Goal: Entertainment & Leisure: Browse casually

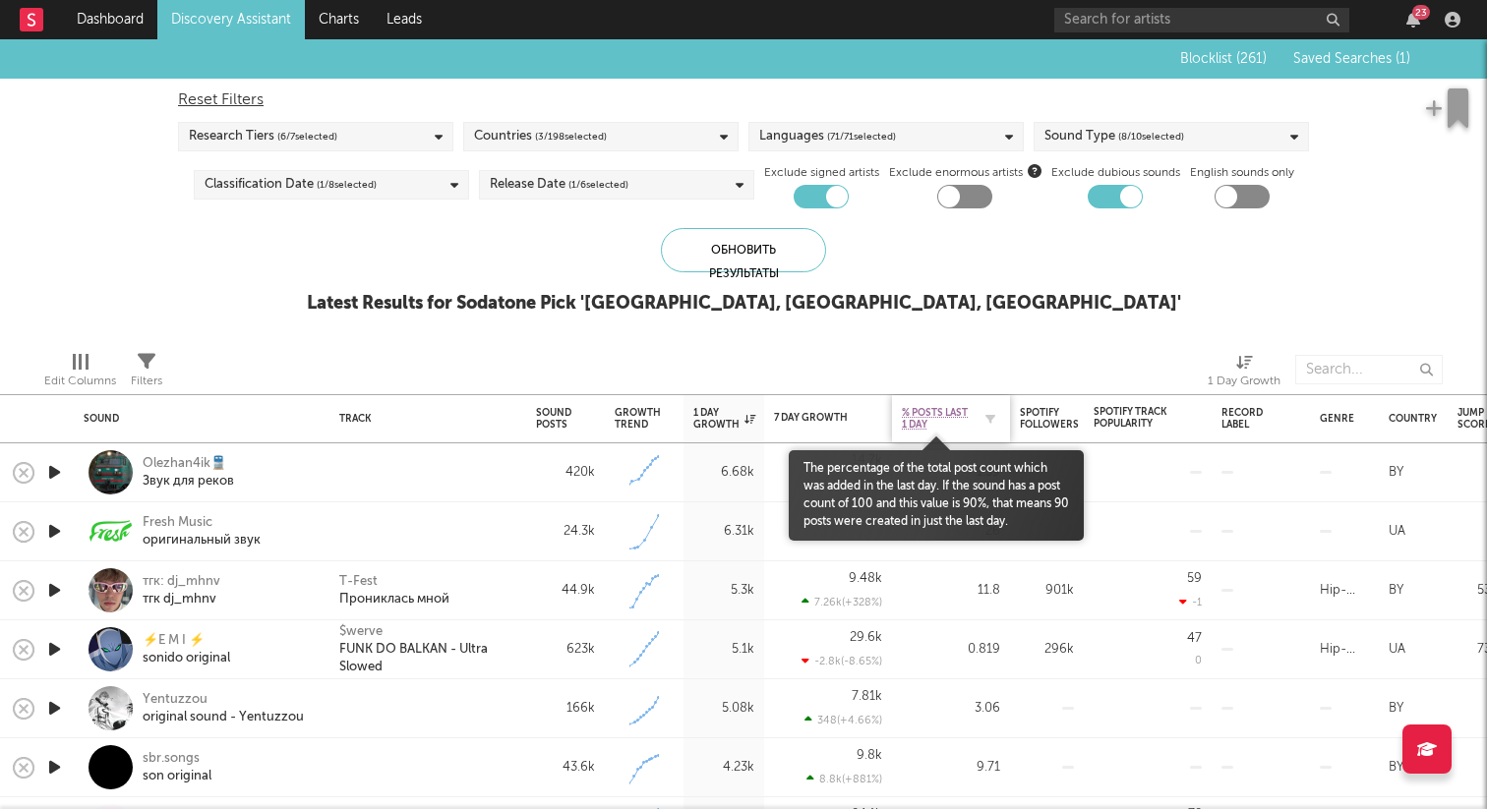
click at [960, 421] on span "% Posts Last 1 Day" at bounding box center [936, 419] width 69 height 24
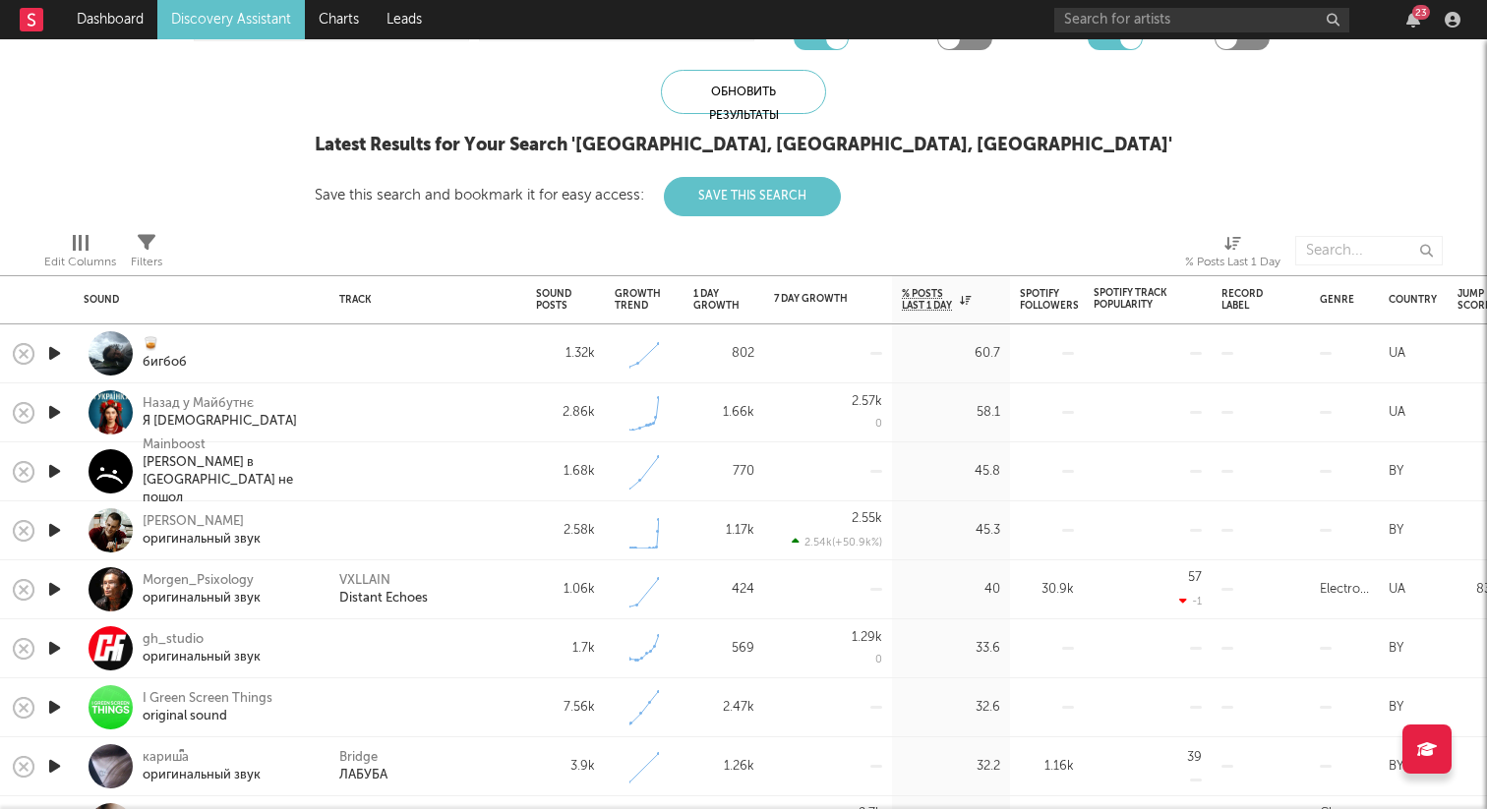
click at [63, 352] on icon "button" at bounding box center [54, 353] width 21 height 25
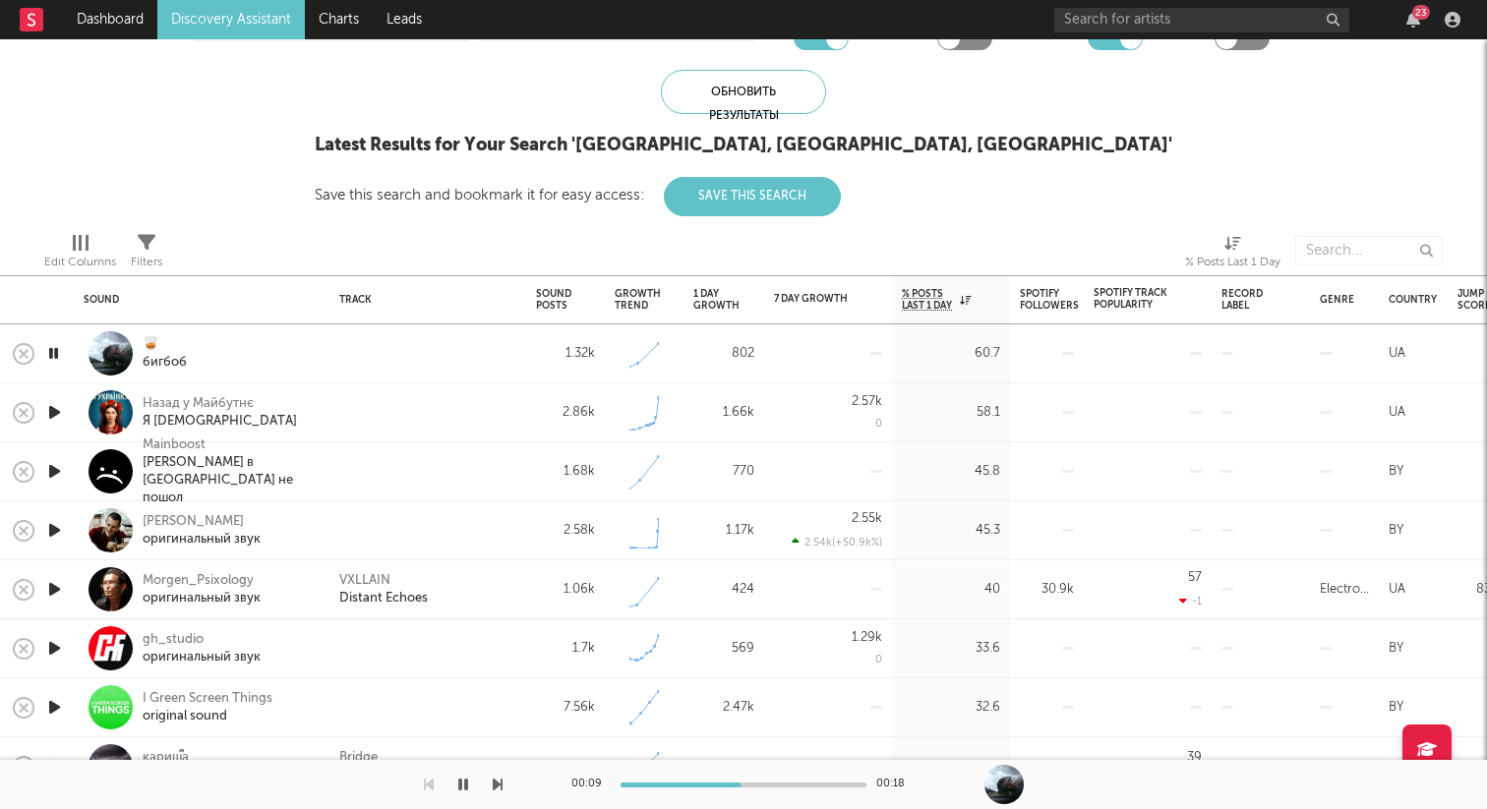
click at [55, 347] on icon "button" at bounding box center [53, 353] width 19 height 25
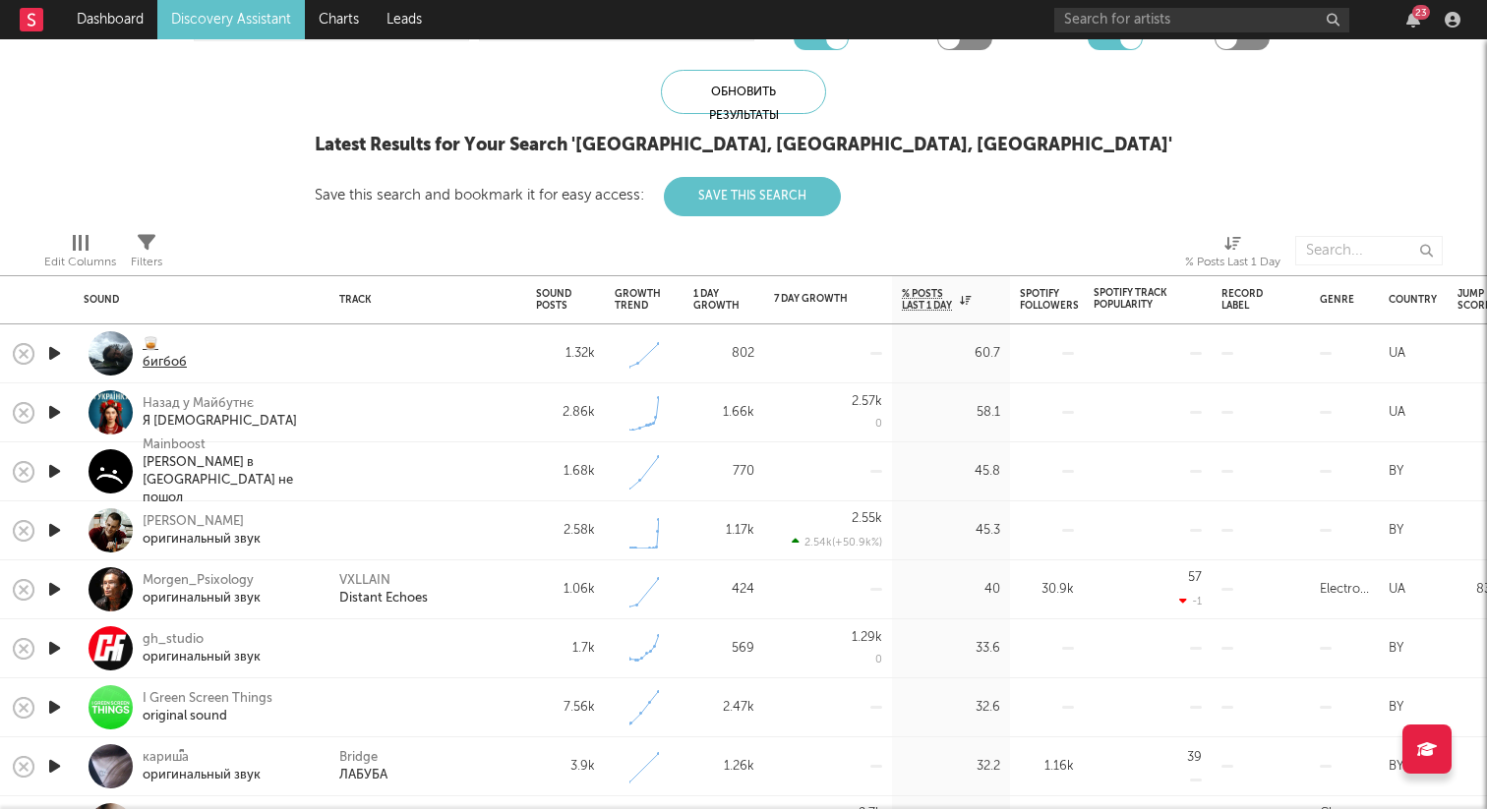
click at [152, 350] on div "🥃" at bounding box center [165, 345] width 44 height 18
click at [60, 408] on icon "button" at bounding box center [54, 412] width 21 height 25
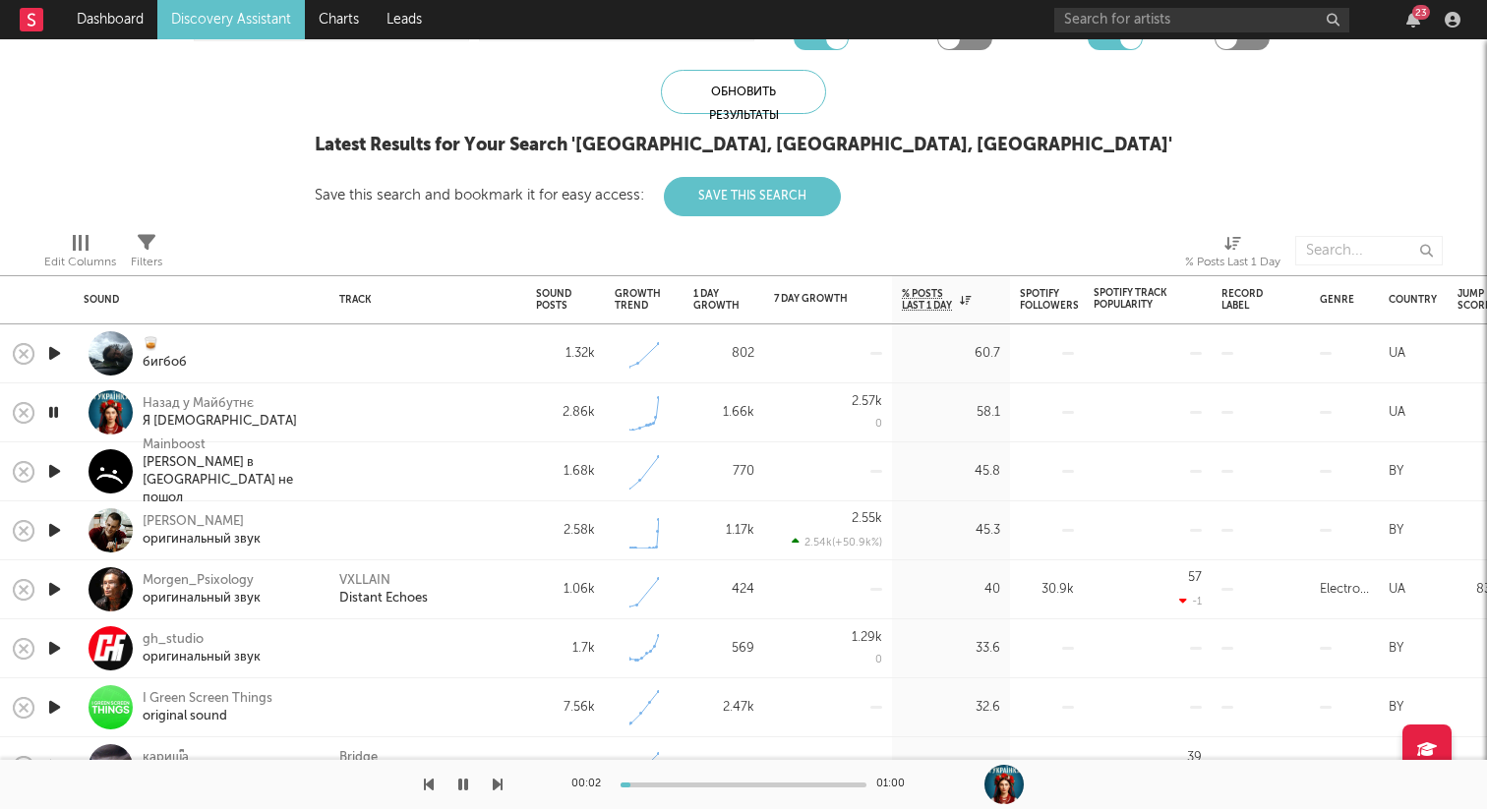
click at [63, 472] on icon "button" at bounding box center [54, 471] width 21 height 25
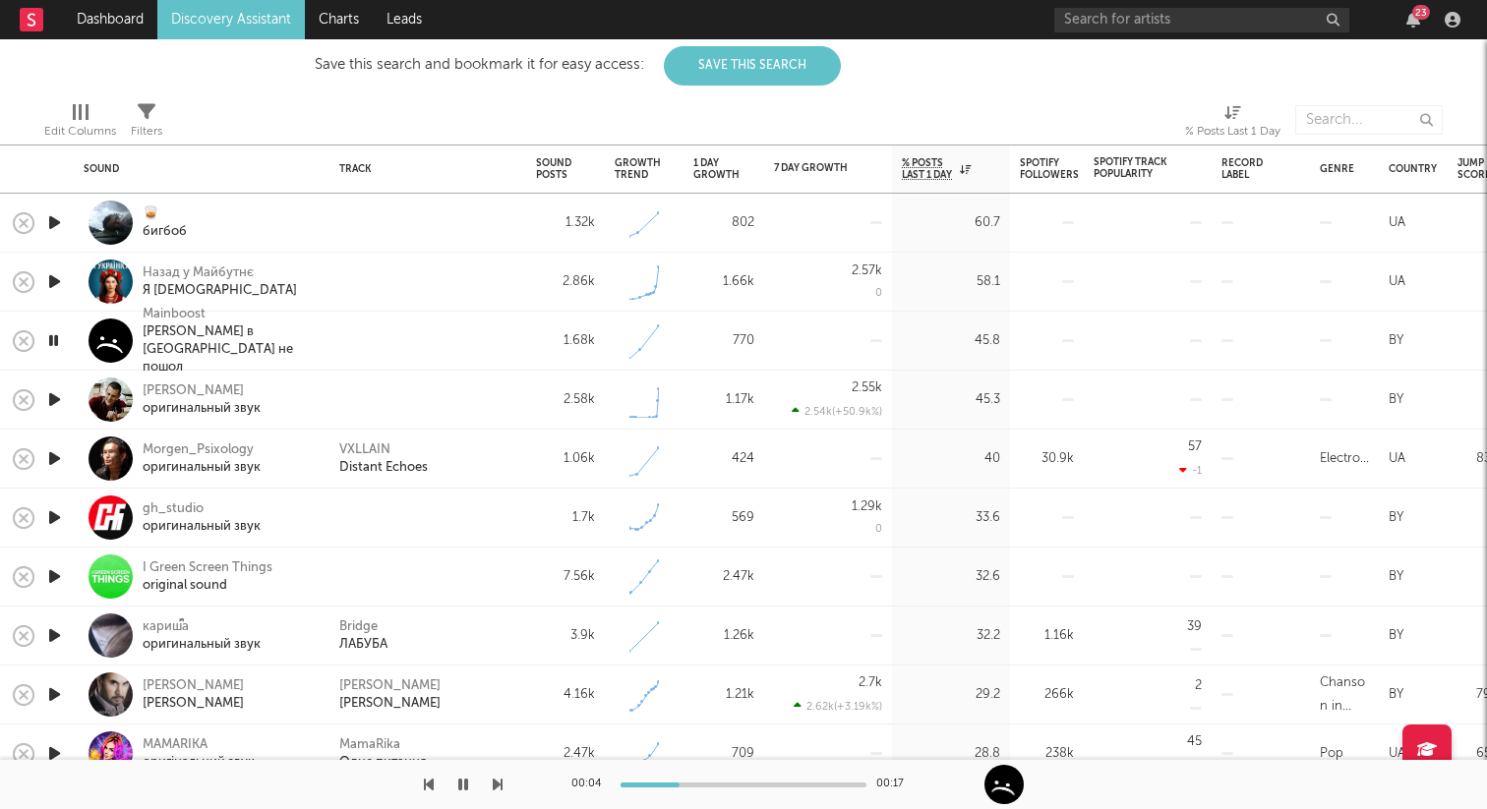
click at [51, 337] on icon "button" at bounding box center [53, 340] width 19 height 25
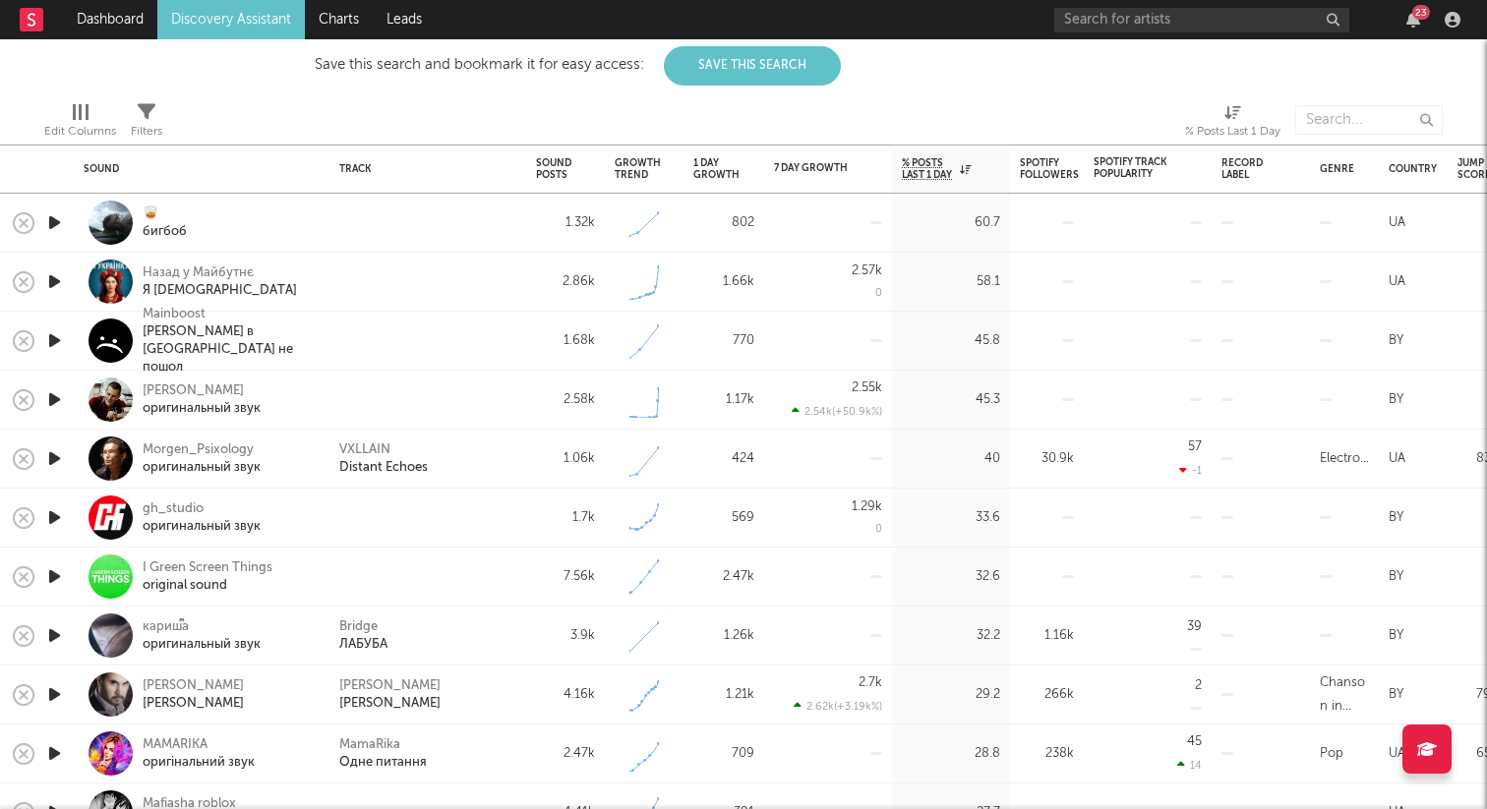
click at [55, 396] on icon "button" at bounding box center [54, 399] width 21 height 25
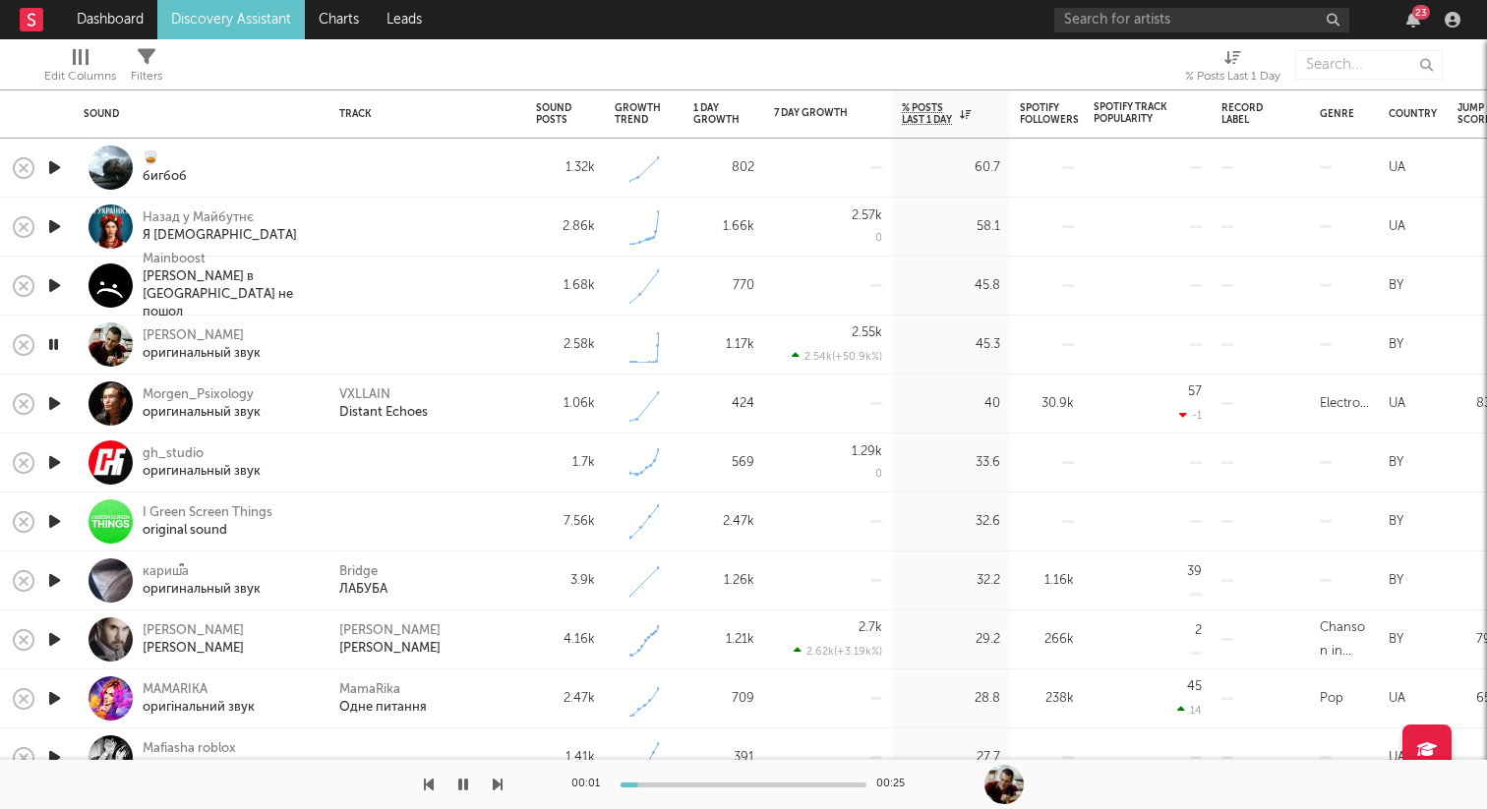
click at [55, 396] on icon "button" at bounding box center [54, 403] width 21 height 25
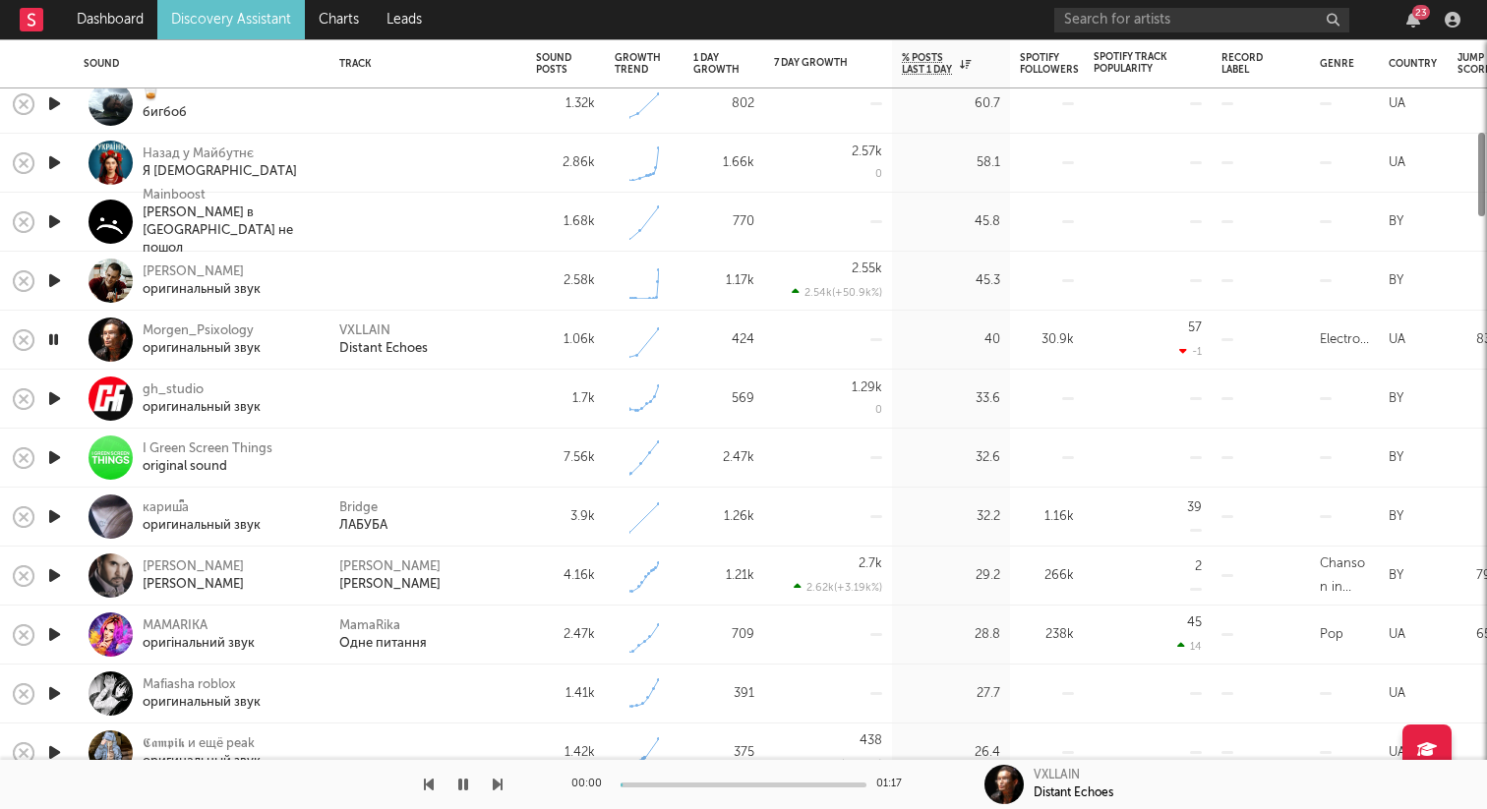
click at [55, 396] on icon "button" at bounding box center [54, 398] width 21 height 25
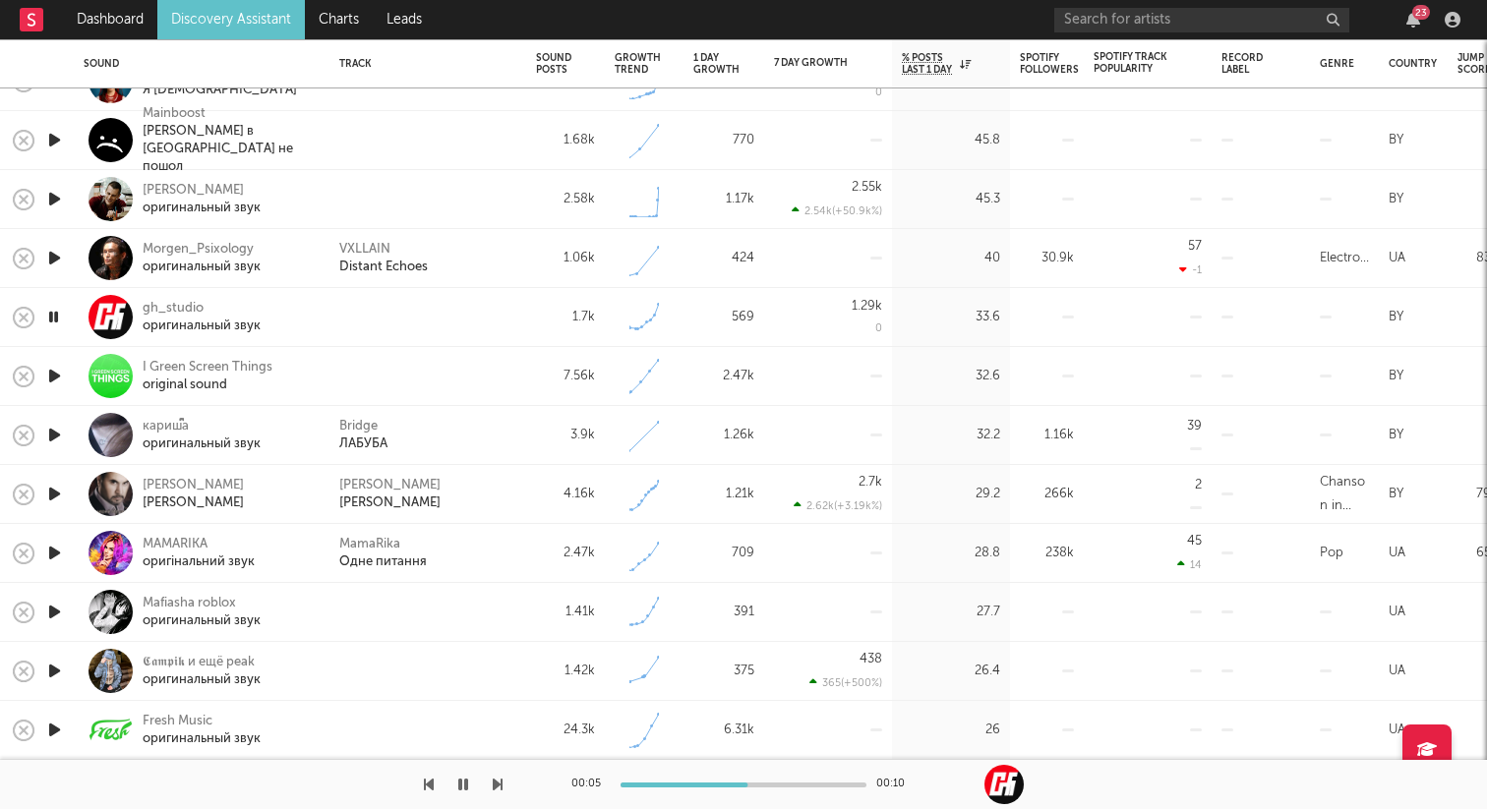
click at [57, 375] on icon "button" at bounding box center [54, 376] width 21 height 25
click at [59, 372] on icon "button" at bounding box center [53, 376] width 19 height 25
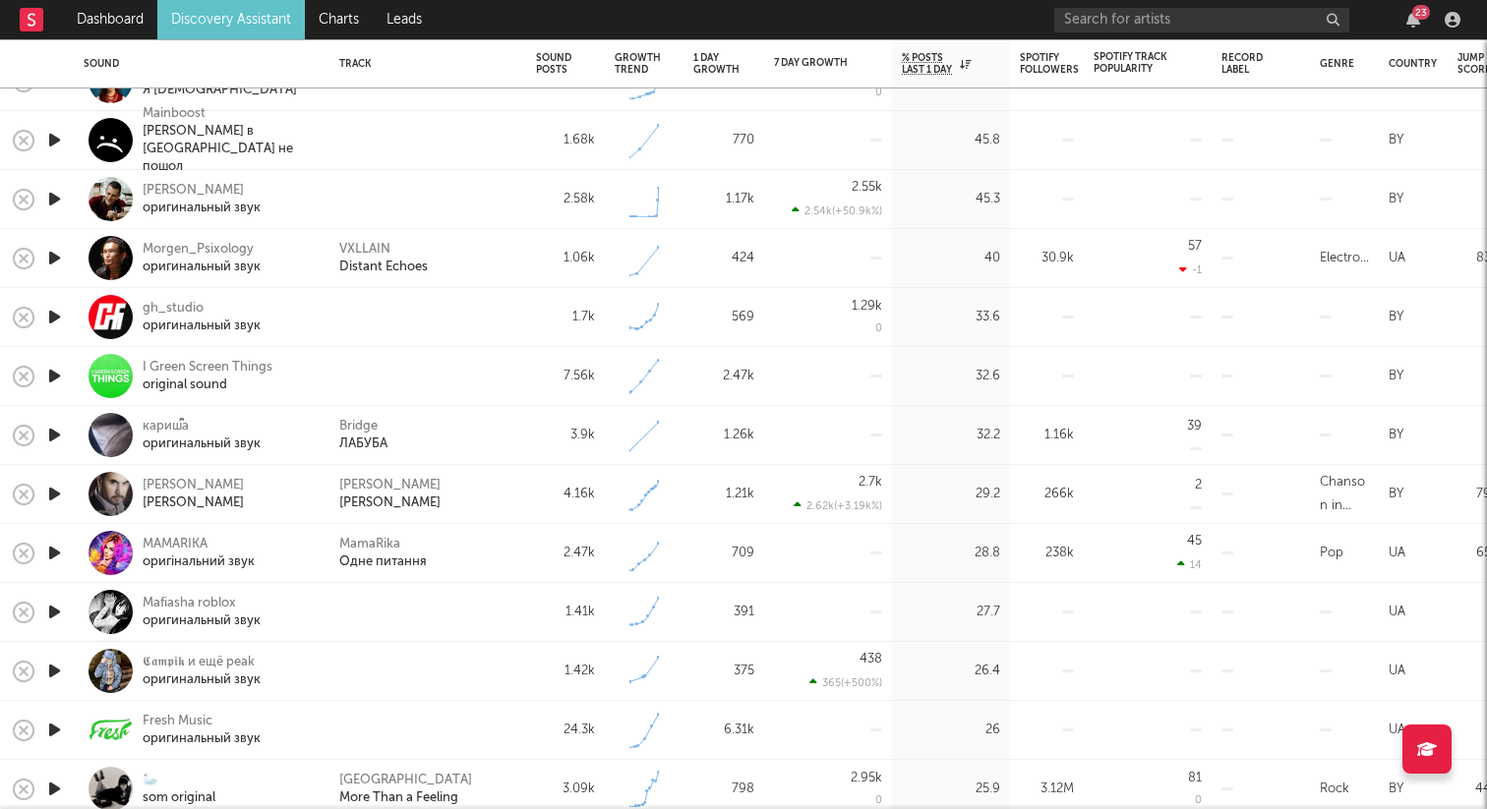
click at [55, 365] on icon "button" at bounding box center [54, 376] width 21 height 25
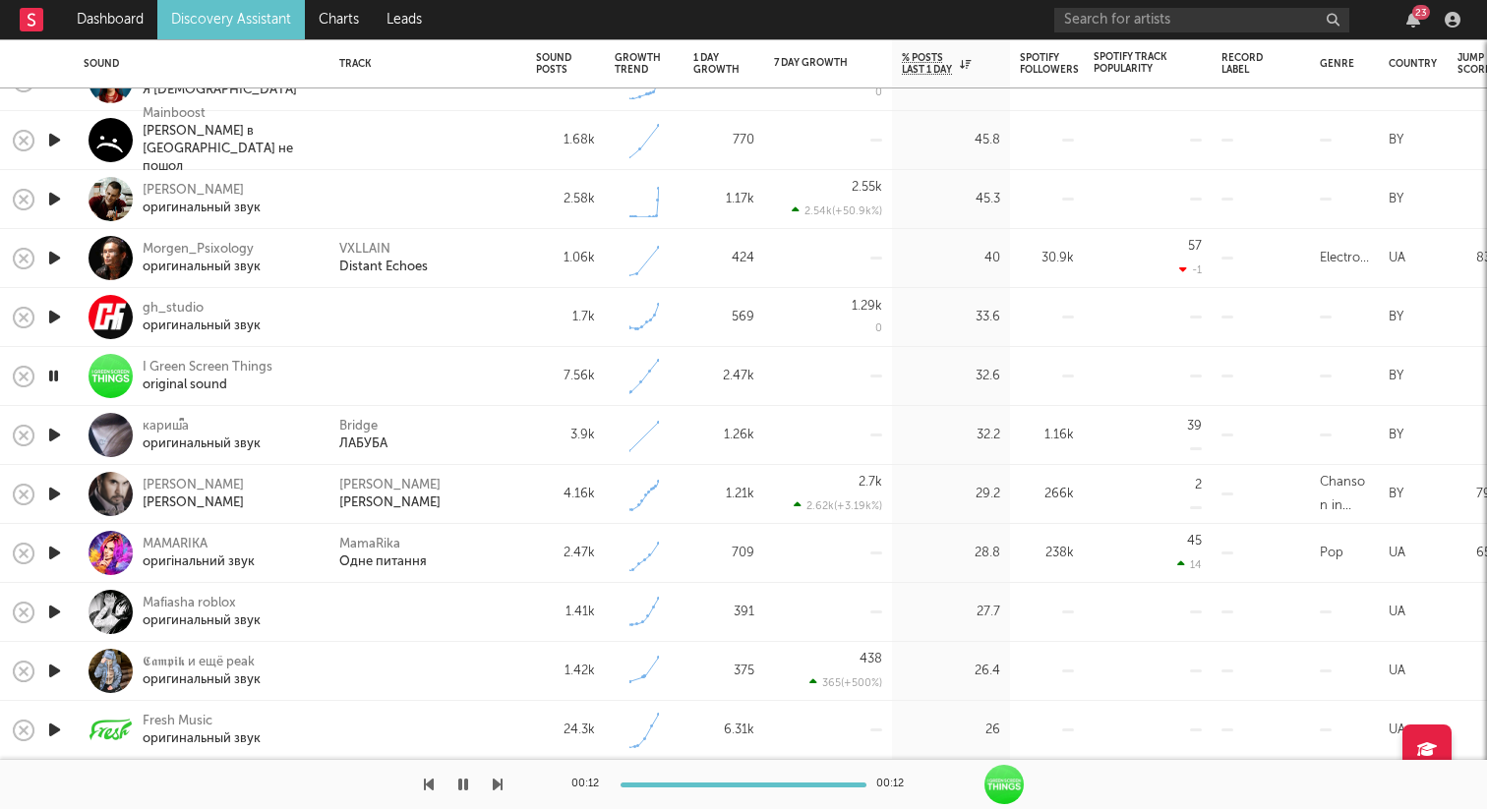
click at [58, 430] on icon "button" at bounding box center [54, 435] width 21 height 25
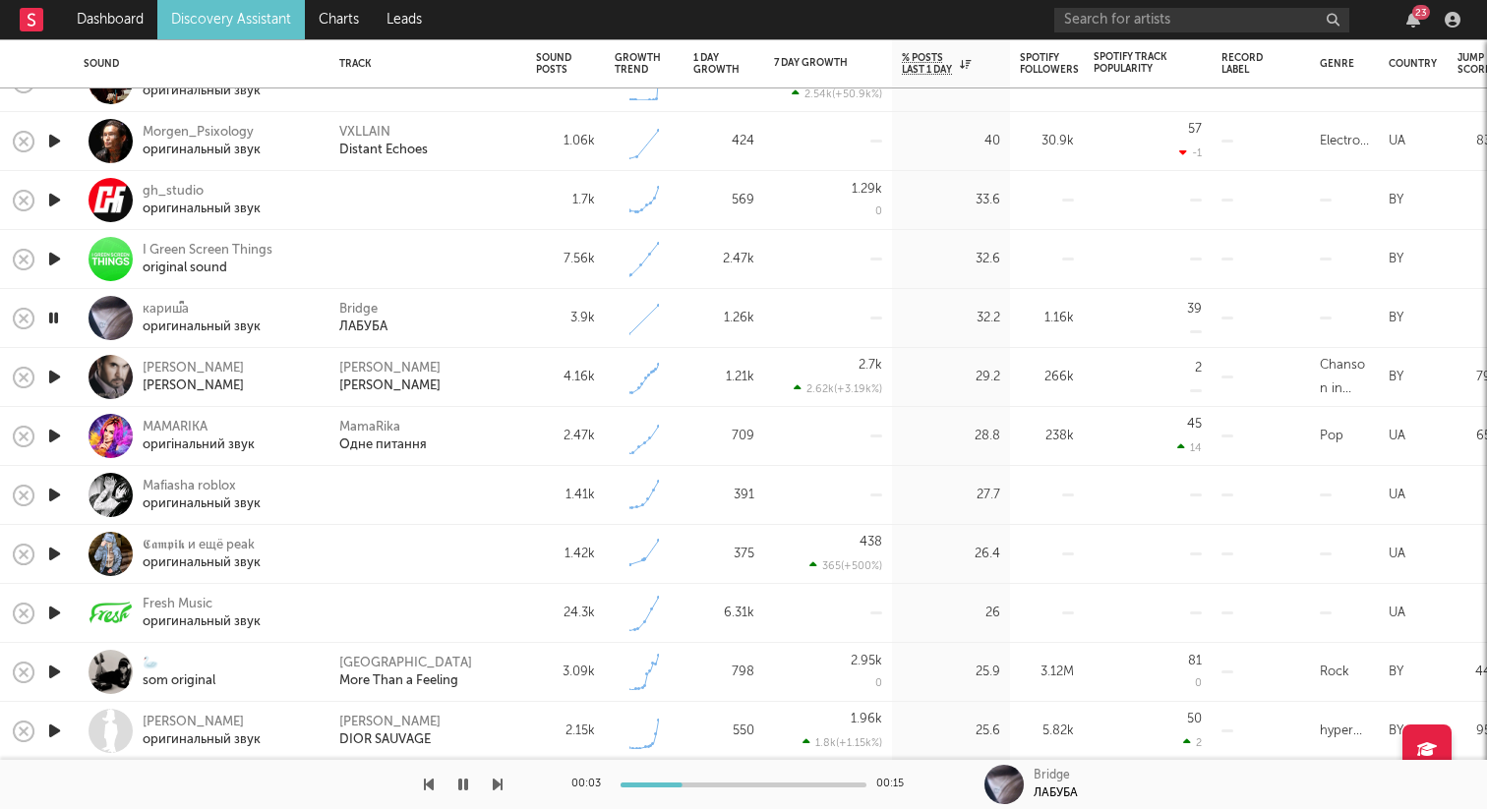
click at [55, 312] on icon "button" at bounding box center [53, 318] width 19 height 25
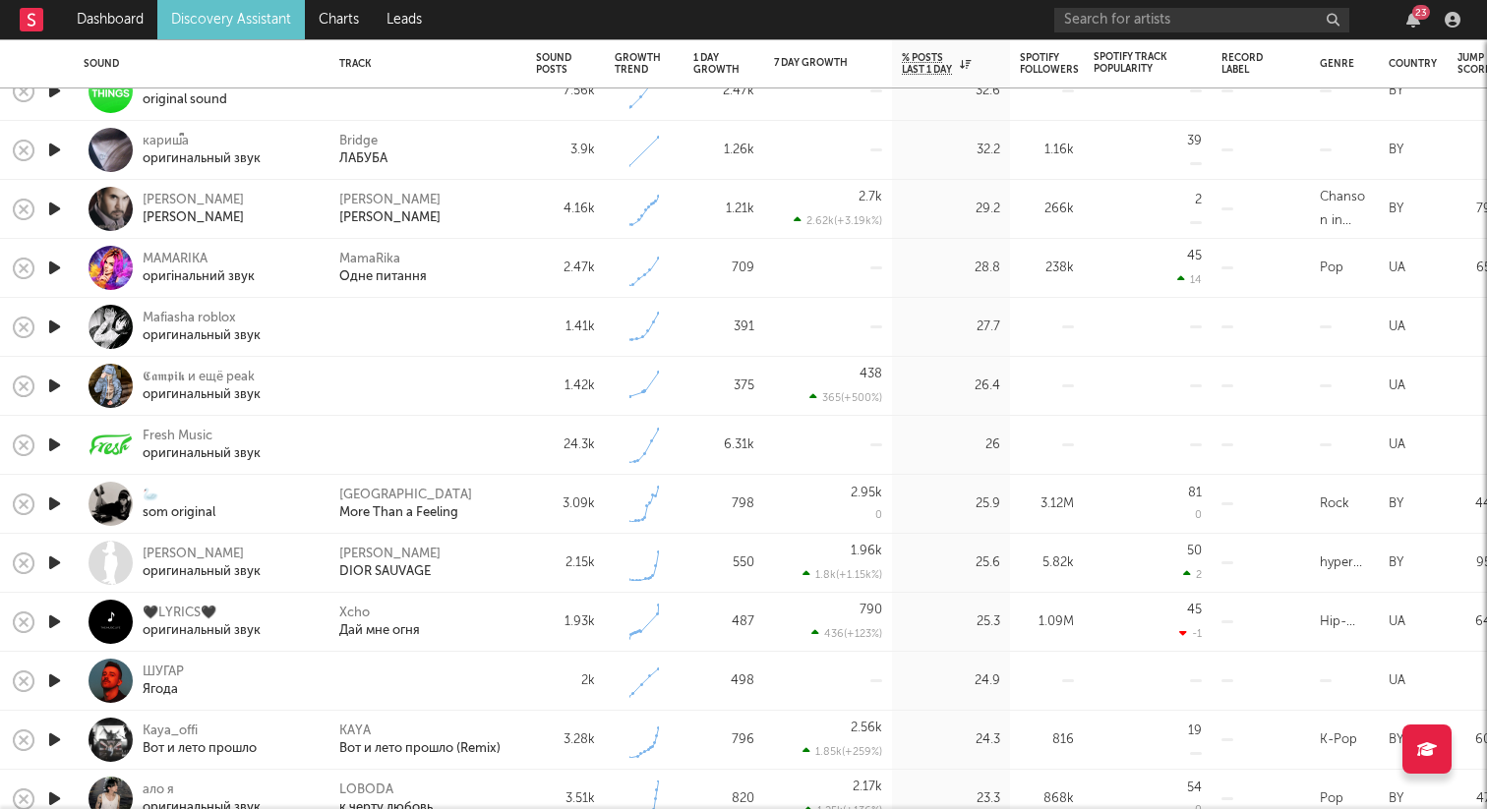
click at [55, 206] on icon "button" at bounding box center [54, 209] width 21 height 25
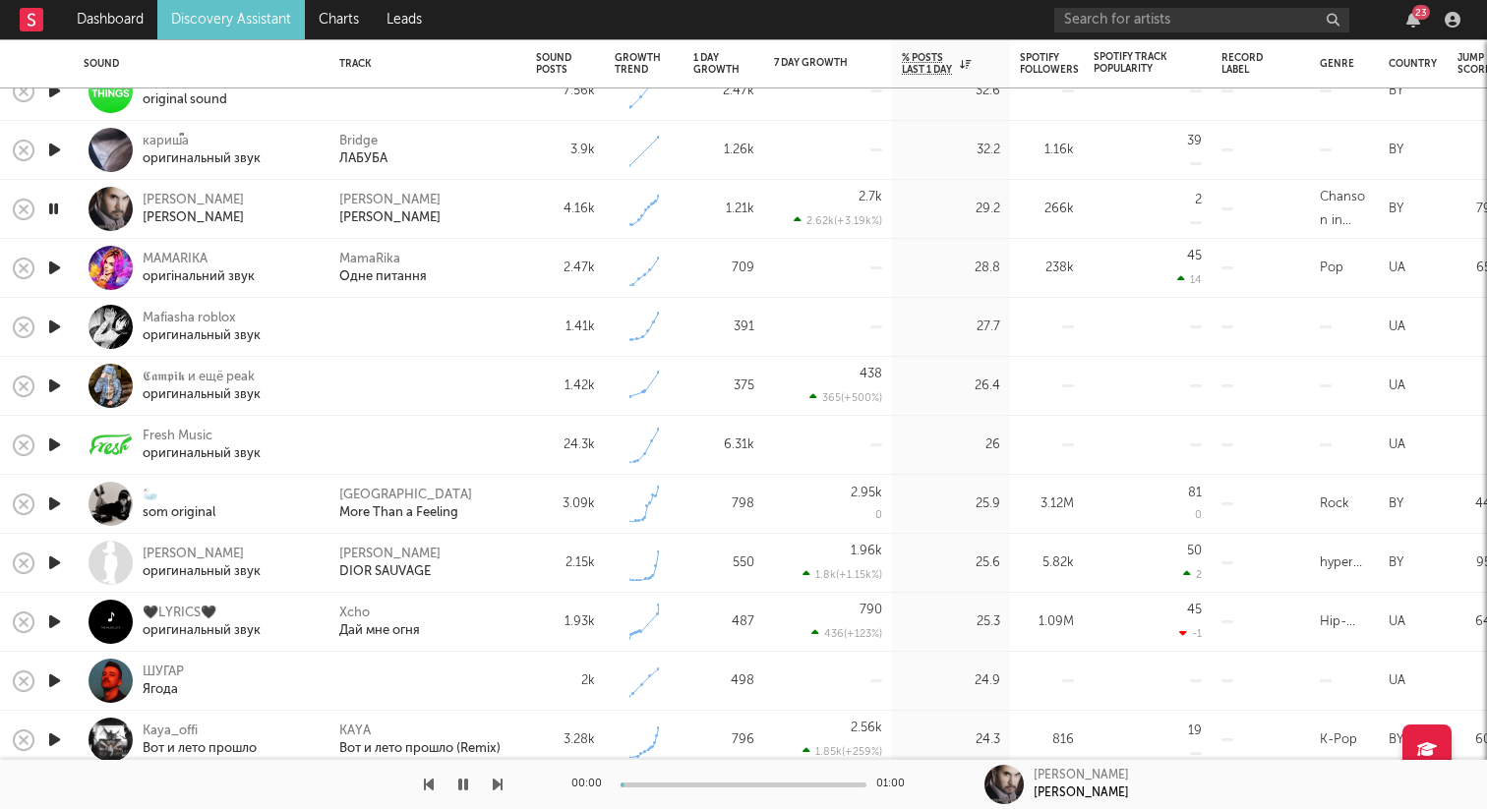
click at [54, 272] on icon "button" at bounding box center [54, 268] width 21 height 25
click at [46, 331] on icon "button" at bounding box center [54, 327] width 21 height 25
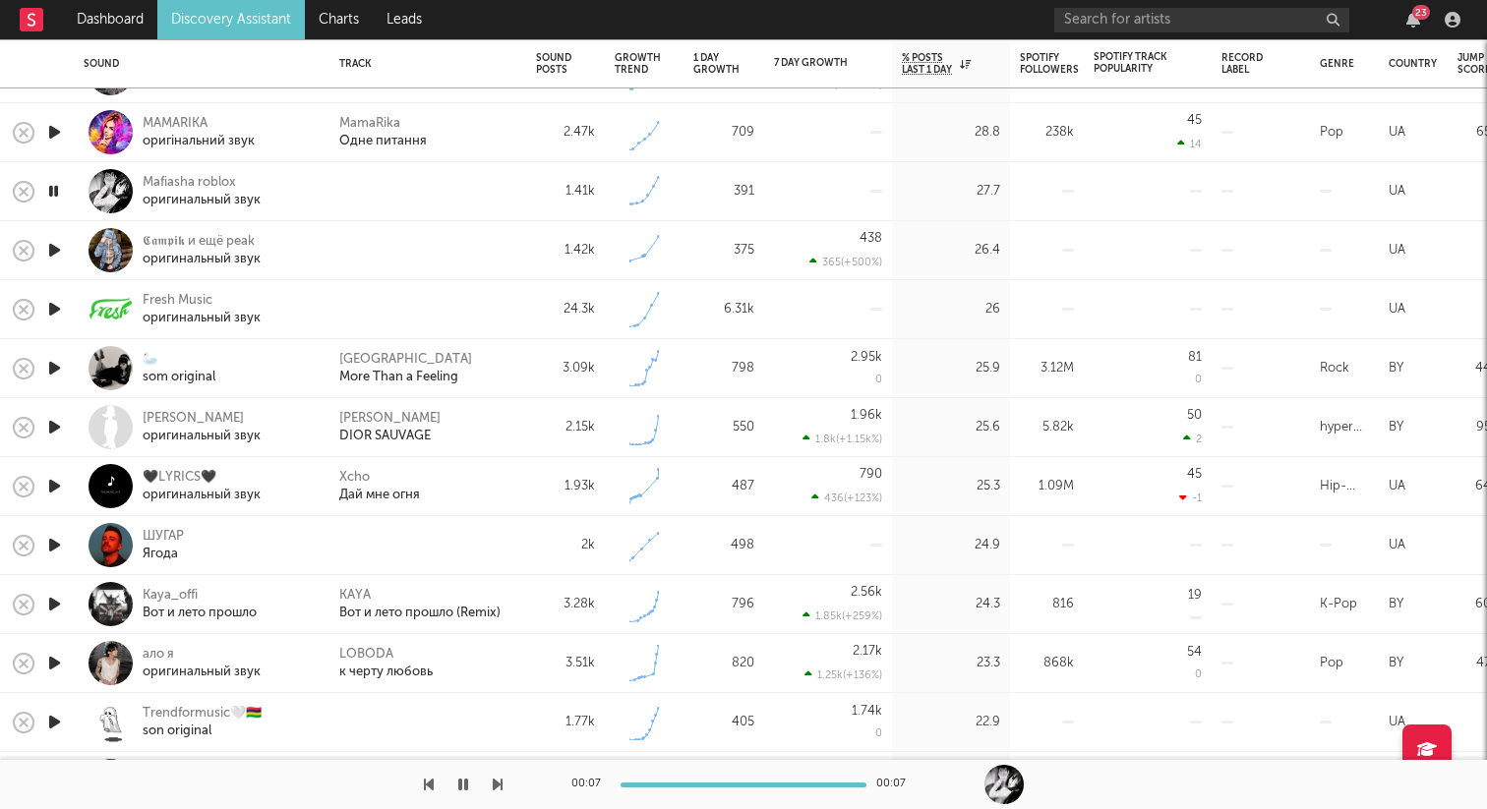
click at [57, 195] on icon "button" at bounding box center [53, 191] width 19 height 25
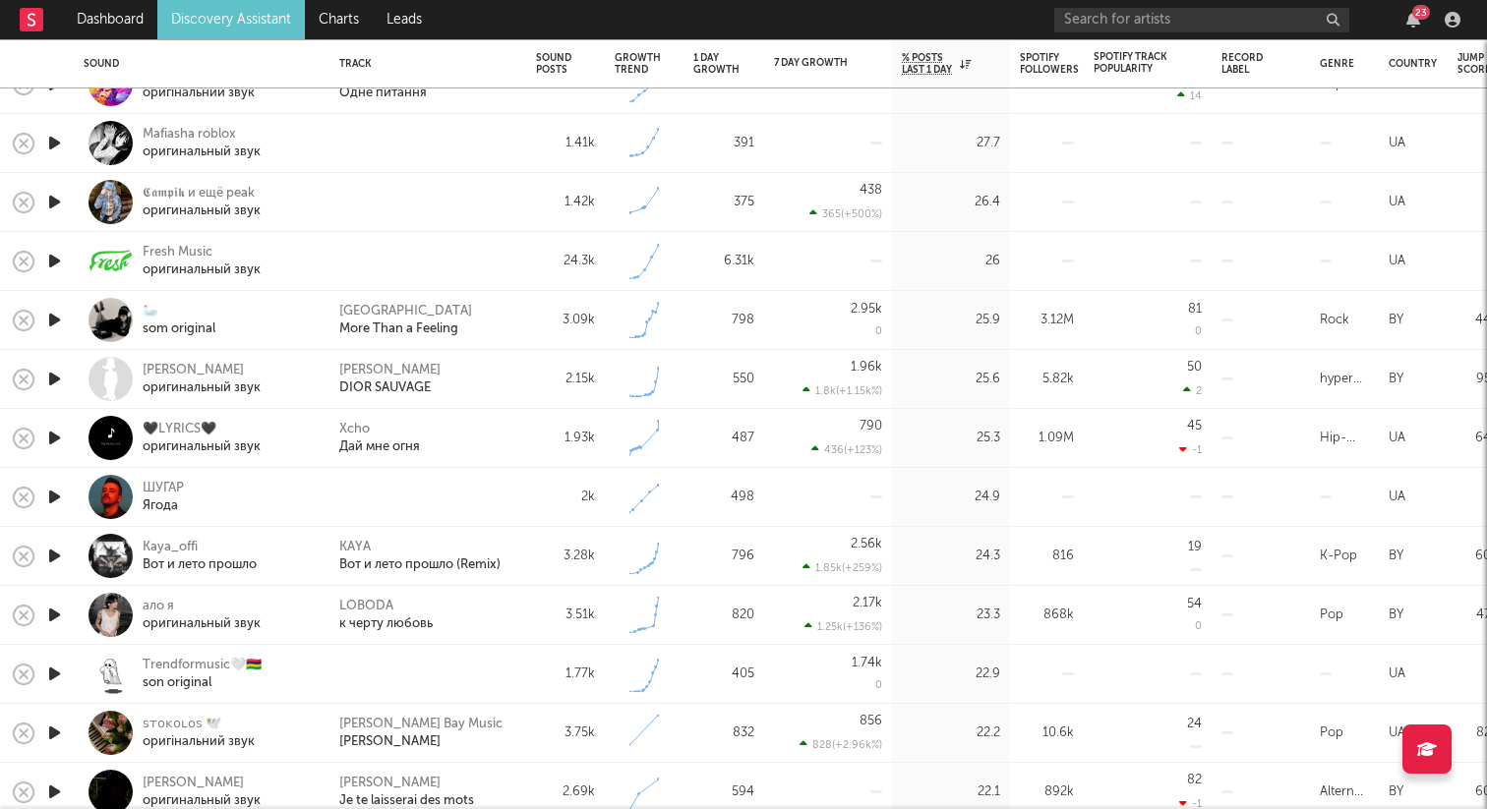
click at [57, 195] on icon "button" at bounding box center [54, 202] width 21 height 25
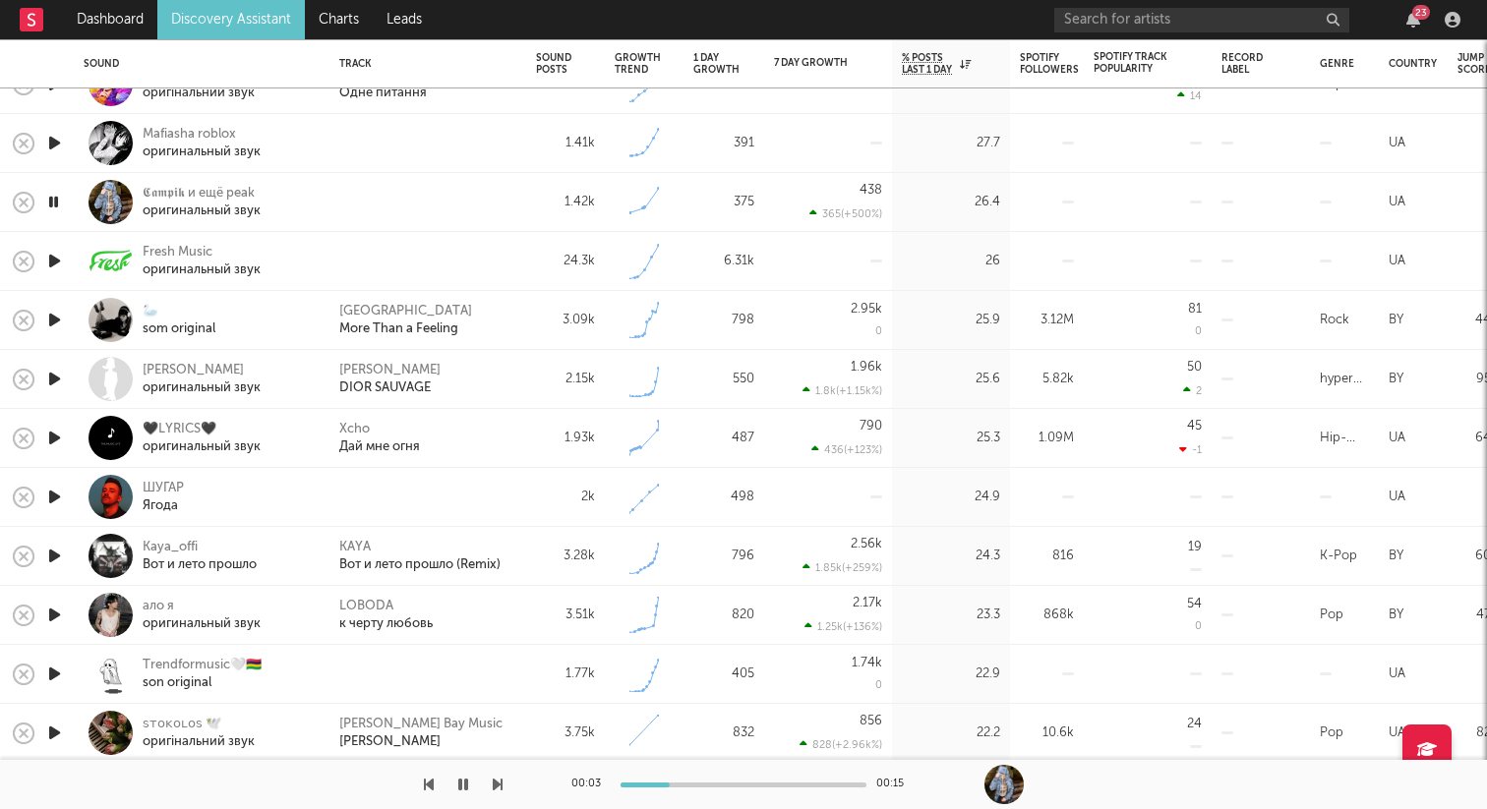
click at [58, 255] on icon "button" at bounding box center [54, 261] width 21 height 25
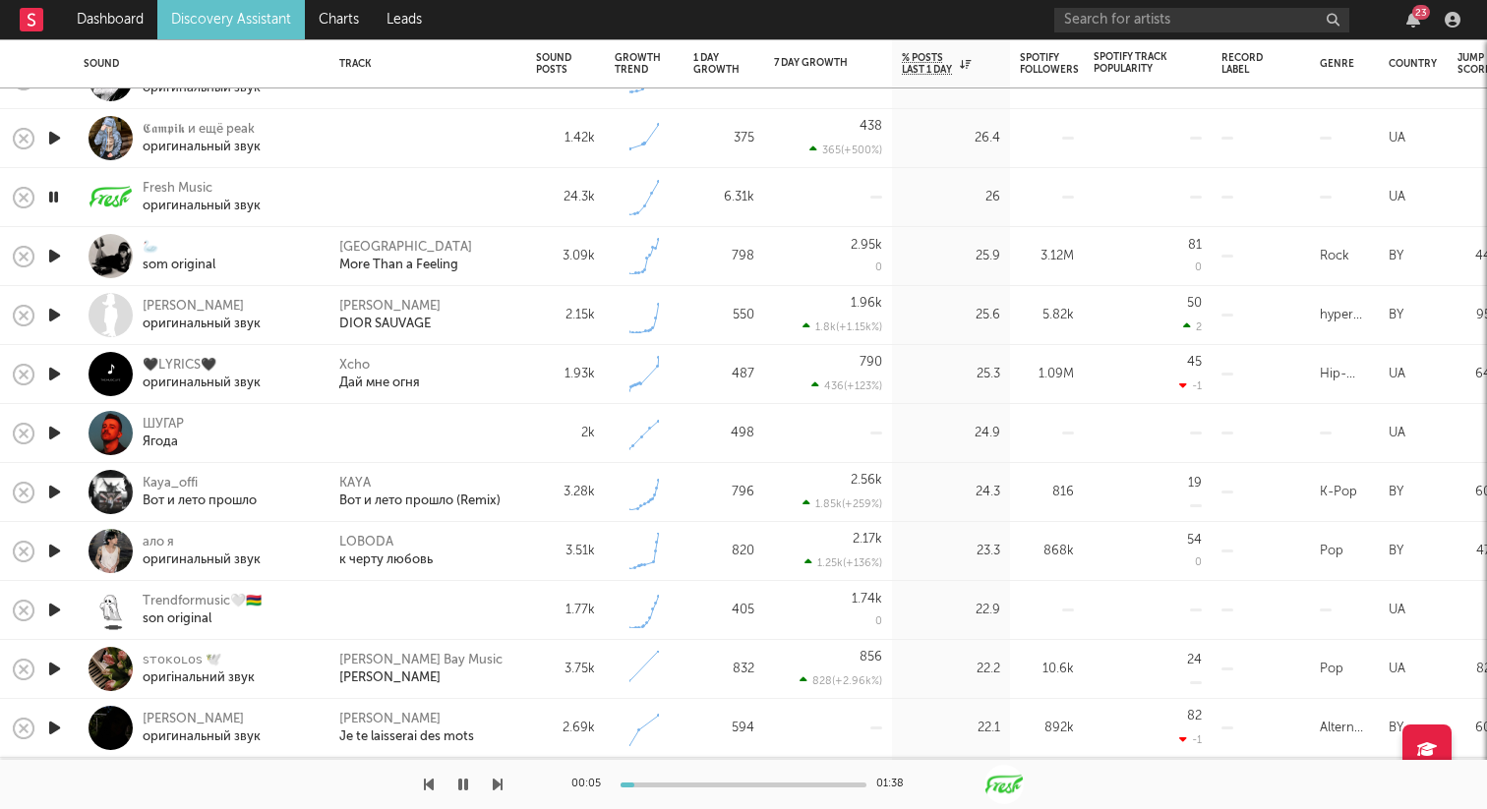
click at [58, 257] on icon "button" at bounding box center [54, 256] width 21 height 25
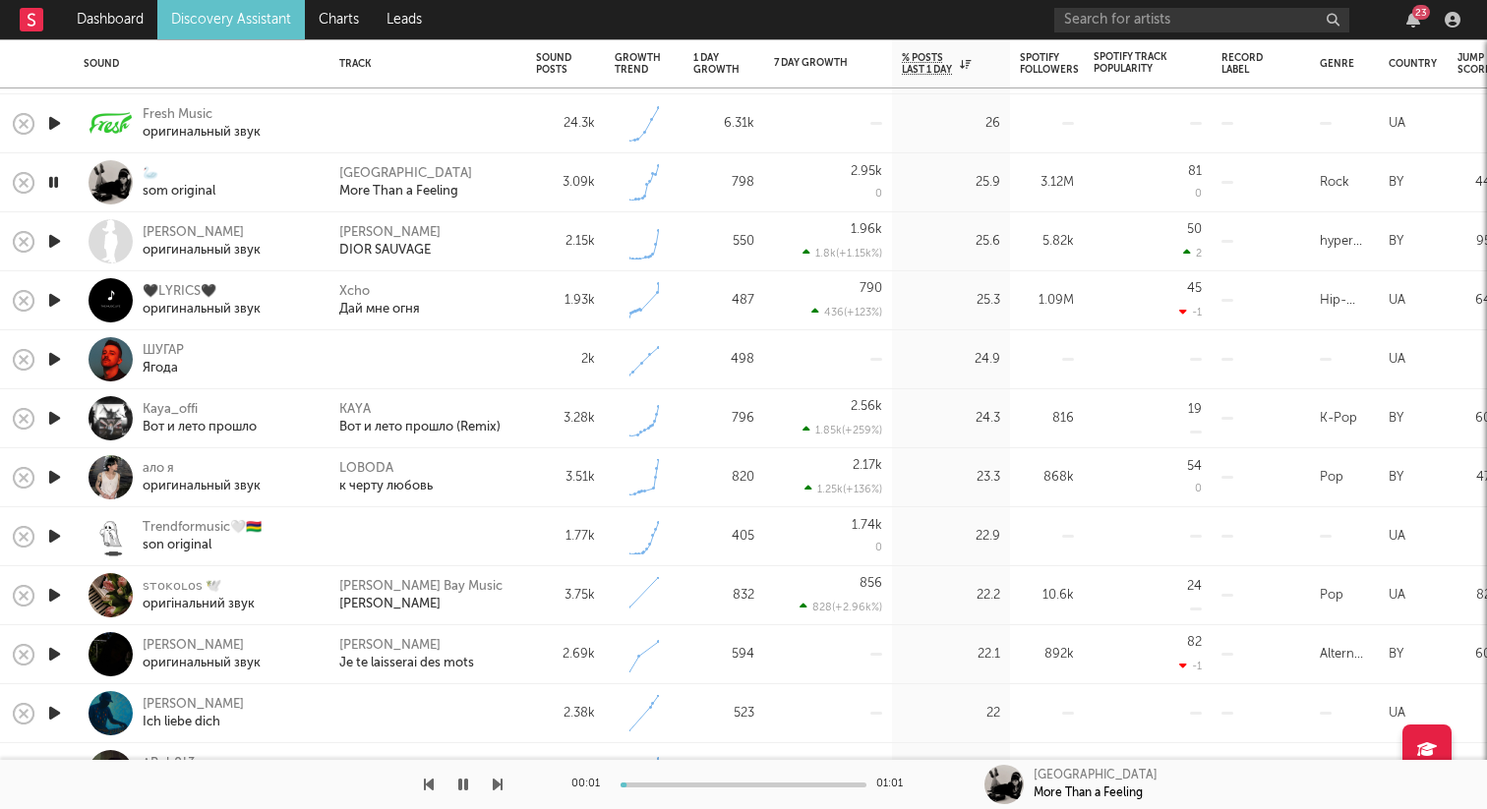
click at [53, 239] on icon "button" at bounding box center [54, 241] width 21 height 25
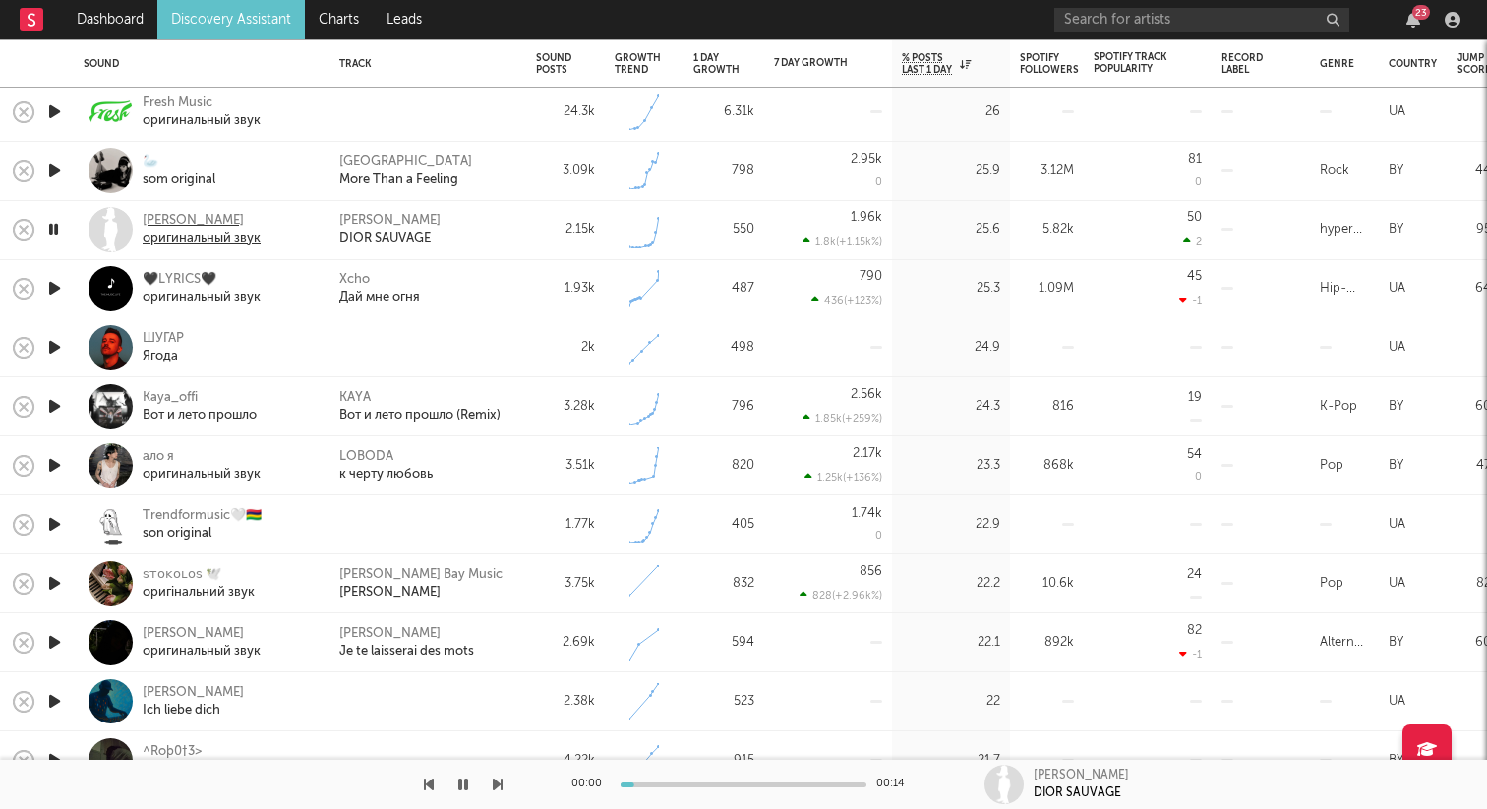
click at [192, 230] on div "оригинальный звук" at bounding box center [202, 239] width 118 height 18
click at [61, 299] on icon "button" at bounding box center [54, 288] width 21 height 25
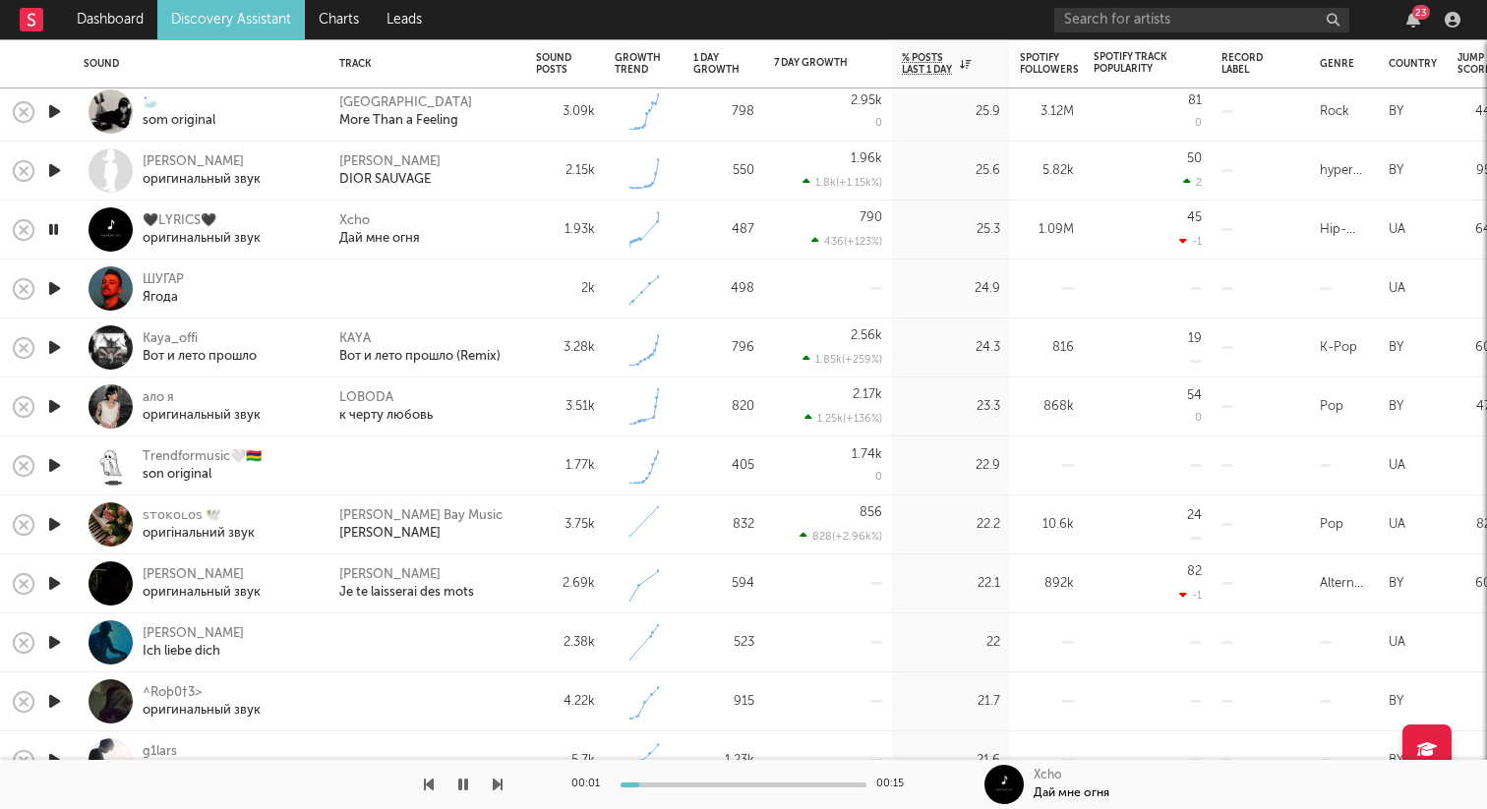
click at [61, 299] on icon "button" at bounding box center [54, 288] width 21 height 25
click at [51, 349] on icon "button" at bounding box center [54, 347] width 21 height 25
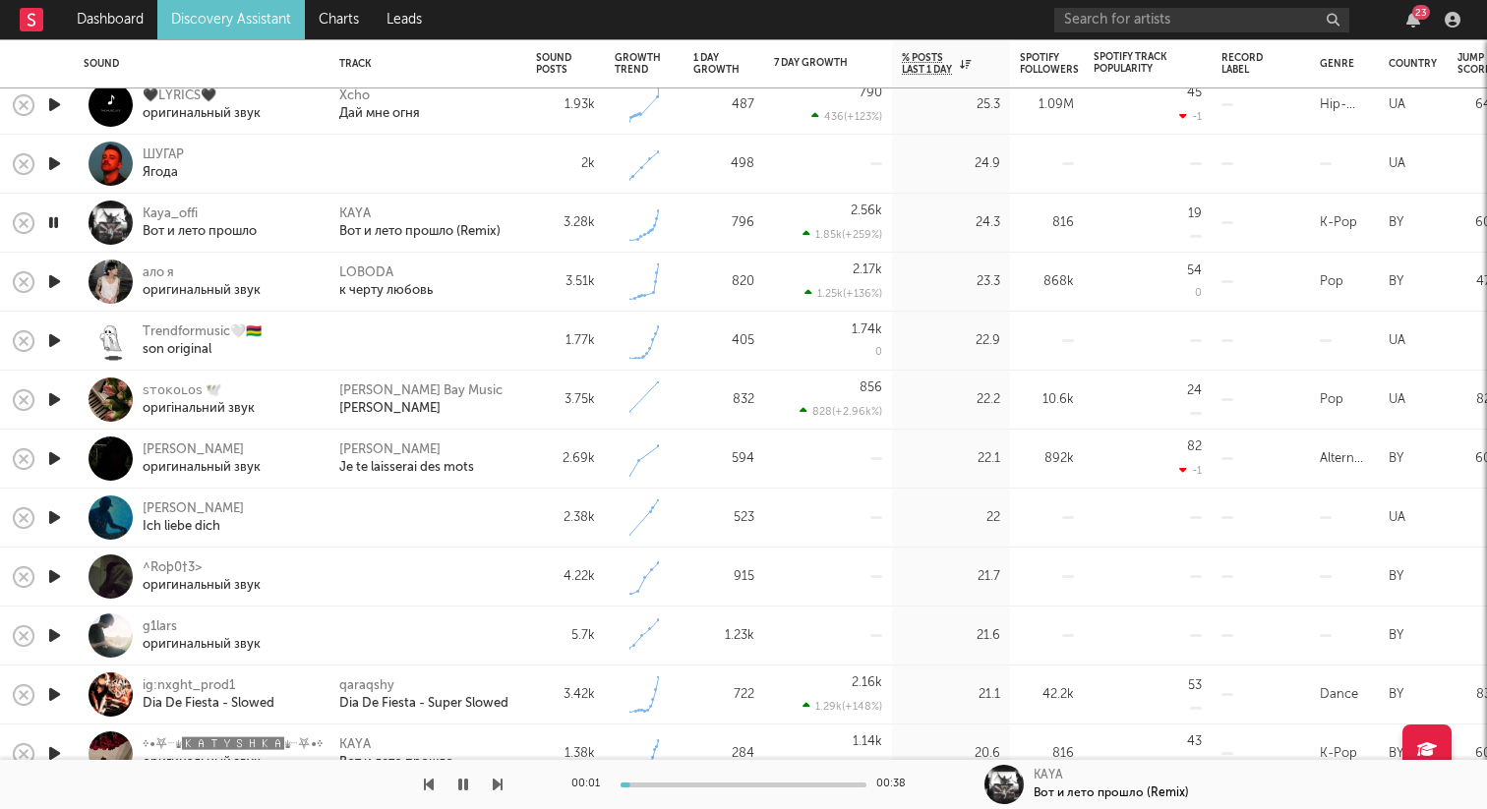
click at [61, 282] on icon "button" at bounding box center [54, 281] width 21 height 25
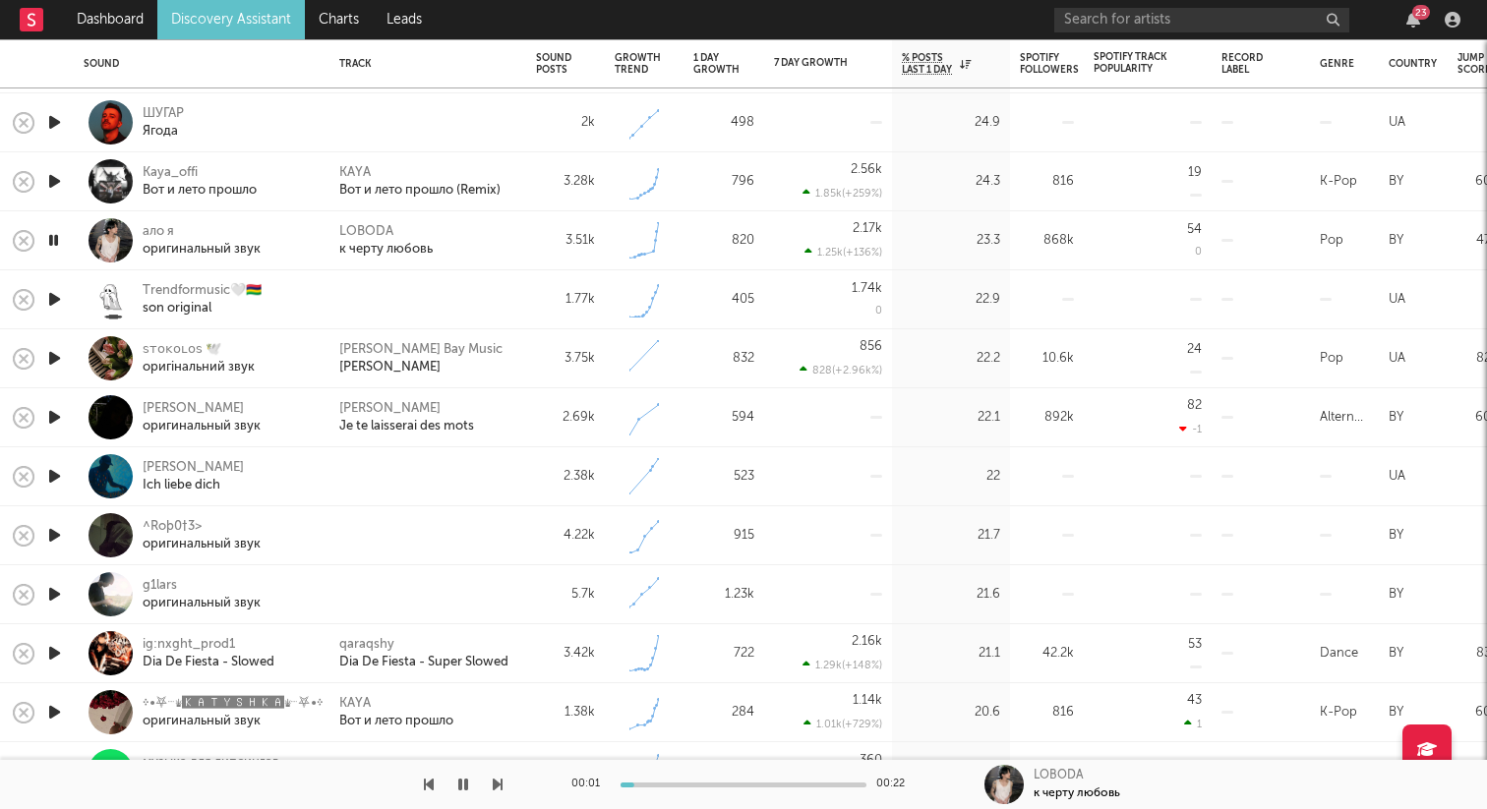
click at [61, 295] on icon "button" at bounding box center [54, 299] width 21 height 25
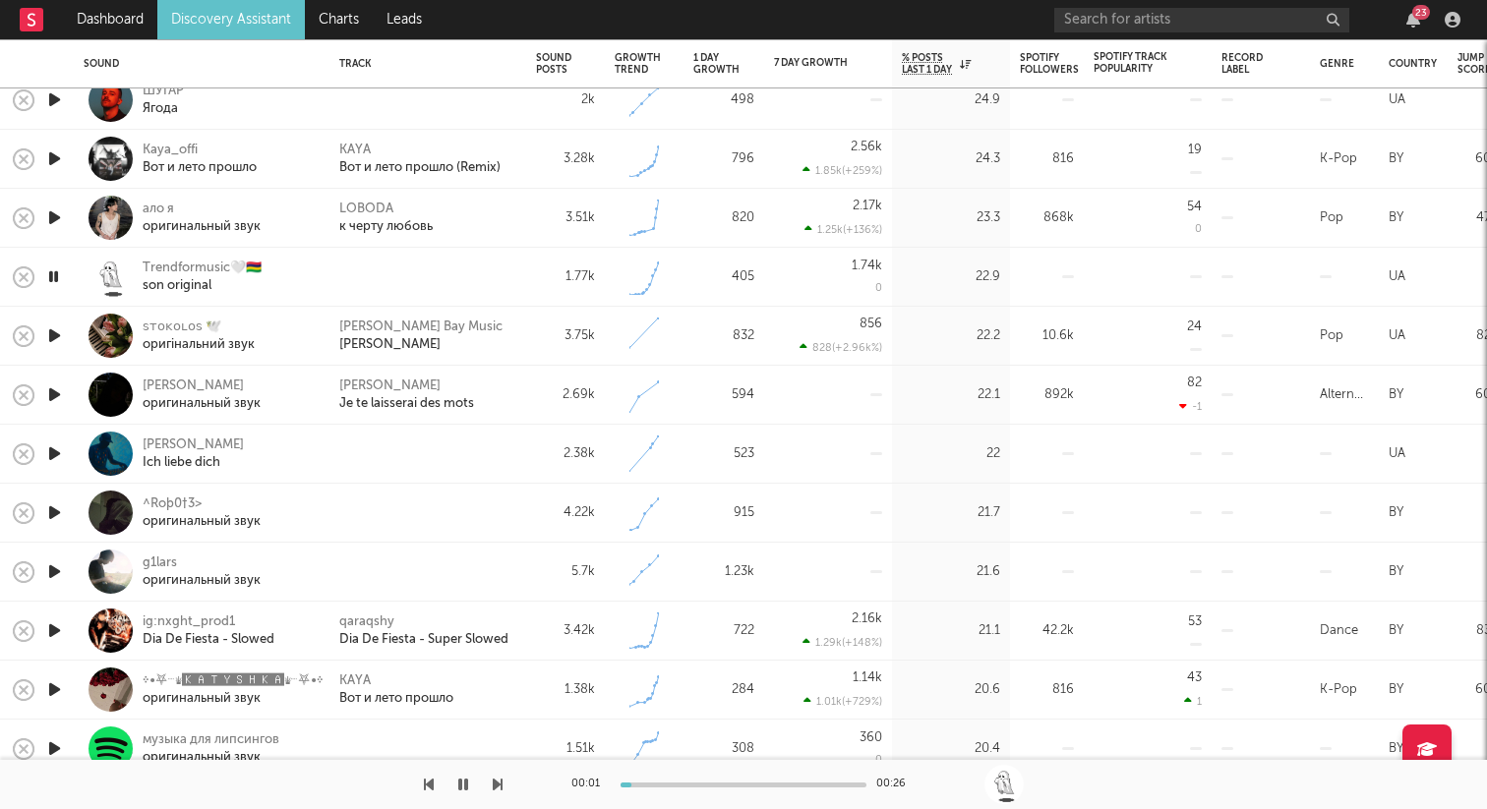
click at [56, 333] on icon "button" at bounding box center [54, 336] width 21 height 25
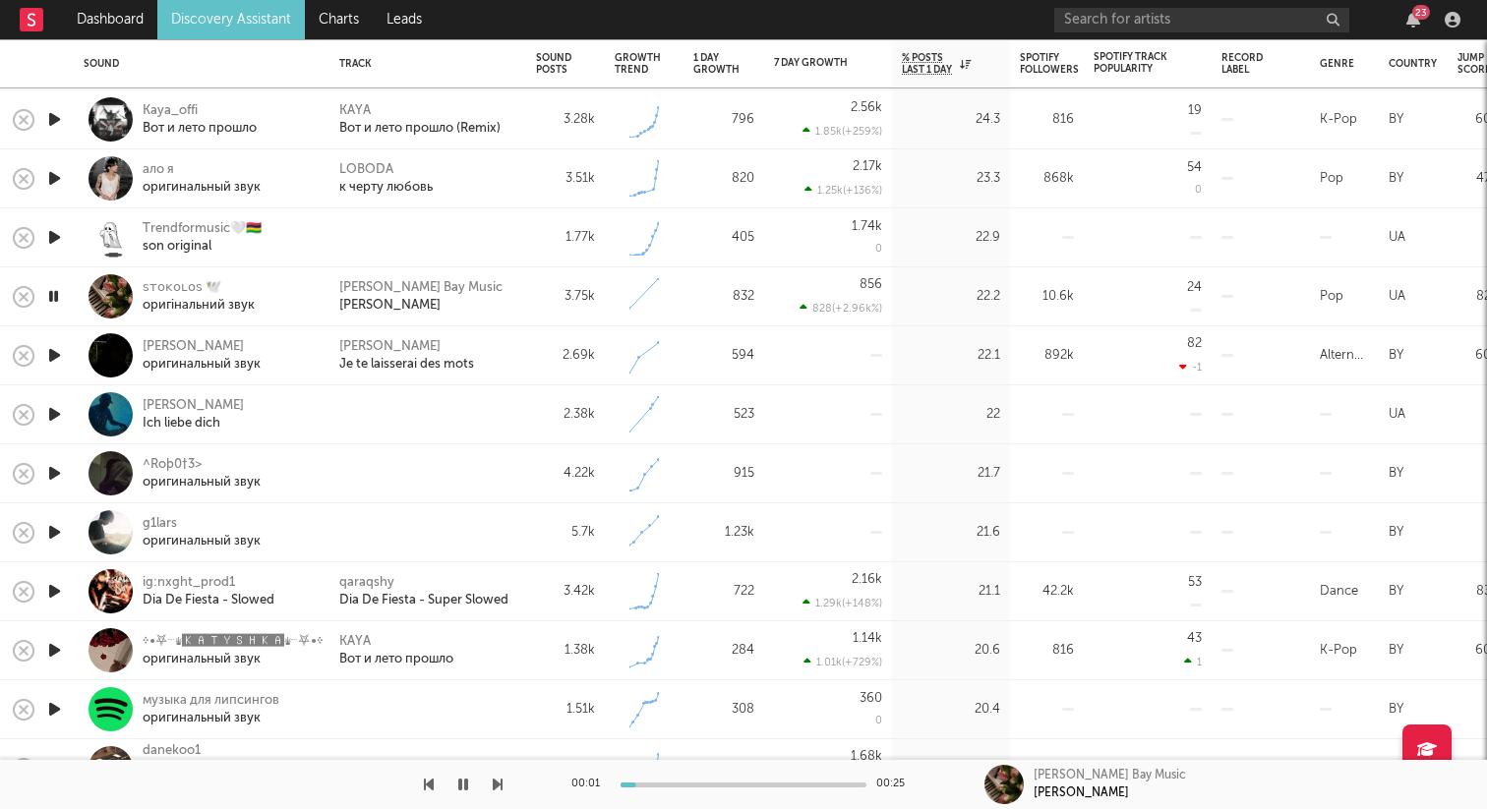
click at [54, 531] on icon "button" at bounding box center [54, 532] width 21 height 25
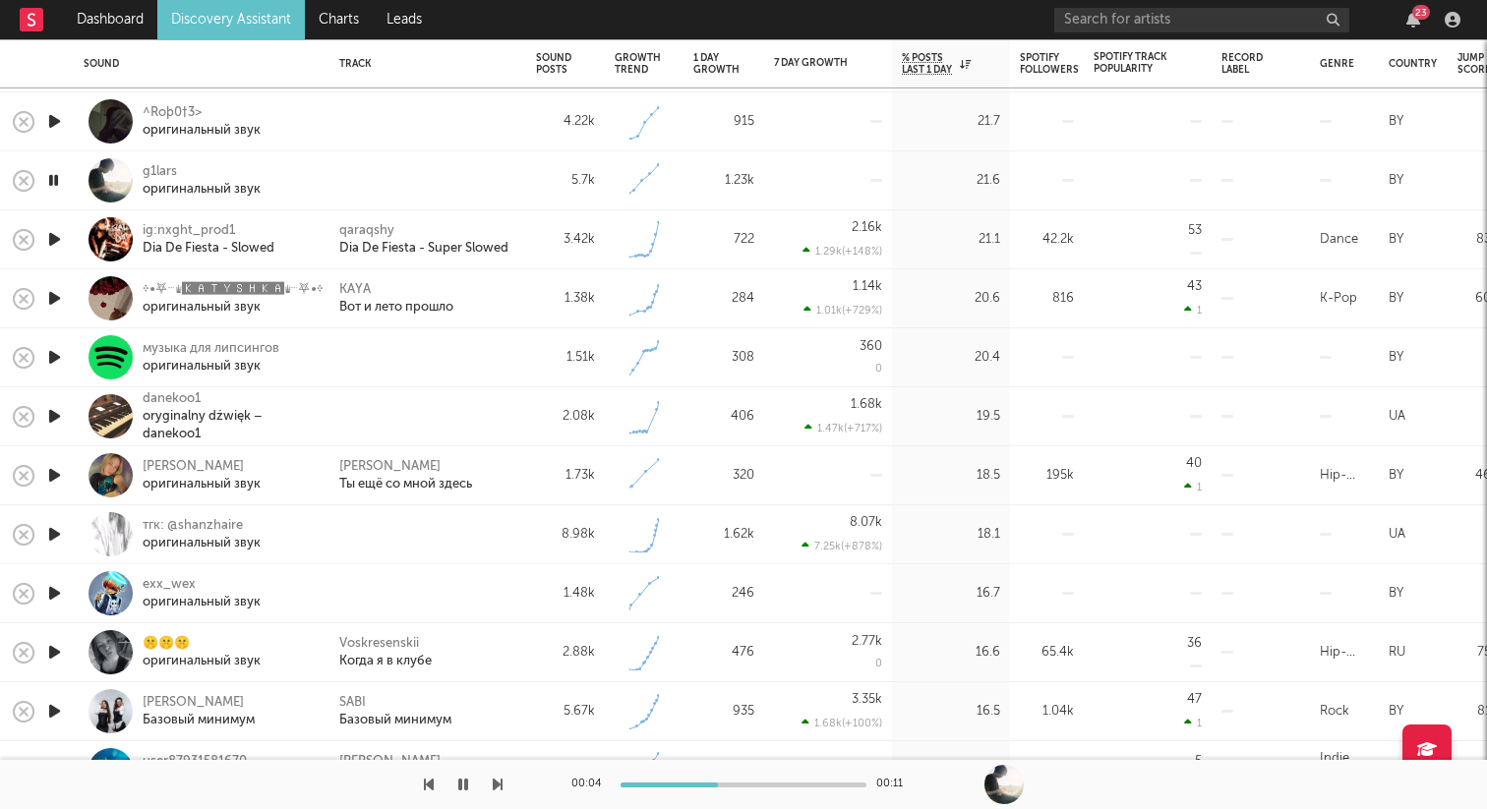
click at [58, 295] on icon "button" at bounding box center [54, 298] width 21 height 25
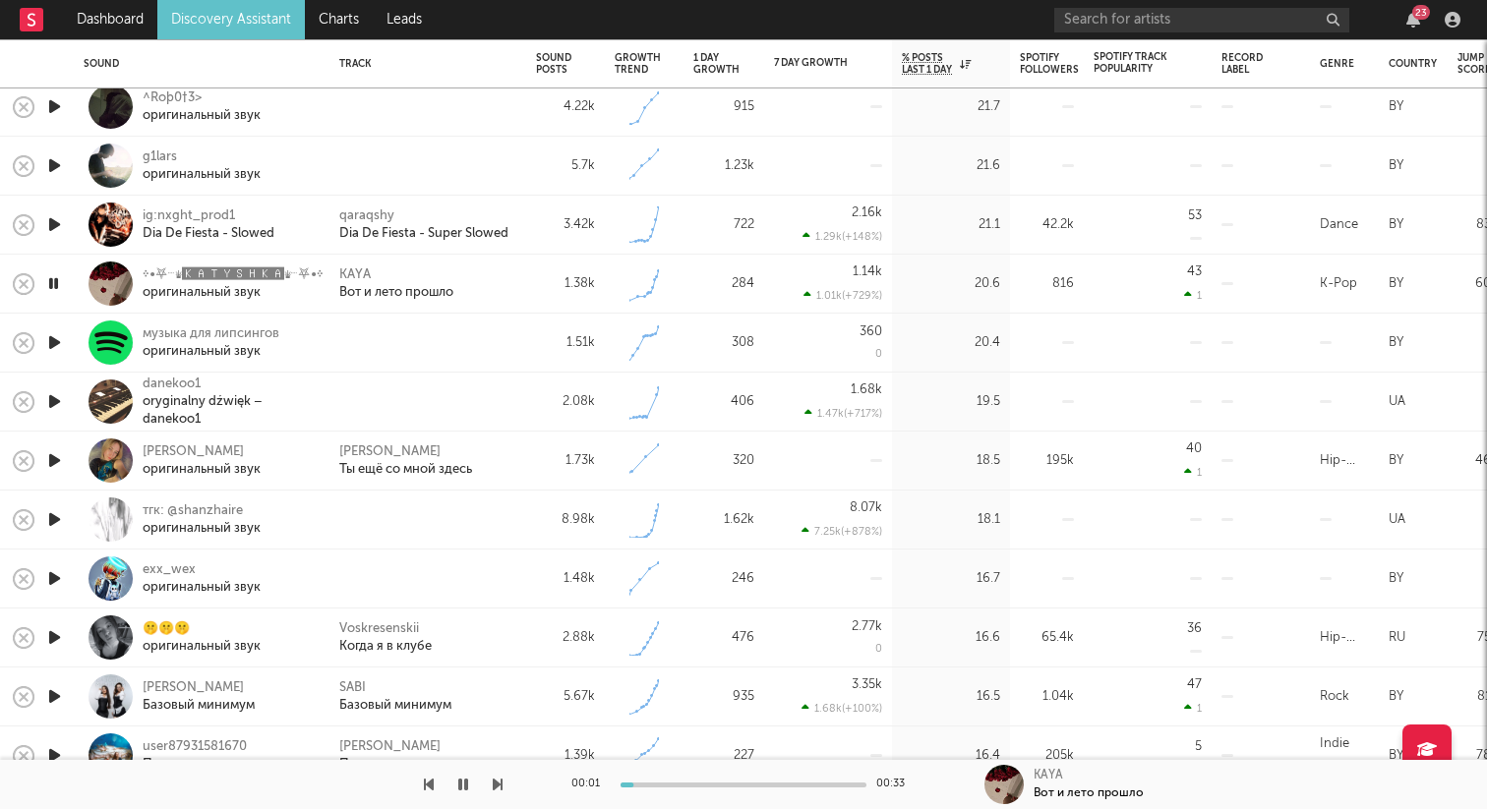
click at [60, 343] on icon "button" at bounding box center [54, 342] width 21 height 25
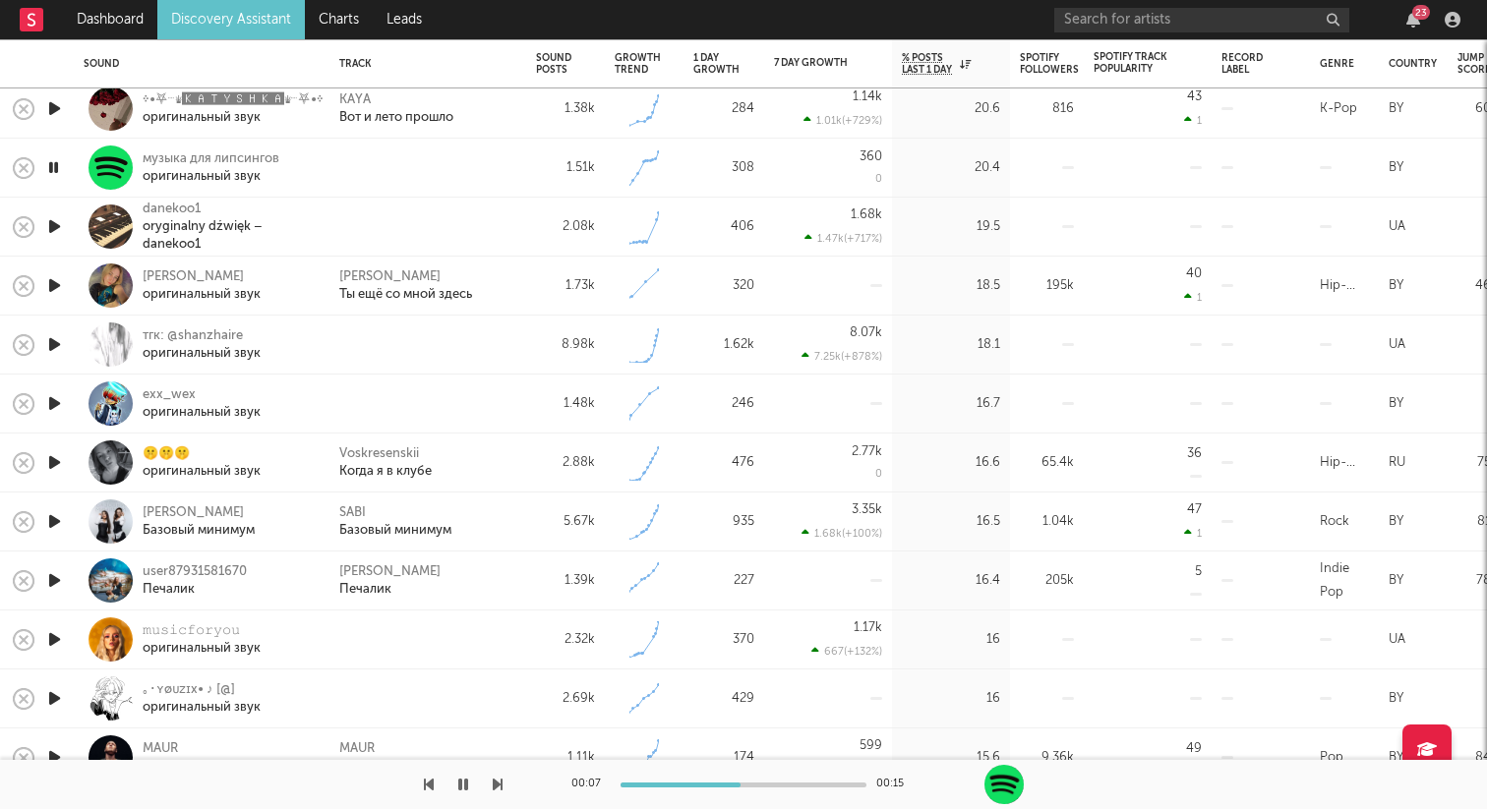
click at [56, 225] on icon "button" at bounding box center [54, 226] width 21 height 25
click at [55, 227] on icon "button" at bounding box center [53, 226] width 19 height 25
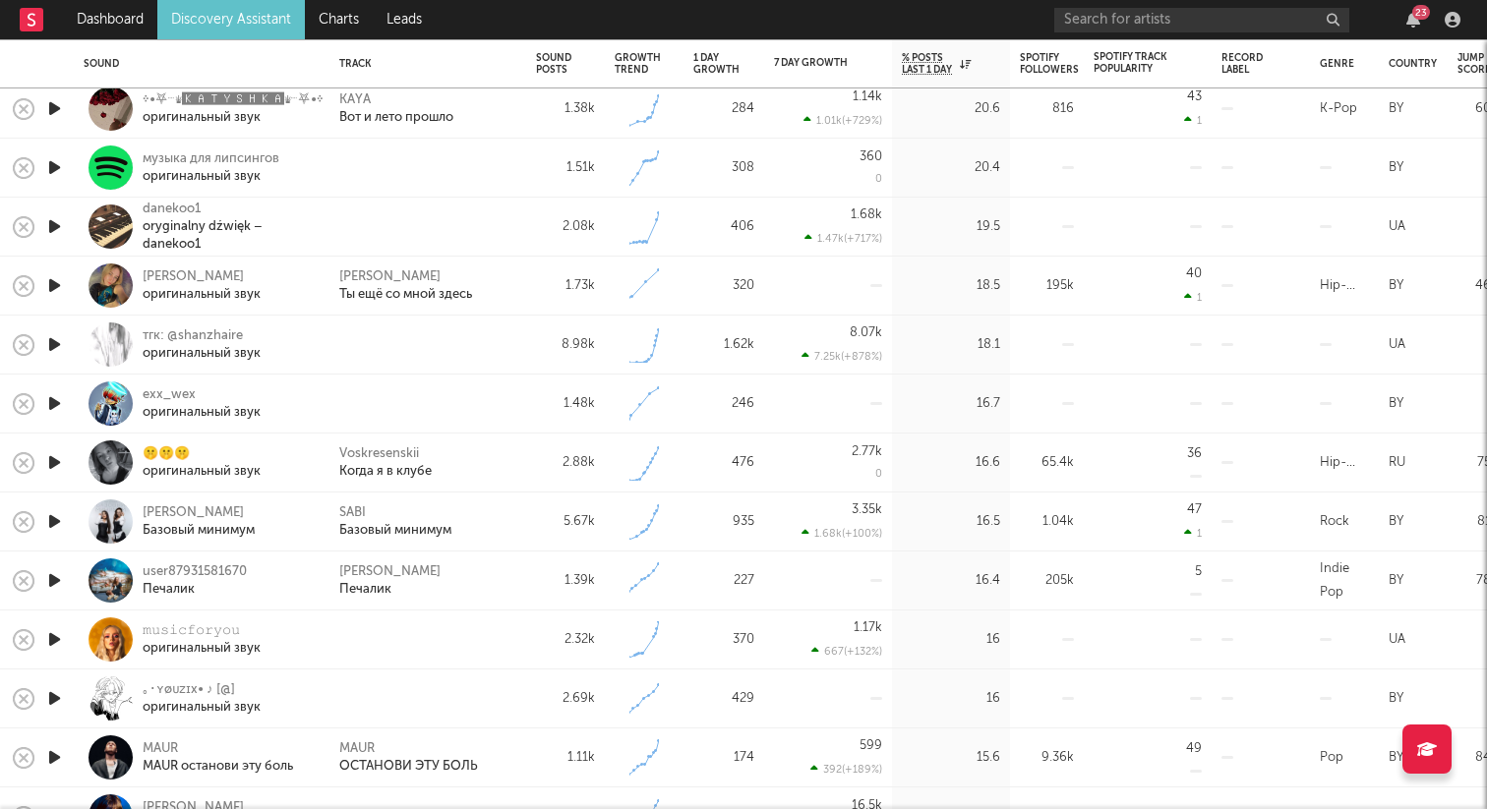
click at [47, 346] on icon "button" at bounding box center [54, 344] width 21 height 25
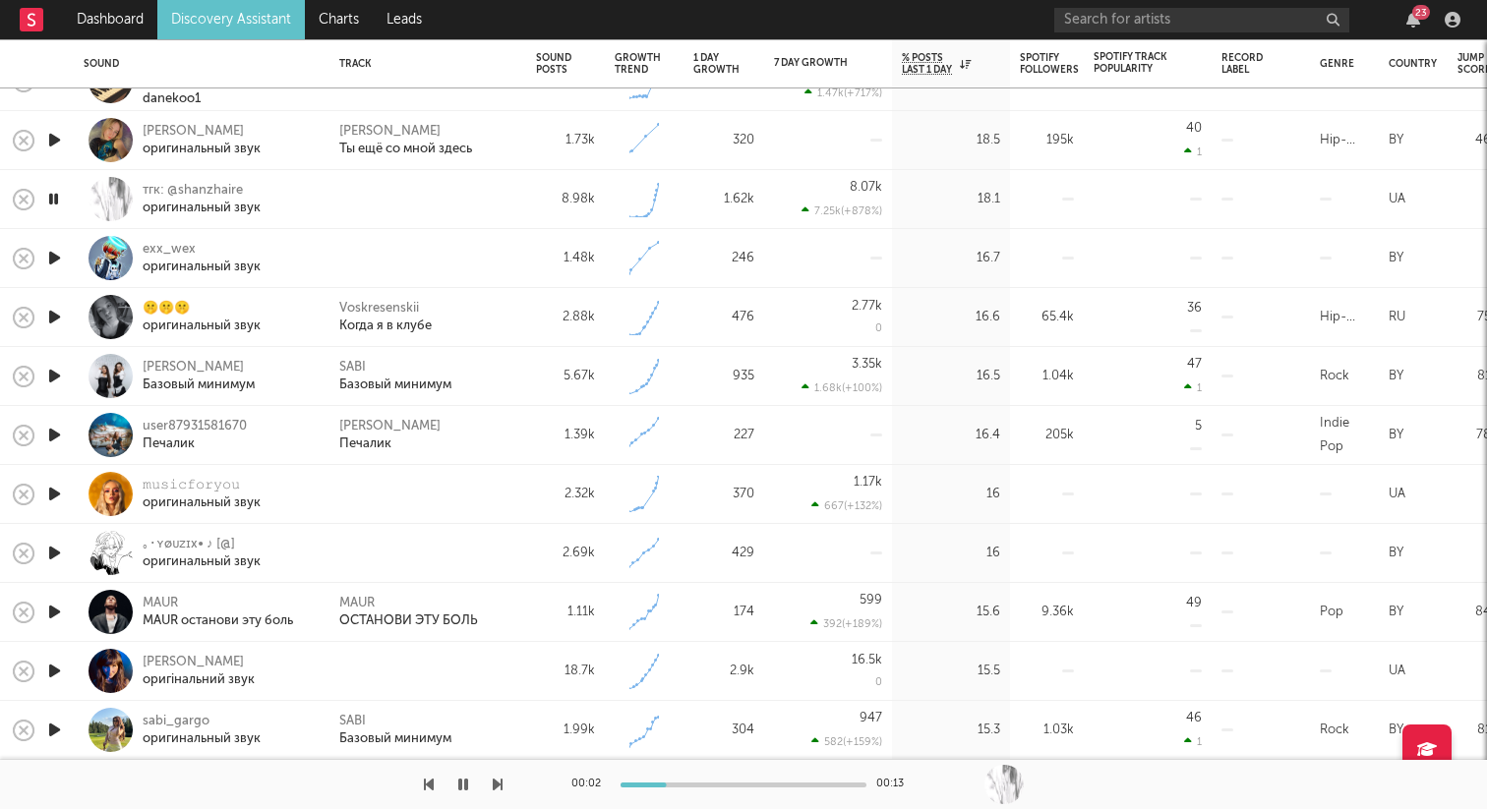
click at [59, 258] on icon "button" at bounding box center [54, 258] width 21 height 25
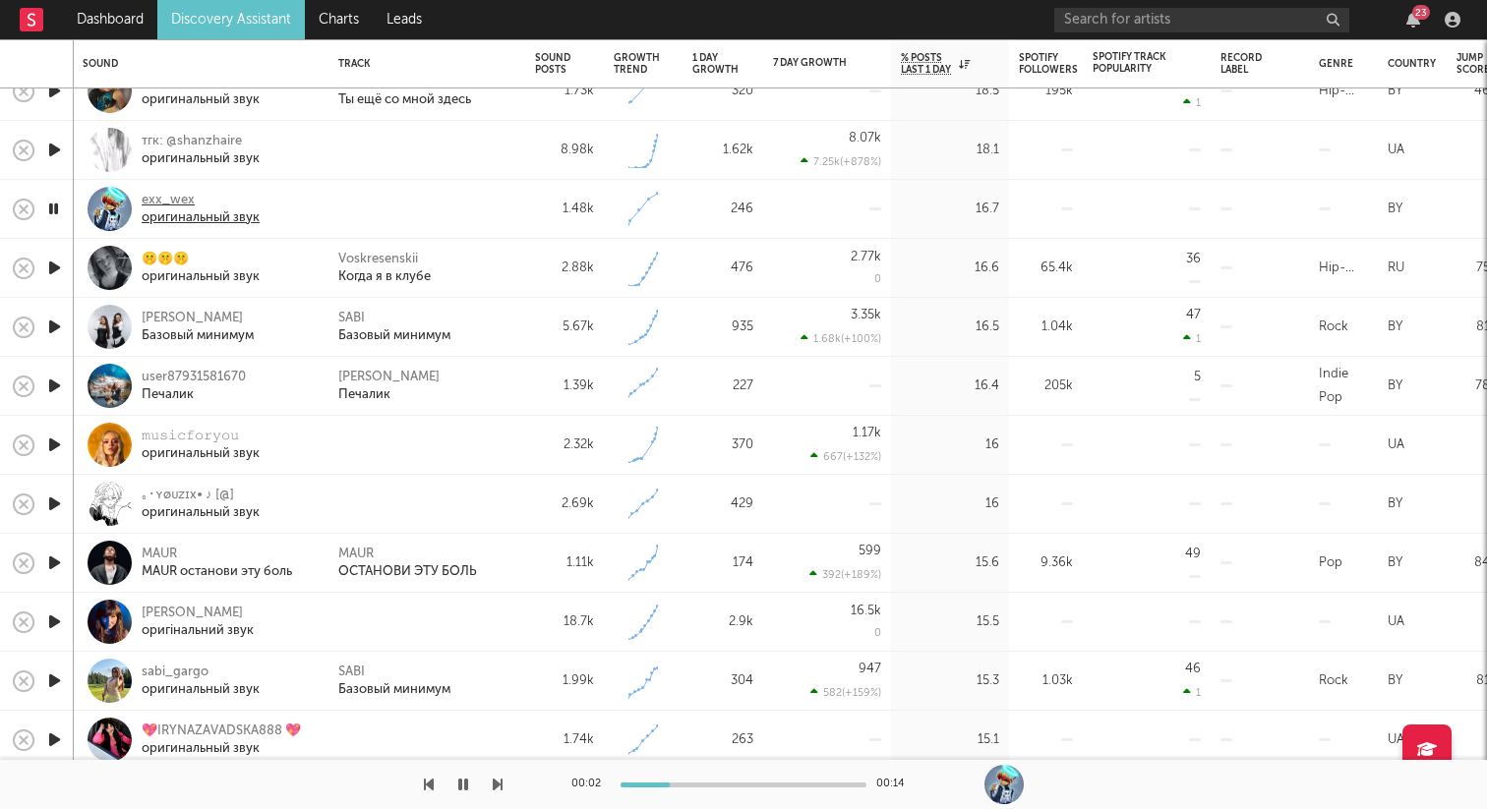
click at [174, 197] on div "exx_wex" at bounding box center [201, 201] width 118 height 18
click at [55, 262] on icon "button" at bounding box center [54, 268] width 21 height 25
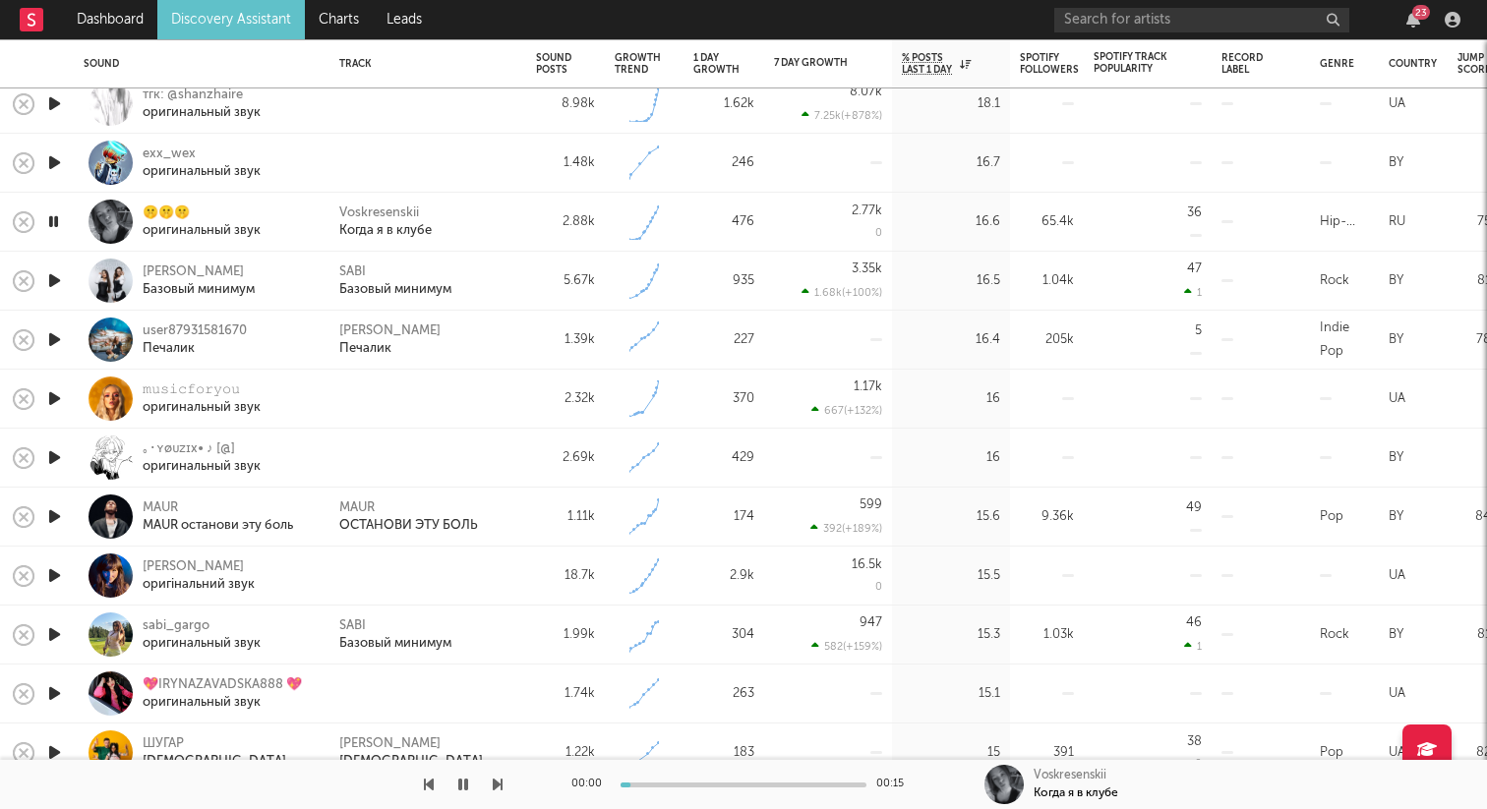
click at [115, 221] on div at bounding box center [110, 222] width 44 height 44
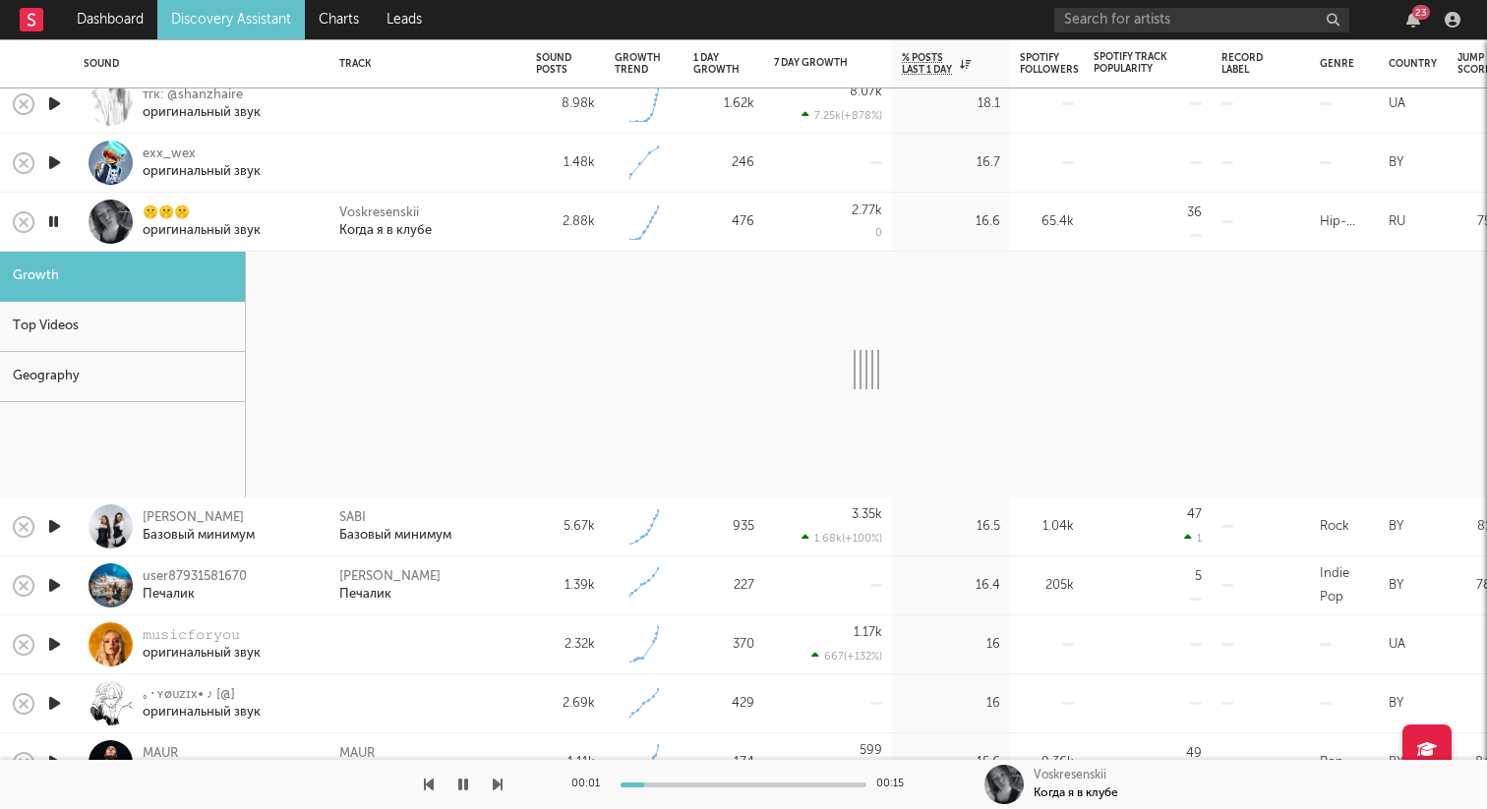
click at [116, 223] on div at bounding box center [110, 222] width 44 height 44
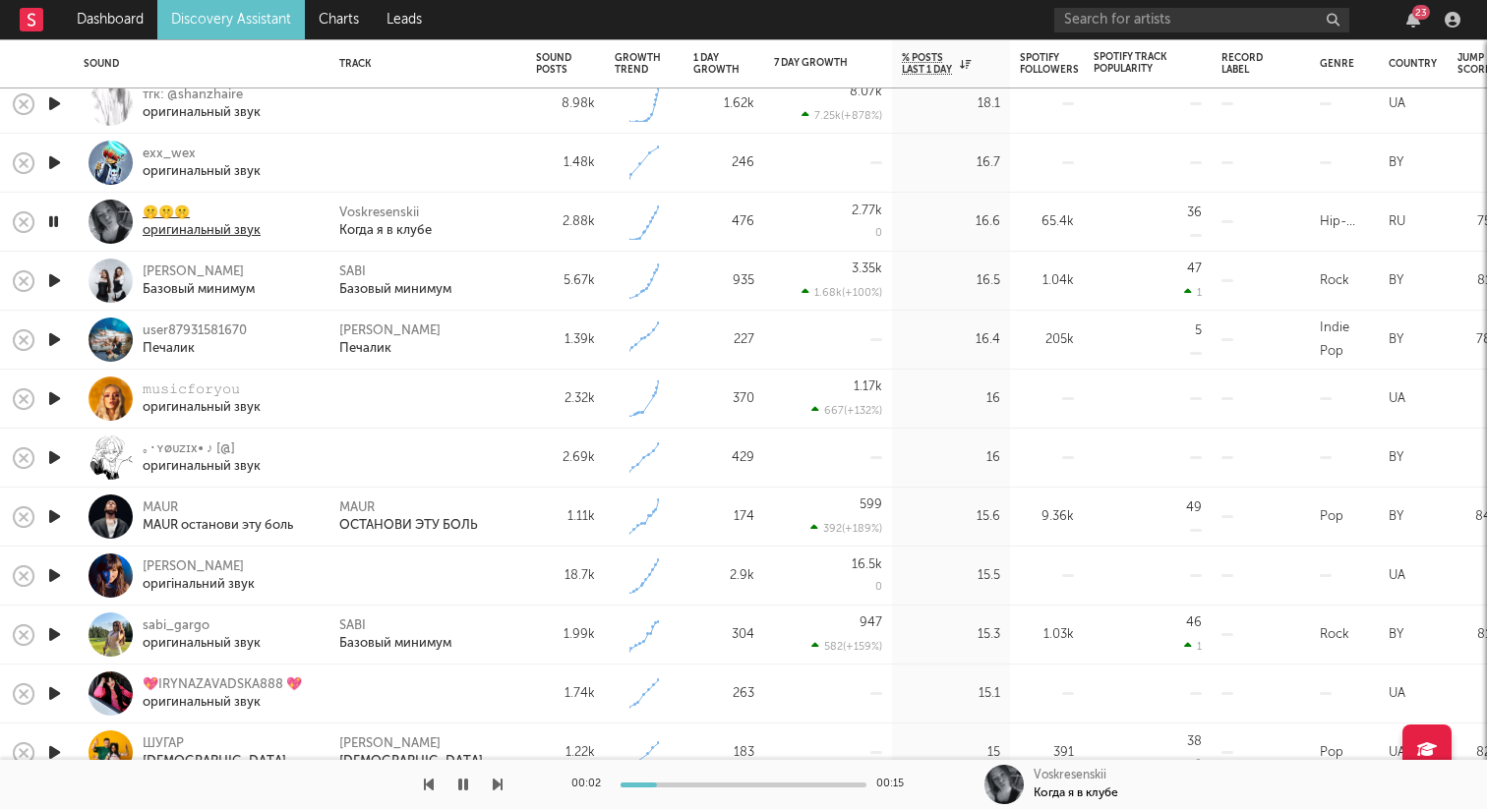
click at [168, 209] on div "🤫🤫🤫" at bounding box center [202, 214] width 118 height 18
click at [57, 276] on icon "button" at bounding box center [54, 280] width 21 height 25
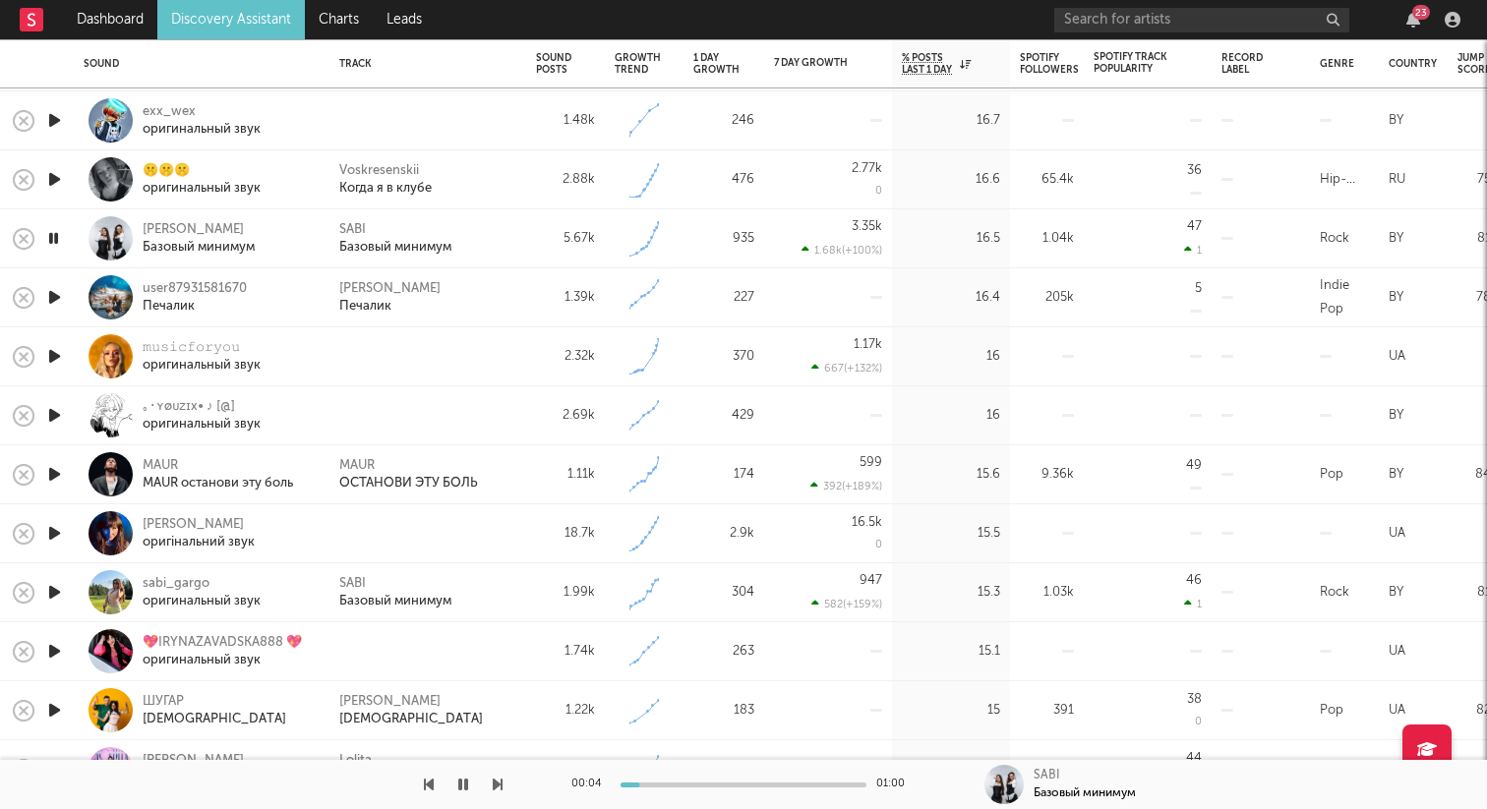
click at [57, 287] on icon "button" at bounding box center [54, 297] width 21 height 25
click at [55, 352] on icon "button" at bounding box center [54, 356] width 21 height 25
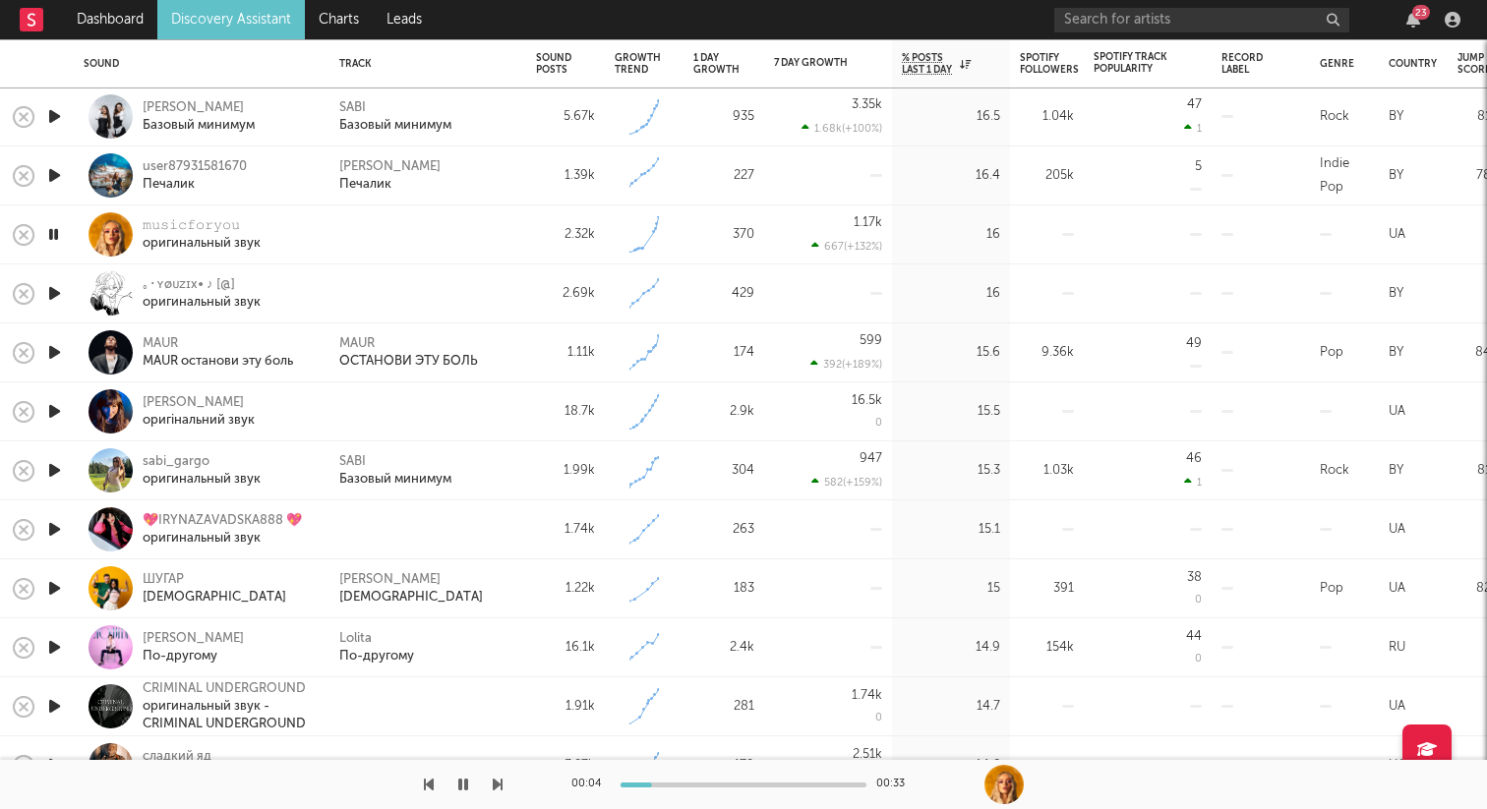
click at [57, 228] on icon "button" at bounding box center [53, 234] width 19 height 25
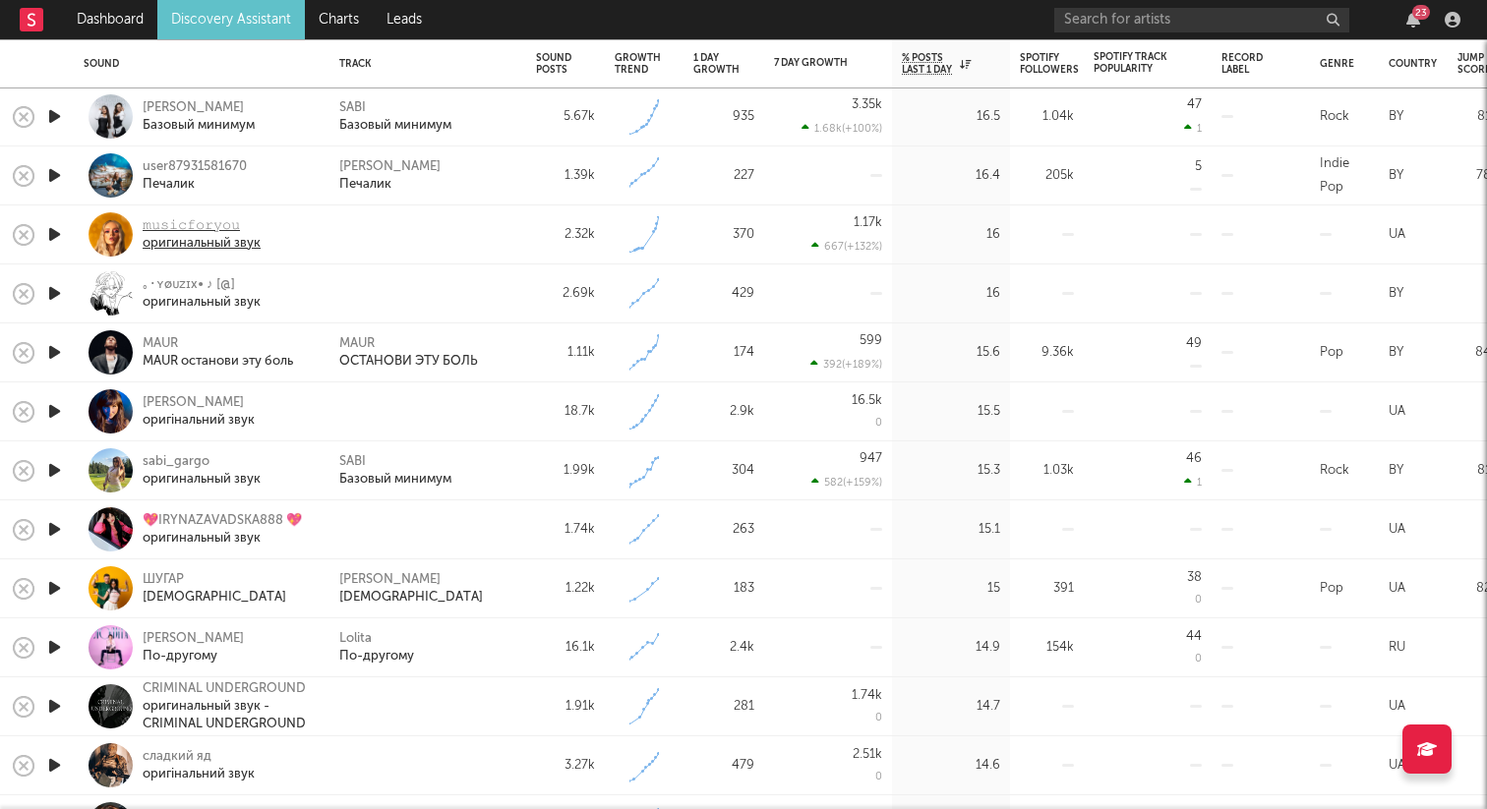
click at [196, 228] on div "𝚖𝚞𝚜𝚒𝚌𝚏𝚘𝚛𝚢𝚘𝚞" at bounding box center [202, 226] width 118 height 18
click at [58, 290] on icon "button" at bounding box center [54, 293] width 21 height 25
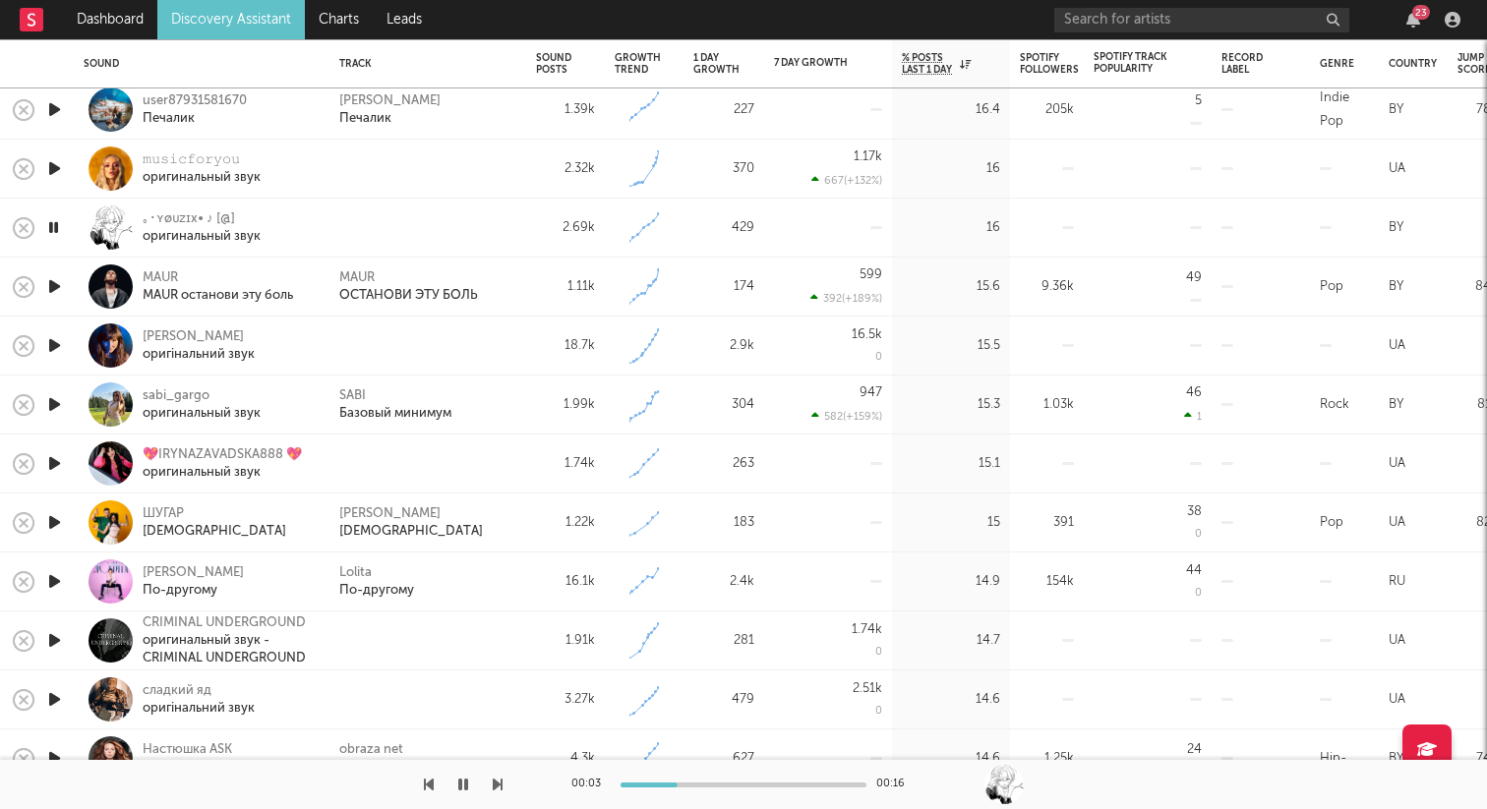
click at [55, 287] on icon "button" at bounding box center [54, 286] width 21 height 25
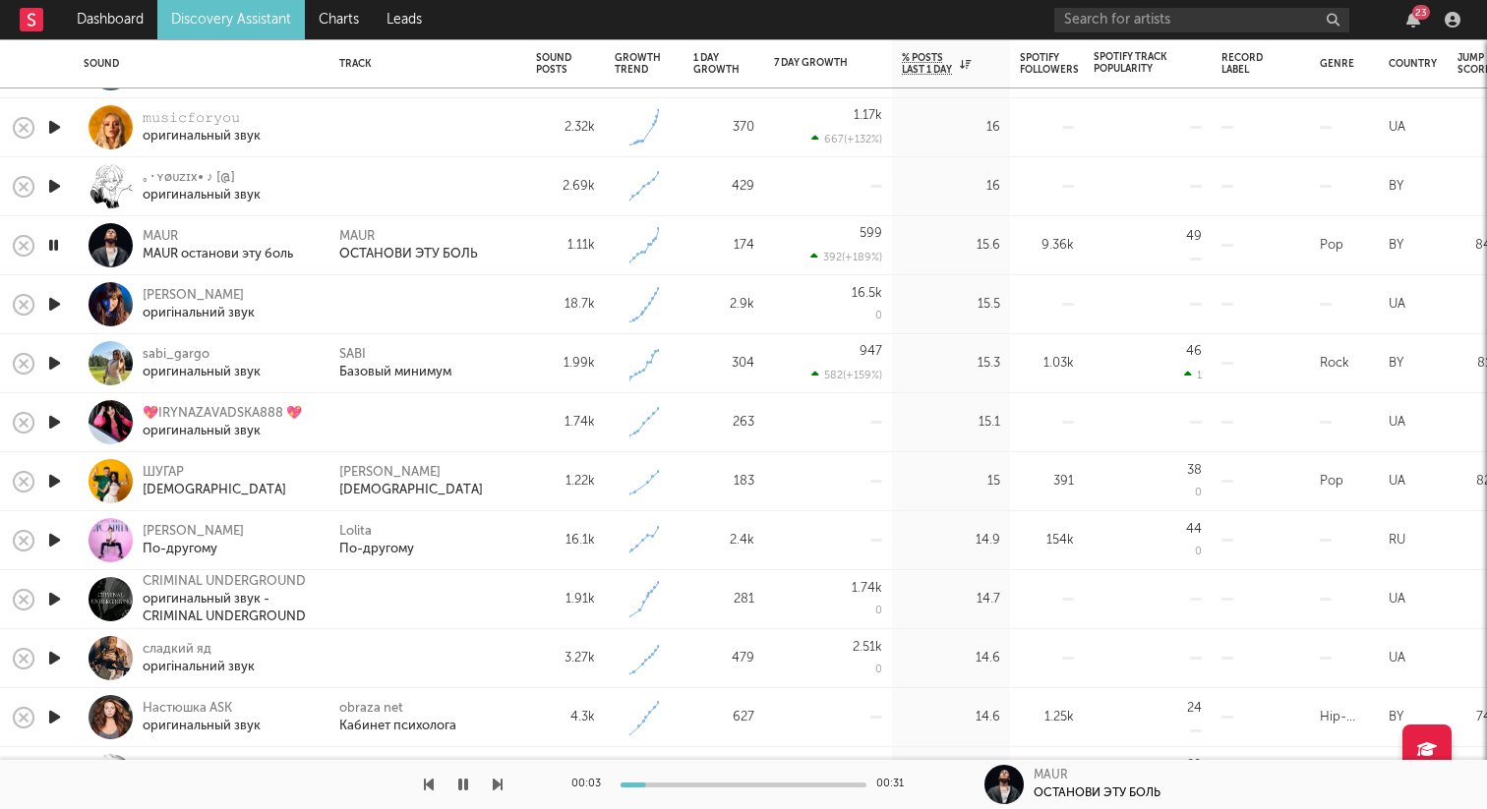
click at [56, 297] on icon "button" at bounding box center [54, 304] width 21 height 25
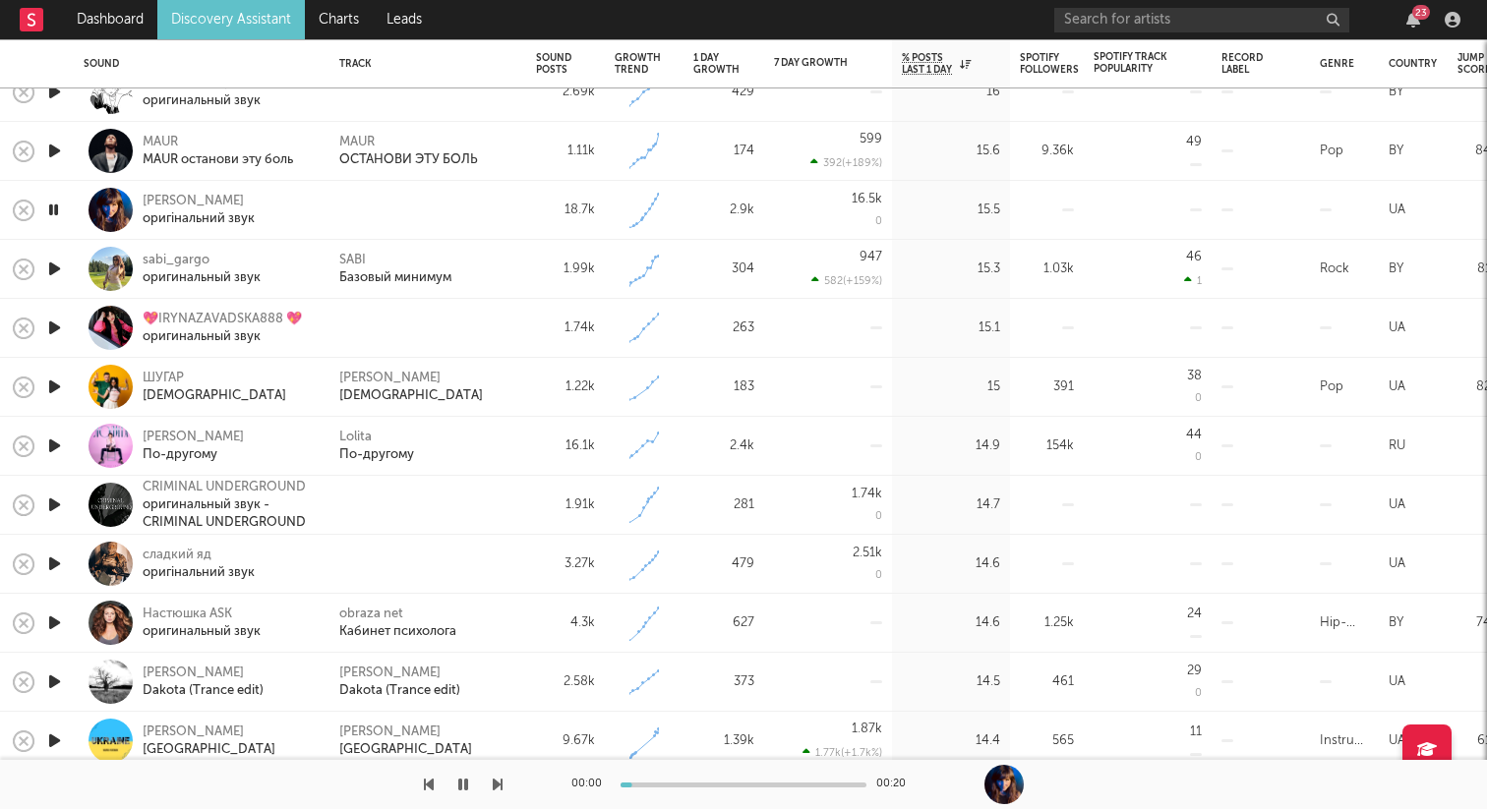
click at [56, 330] on icon "button" at bounding box center [54, 328] width 21 height 25
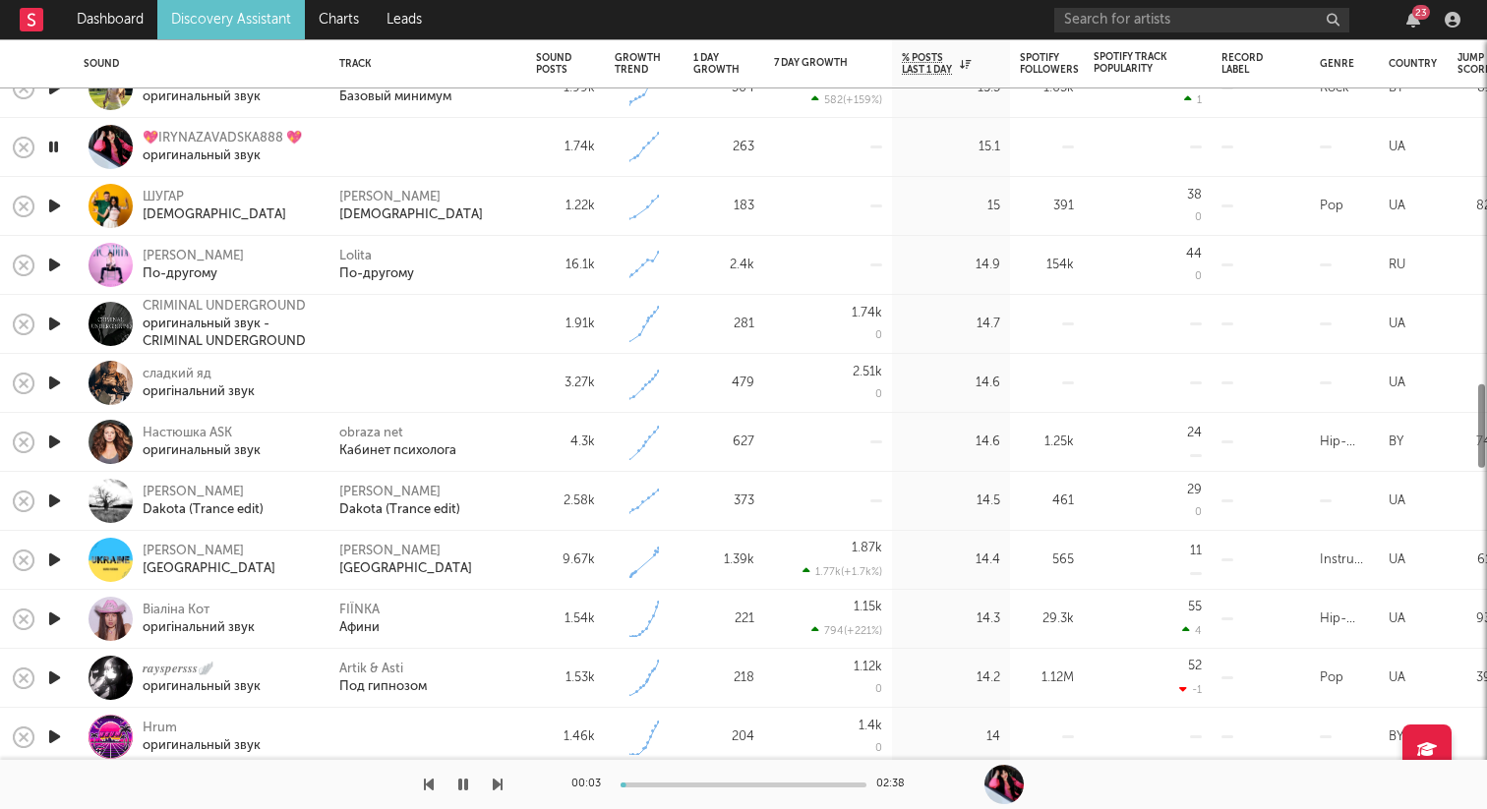
click at [50, 330] on icon "button" at bounding box center [54, 324] width 21 height 25
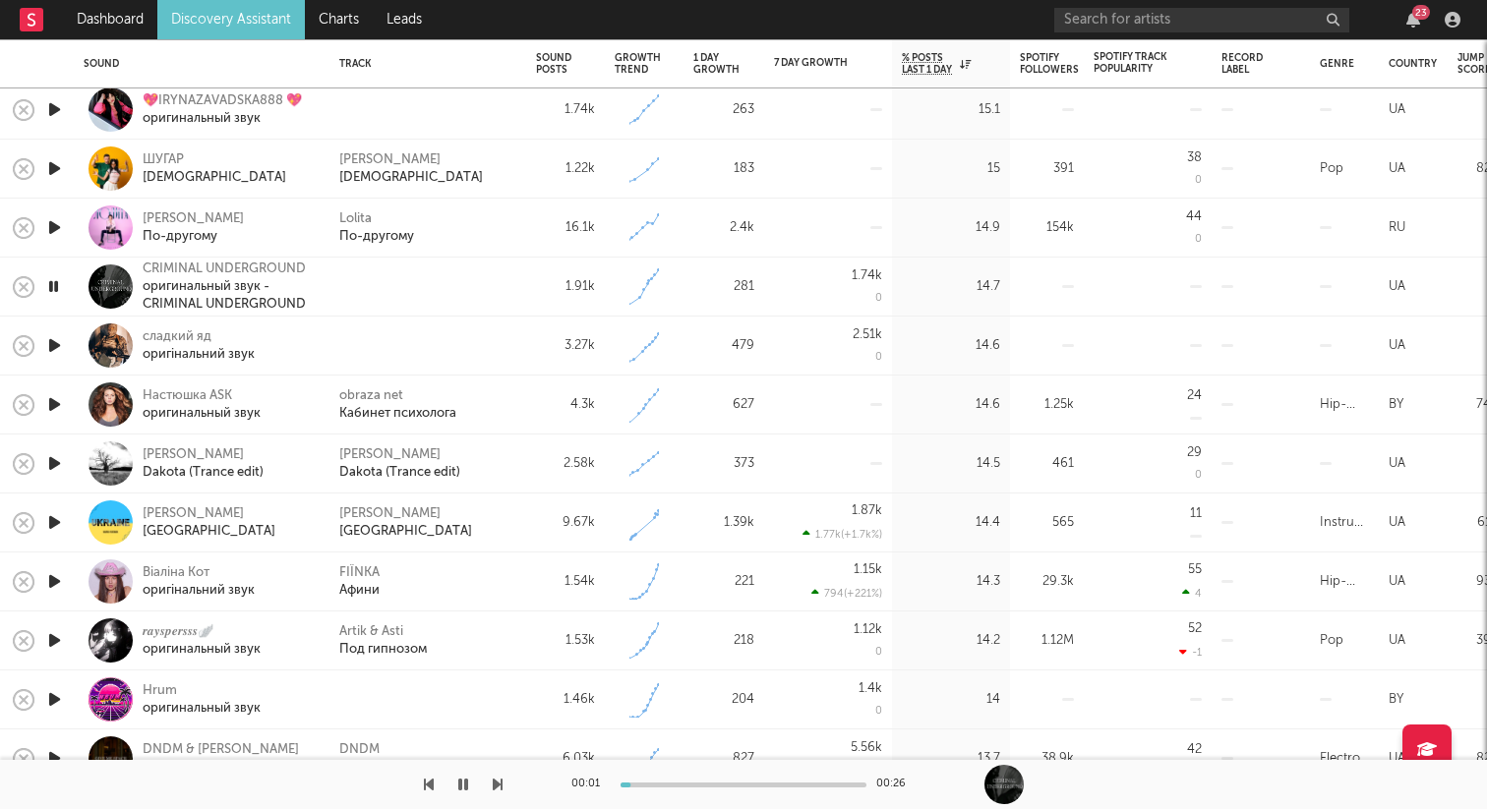
click at [50, 337] on icon "button" at bounding box center [54, 345] width 21 height 25
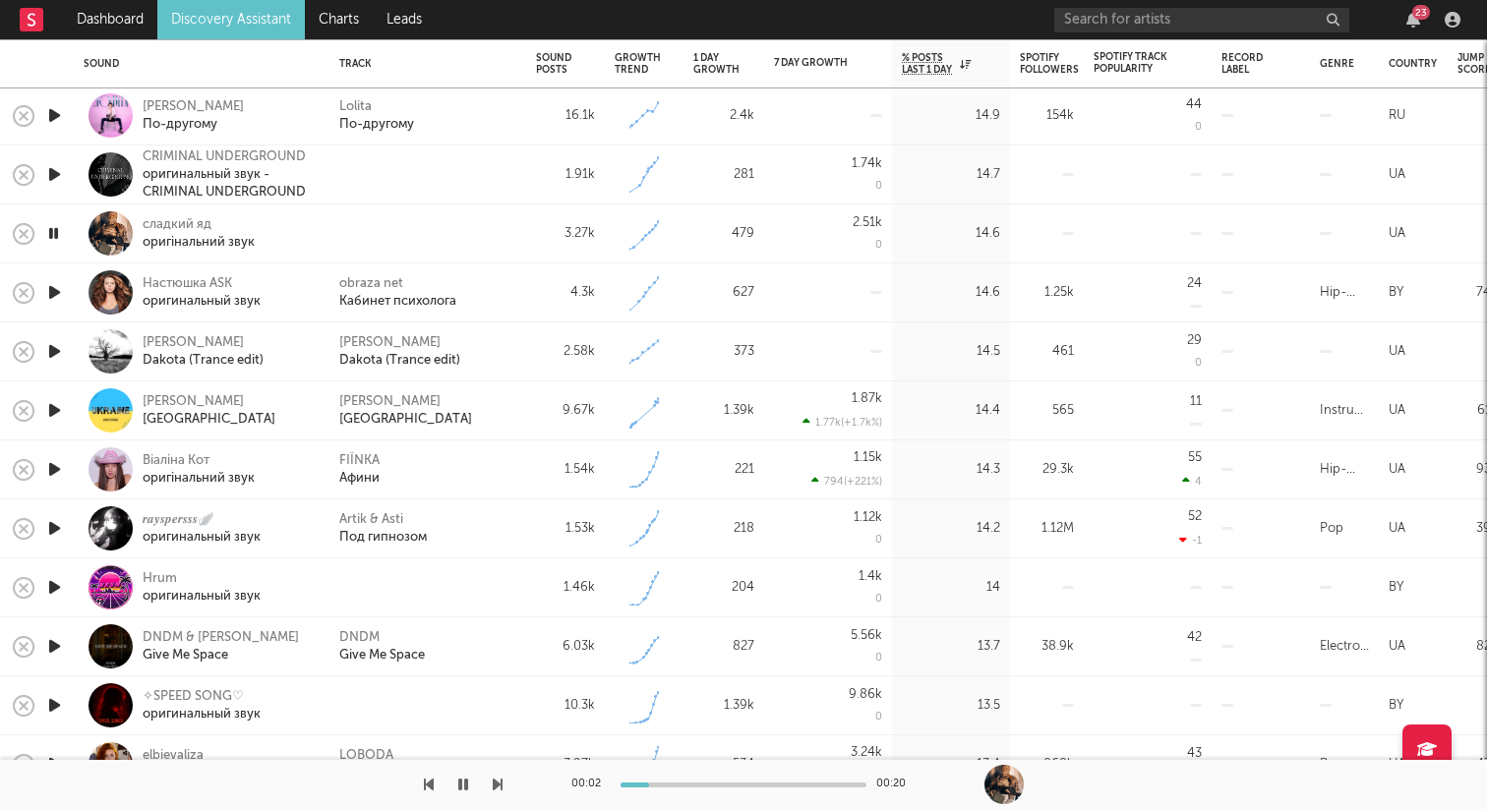
click at [63, 468] on icon "button" at bounding box center [54, 469] width 21 height 25
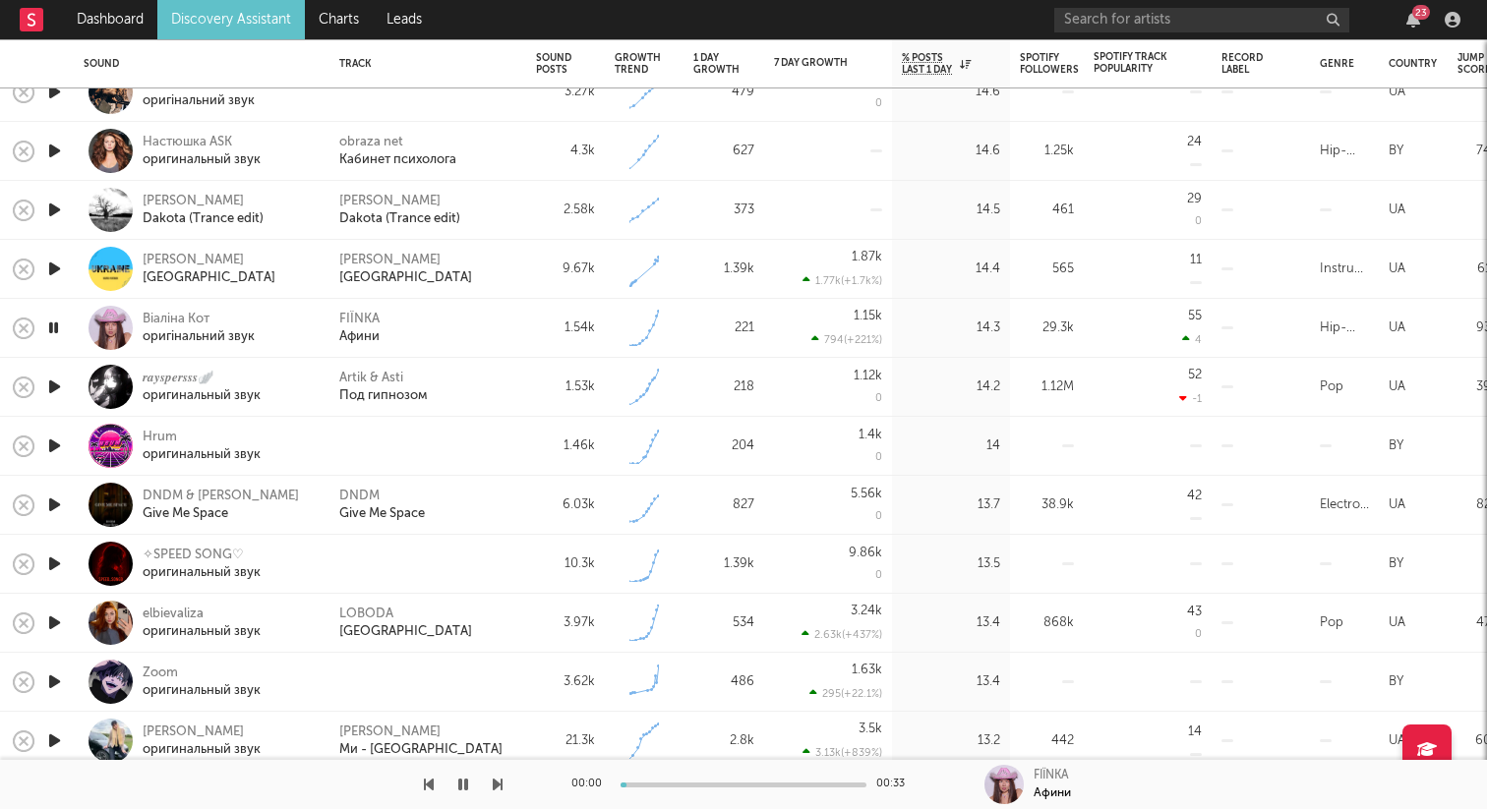
click at [60, 441] on icon "button" at bounding box center [54, 446] width 21 height 25
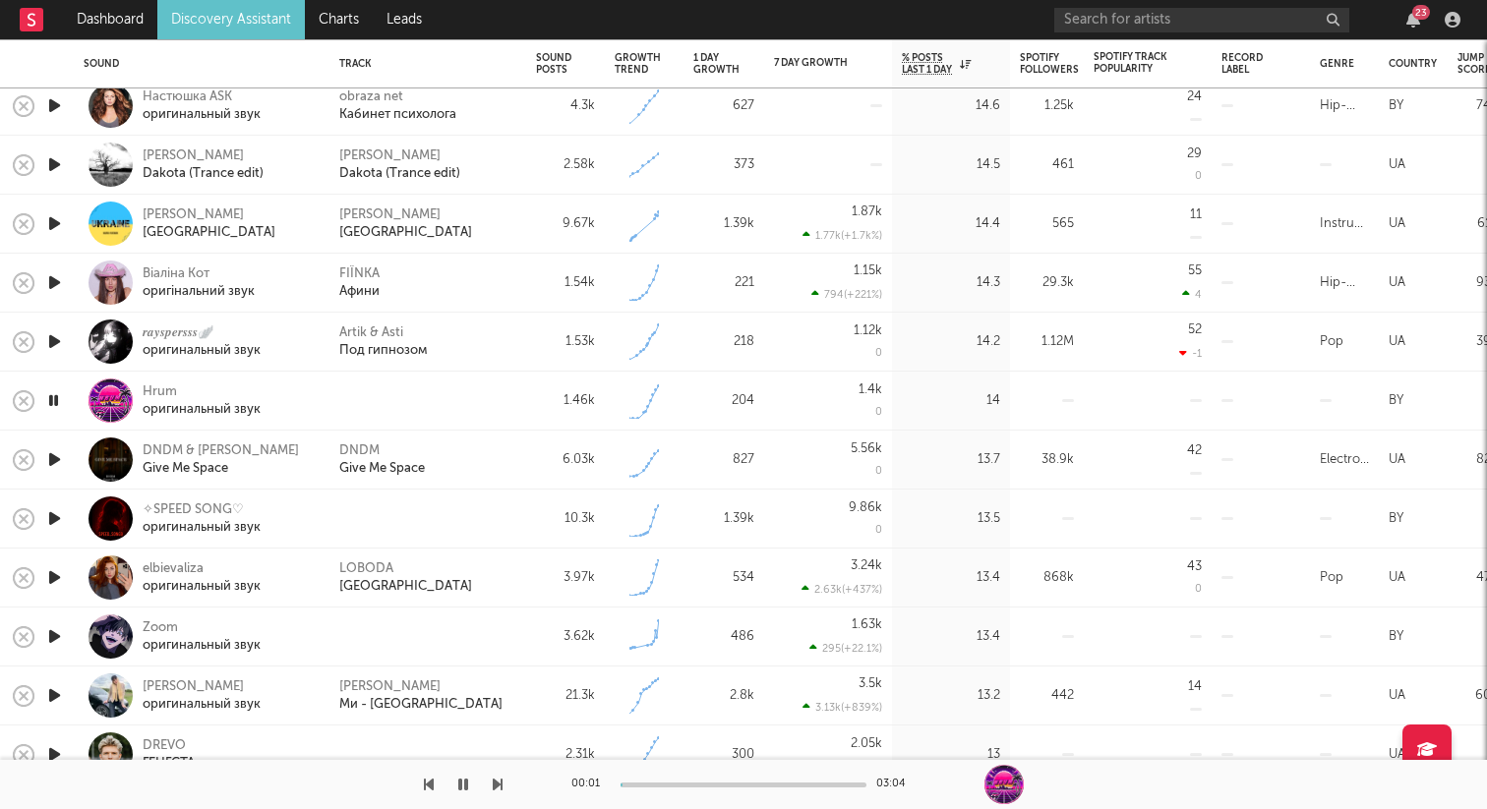
click at [50, 393] on icon "button" at bounding box center [53, 400] width 19 height 25
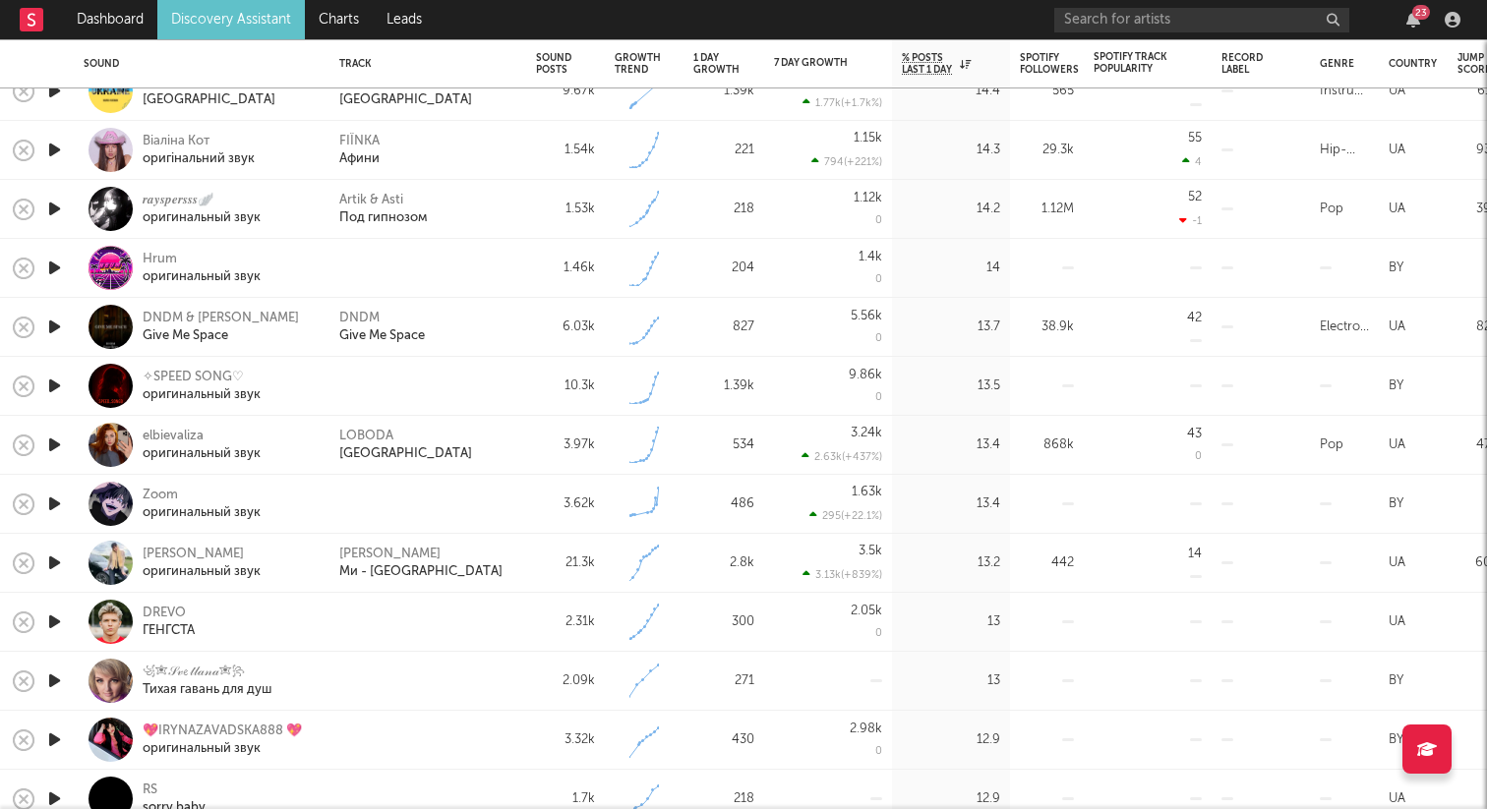
click at [58, 383] on icon "button" at bounding box center [54, 386] width 21 height 25
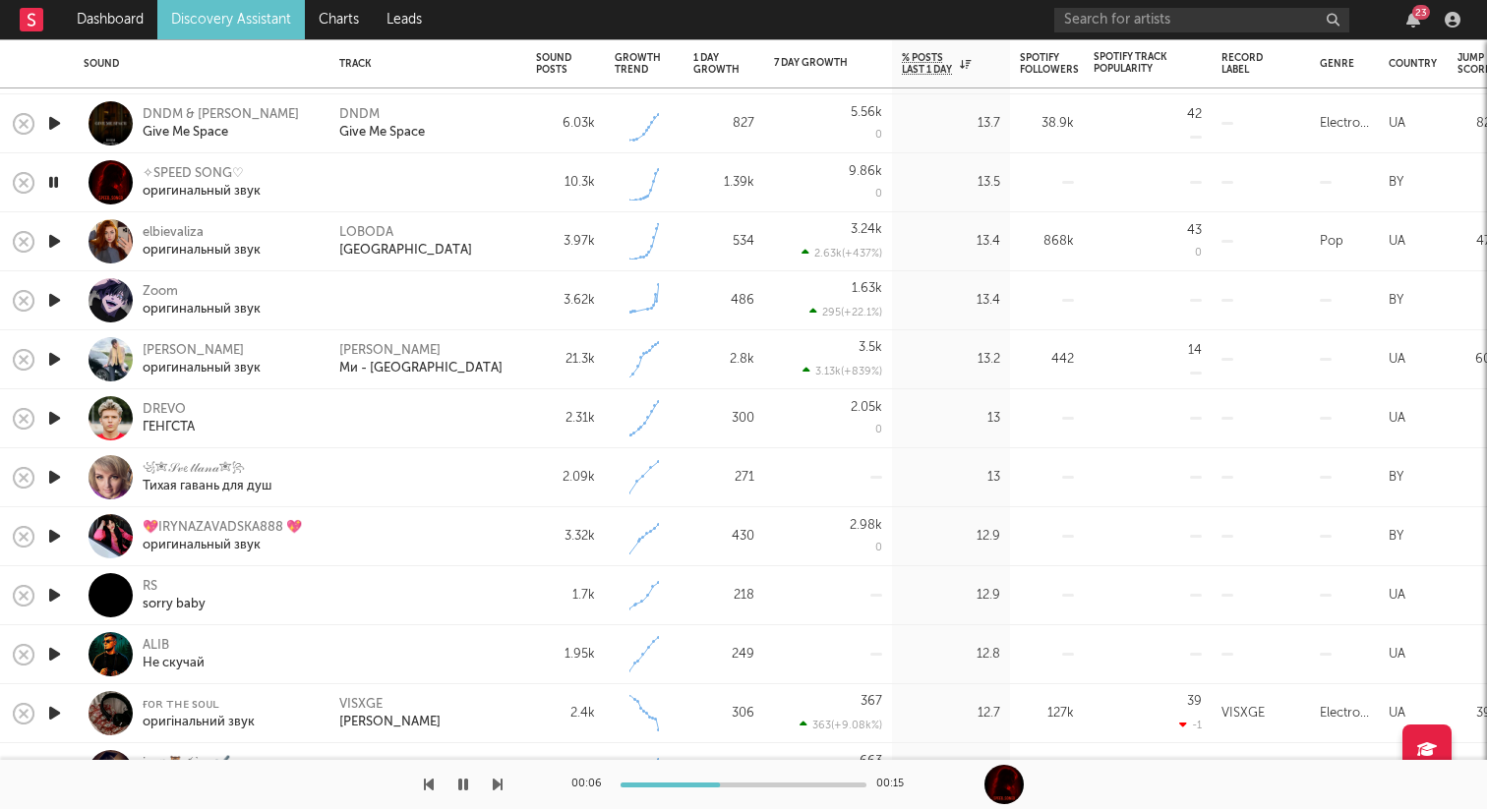
click at [53, 182] on icon "button" at bounding box center [53, 182] width 19 height 25
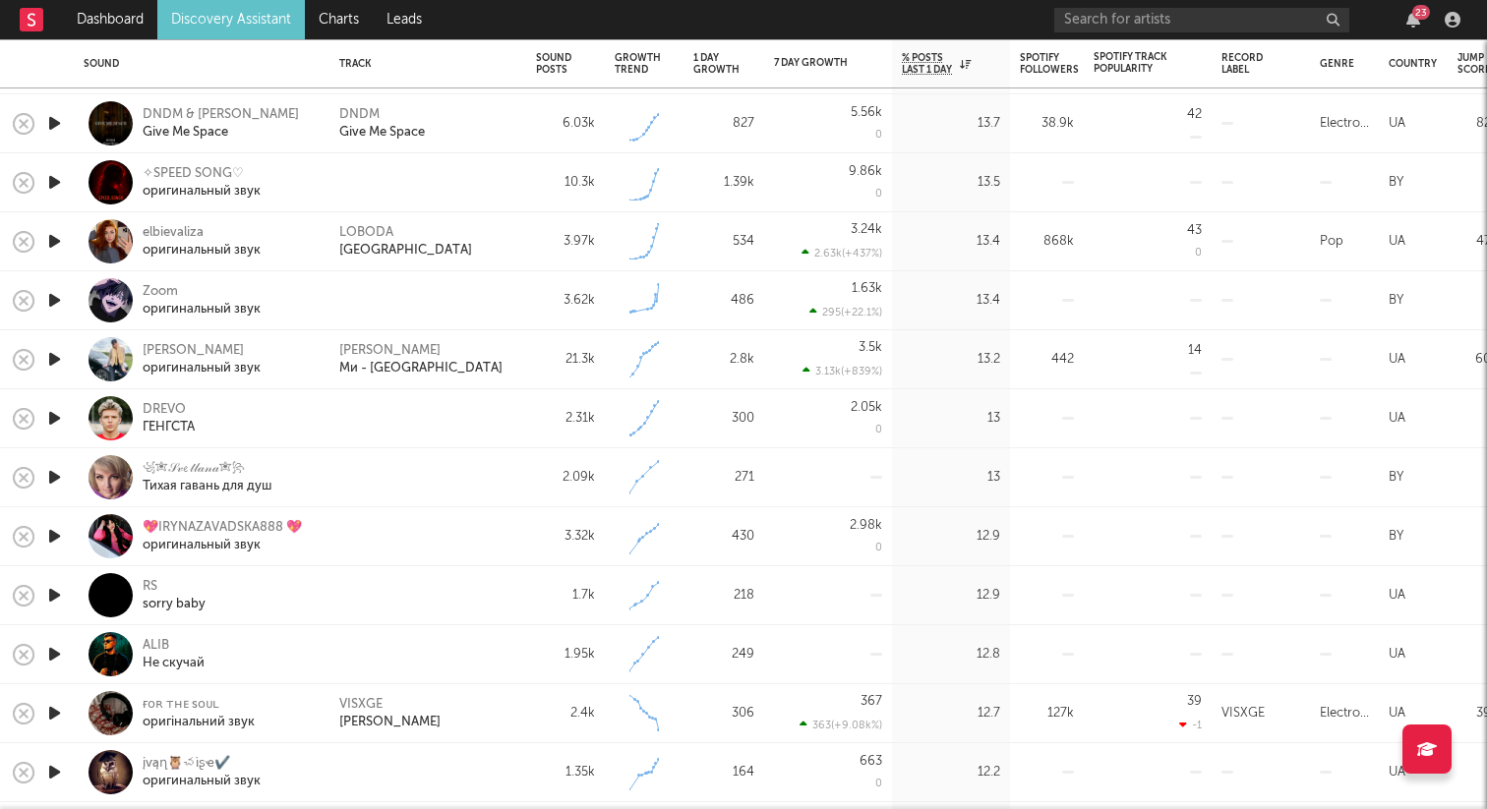
click at [59, 418] on icon "button" at bounding box center [54, 418] width 21 height 25
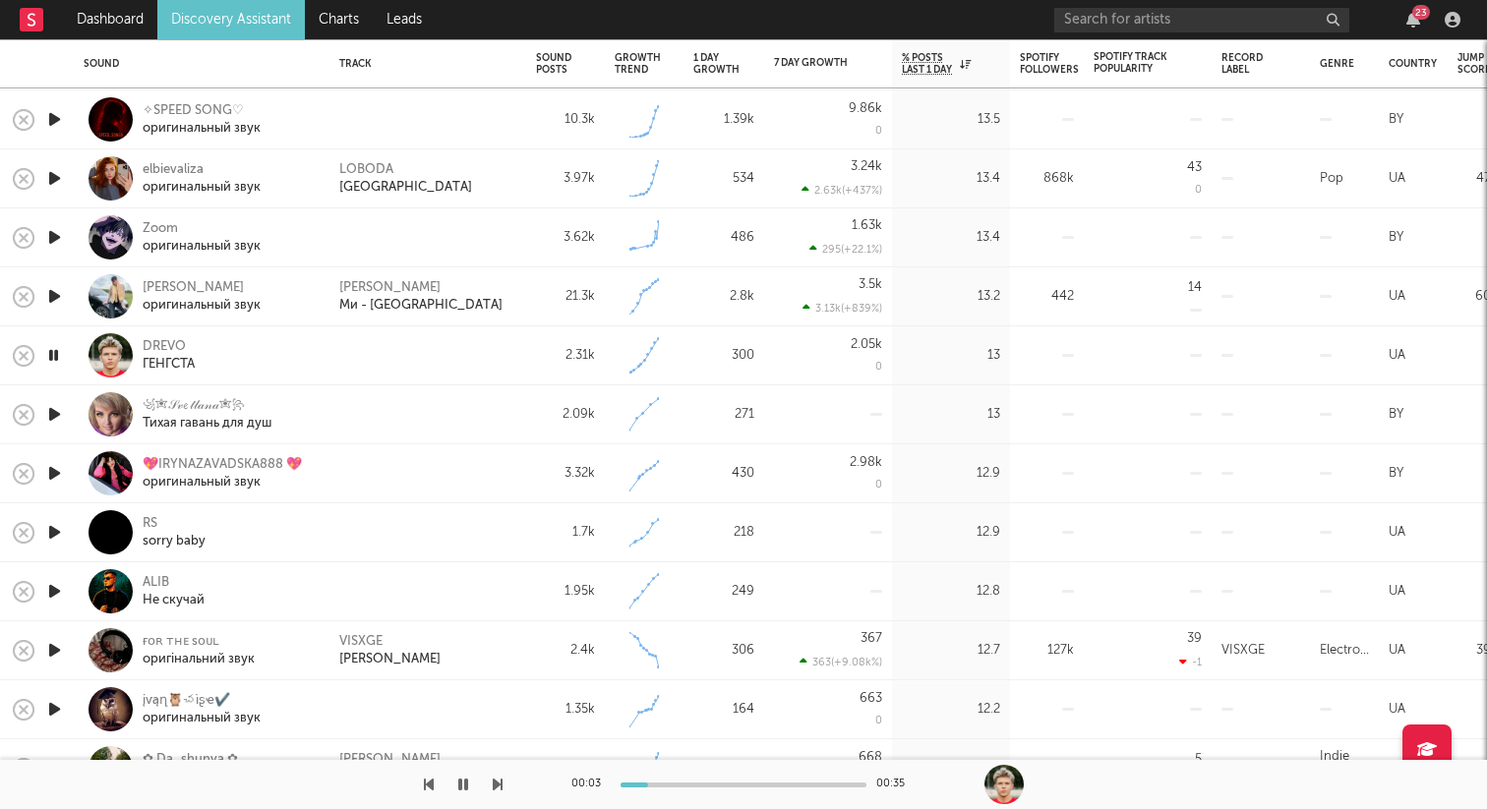
click at [54, 356] on icon "button" at bounding box center [53, 355] width 19 height 25
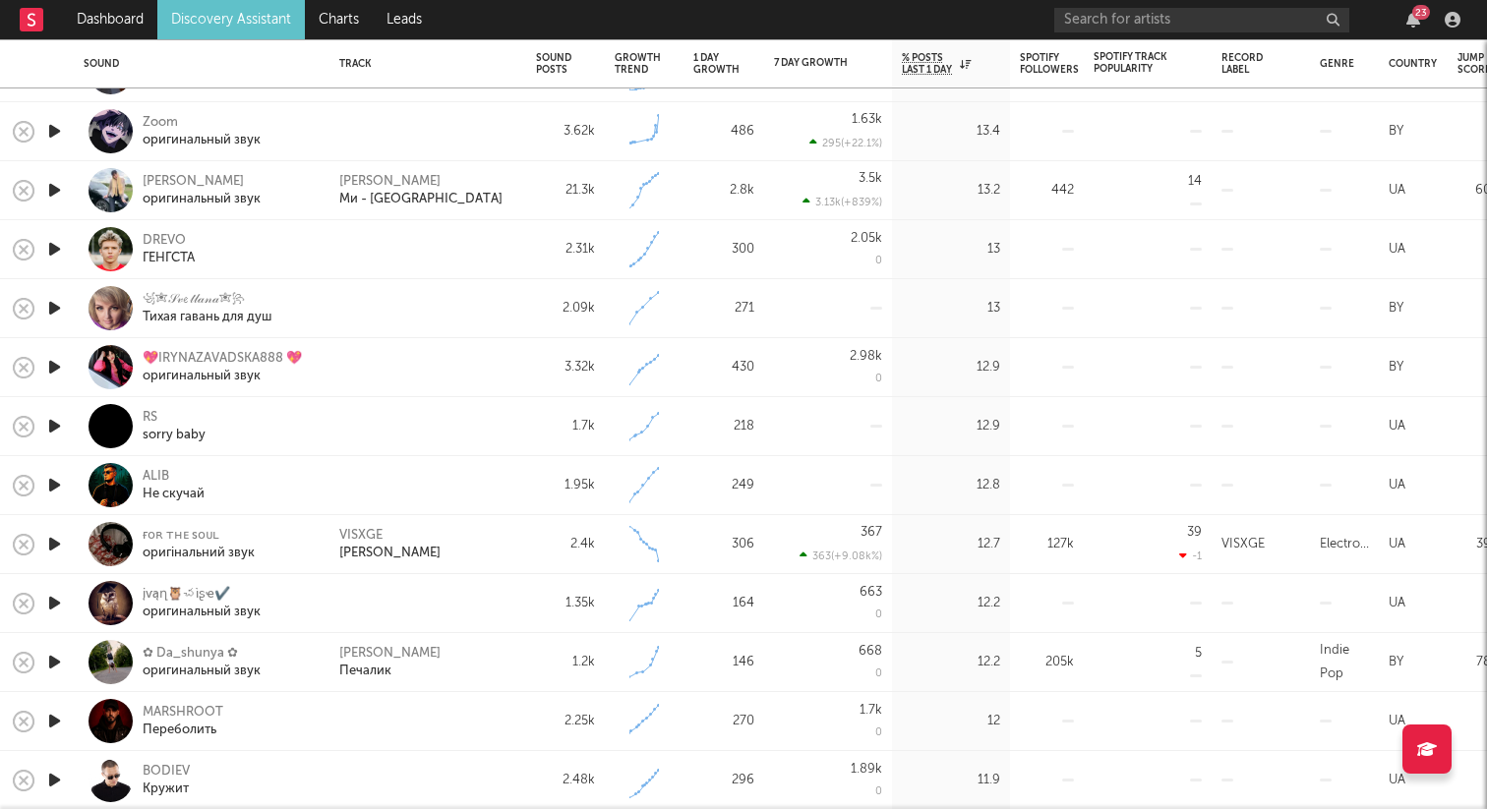
click at [51, 314] on icon "button" at bounding box center [54, 308] width 21 height 25
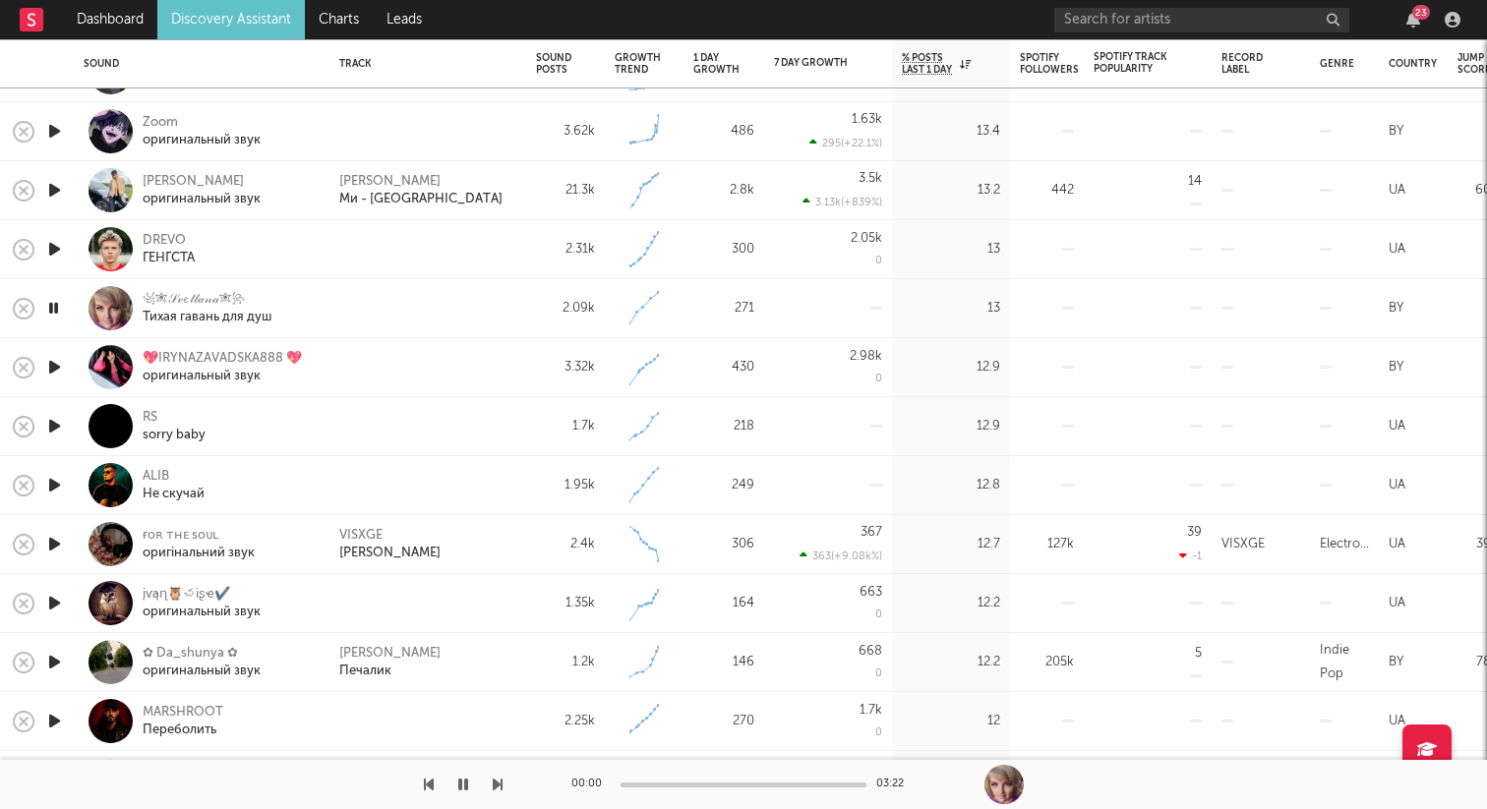
click at [51, 312] on icon "button" at bounding box center [53, 308] width 19 height 25
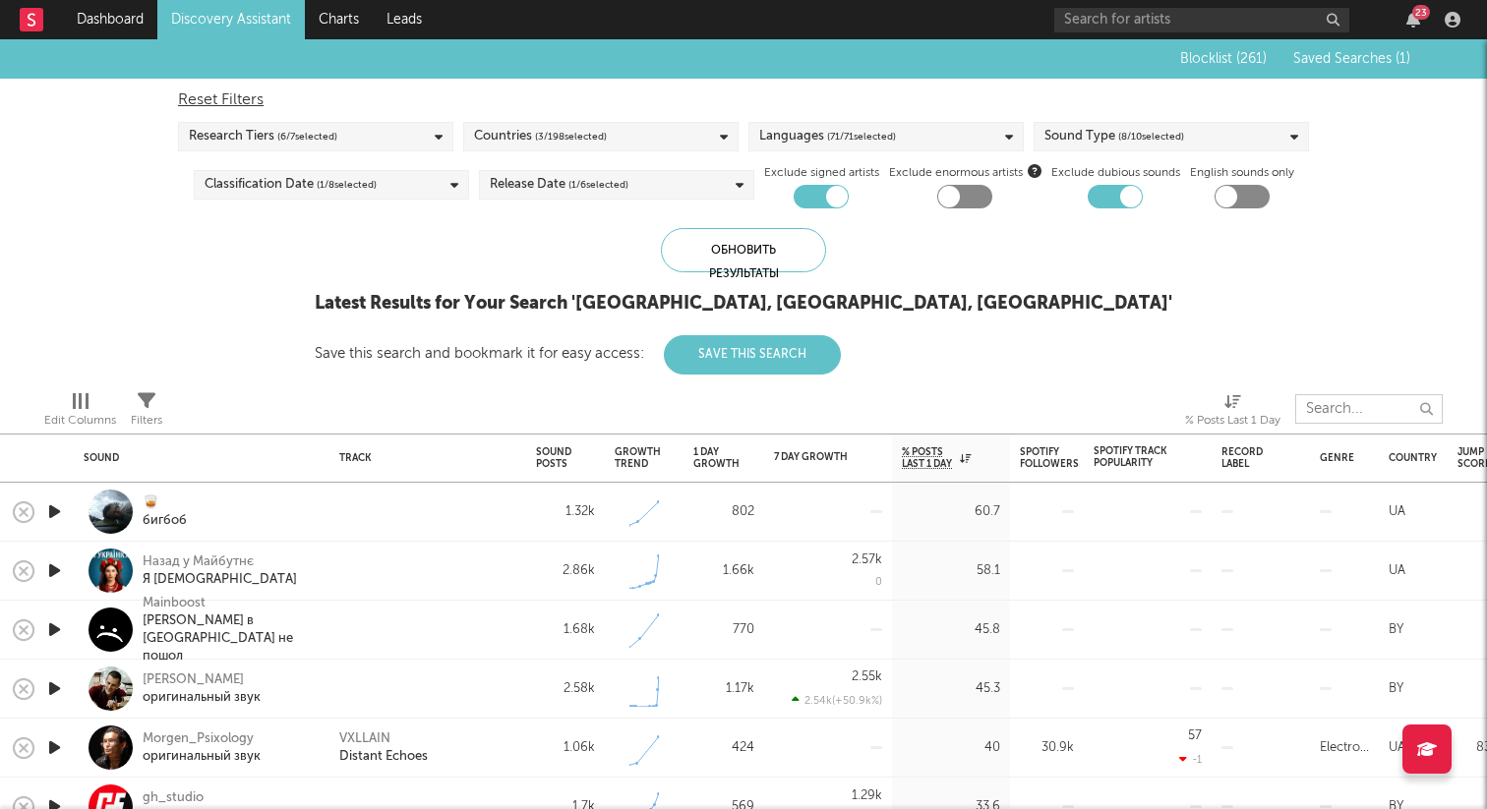
click at [1343, 417] on input "text" at bounding box center [1368, 408] width 147 height 29
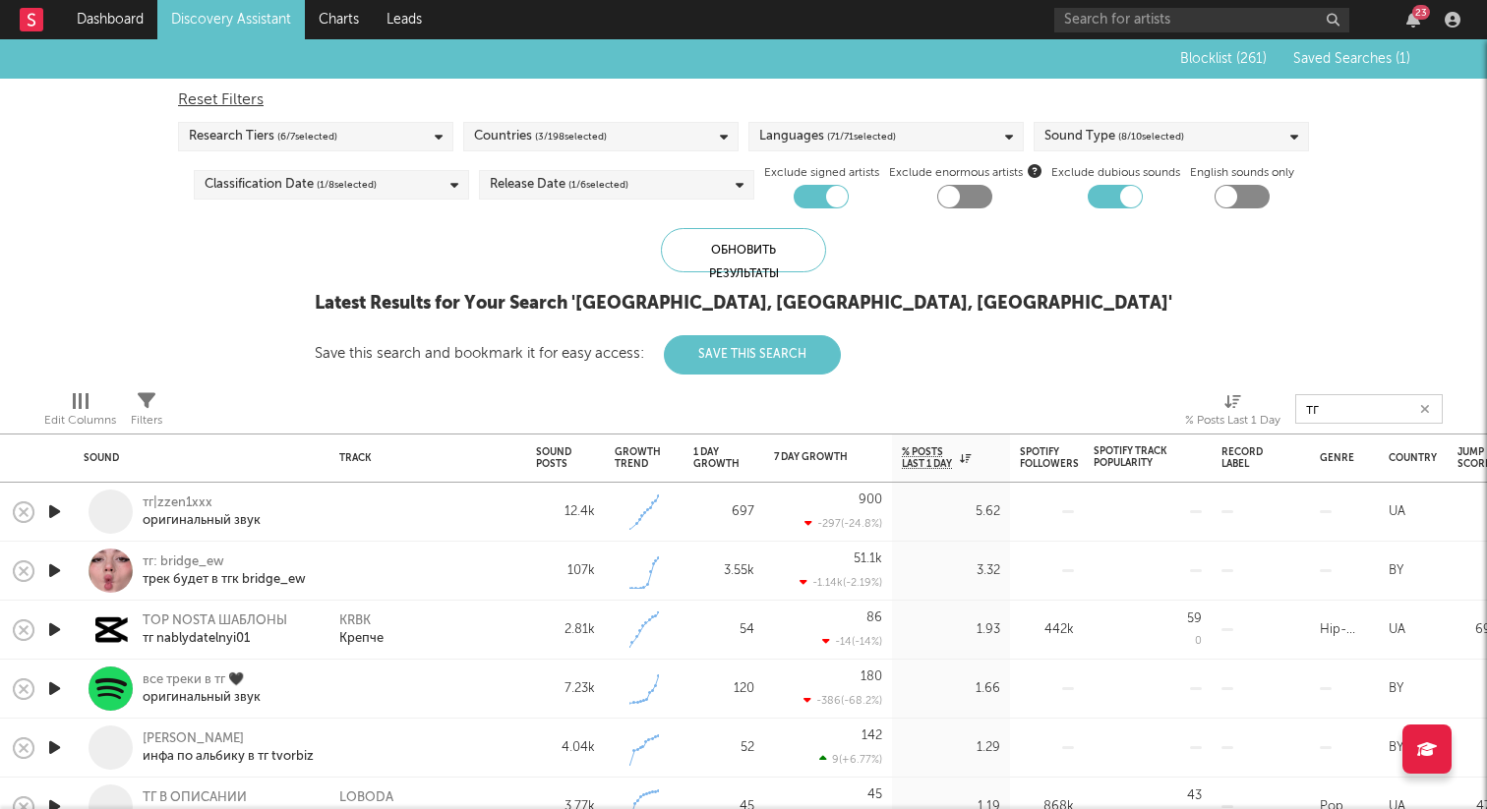
type input "тг"
click at [70, 505] on div at bounding box center [53, 512] width 39 height 59
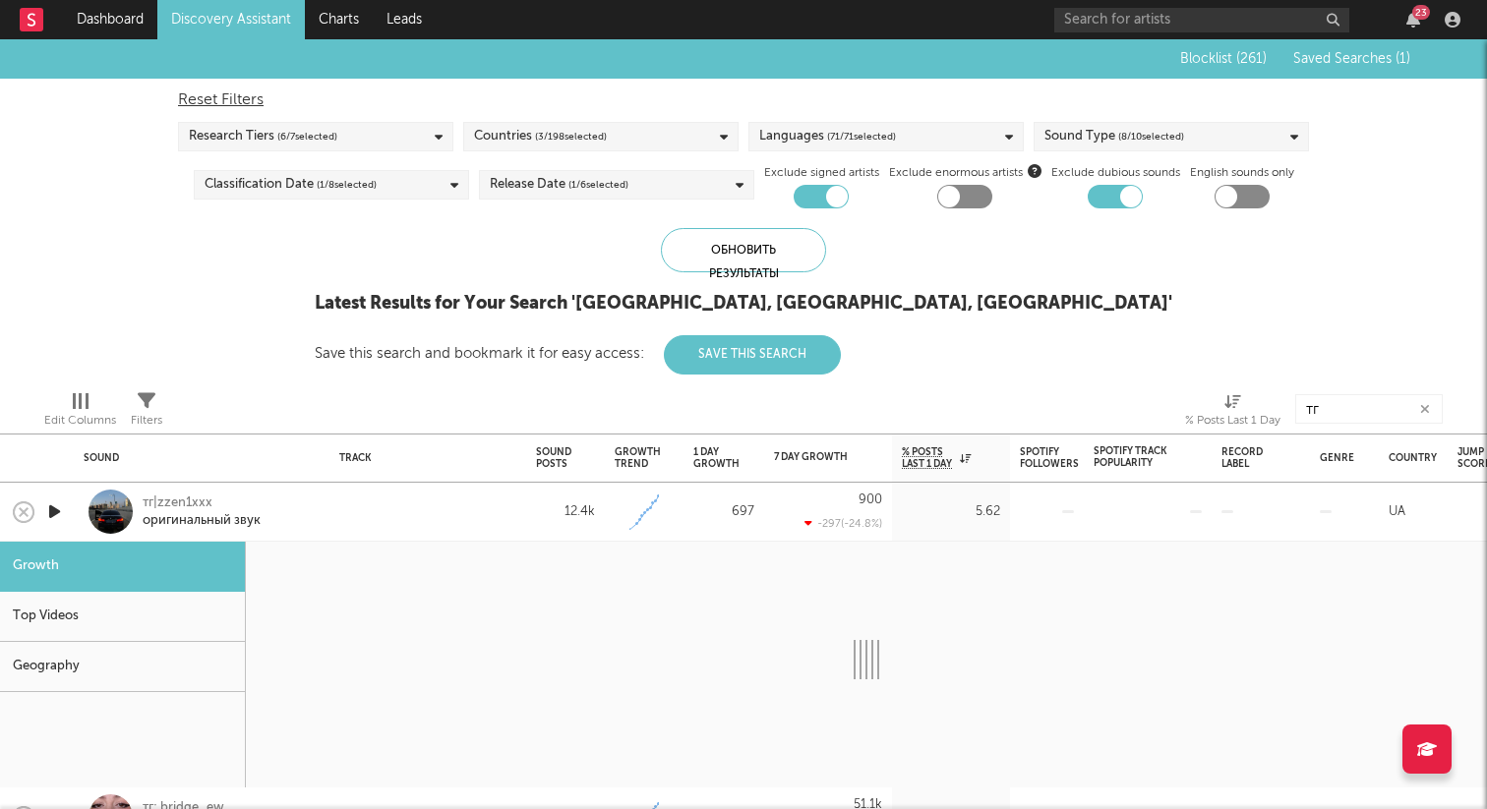
click at [97, 506] on div at bounding box center [110, 512] width 44 height 44
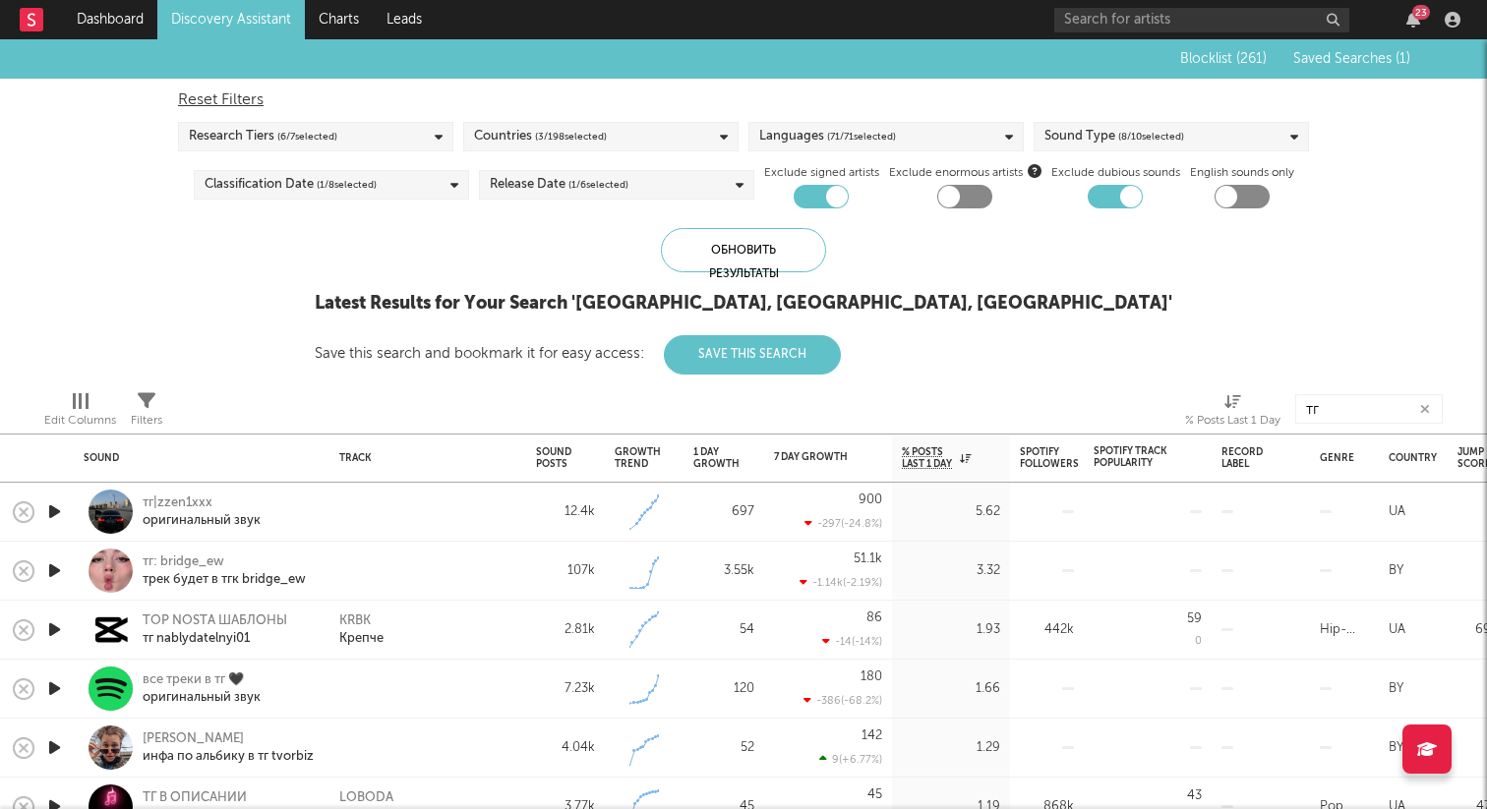
click at [54, 509] on icon "button" at bounding box center [54, 512] width 21 height 25
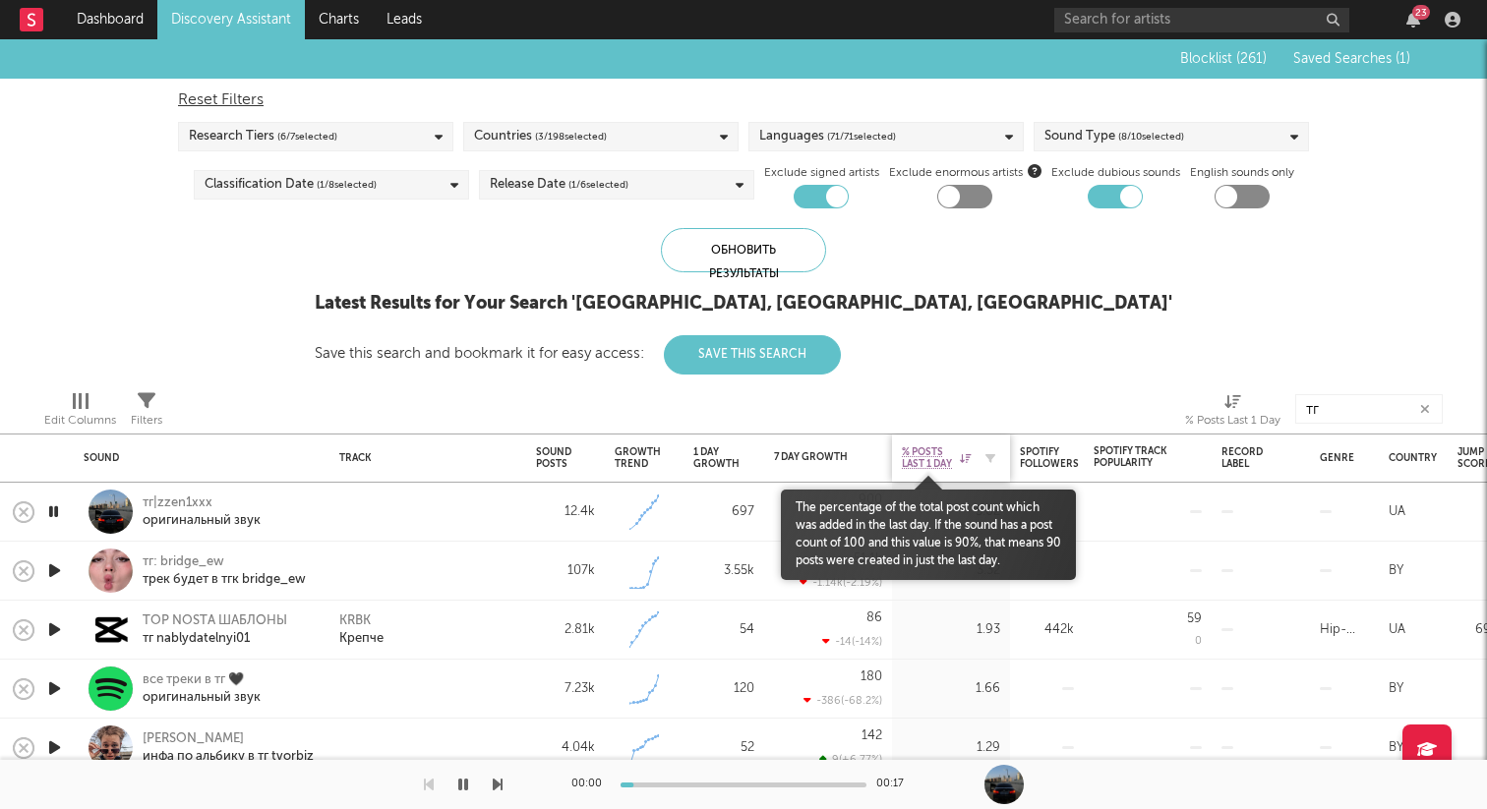
click at [924, 452] on span "% Posts Last 1 Day" at bounding box center [928, 458] width 53 height 24
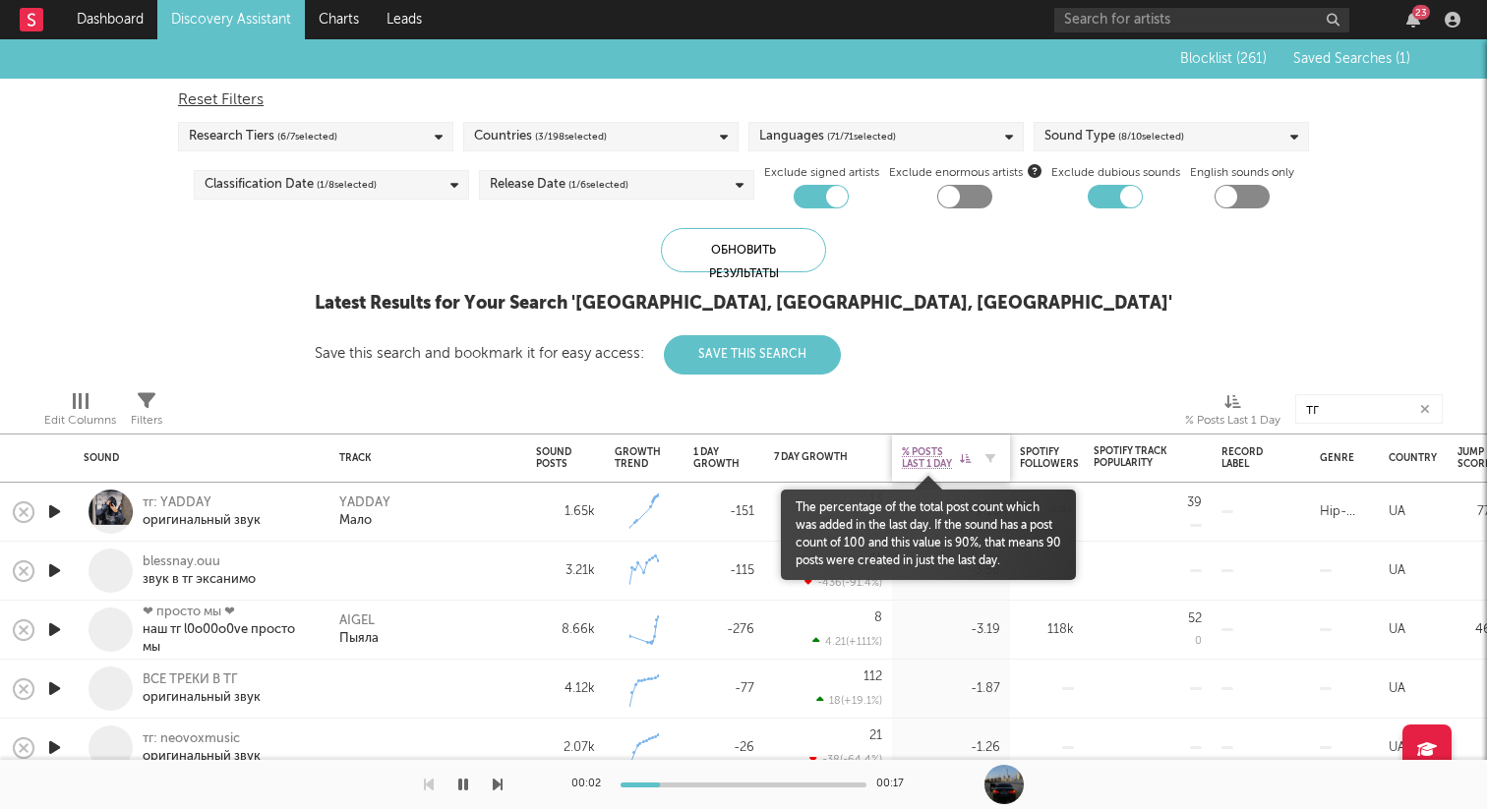
click at [920, 451] on span "% Posts Last 1 Day" at bounding box center [928, 458] width 53 height 24
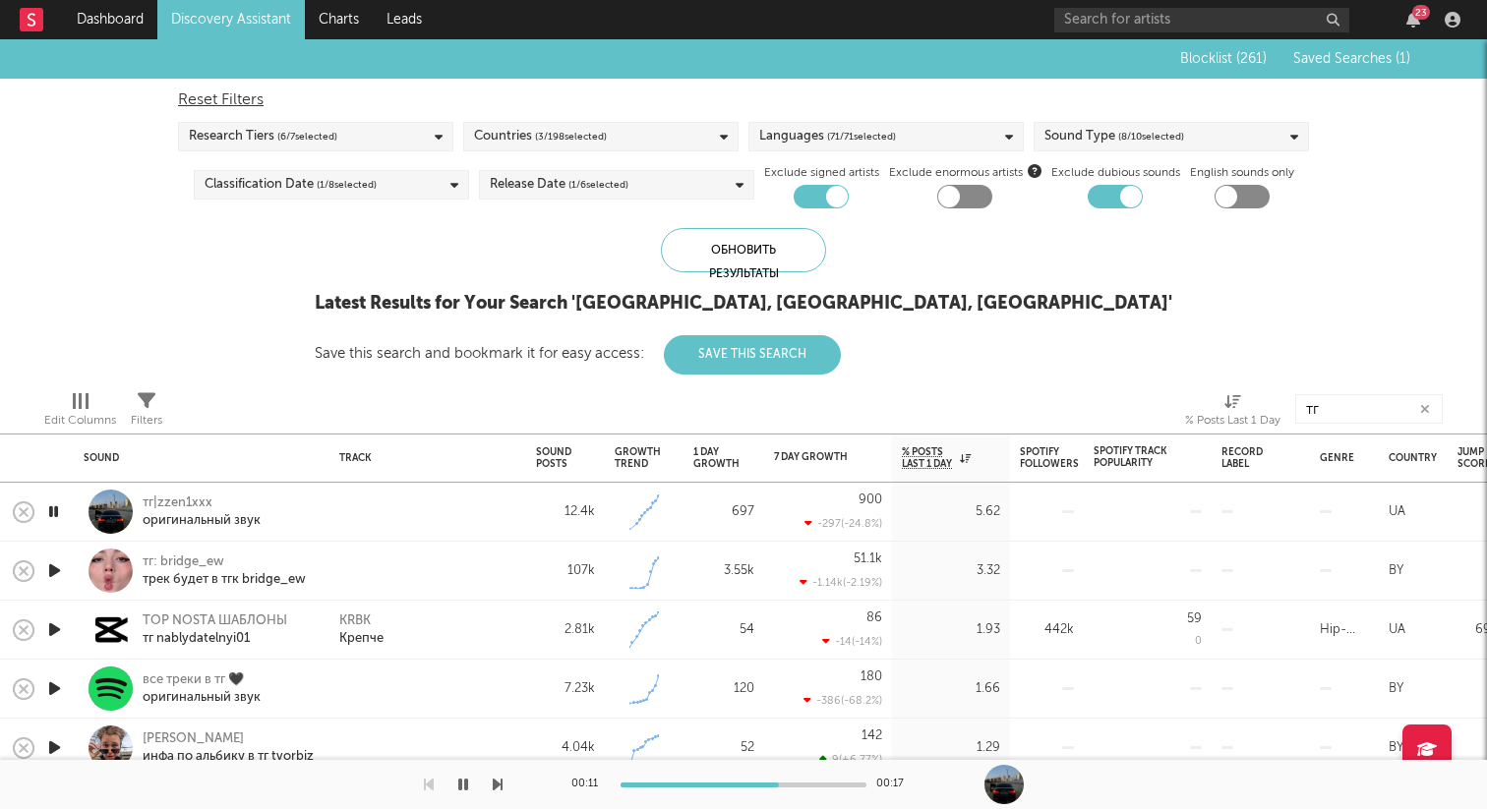
click at [56, 561] on icon "button" at bounding box center [54, 571] width 21 height 25
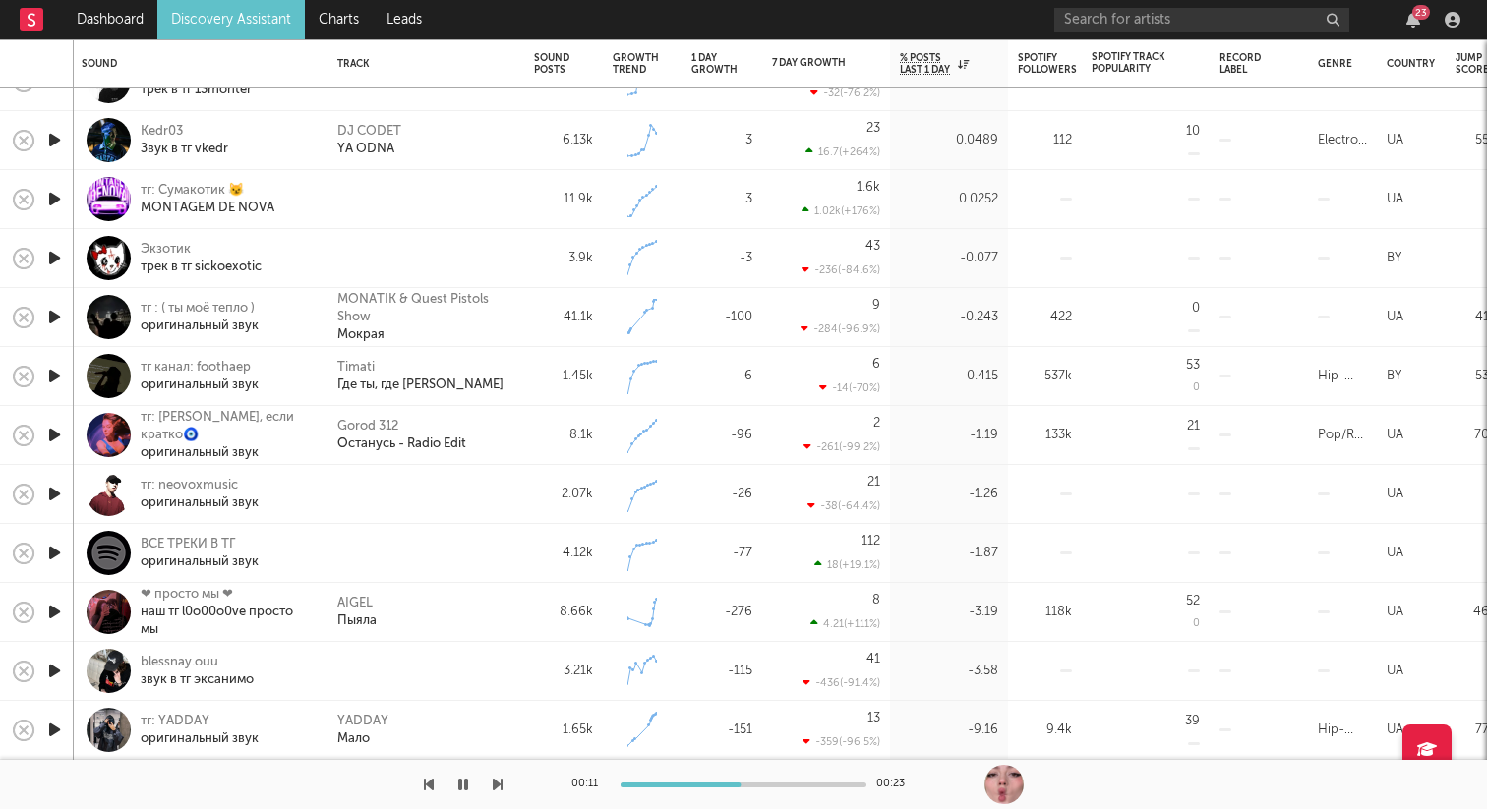
click at [56, 668] on icon "button" at bounding box center [54, 671] width 21 height 25
click at [58, 555] on icon "button" at bounding box center [54, 553] width 21 height 25
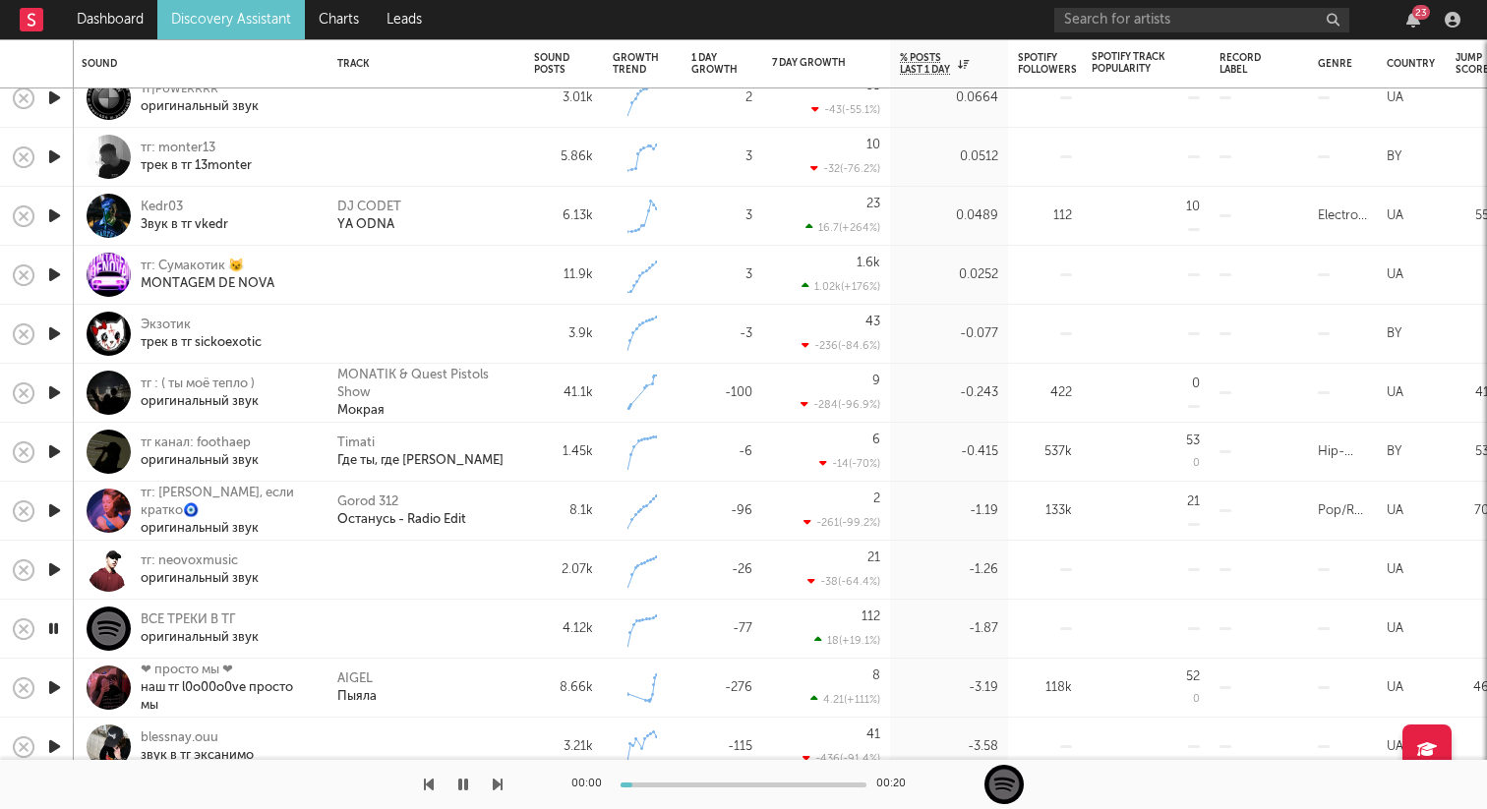
click at [52, 568] on icon "button" at bounding box center [54, 570] width 21 height 25
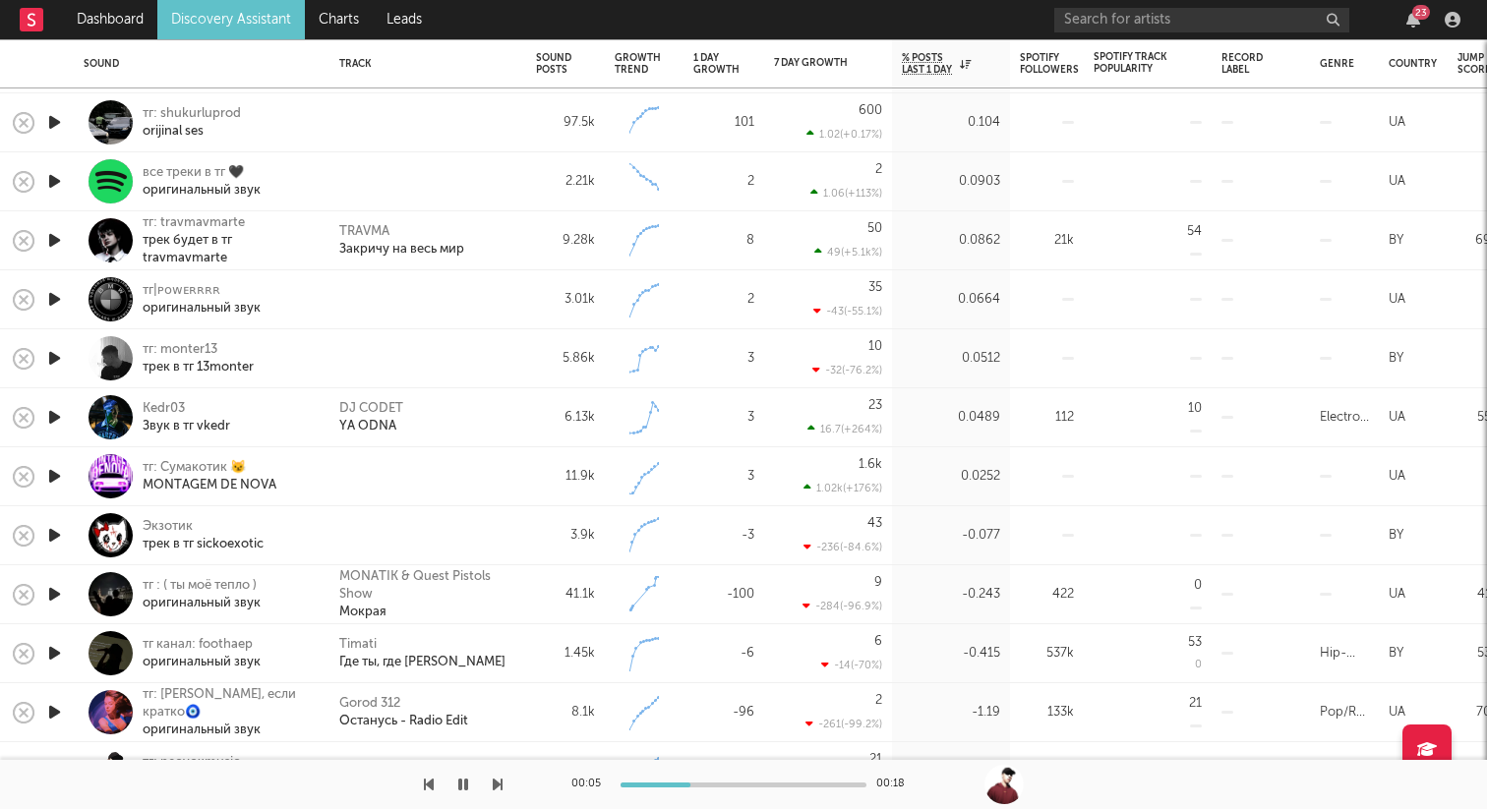
click at [61, 534] on icon "button" at bounding box center [54, 535] width 21 height 25
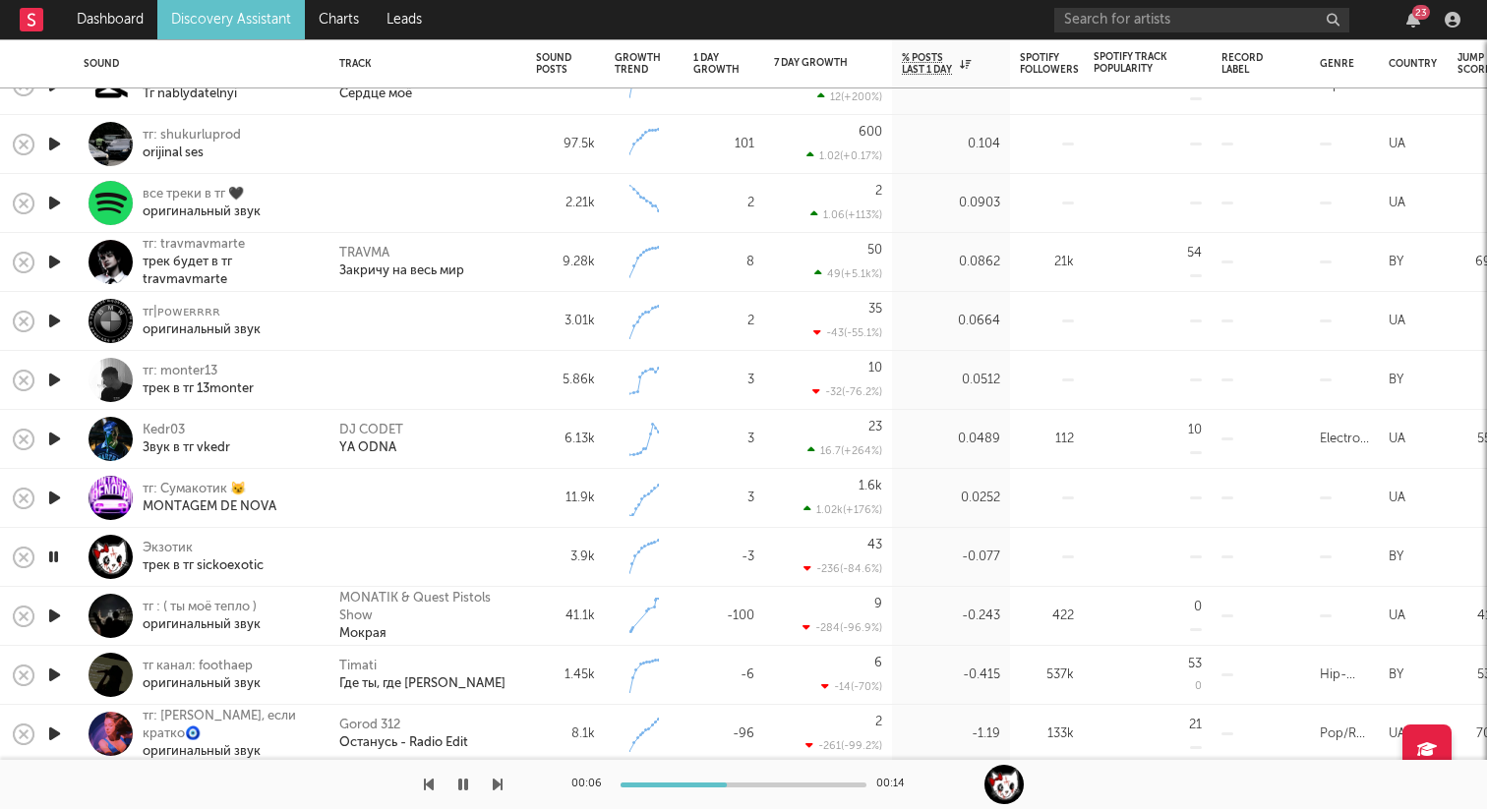
click at [56, 550] on icon "button" at bounding box center [53, 557] width 19 height 25
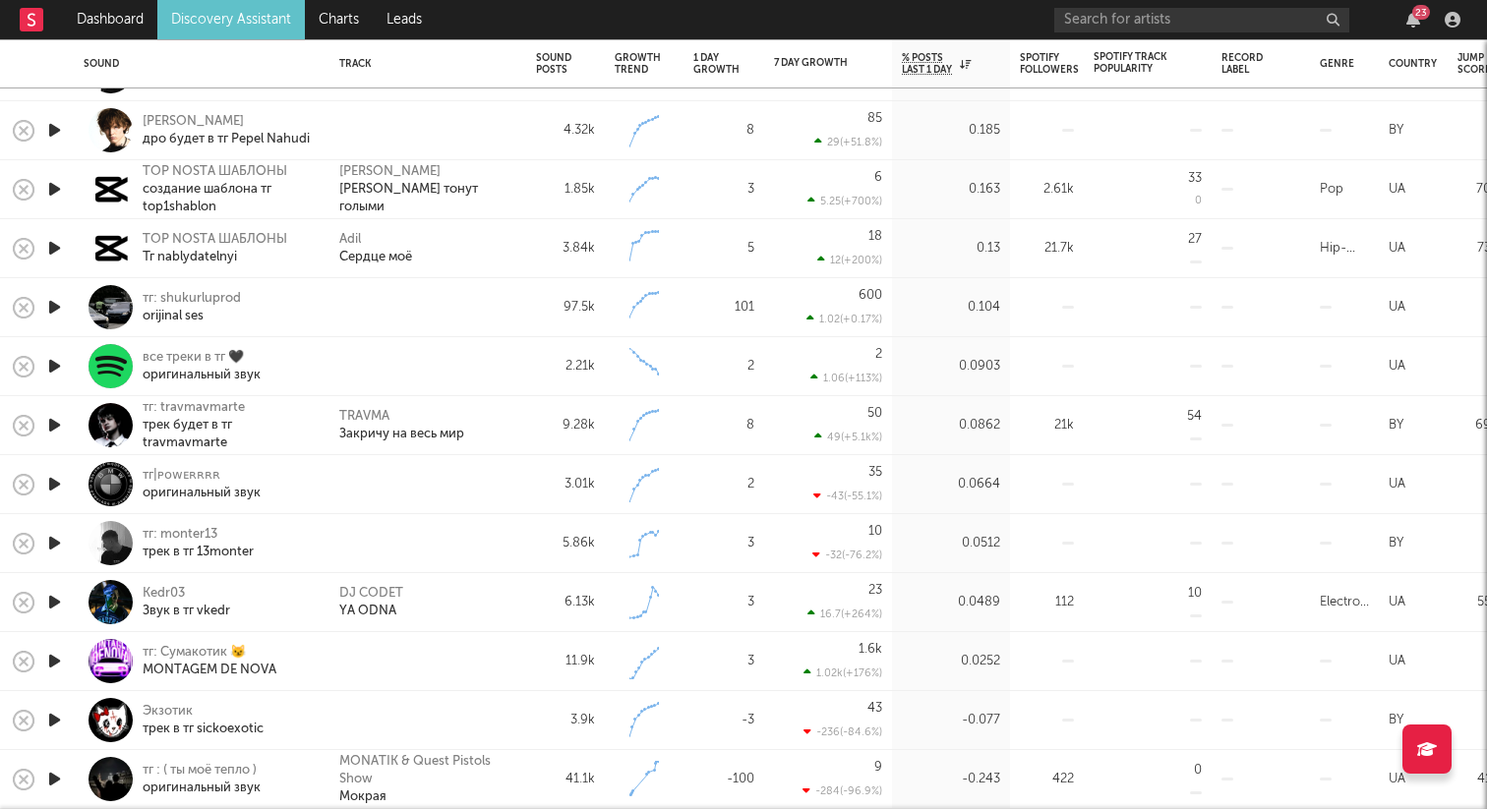
click at [57, 536] on icon "button" at bounding box center [54, 543] width 21 height 25
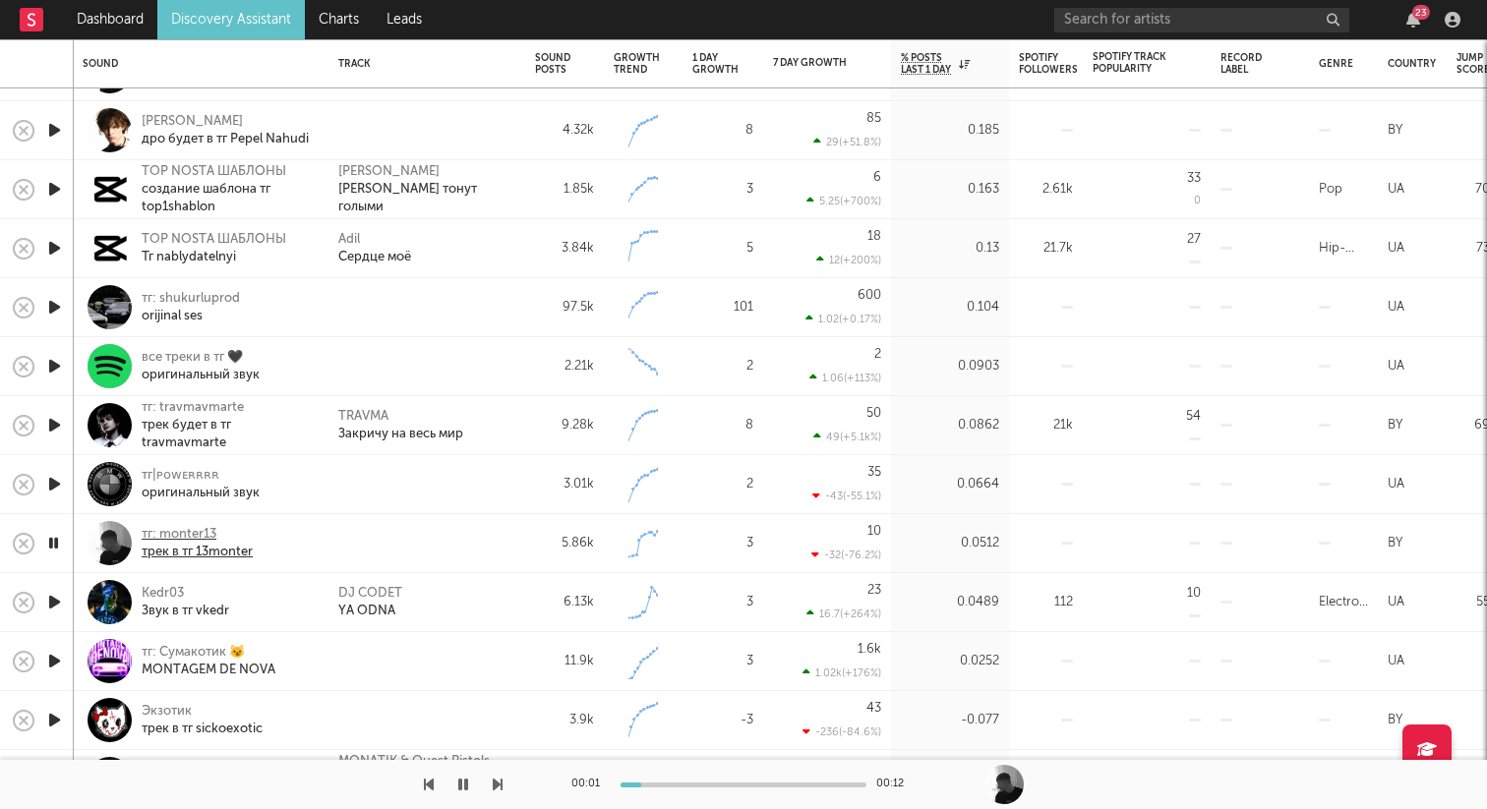
click at [197, 540] on div "тг: monter13" at bounding box center [197, 535] width 111 height 18
click at [57, 538] on icon "button" at bounding box center [53, 543] width 19 height 25
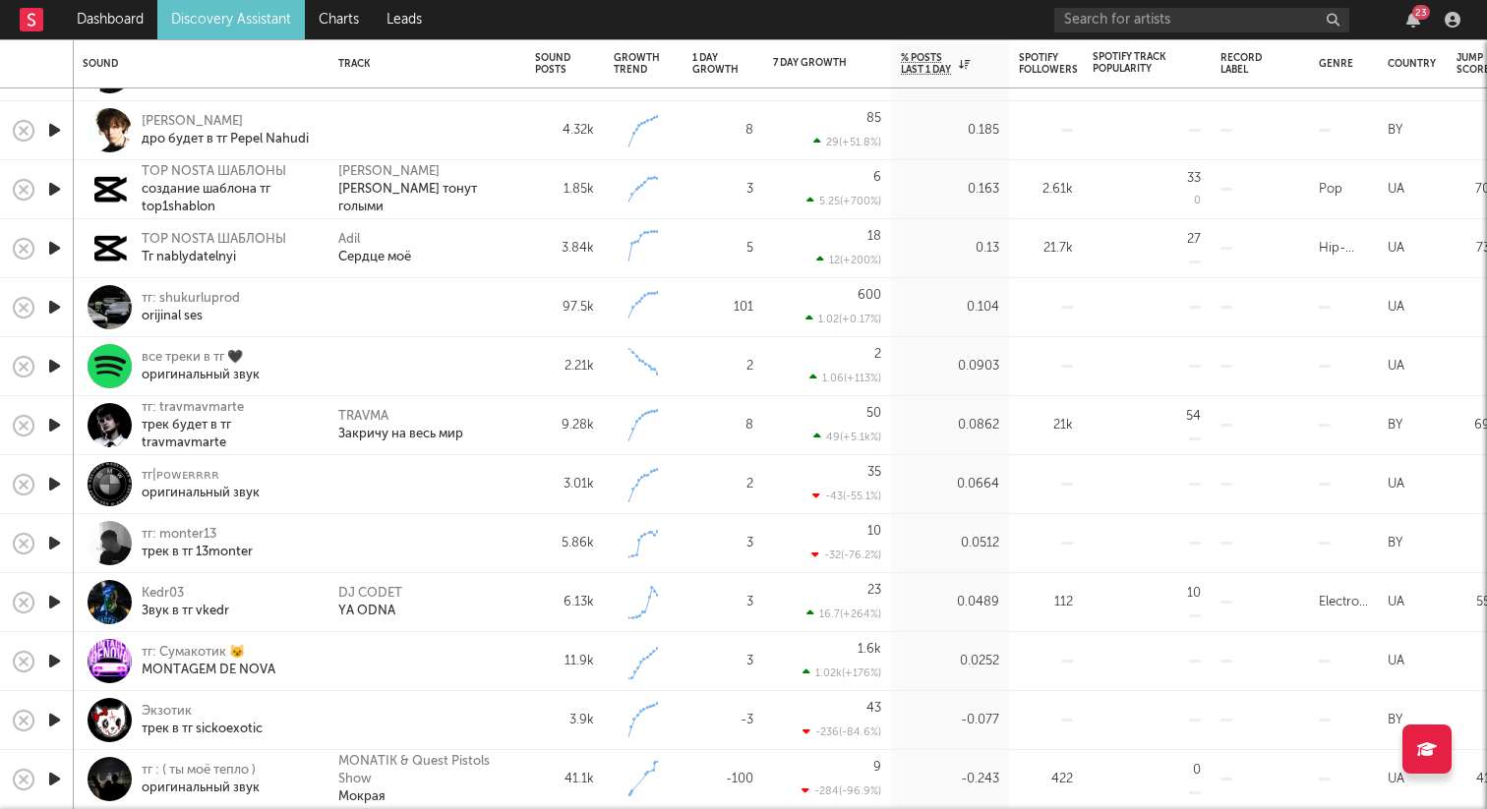
click at [59, 479] on icon "button" at bounding box center [54, 484] width 21 height 25
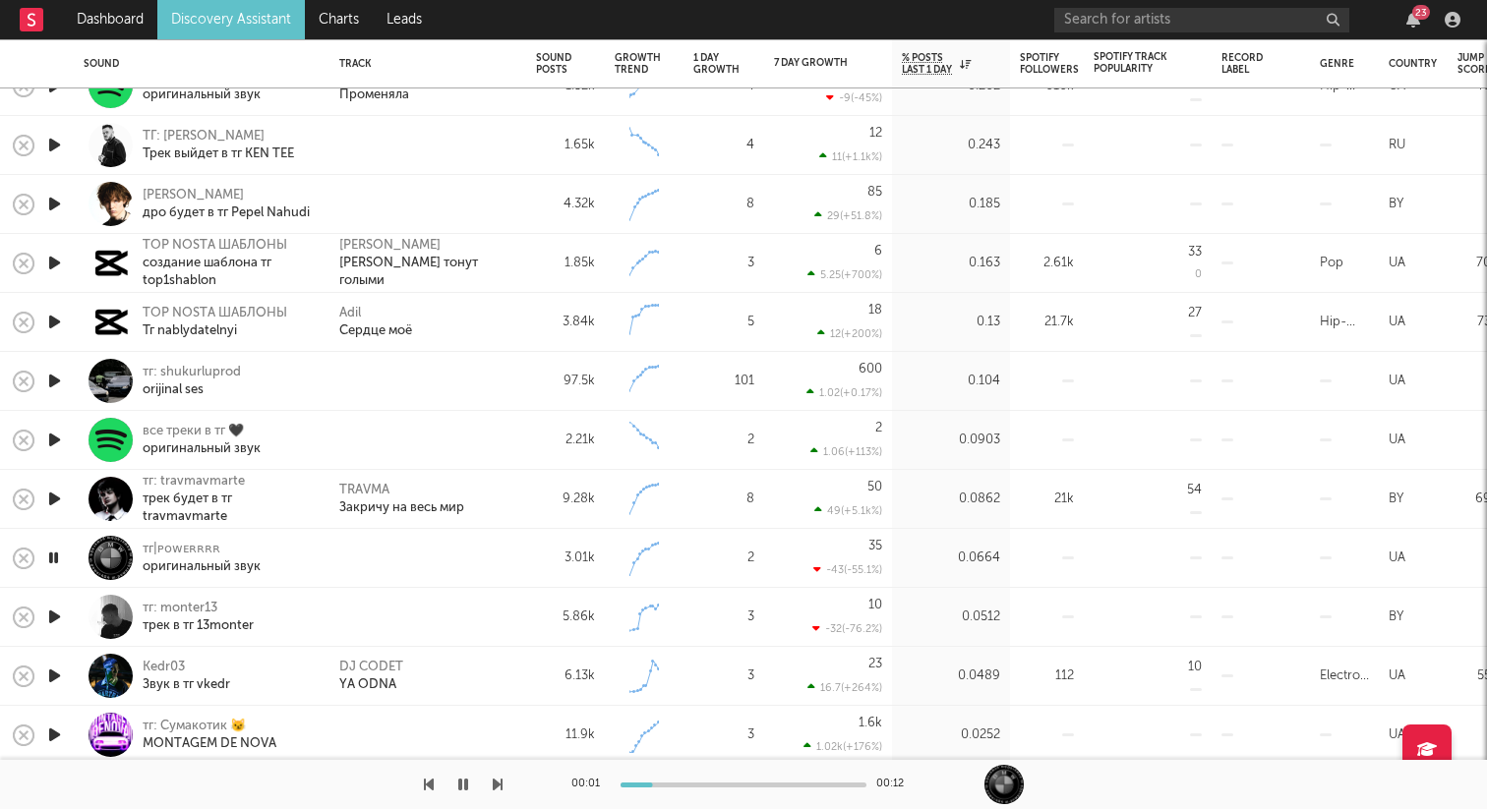
click at [54, 436] on icon "button" at bounding box center [54, 440] width 21 height 25
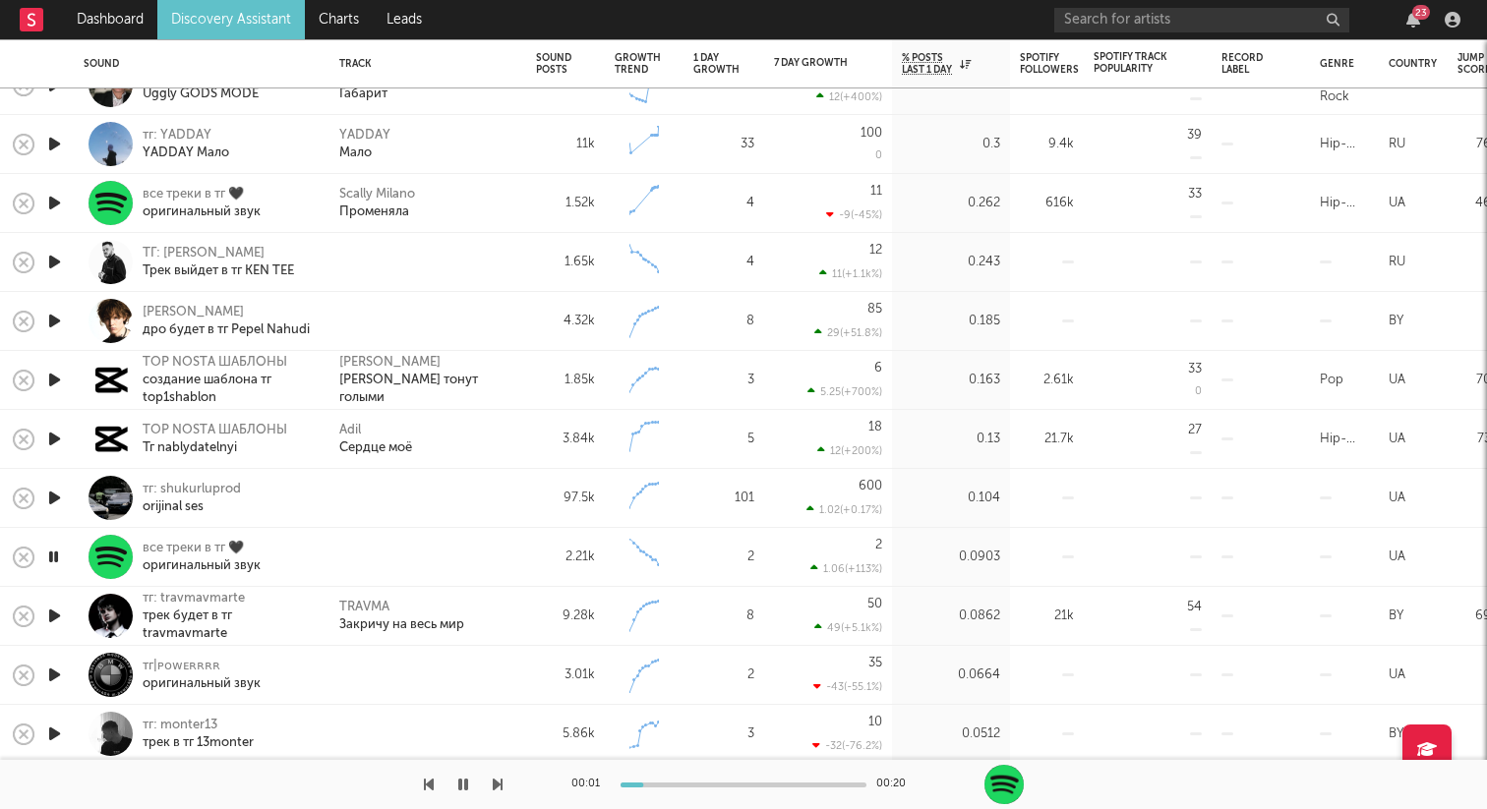
click at [55, 558] on icon "button" at bounding box center [53, 557] width 19 height 25
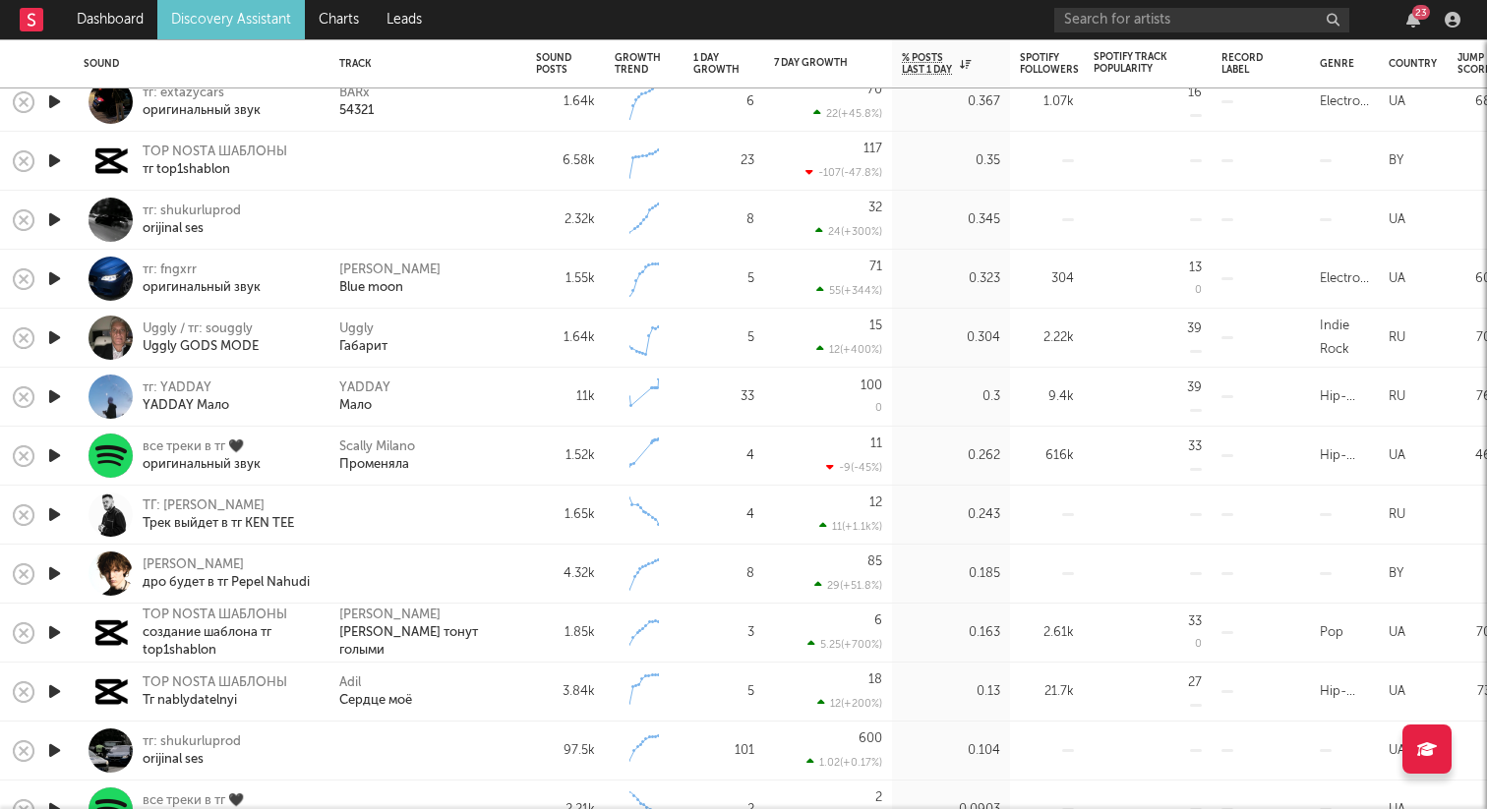
click at [66, 514] on div at bounding box center [53, 515] width 39 height 59
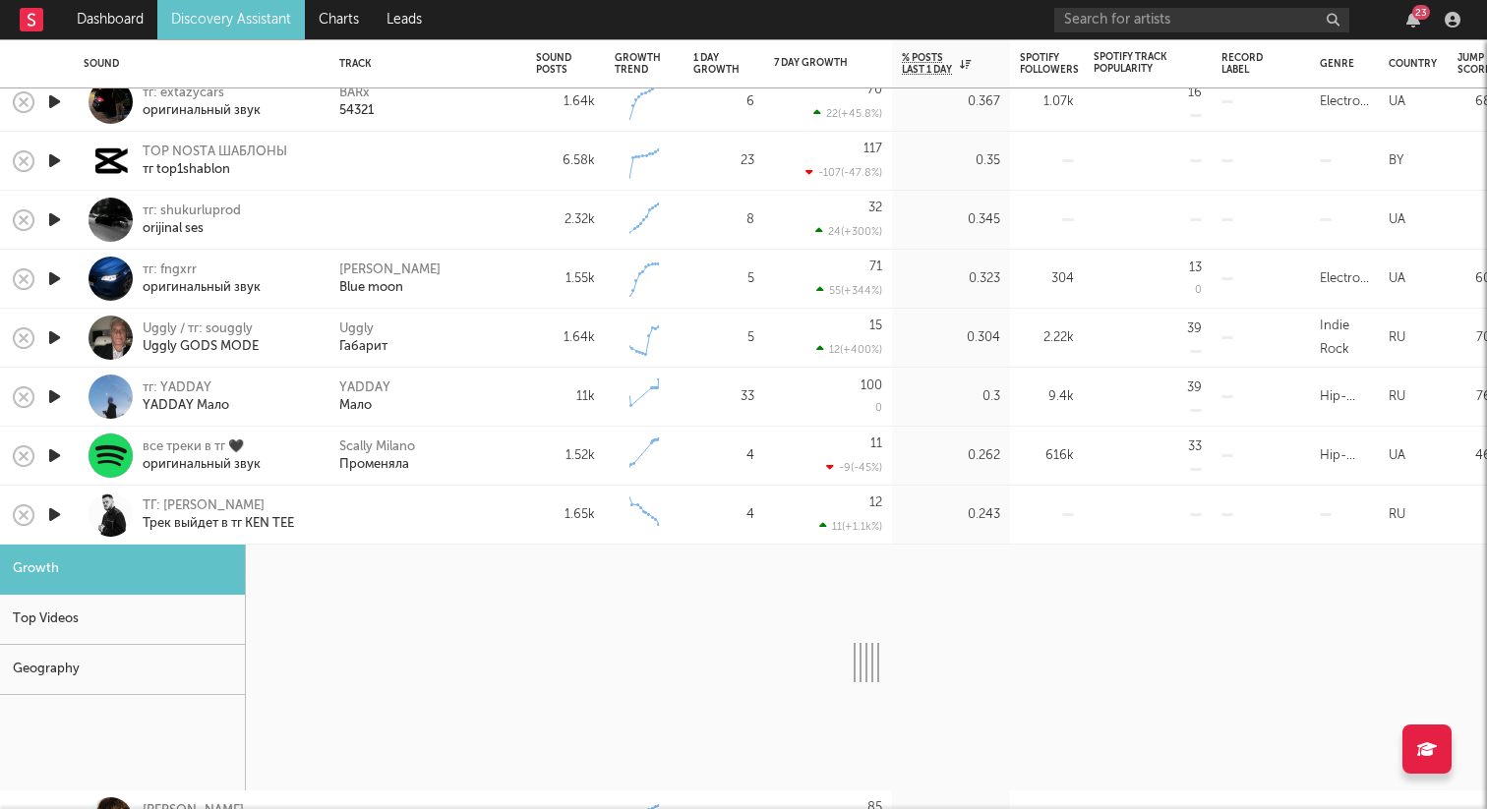
click at [104, 506] on div at bounding box center [110, 515] width 44 height 44
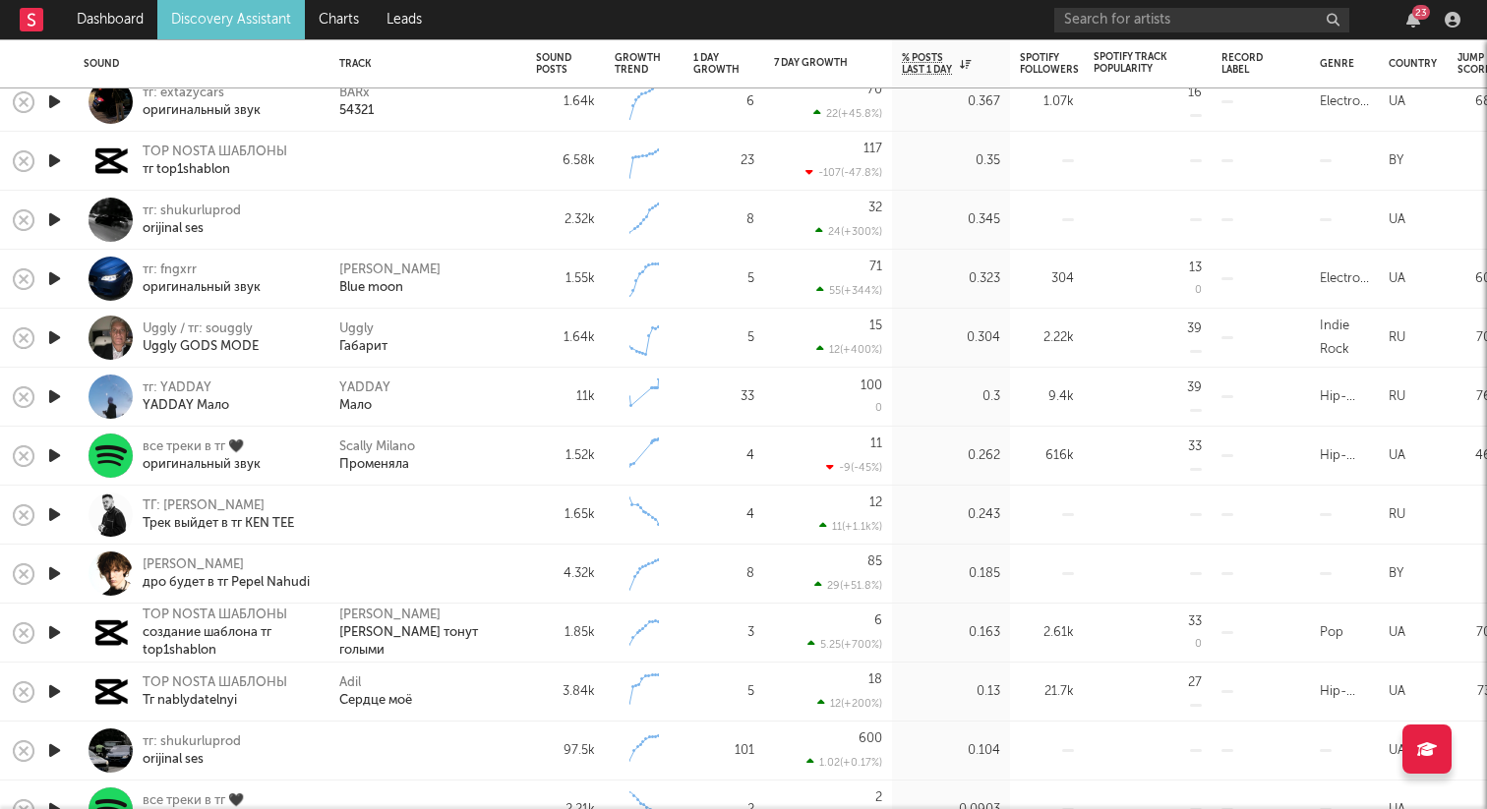
click at [59, 506] on icon "button" at bounding box center [54, 514] width 21 height 25
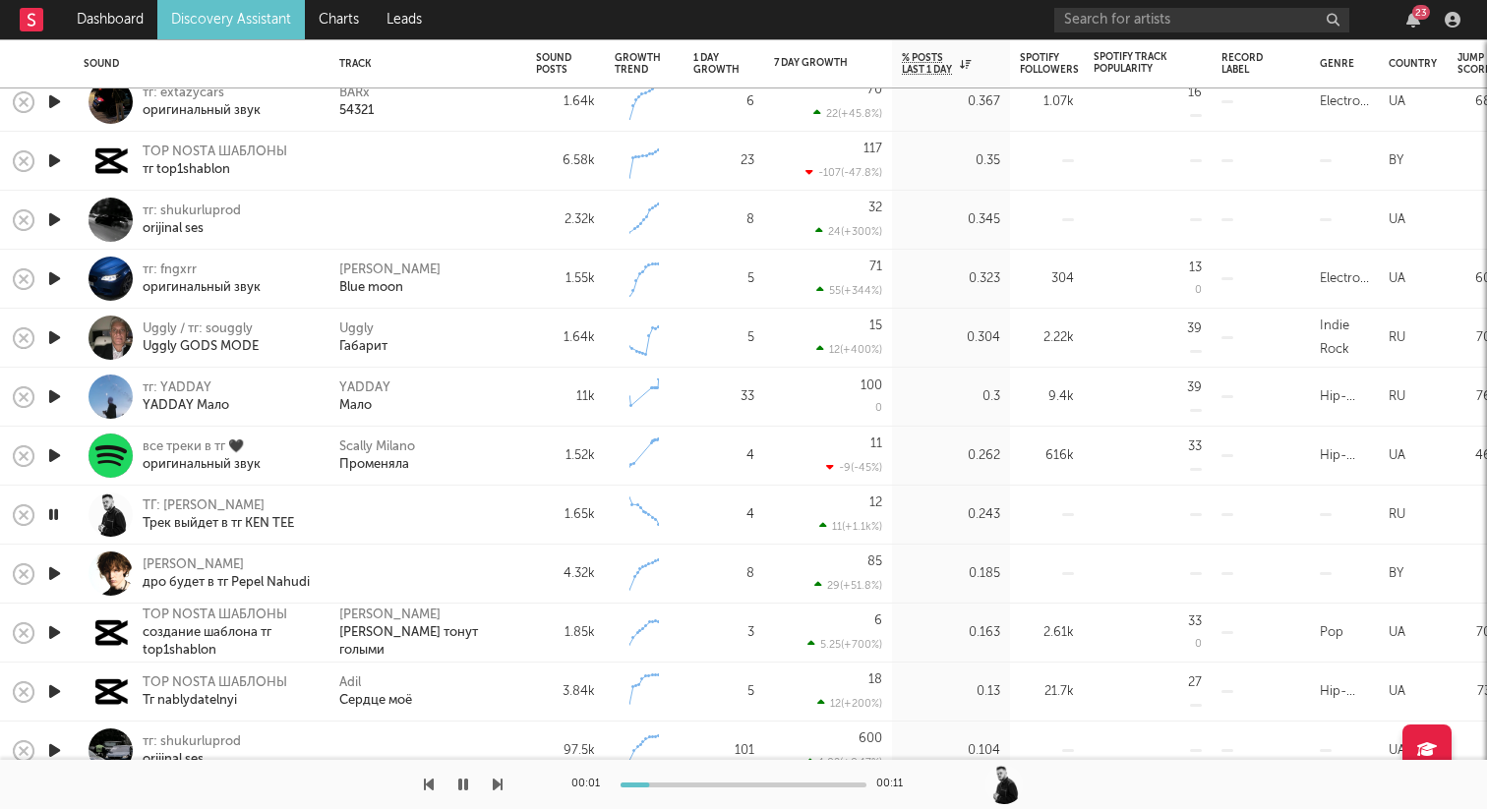
click at [57, 510] on icon "button" at bounding box center [53, 514] width 19 height 25
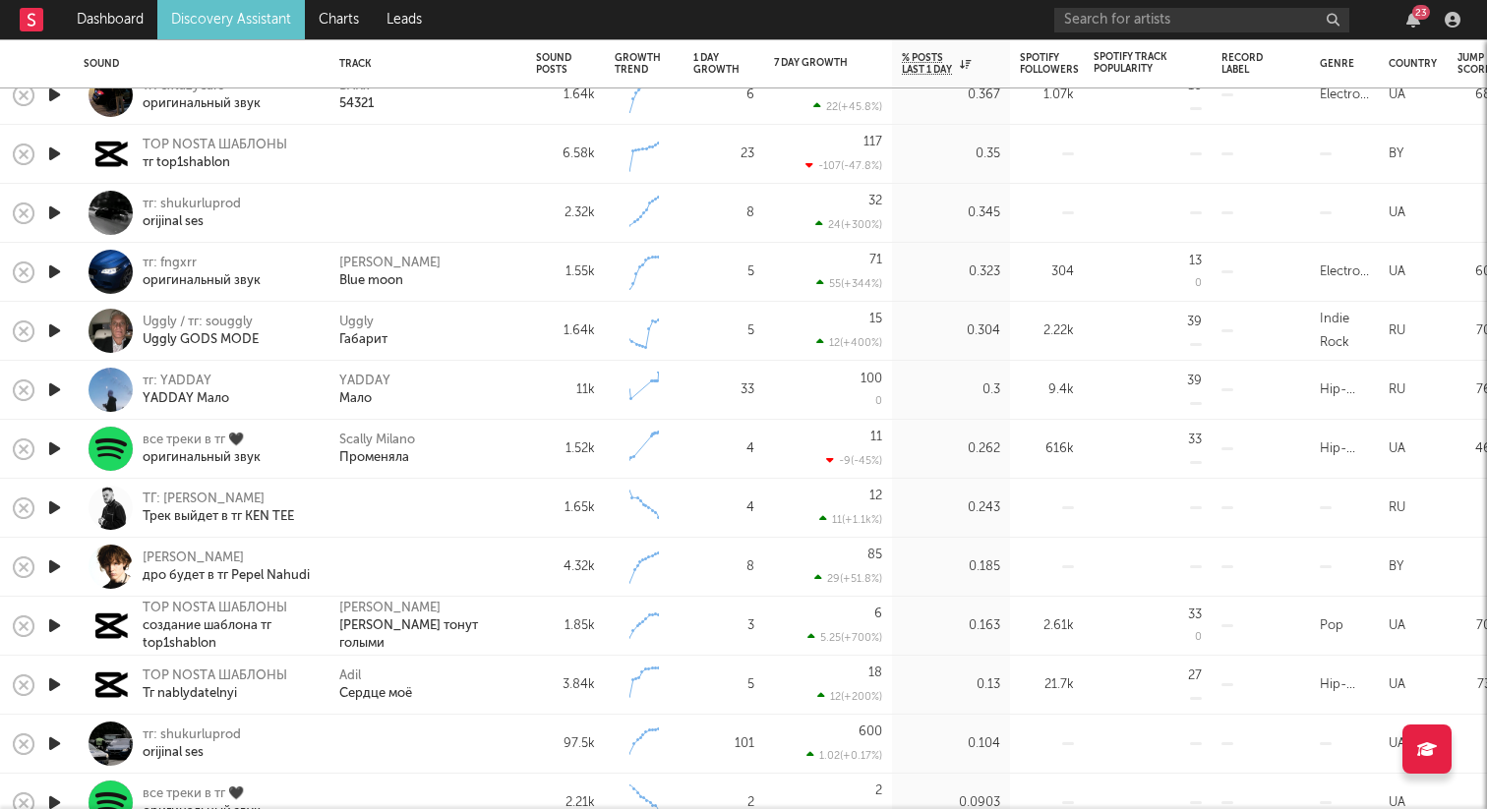
click at [56, 327] on icon "button" at bounding box center [54, 331] width 21 height 25
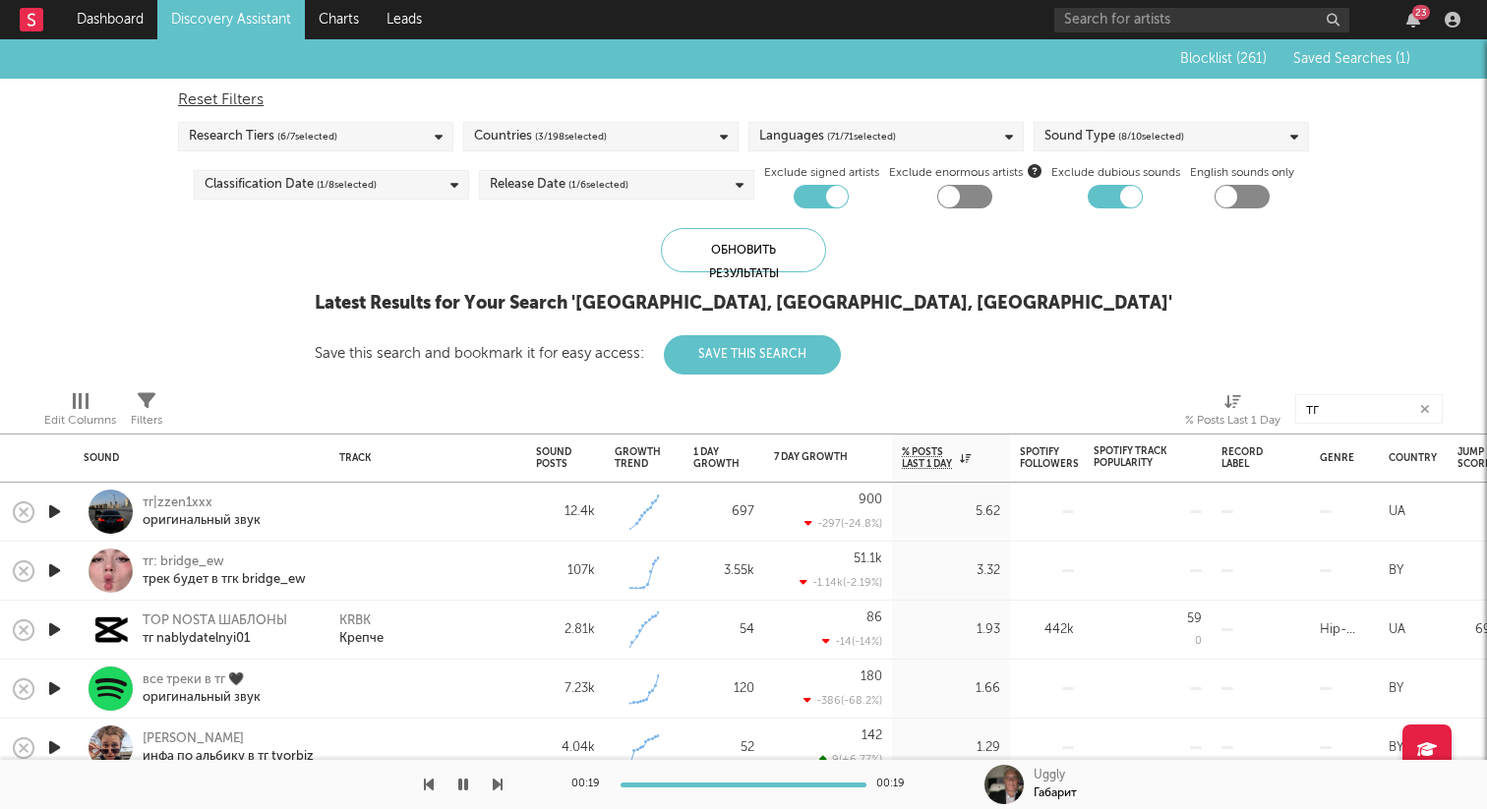
click at [1395, 68] on div "Blocklist ( 261 ) Saved Searches ( 1 )" at bounding box center [1284, 58] width 251 height 39
click at [1372, 59] on span "Saved Searches ( 1 )" at bounding box center [1351, 59] width 117 height 14
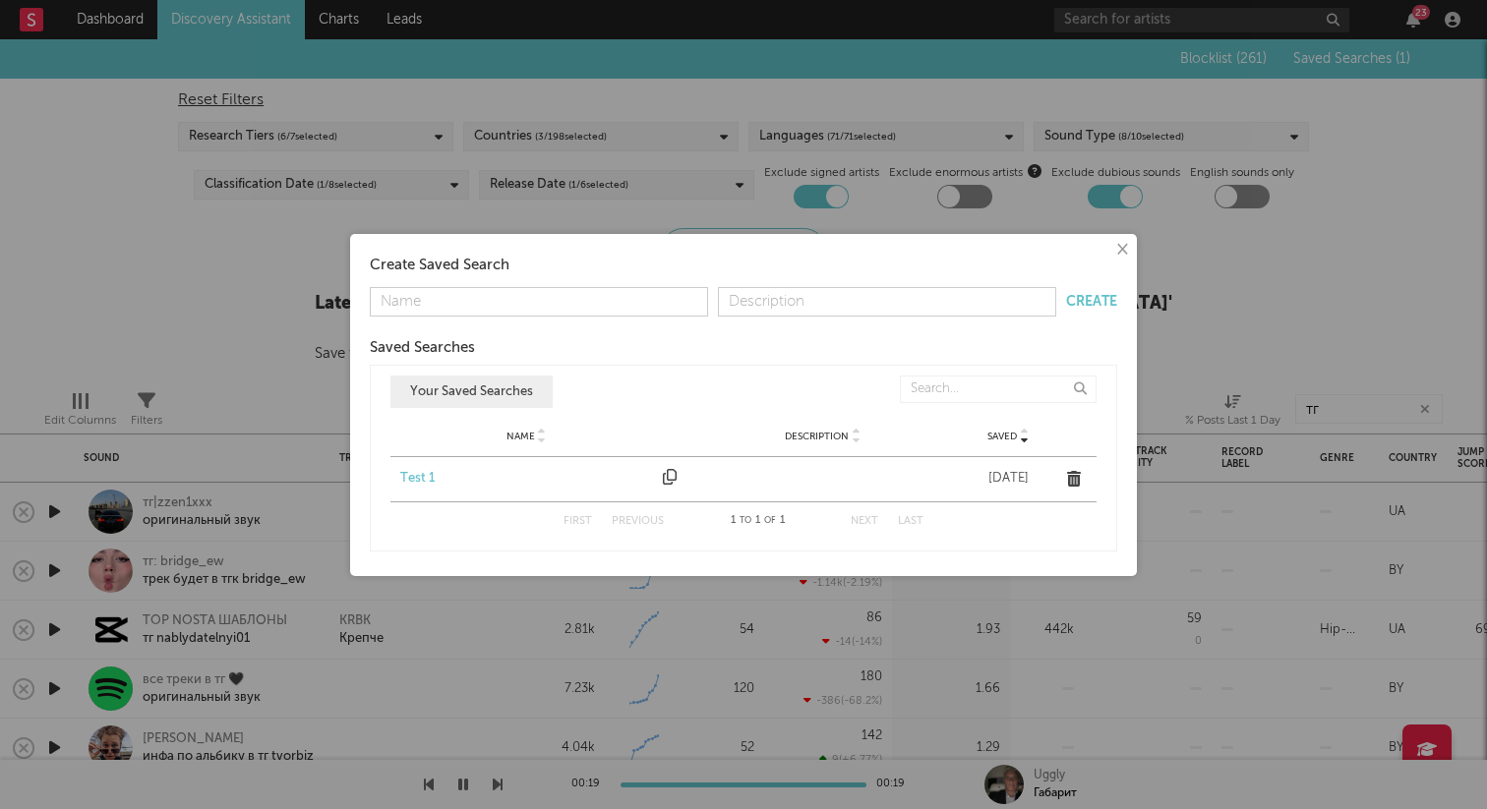
click at [424, 474] on div "Test 1" at bounding box center [526, 479] width 253 height 20
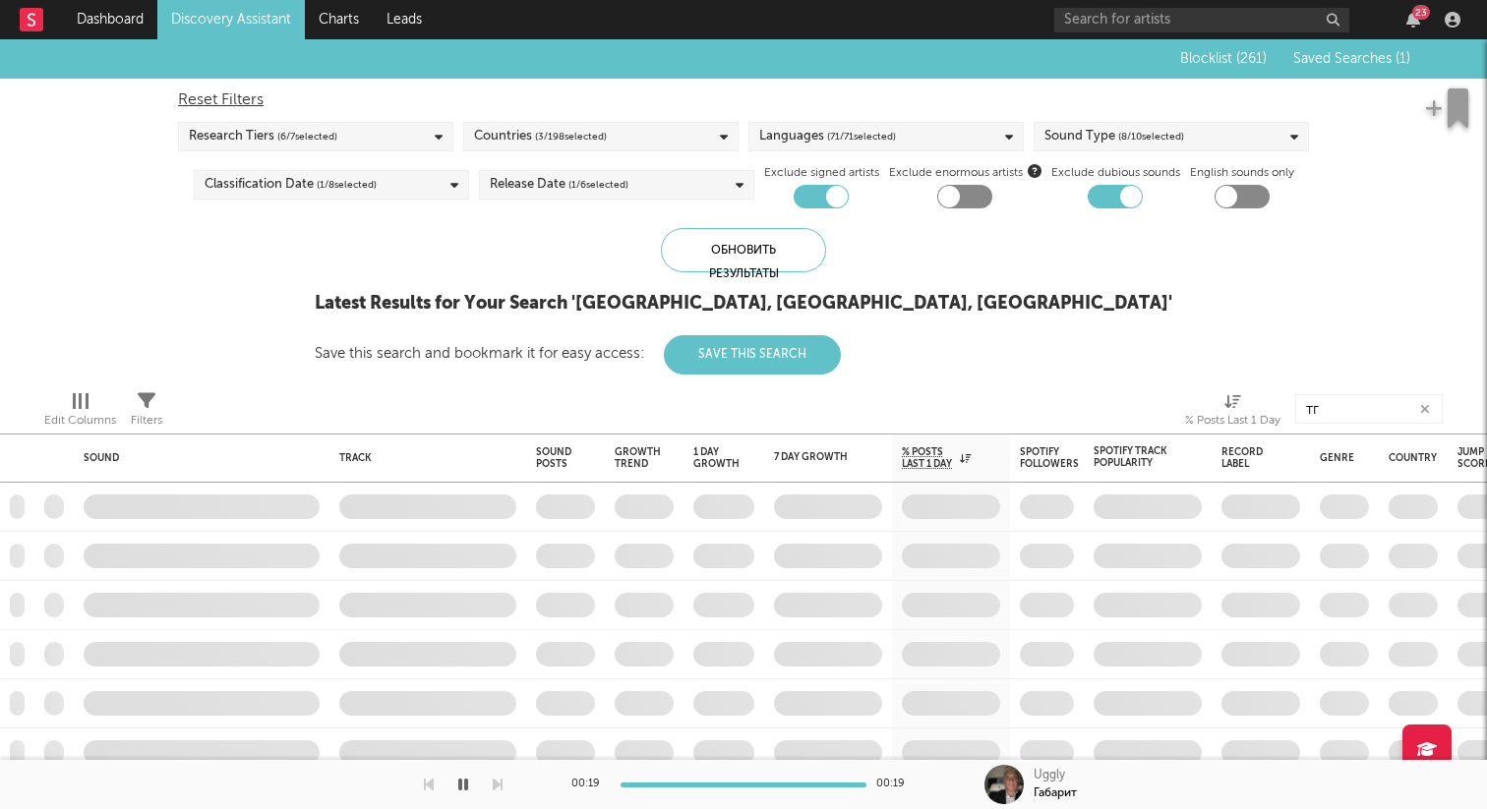
checkbox input "false"
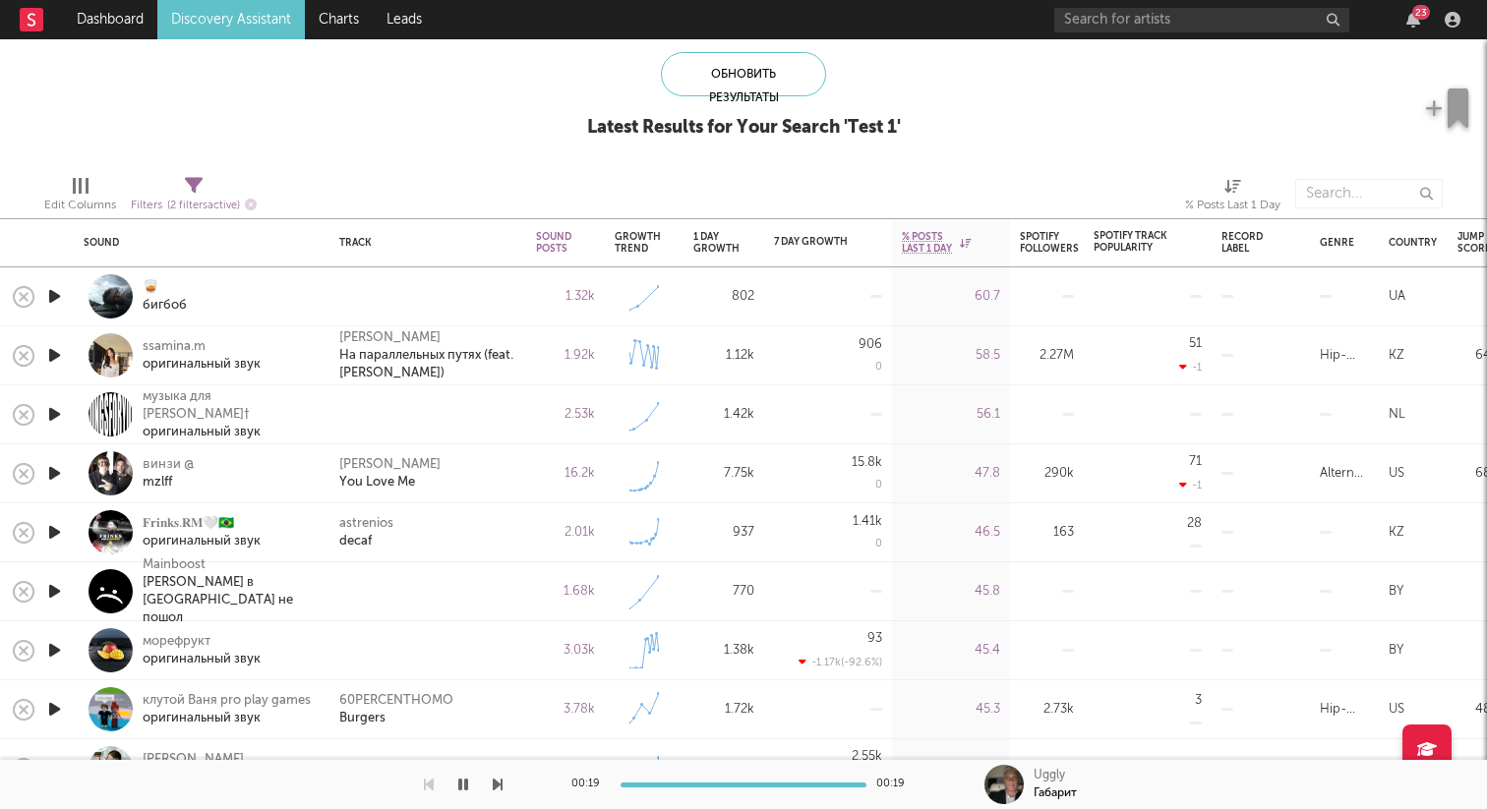
click at [50, 420] on icon "button" at bounding box center [54, 414] width 21 height 25
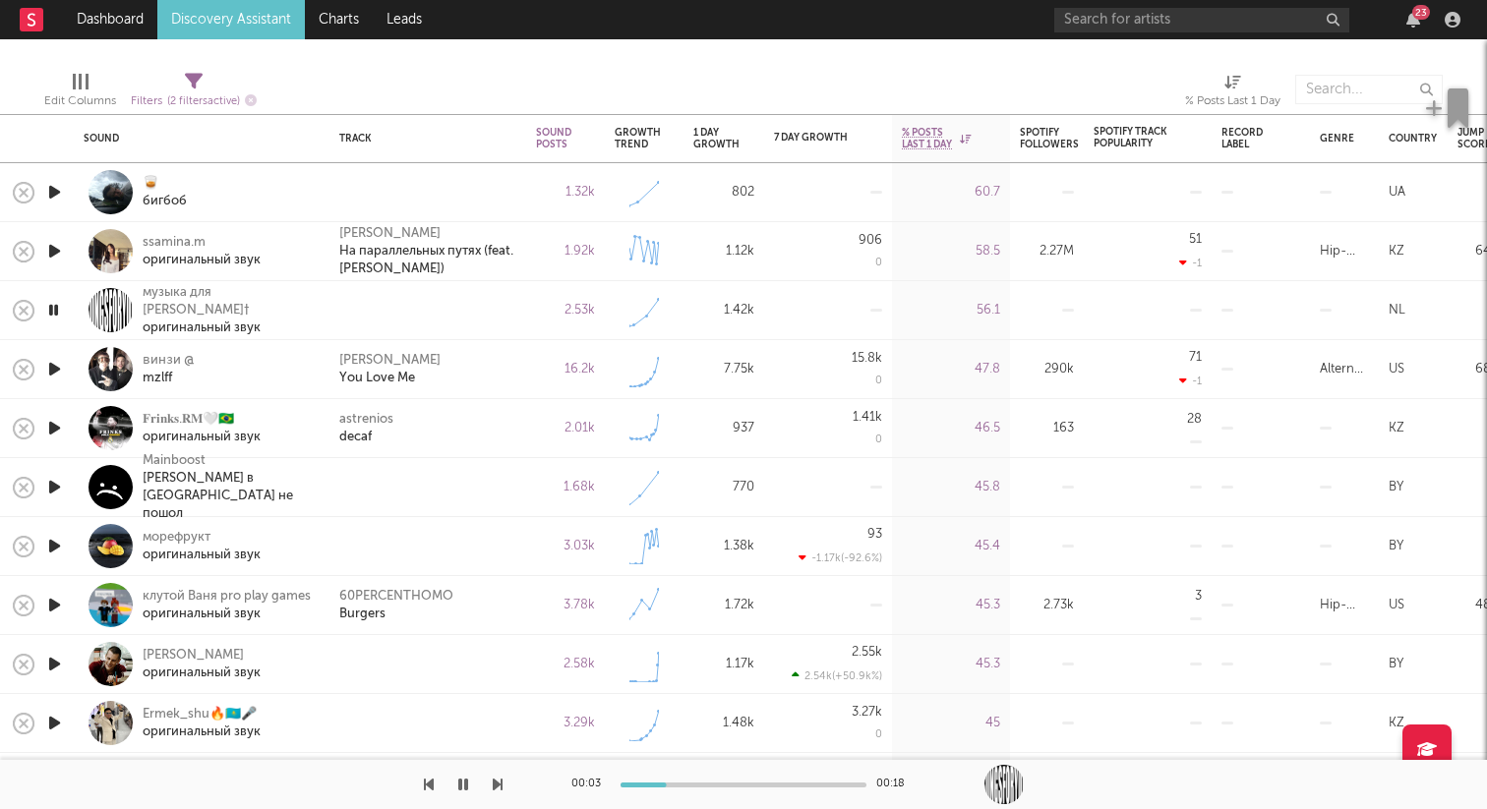
click at [55, 305] on icon "button" at bounding box center [53, 310] width 19 height 25
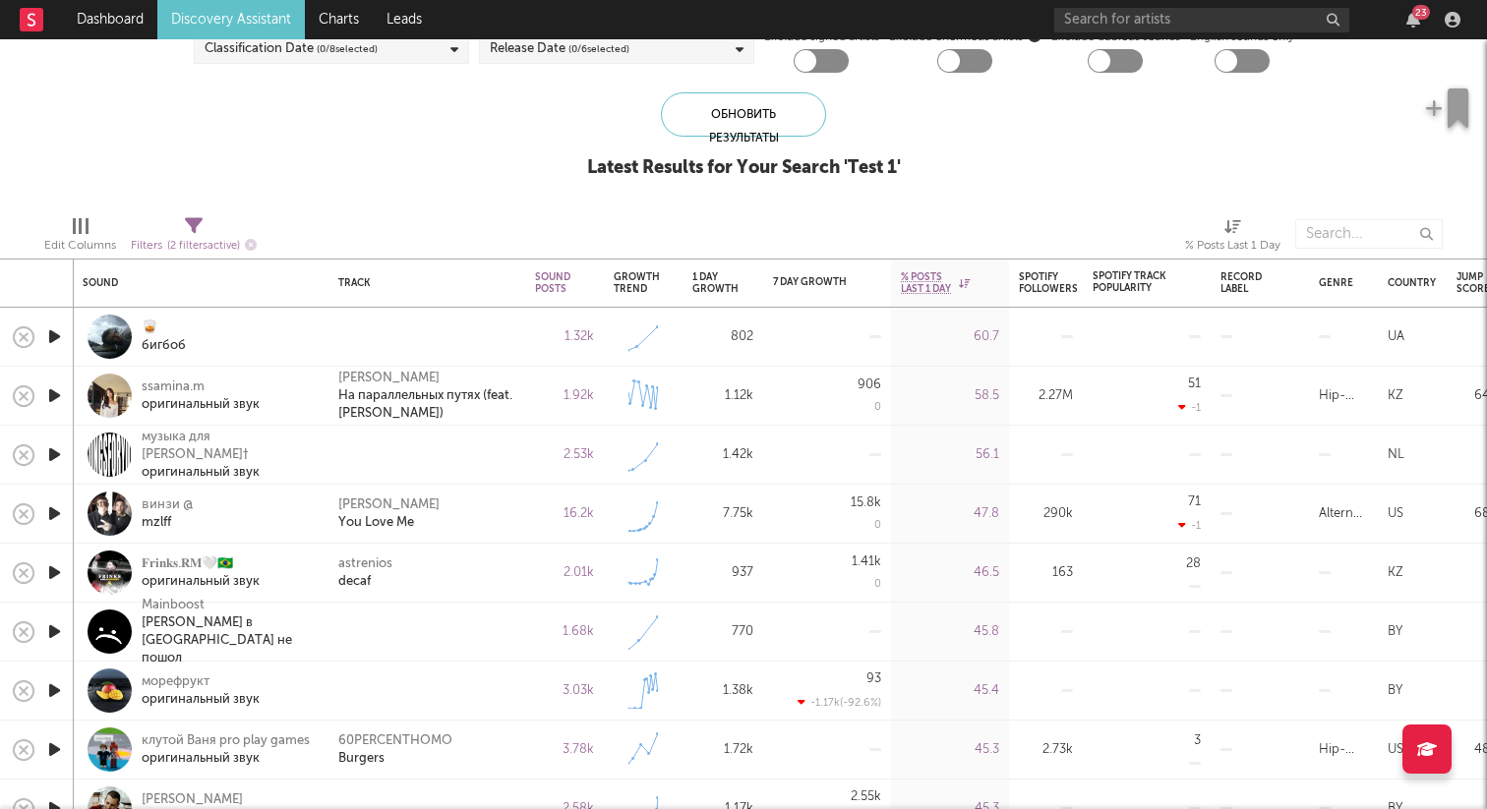
click at [57, 390] on icon "button" at bounding box center [54, 395] width 21 height 25
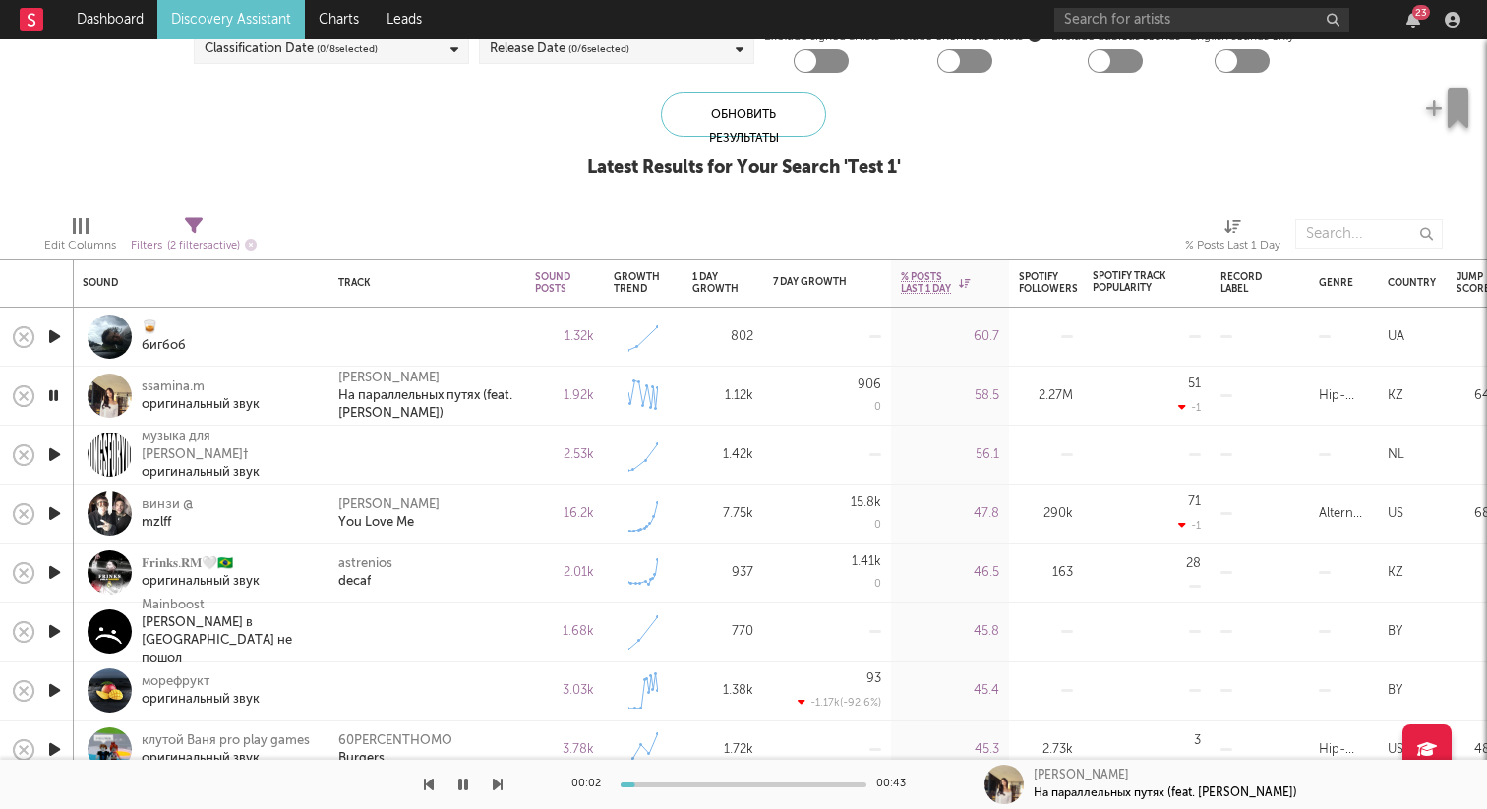
click at [50, 453] on icon "button" at bounding box center [54, 454] width 21 height 25
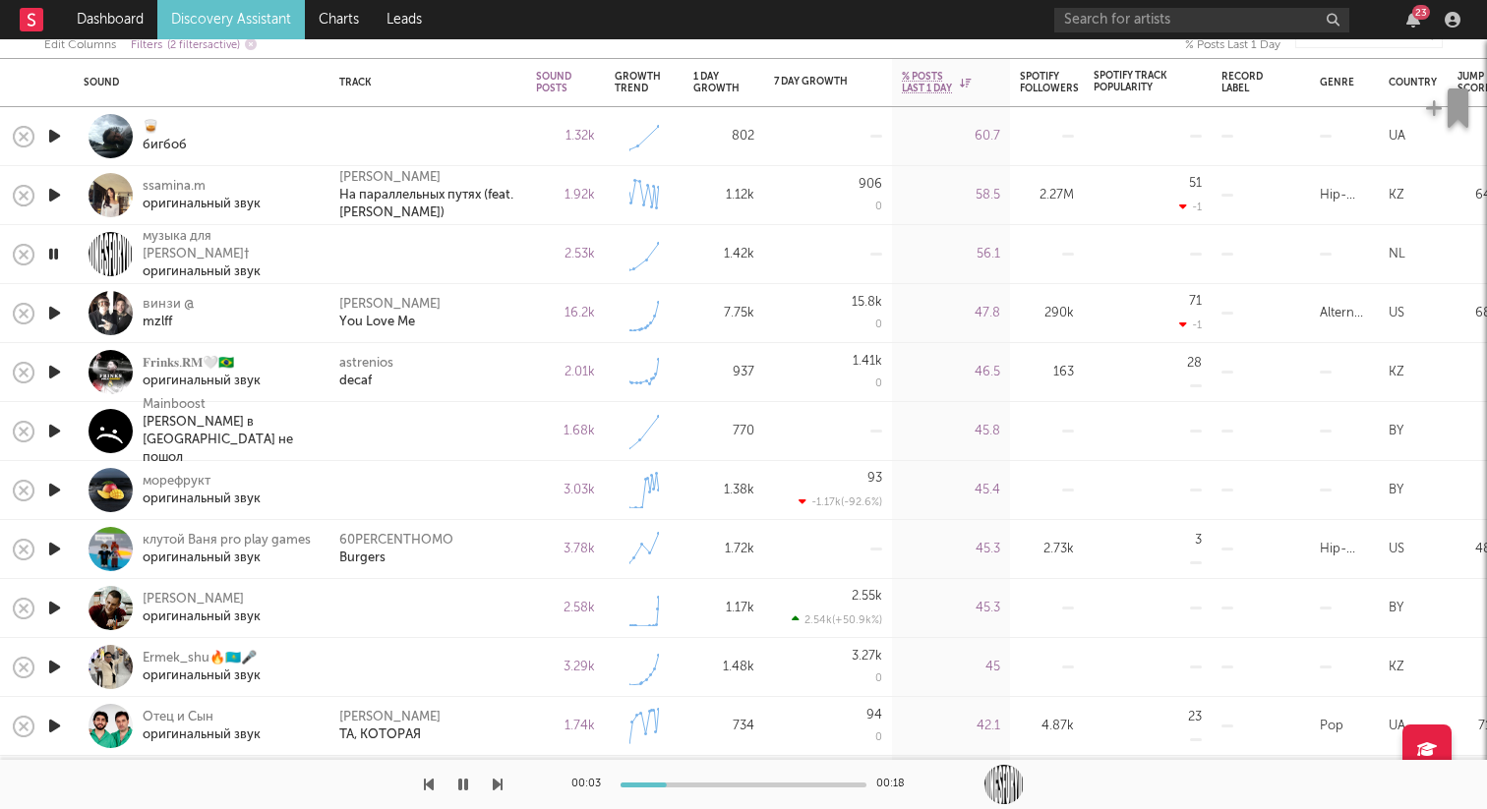
click at [56, 311] on icon "button" at bounding box center [54, 313] width 21 height 25
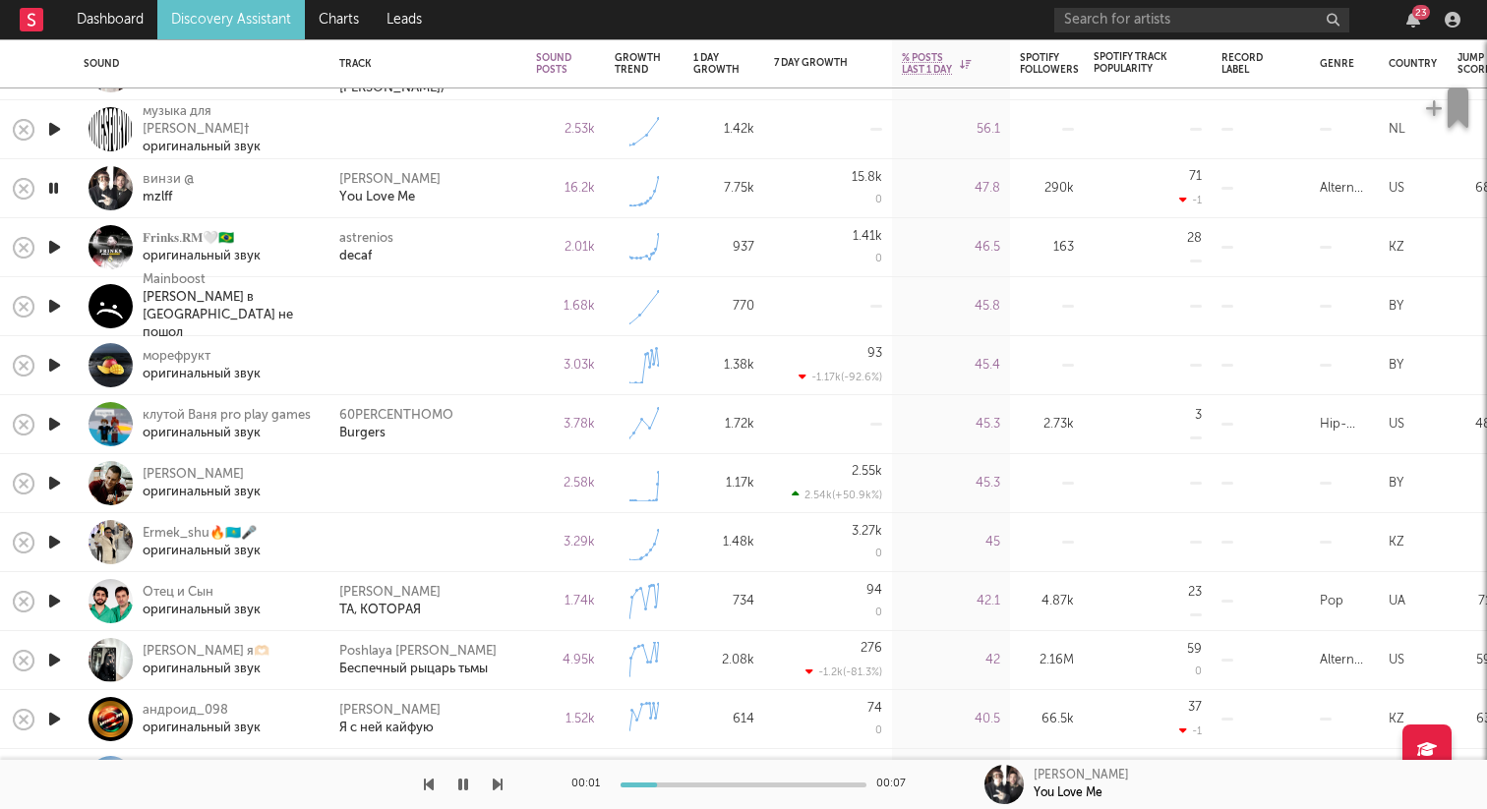
click at [50, 245] on icon "button" at bounding box center [54, 247] width 21 height 25
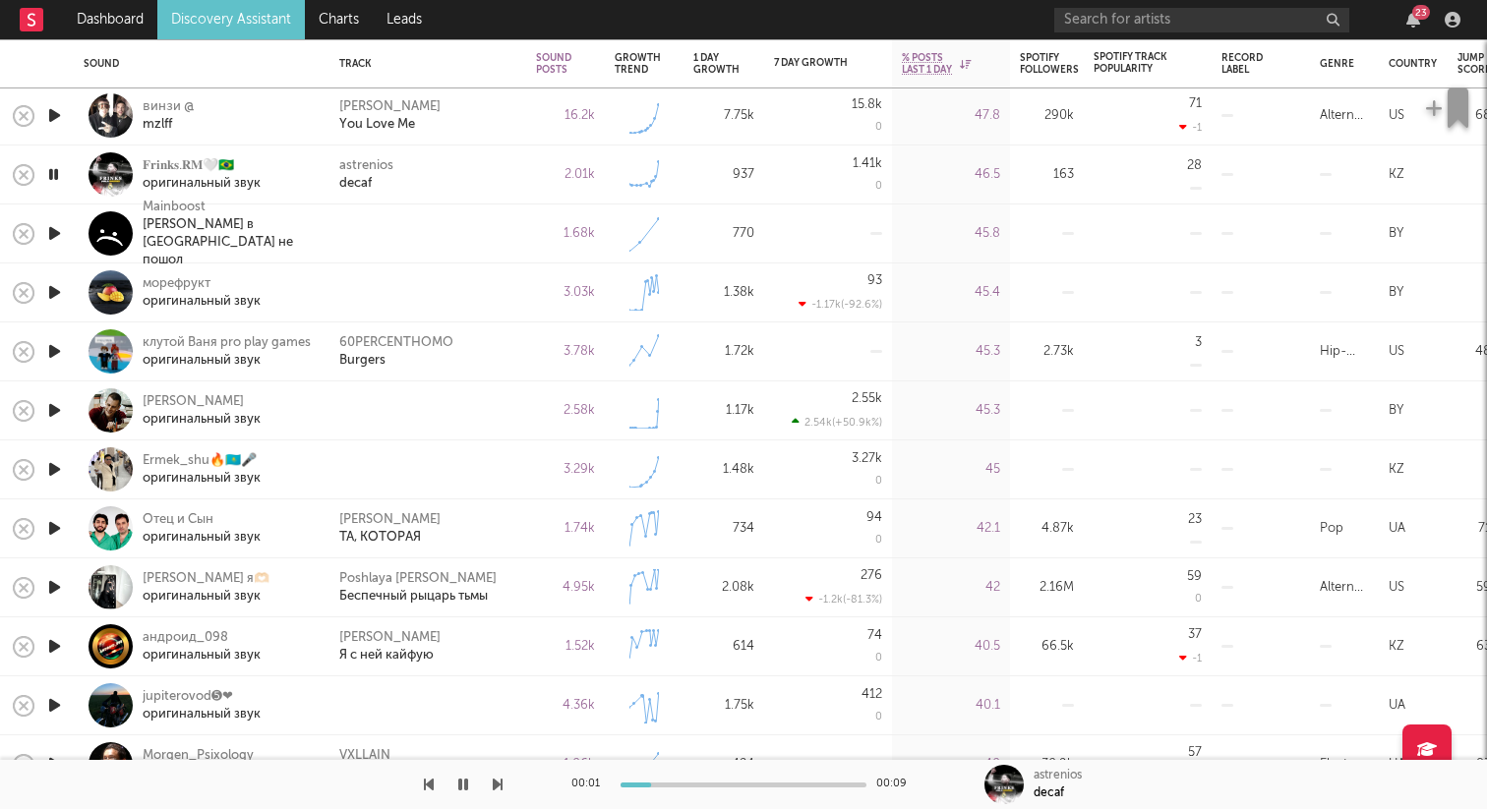
click at [50, 237] on icon "button" at bounding box center [54, 233] width 21 height 25
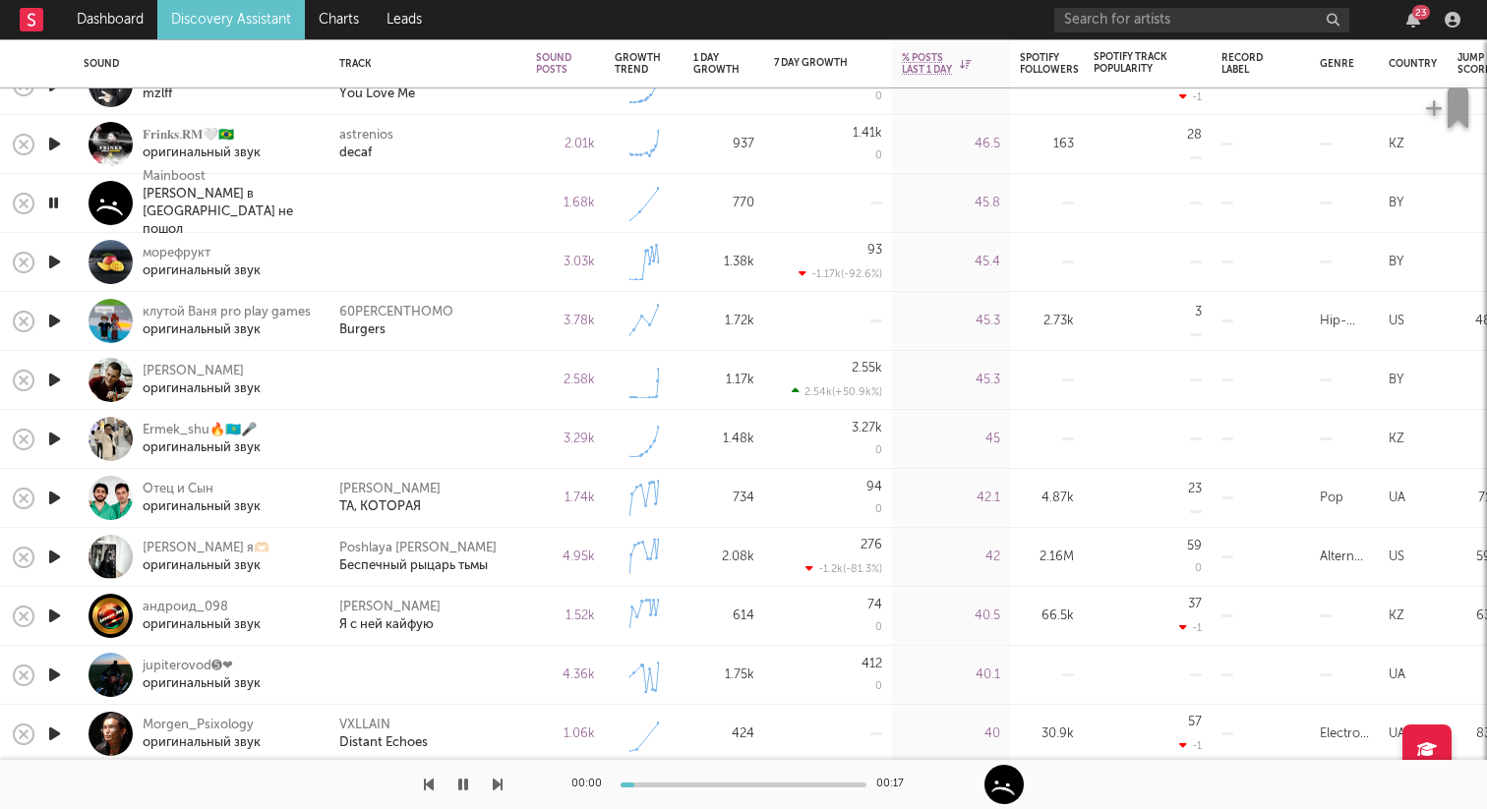
click at [44, 262] on icon "button" at bounding box center [54, 262] width 21 height 25
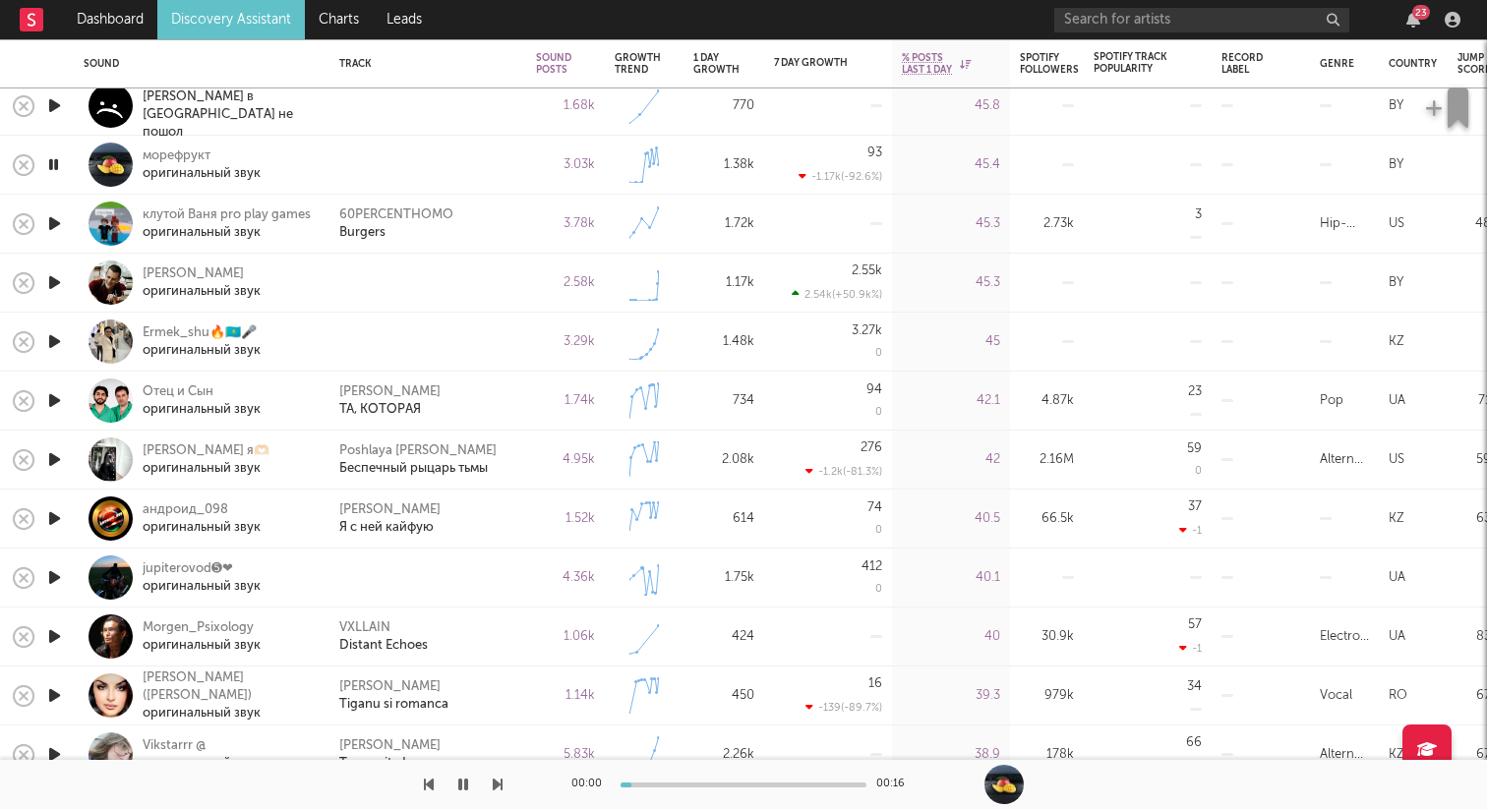
click at [59, 219] on icon "button" at bounding box center [54, 223] width 21 height 25
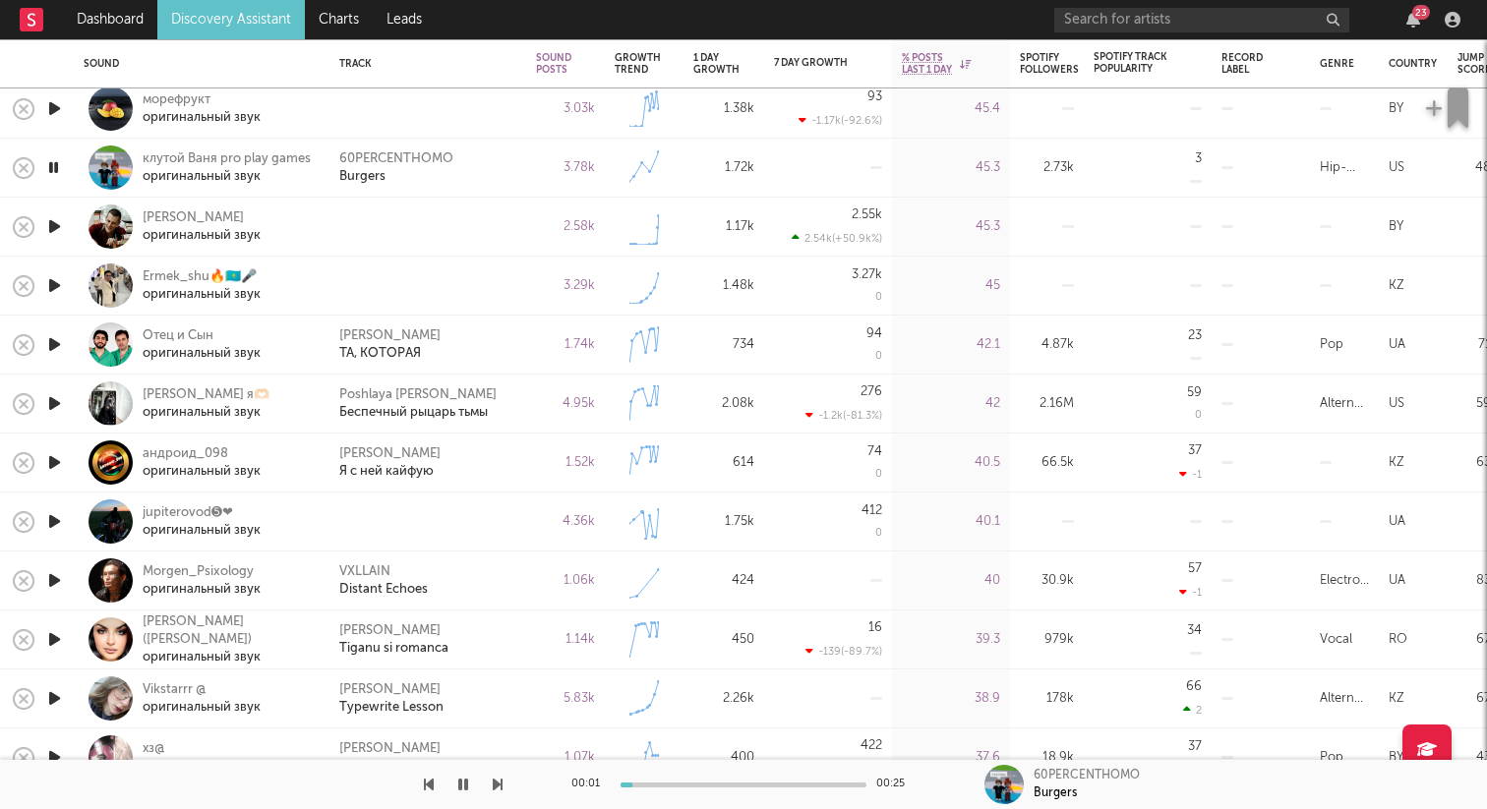
click at [55, 225] on icon "button" at bounding box center [54, 226] width 21 height 25
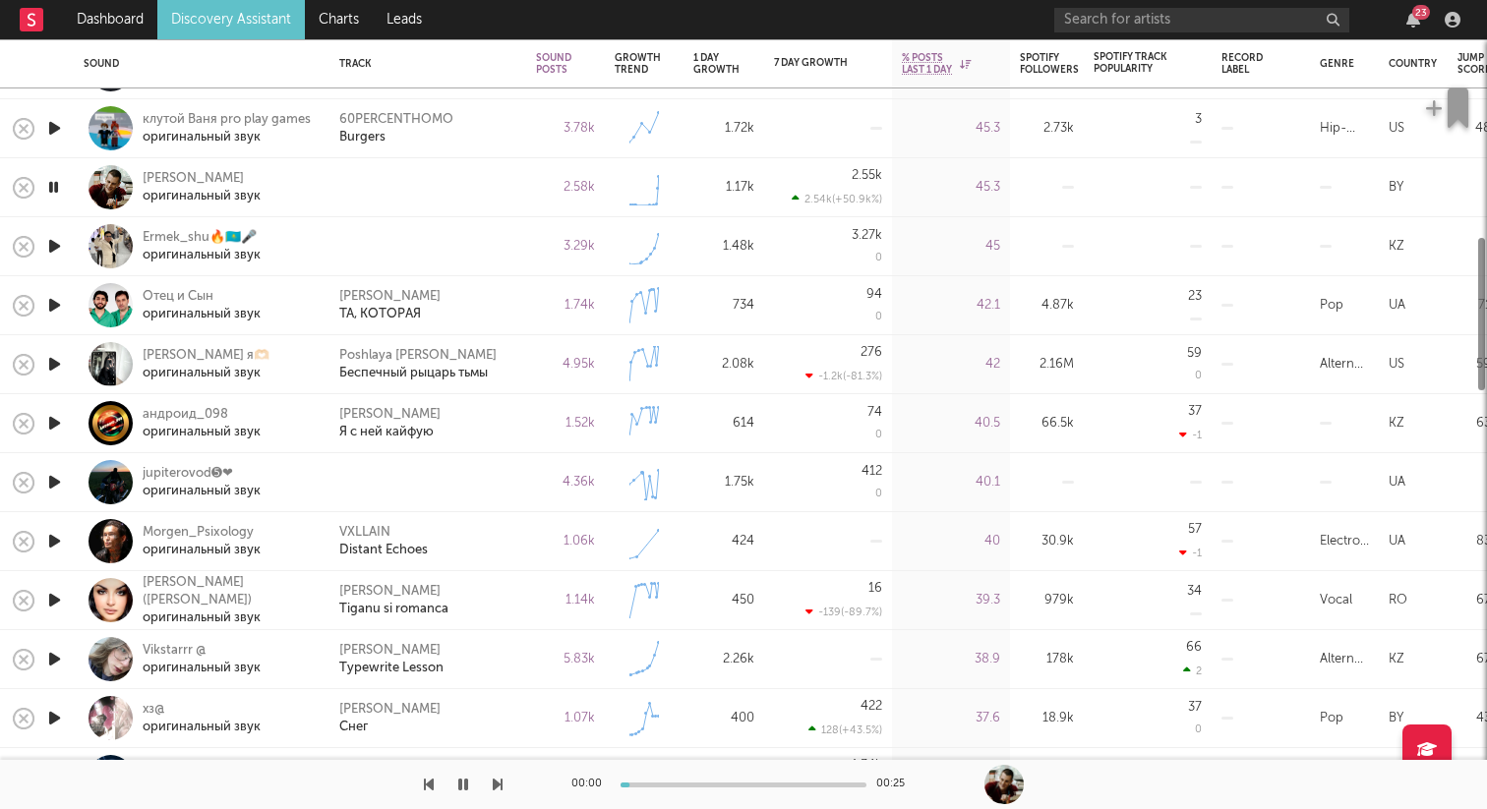
click at [52, 246] on icon "button" at bounding box center [54, 246] width 21 height 25
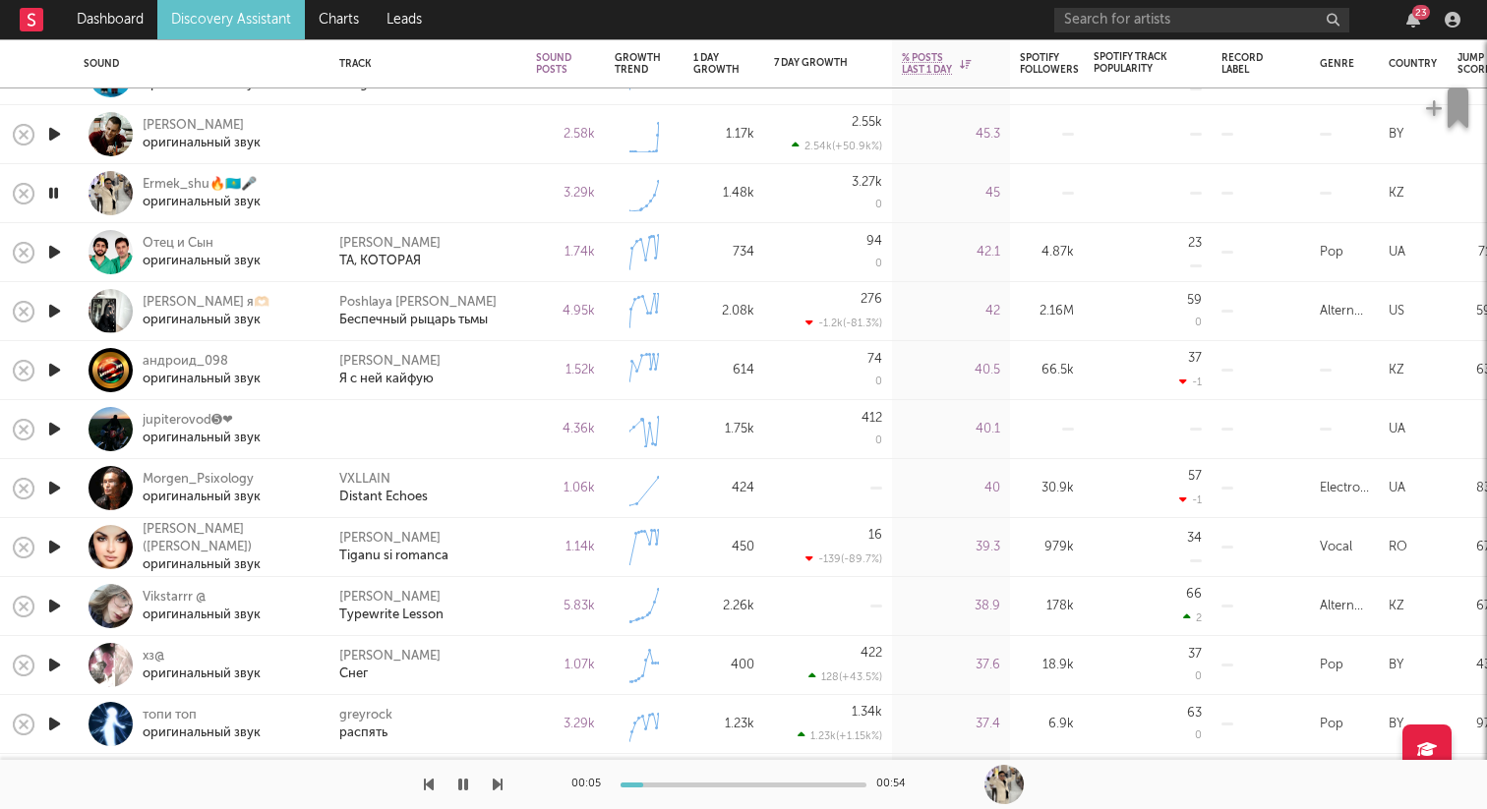
click at [52, 255] on icon "button" at bounding box center [54, 252] width 21 height 25
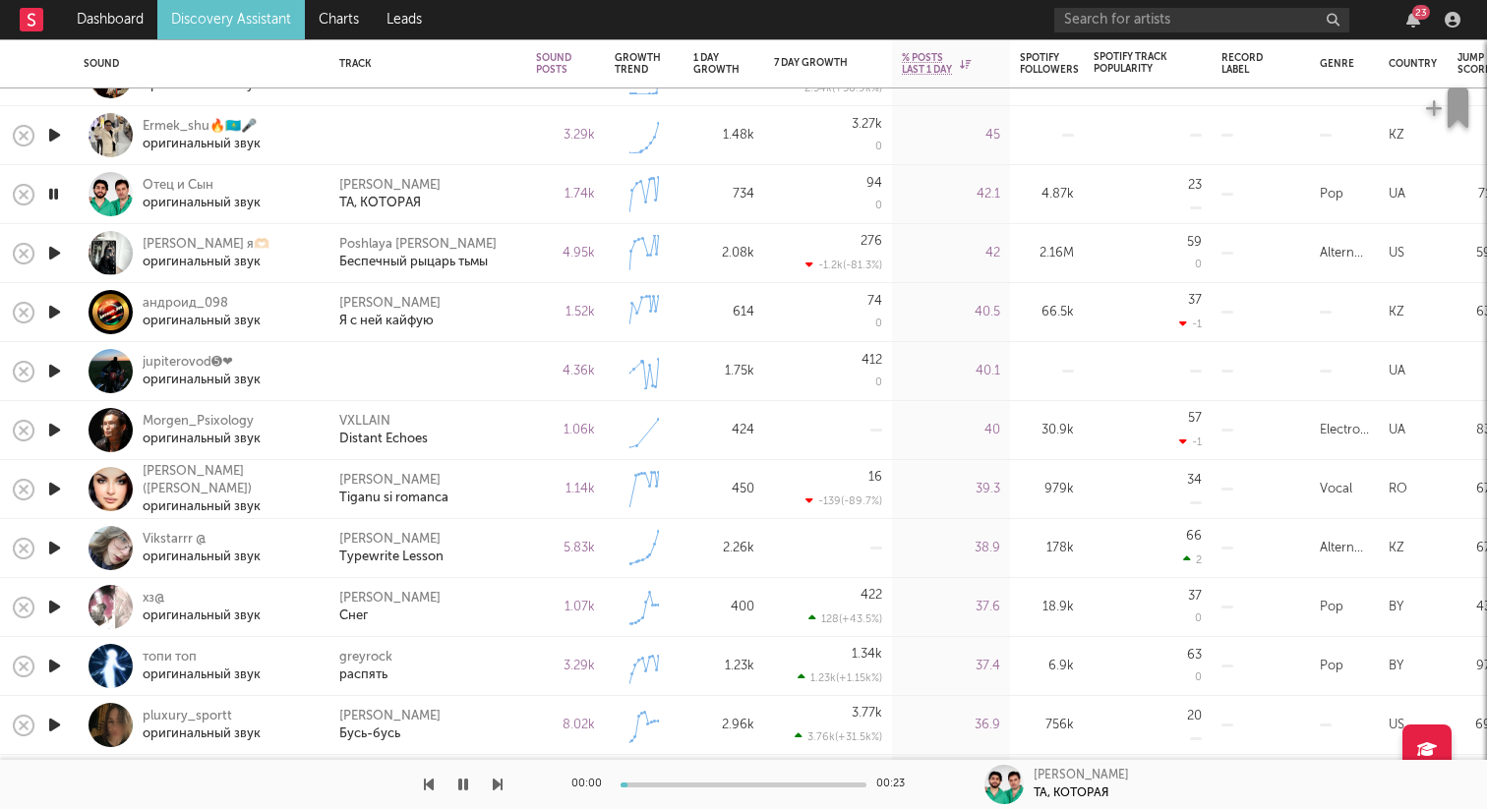
click at [52, 255] on icon "button" at bounding box center [54, 253] width 21 height 25
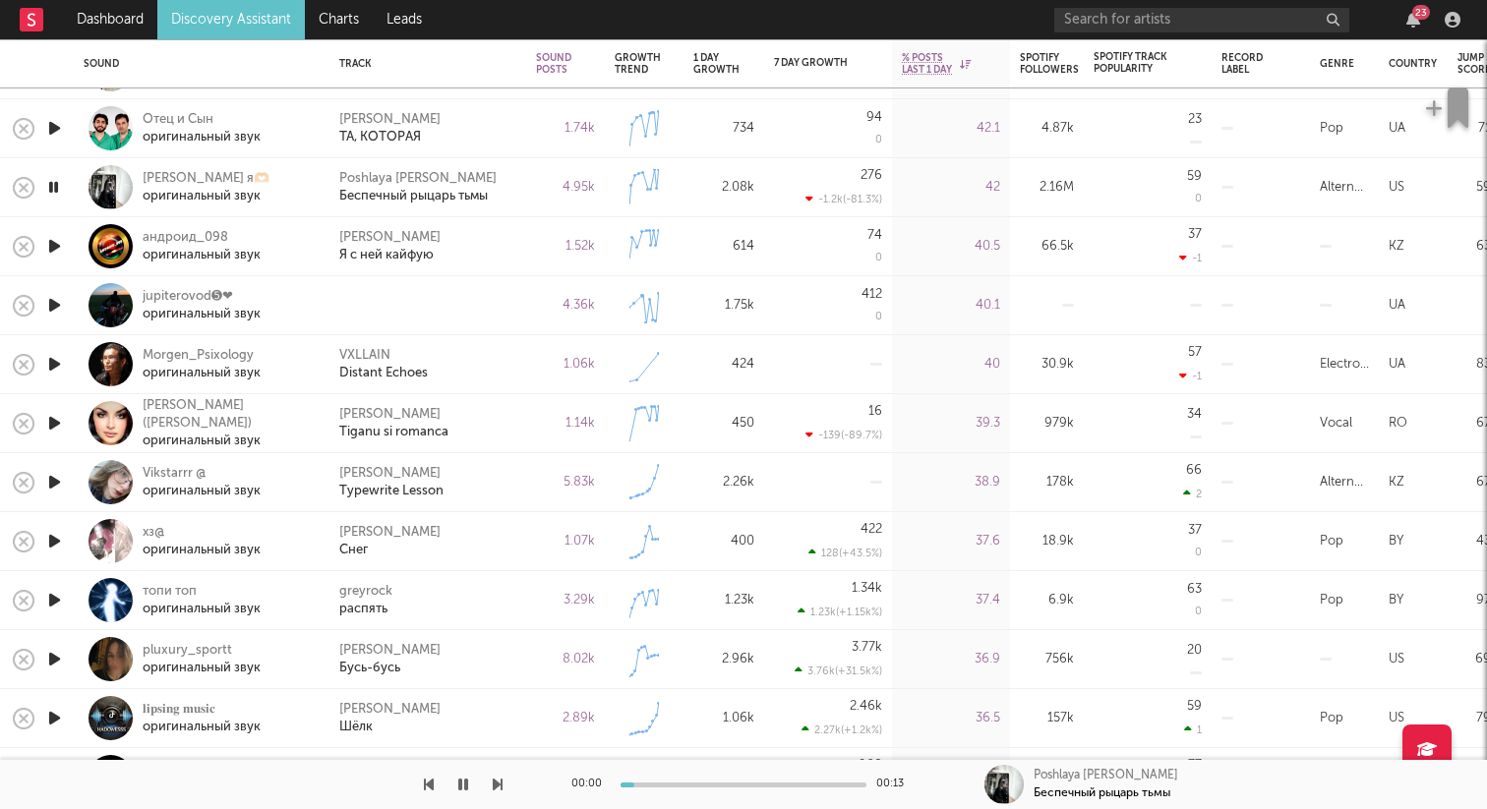
click at [51, 243] on icon "button" at bounding box center [54, 246] width 21 height 25
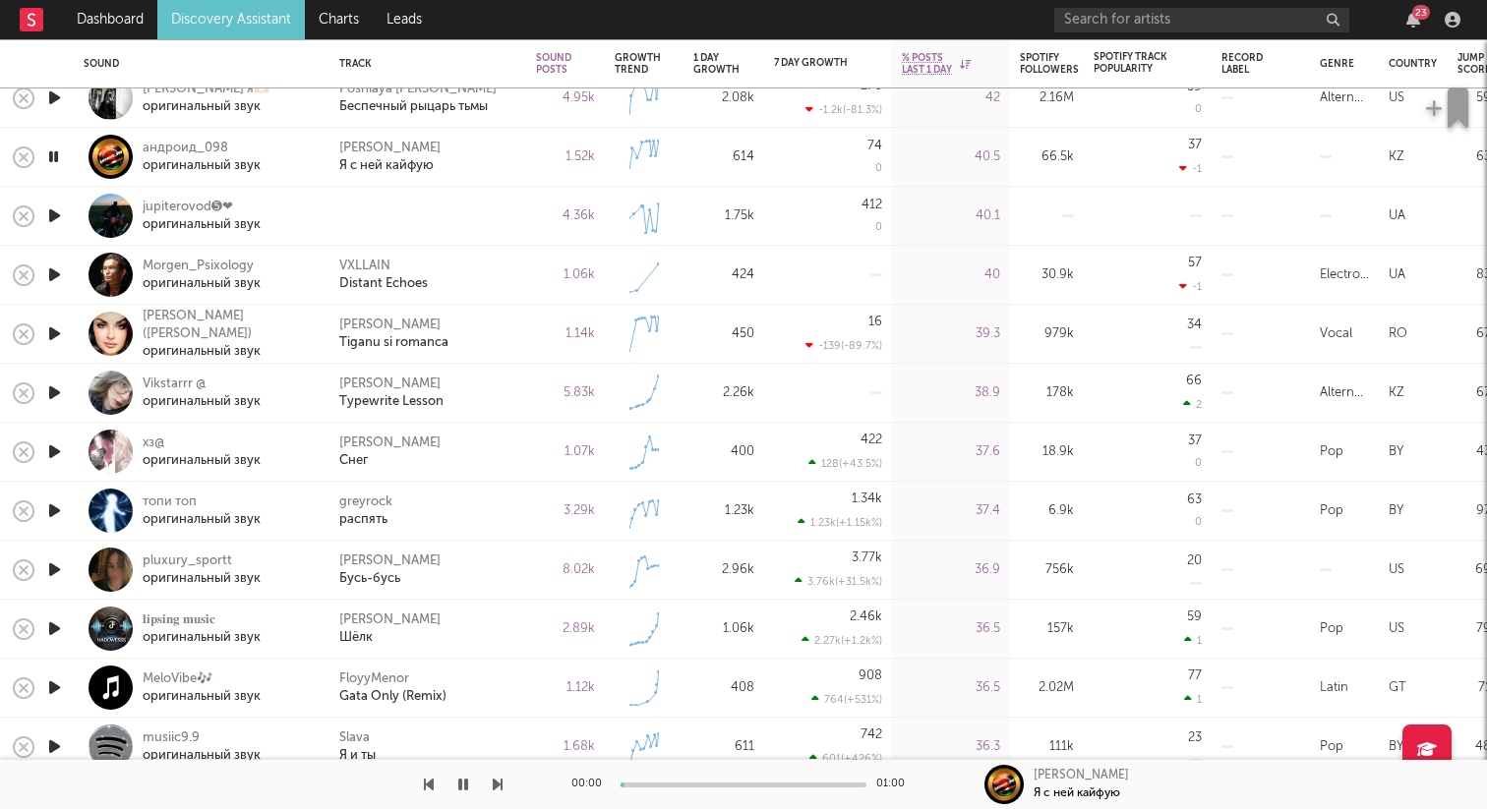
click at [54, 217] on icon "button" at bounding box center [54, 216] width 21 height 25
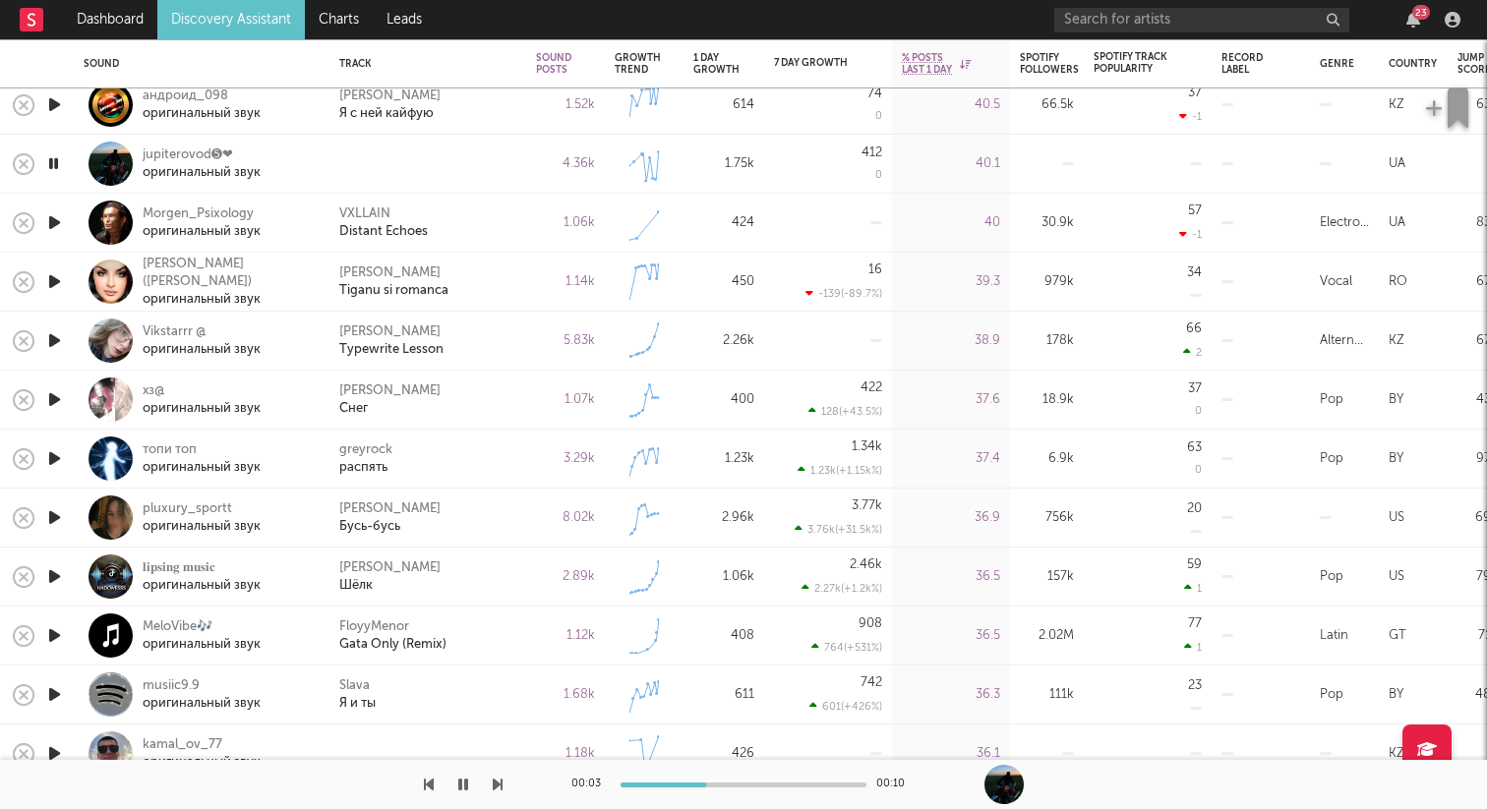
click at [56, 218] on icon "button" at bounding box center [54, 222] width 21 height 25
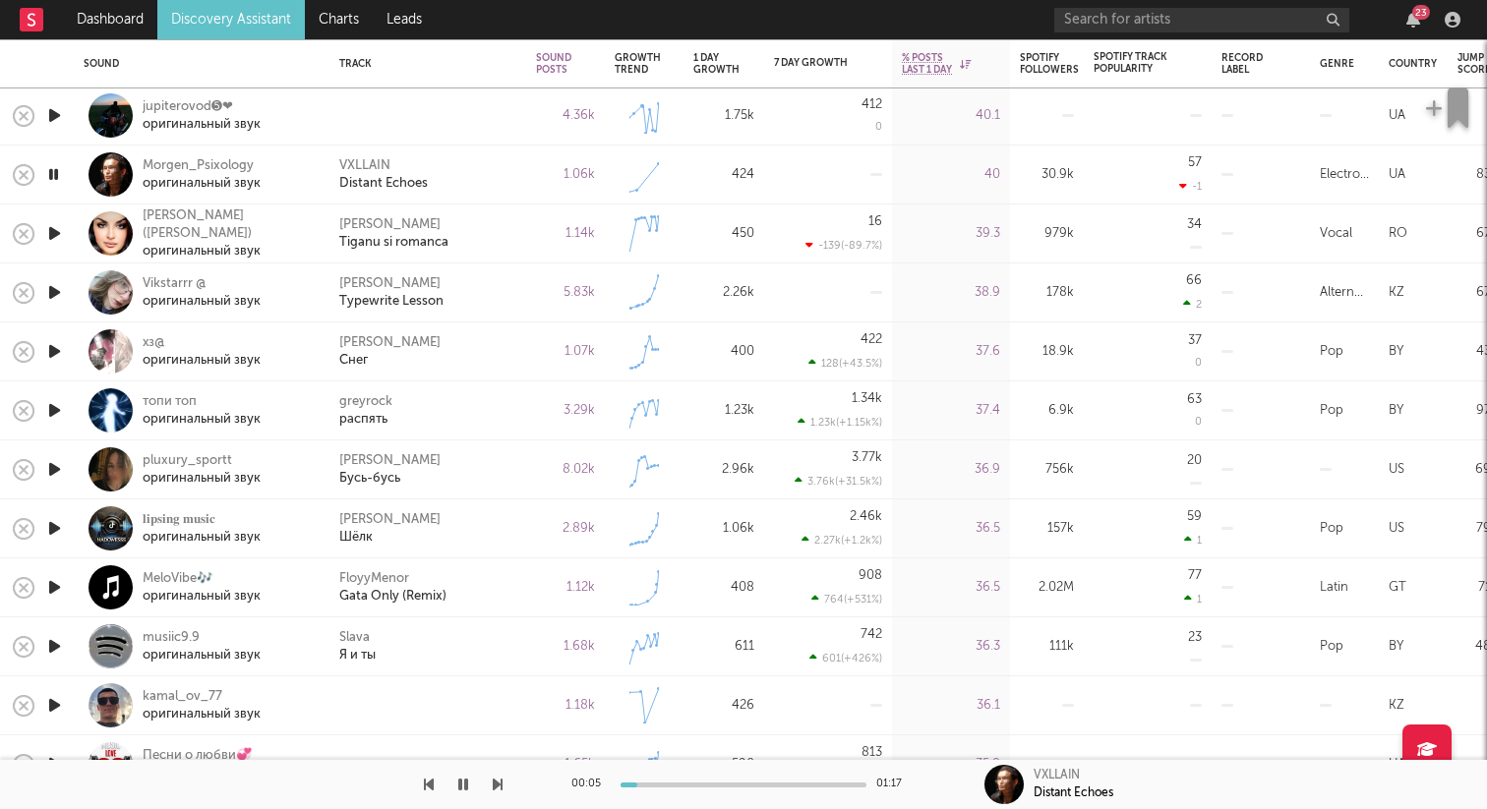
click at [56, 218] on div at bounding box center [53, 234] width 39 height 59
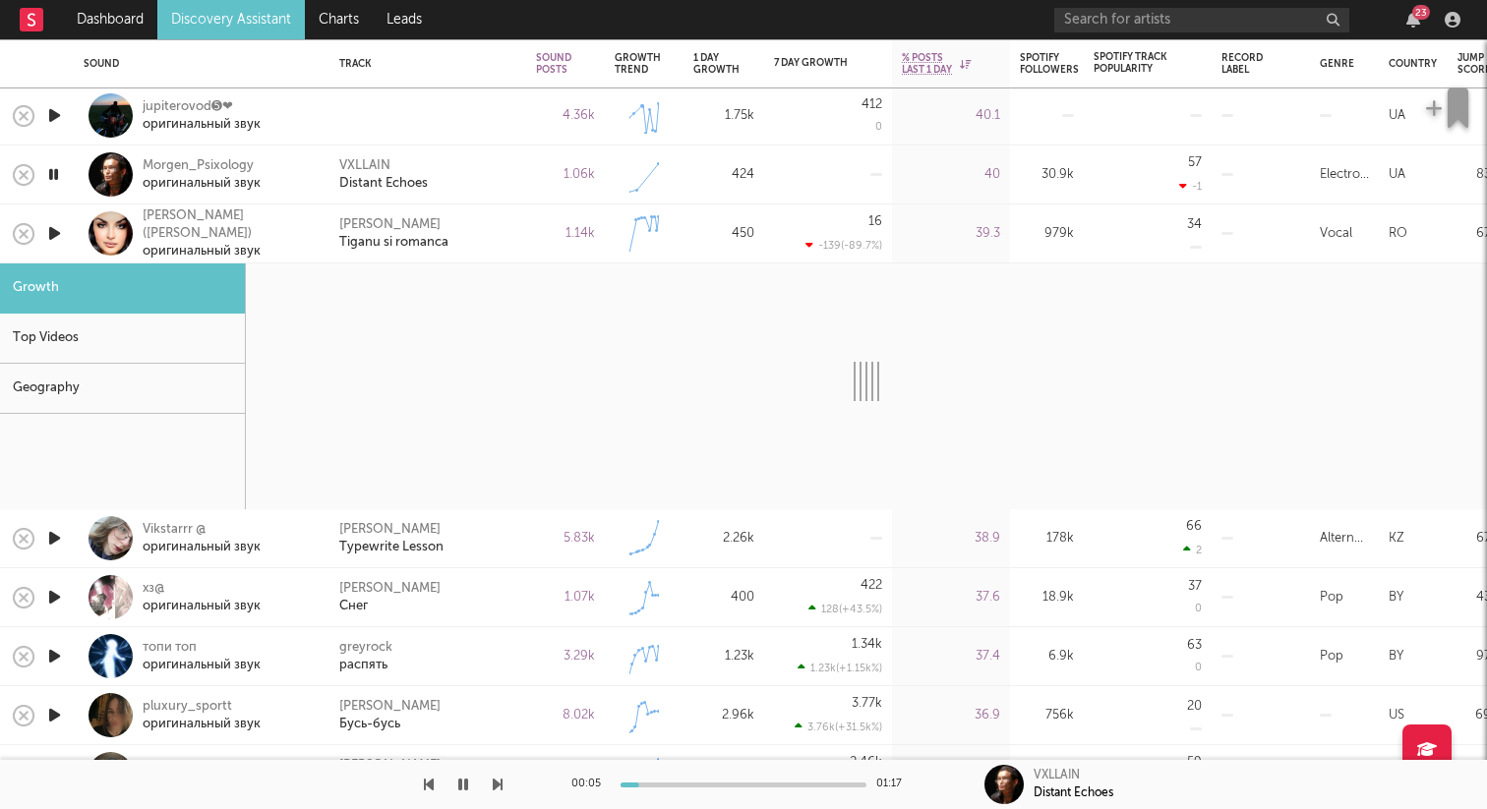
click at [56, 218] on div at bounding box center [53, 234] width 39 height 59
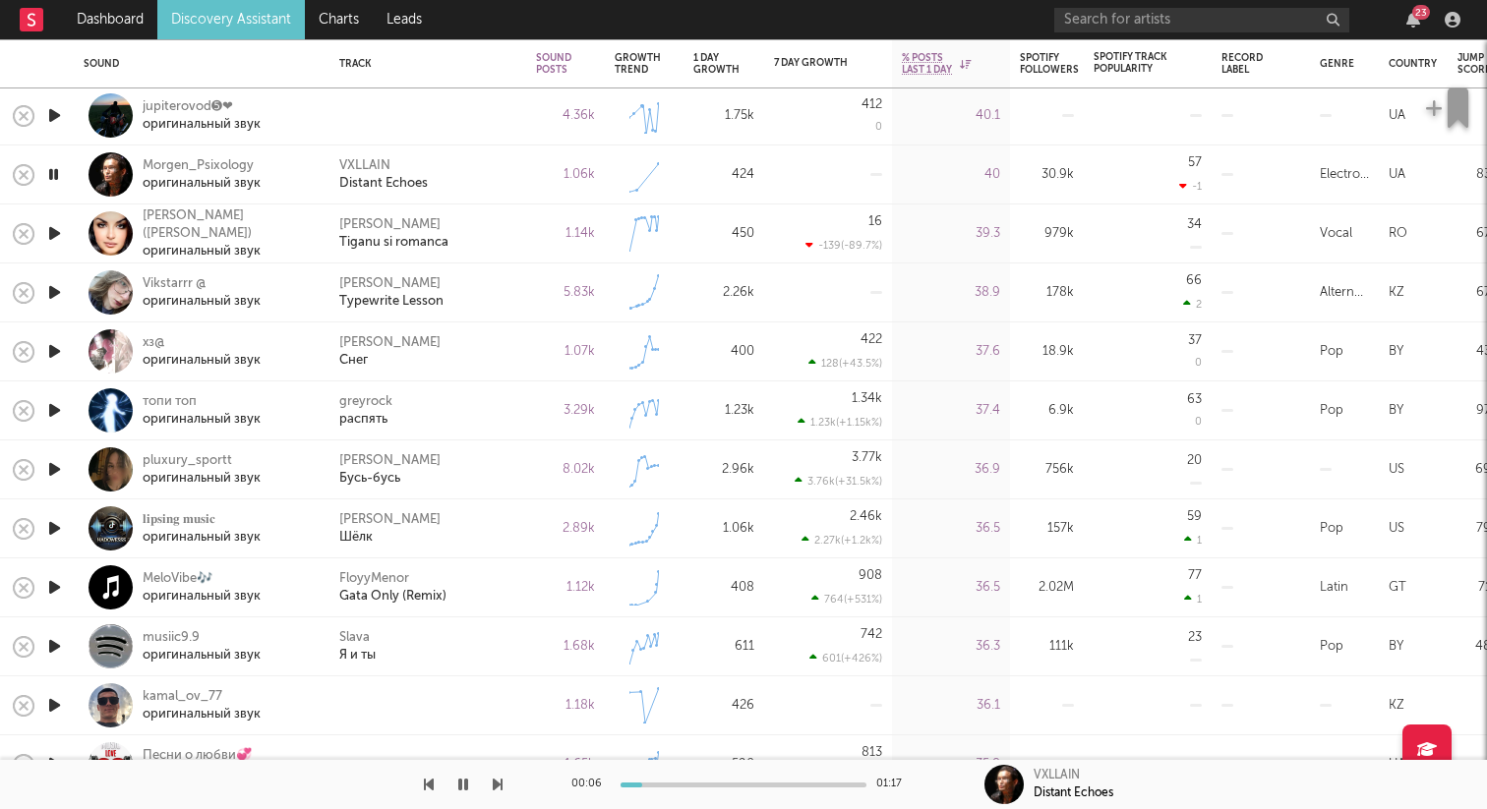
click at [53, 239] on icon "button" at bounding box center [54, 233] width 21 height 25
click at [53, 239] on icon "button" at bounding box center [53, 233] width 19 height 25
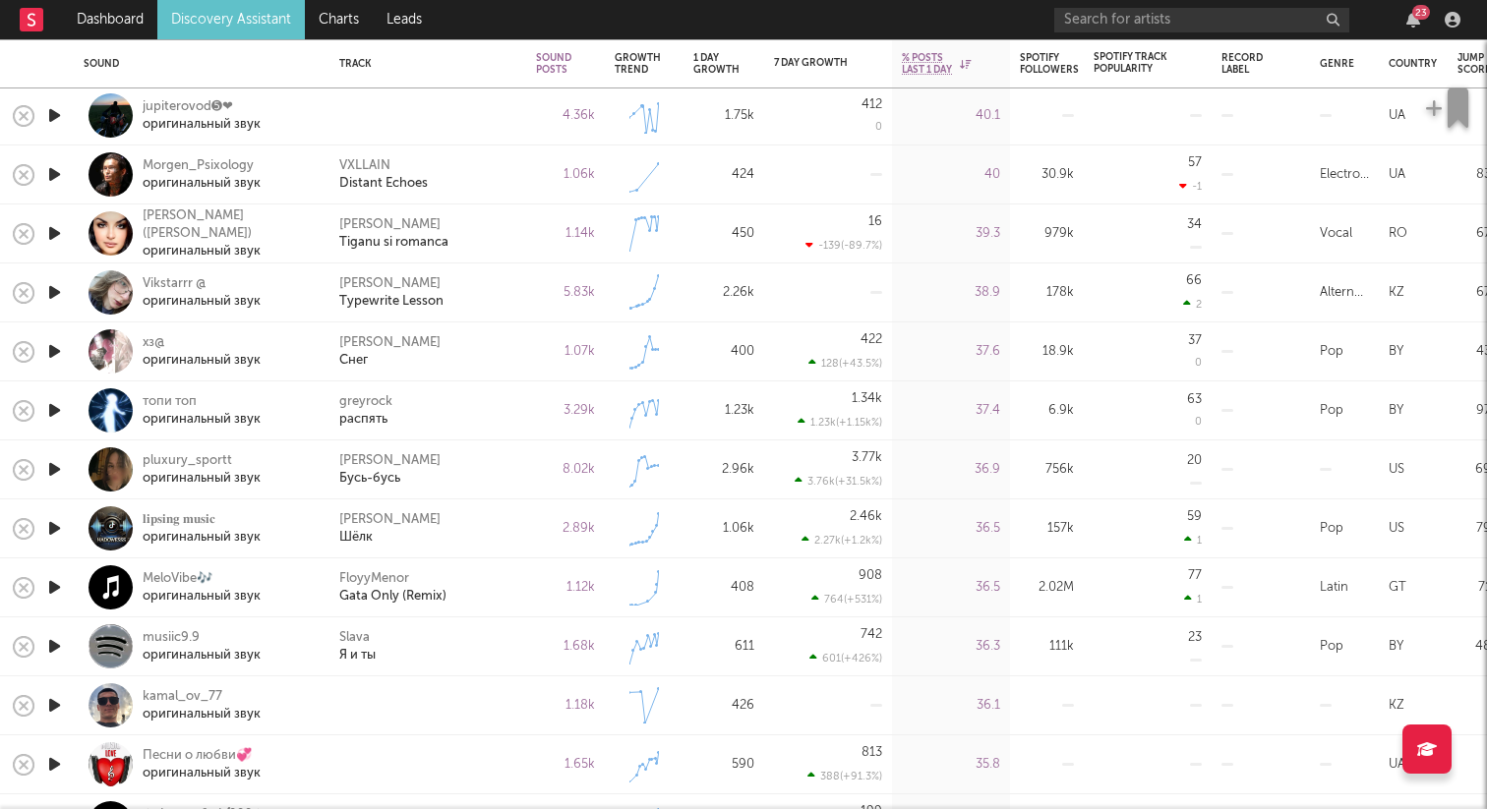
click at [57, 287] on icon "button" at bounding box center [54, 292] width 21 height 25
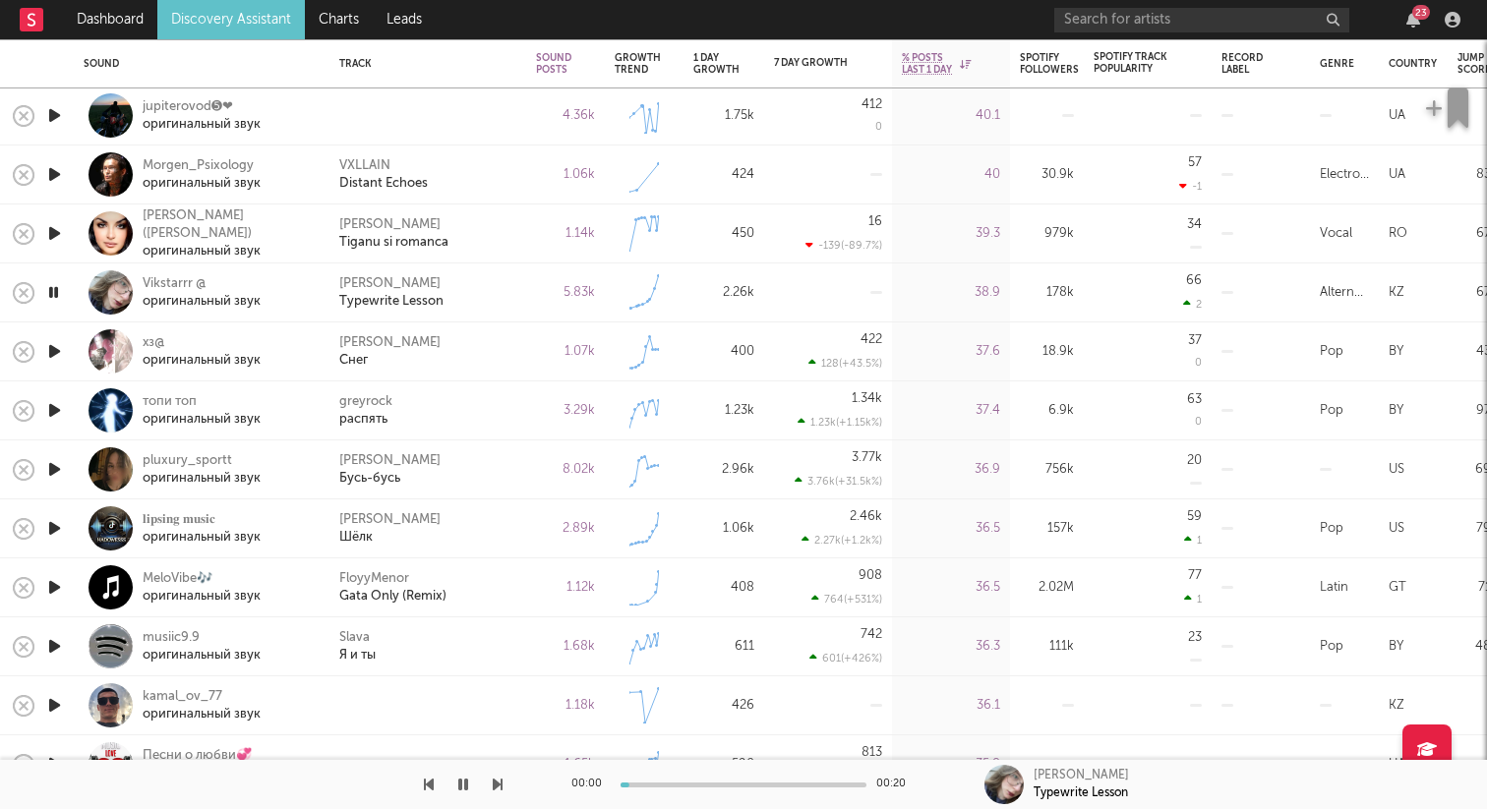
click at [57, 287] on icon "button" at bounding box center [53, 292] width 19 height 25
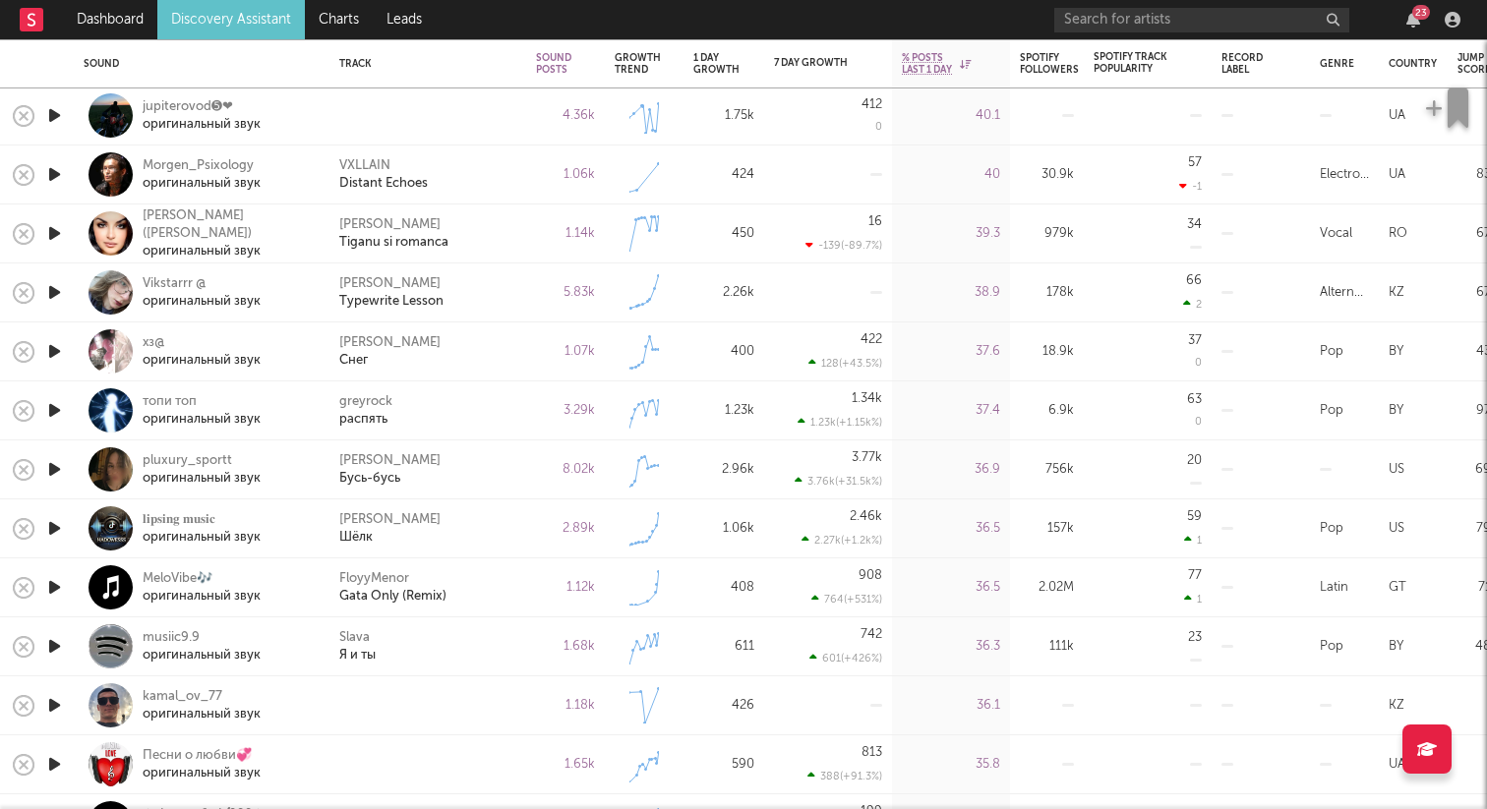
click at [52, 345] on icon "button" at bounding box center [54, 351] width 21 height 25
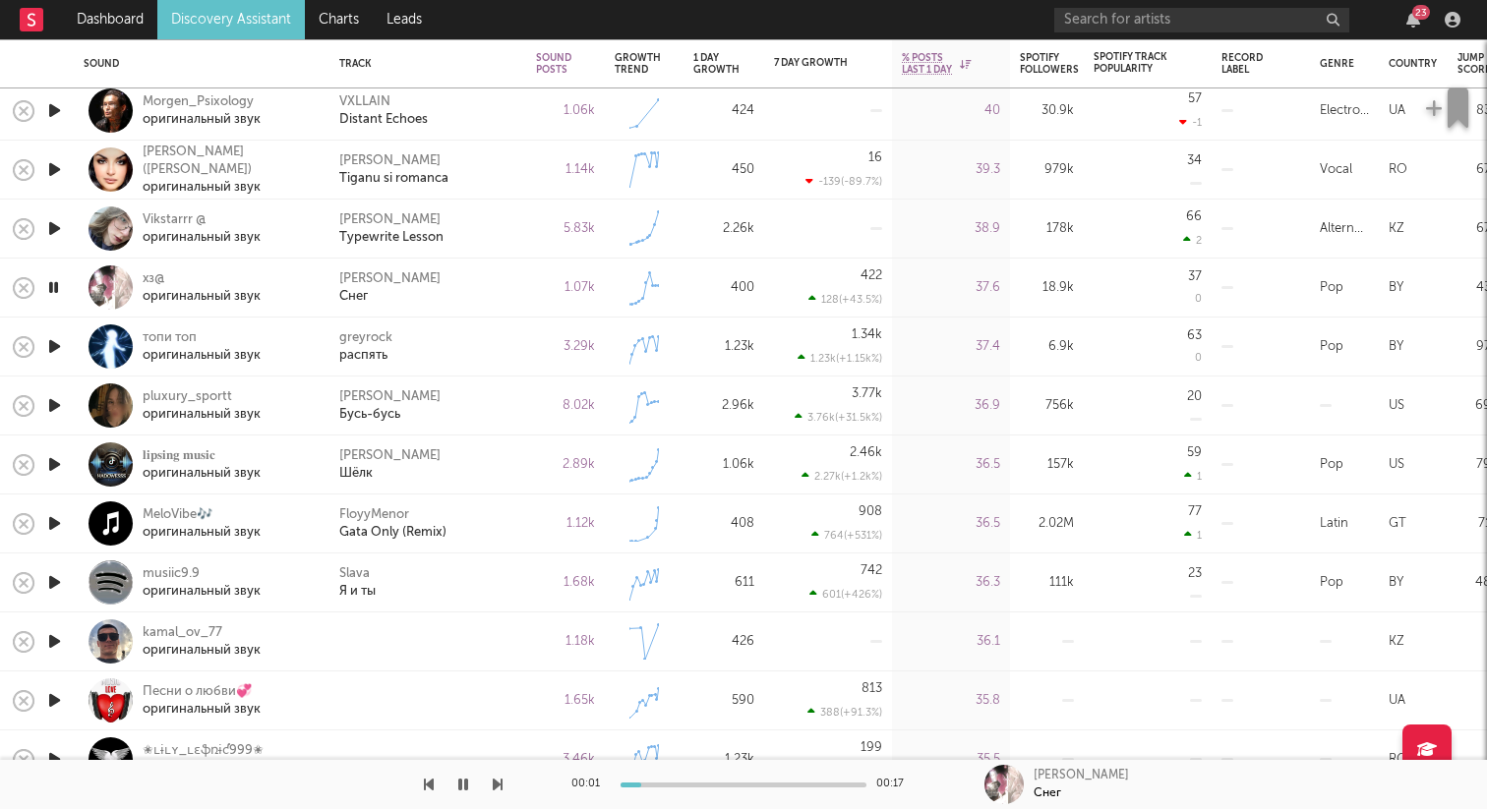
click at [52, 349] on icon "button" at bounding box center [54, 346] width 21 height 25
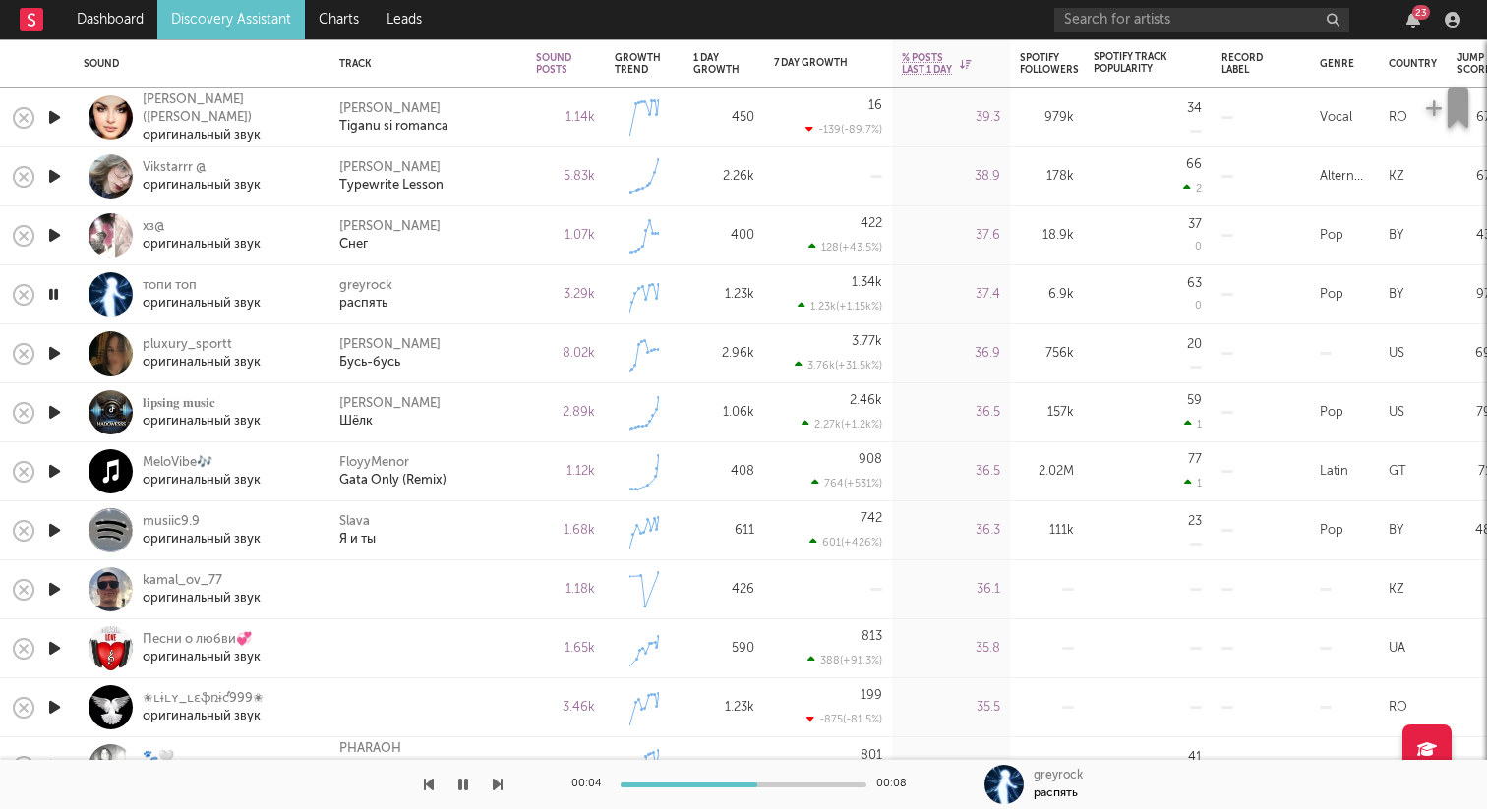
click at [52, 349] on icon "button" at bounding box center [54, 353] width 21 height 25
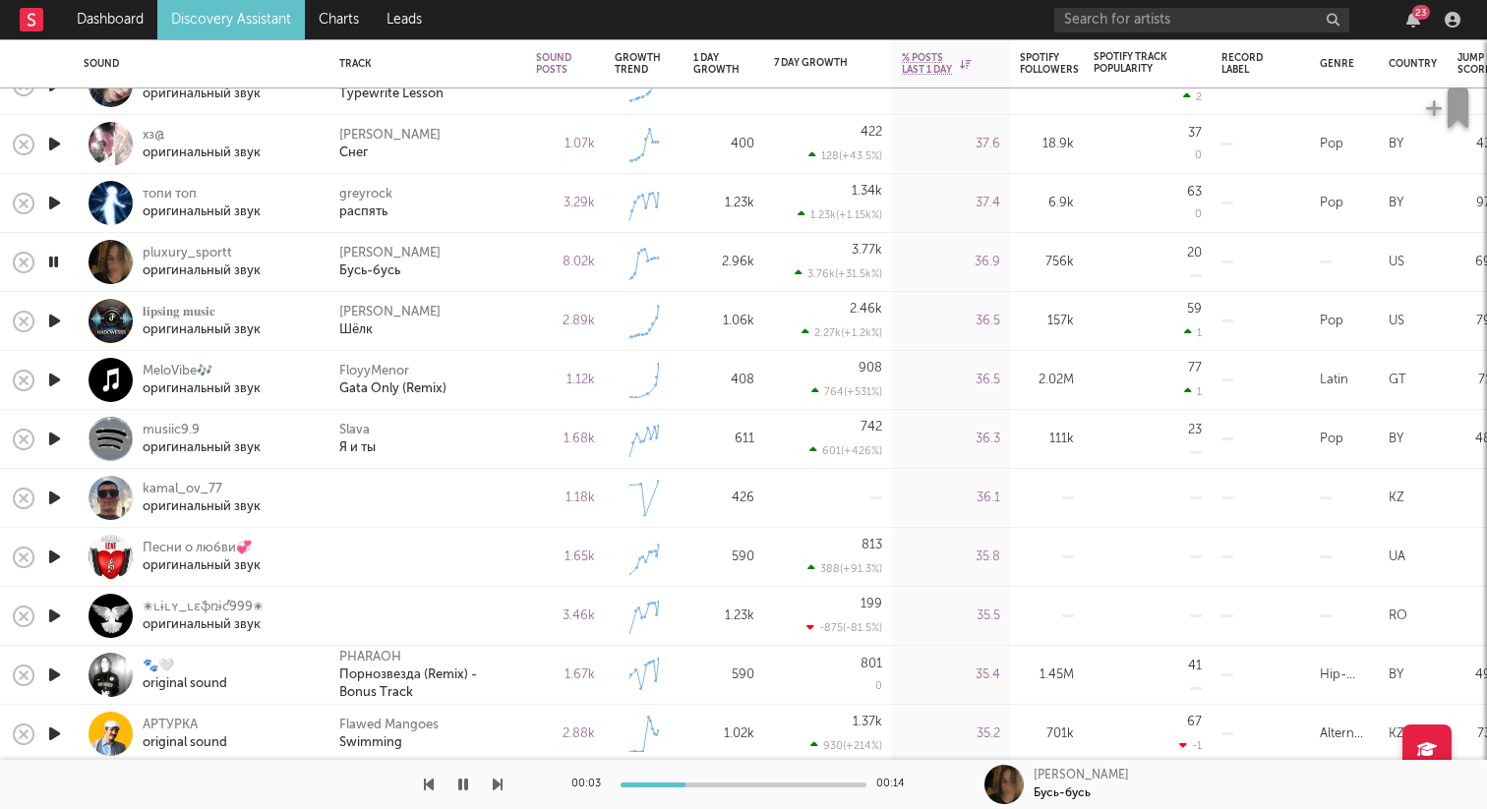
click at [51, 320] on icon "button" at bounding box center [54, 321] width 21 height 25
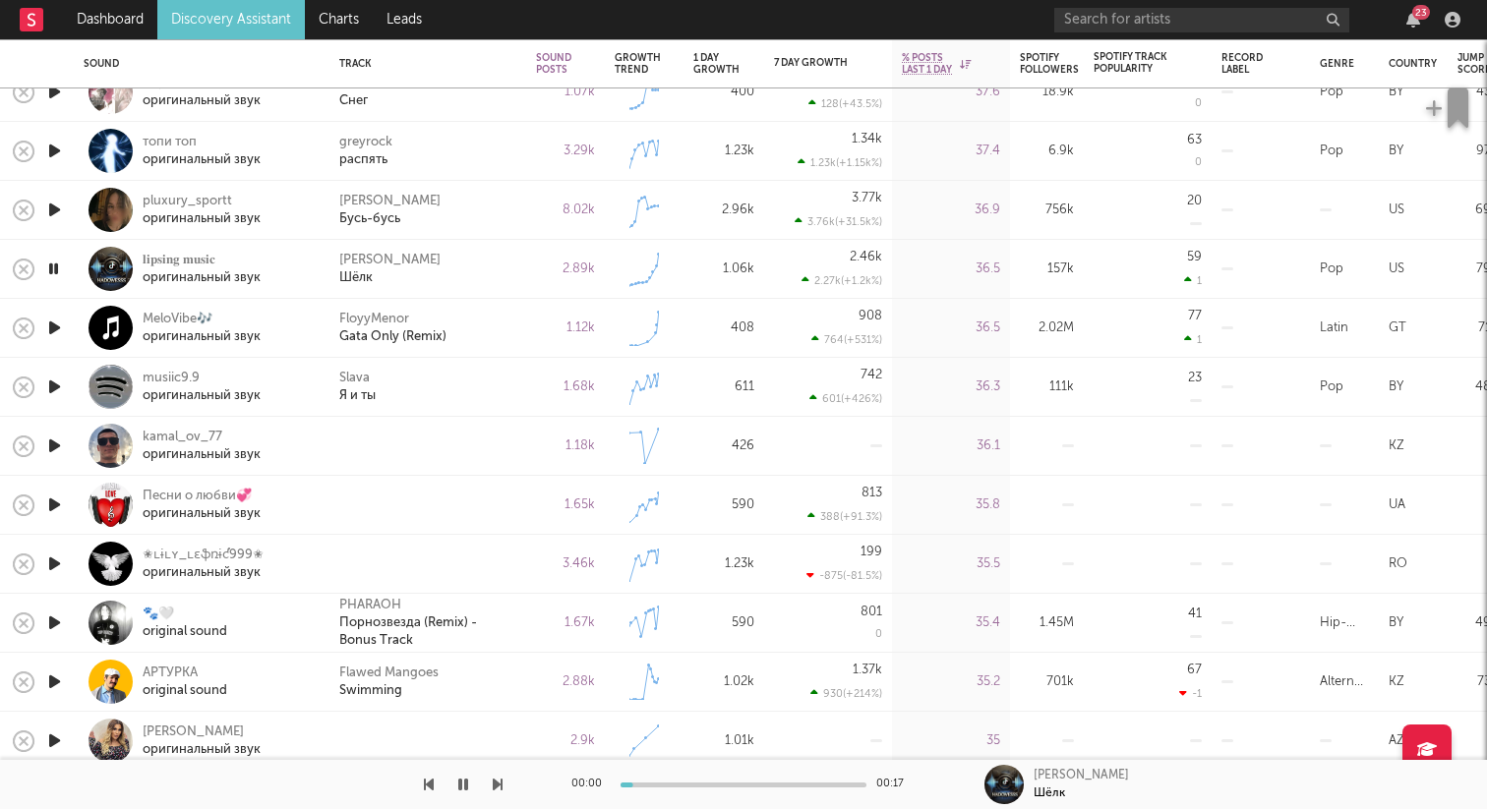
click at [53, 332] on icon "button" at bounding box center [54, 328] width 21 height 25
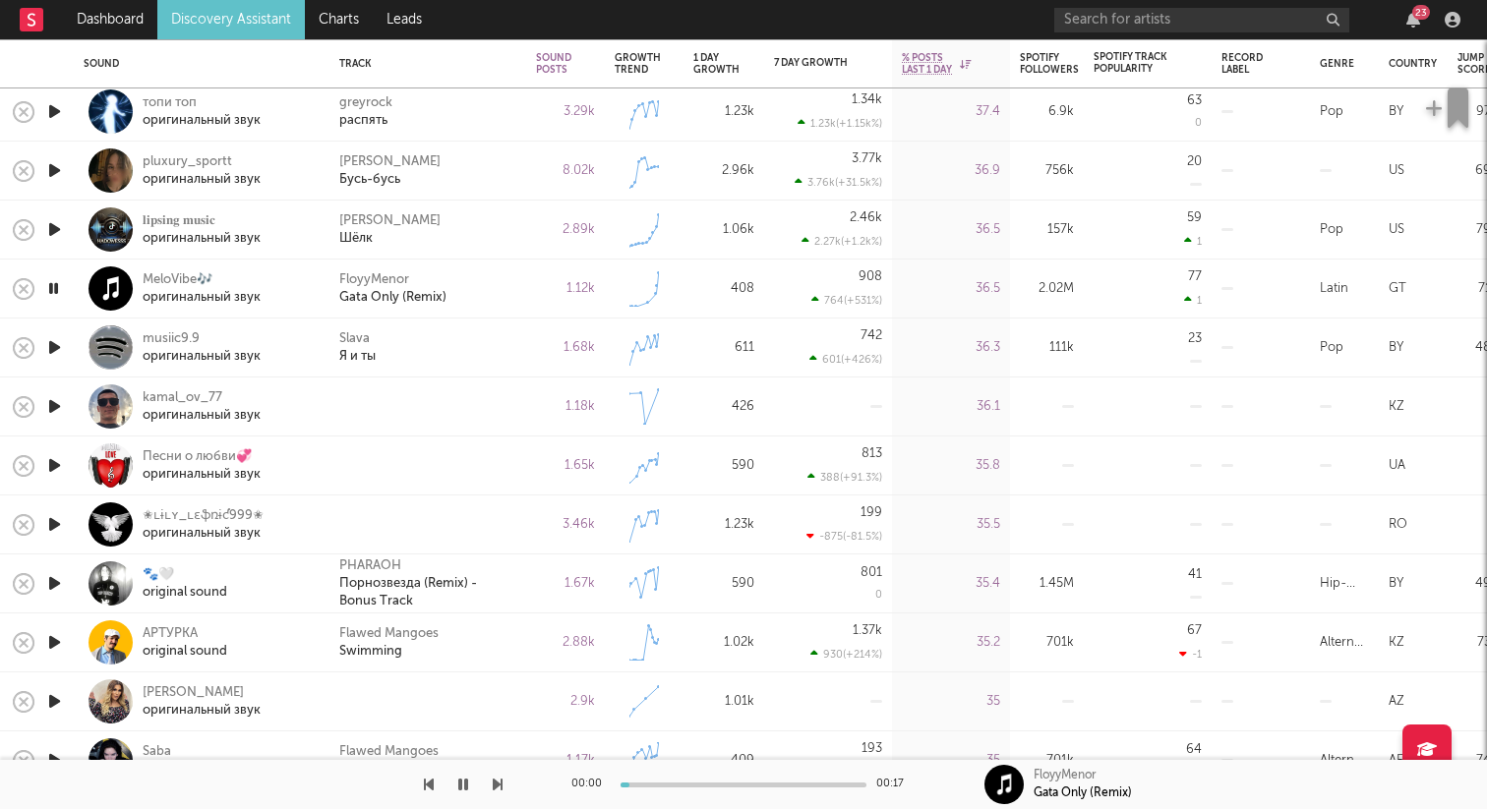
click at [50, 349] on icon "button" at bounding box center [54, 347] width 21 height 25
click at [50, 349] on icon "button" at bounding box center [53, 347] width 19 height 25
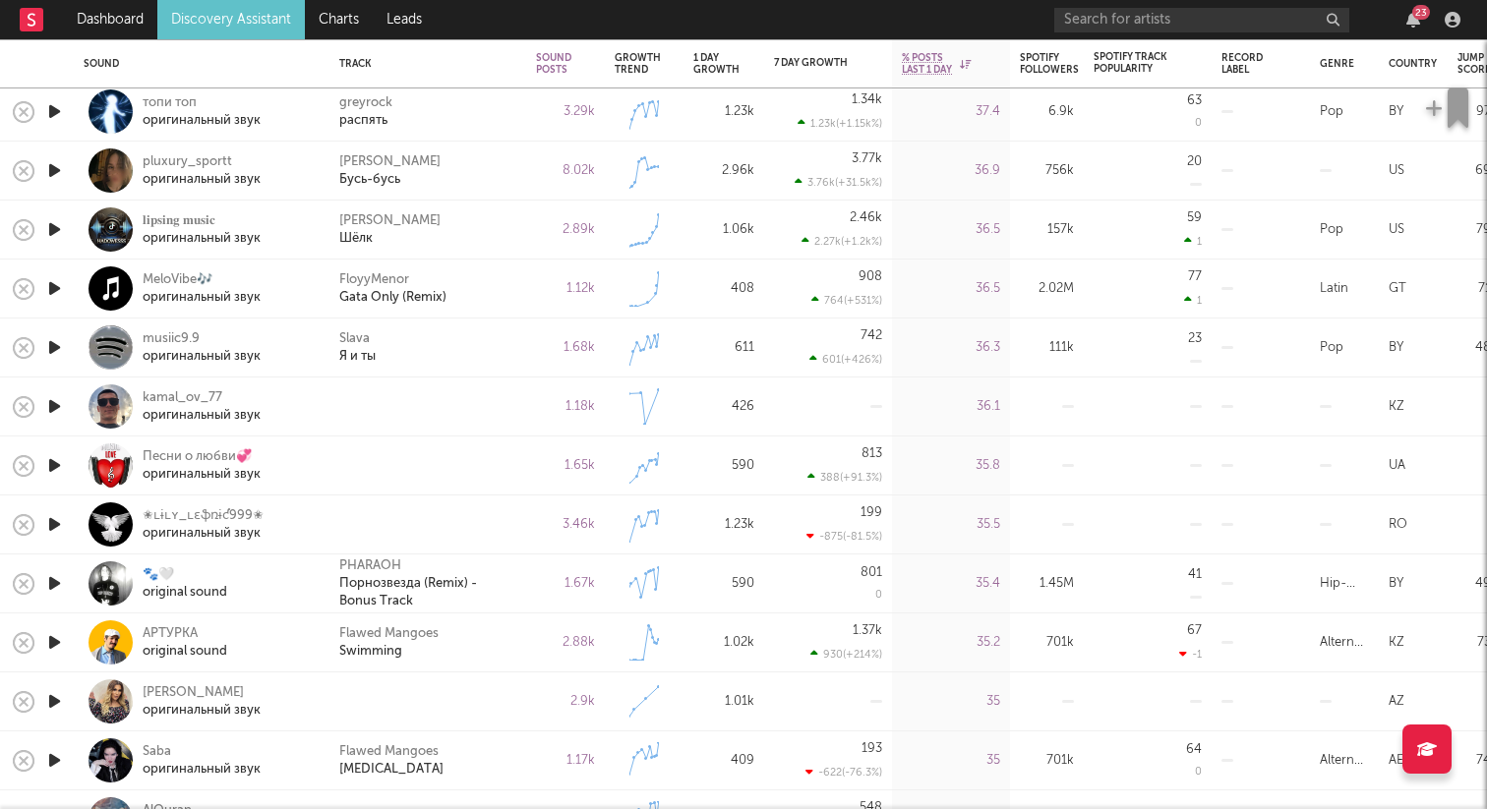
click at [52, 403] on icon "button" at bounding box center [54, 406] width 21 height 25
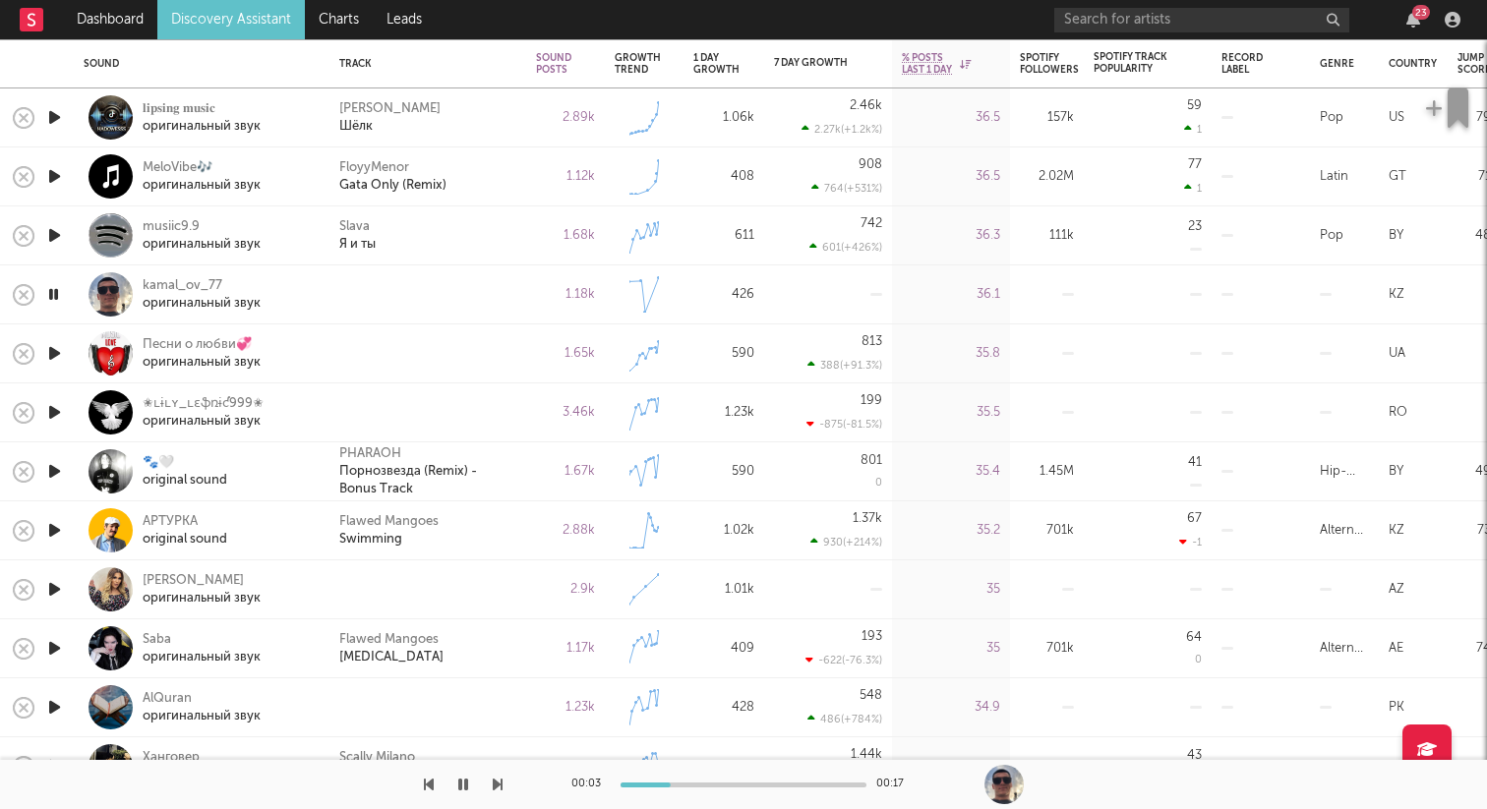
click at [57, 355] on icon "button" at bounding box center [54, 353] width 21 height 25
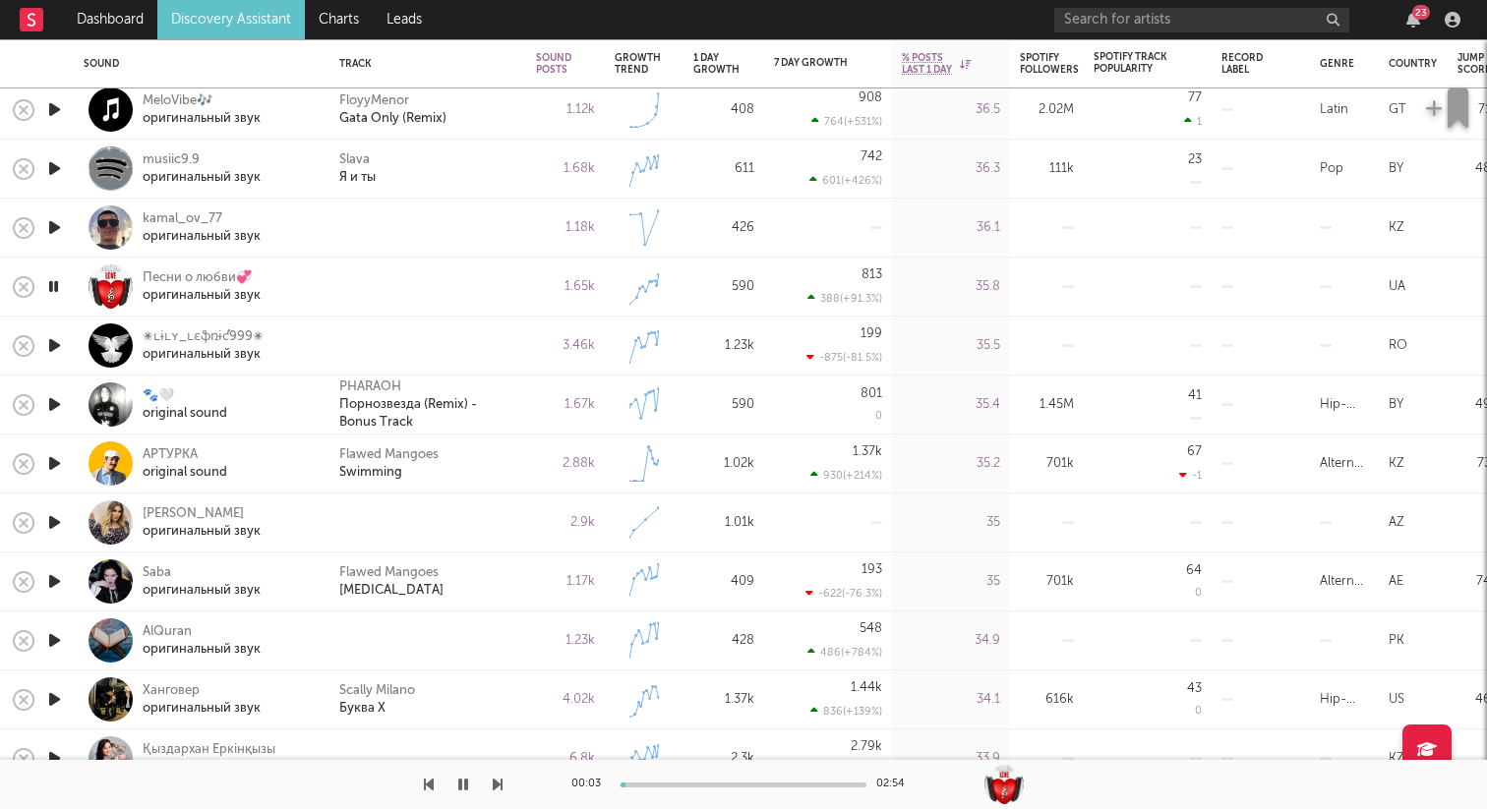
click at [59, 294] on icon "button" at bounding box center [53, 286] width 19 height 25
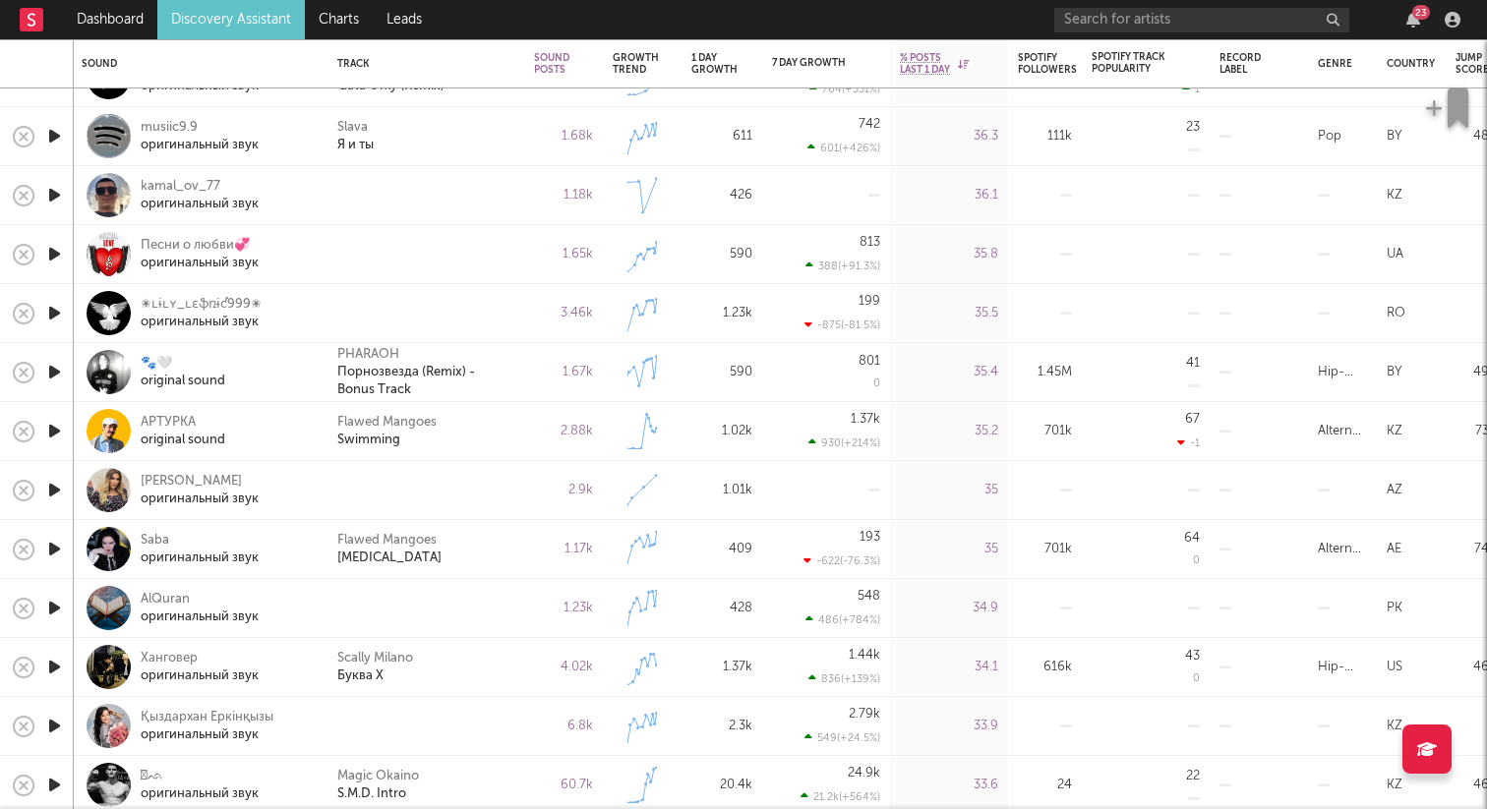
click at [54, 310] on icon "button" at bounding box center [54, 313] width 21 height 25
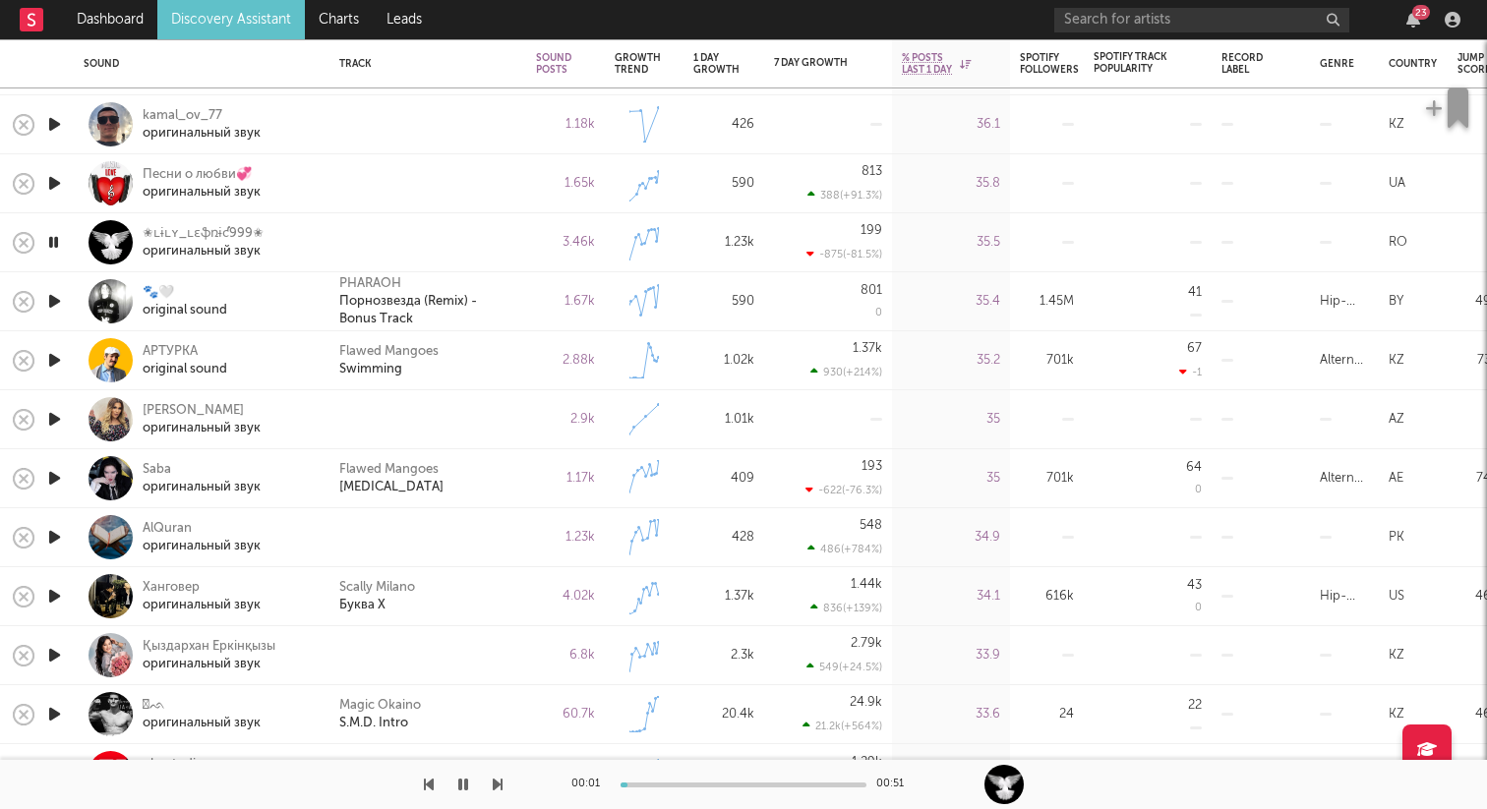
click at [59, 301] on icon "button" at bounding box center [54, 301] width 21 height 25
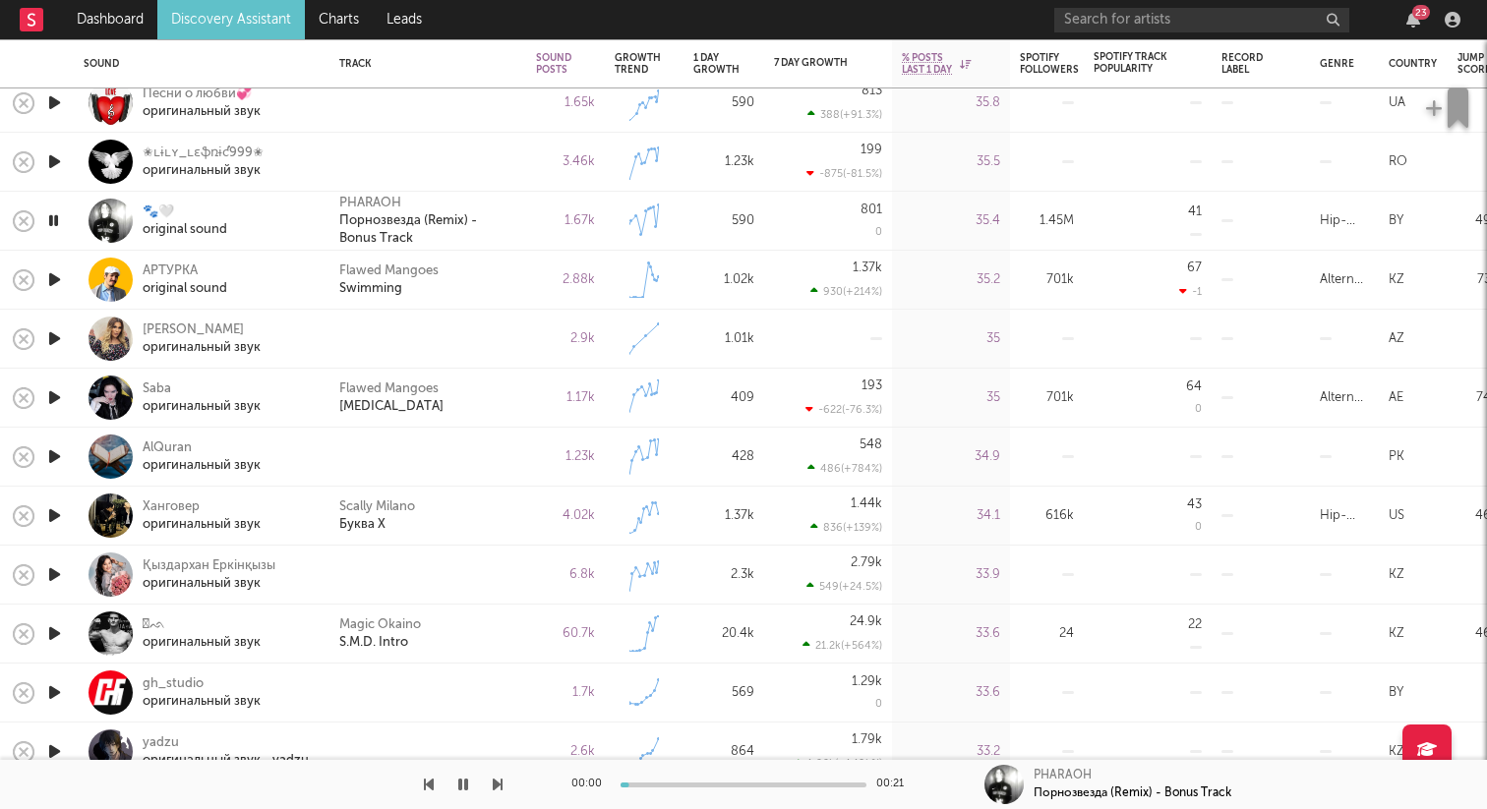
click at [53, 283] on icon "button" at bounding box center [54, 279] width 21 height 25
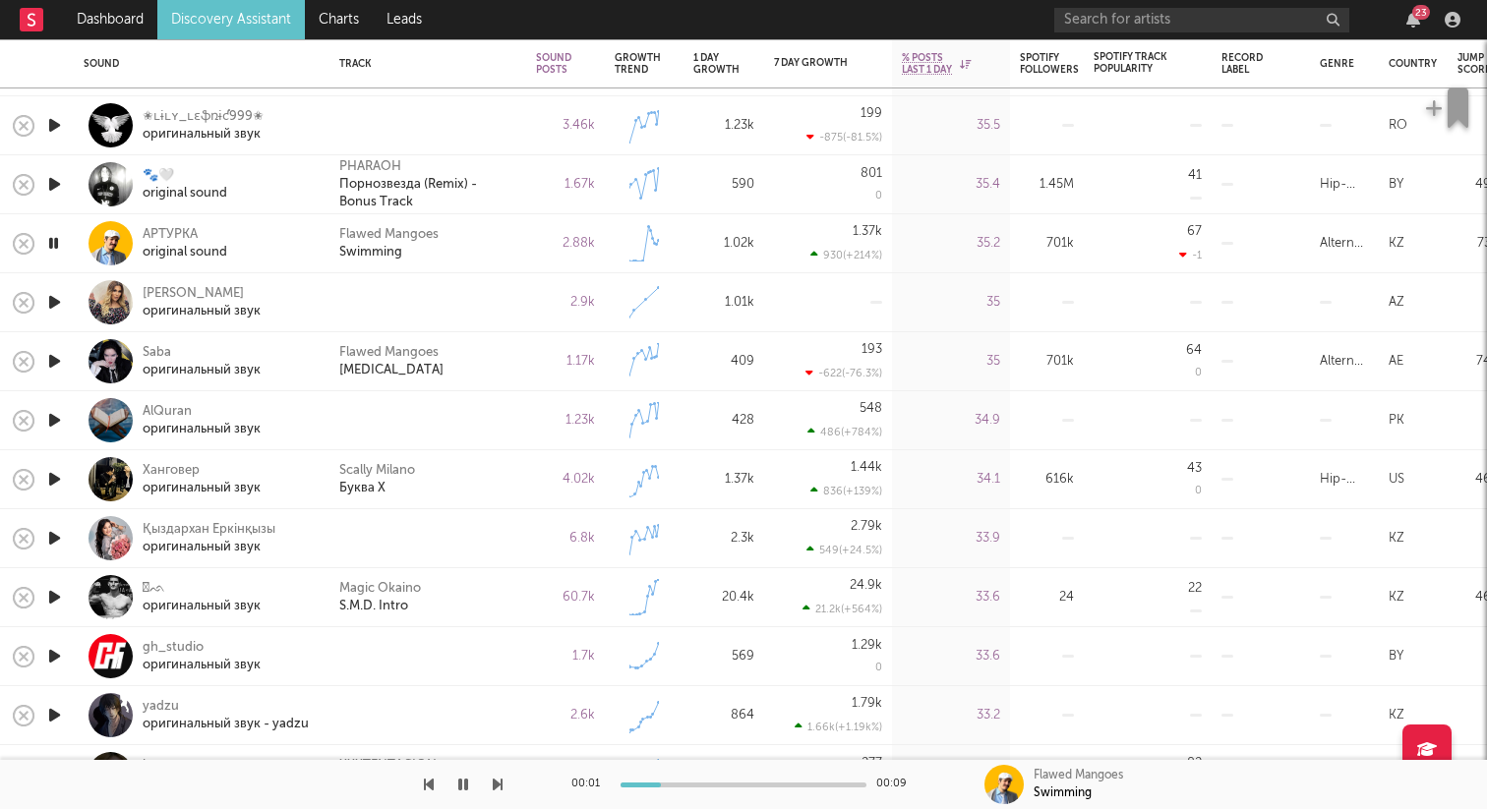
click at [53, 301] on icon "button" at bounding box center [54, 302] width 21 height 25
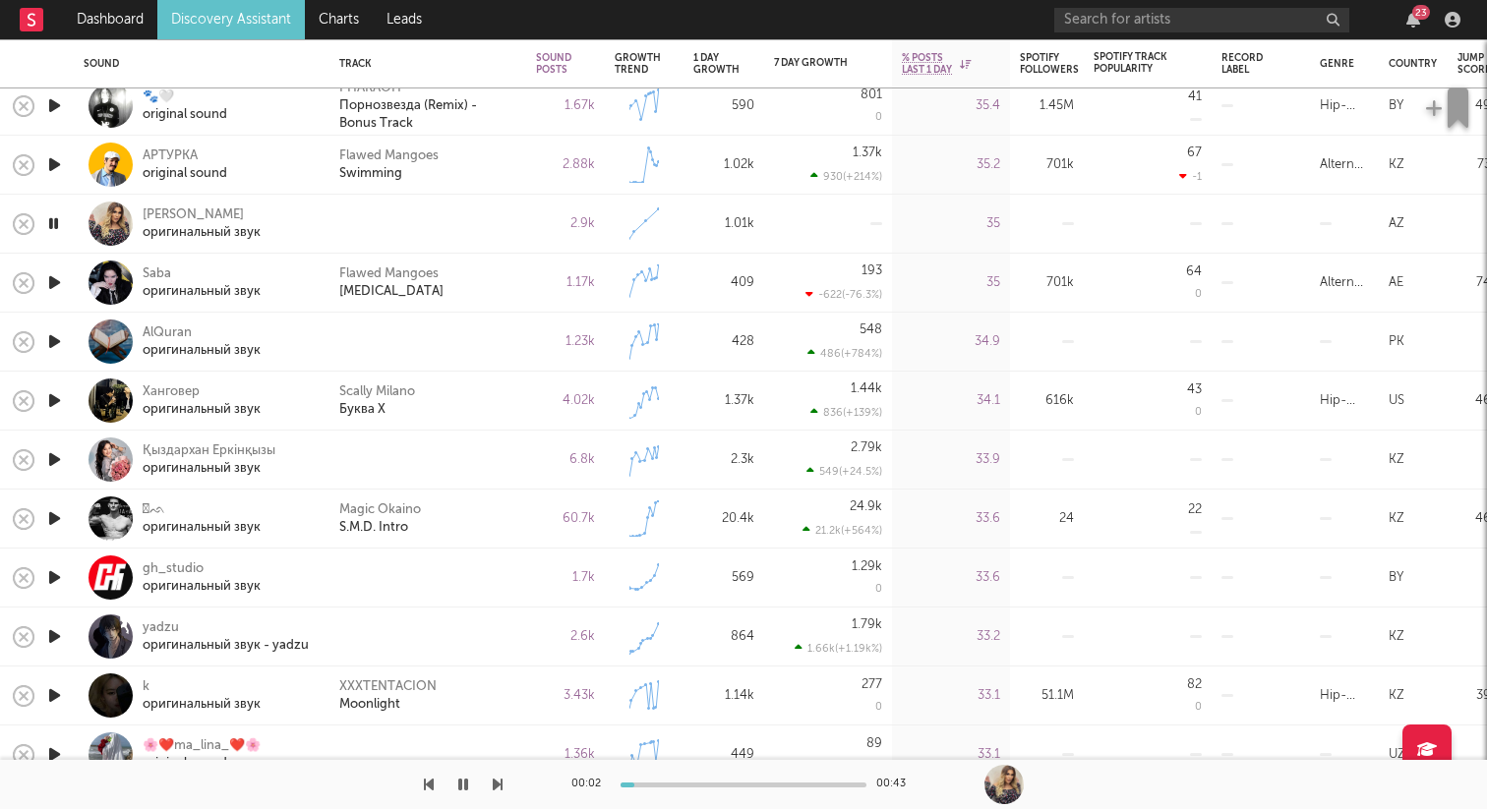
click at [53, 277] on icon "button" at bounding box center [54, 282] width 21 height 25
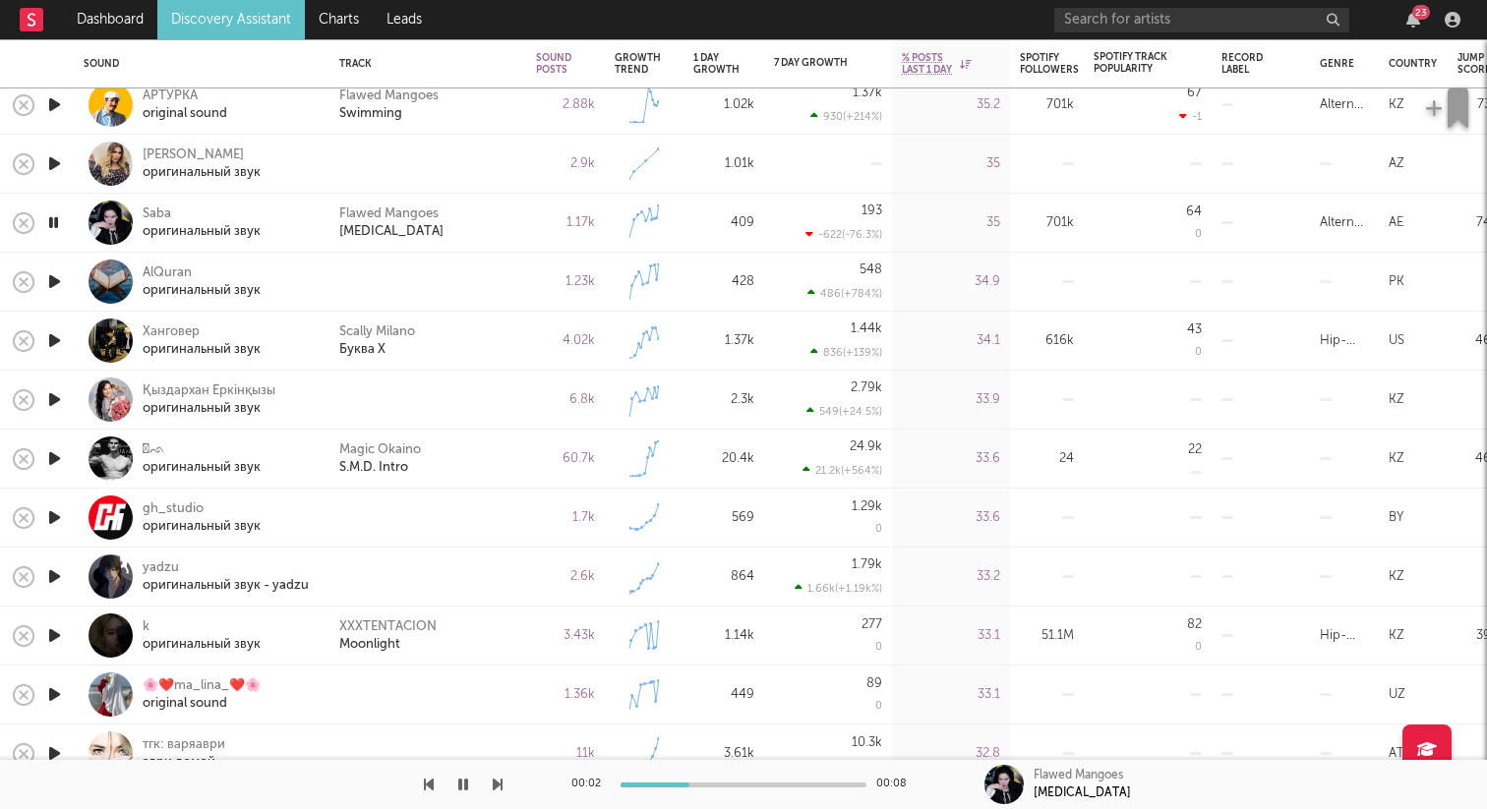
click at [53, 277] on icon "button" at bounding box center [54, 281] width 21 height 25
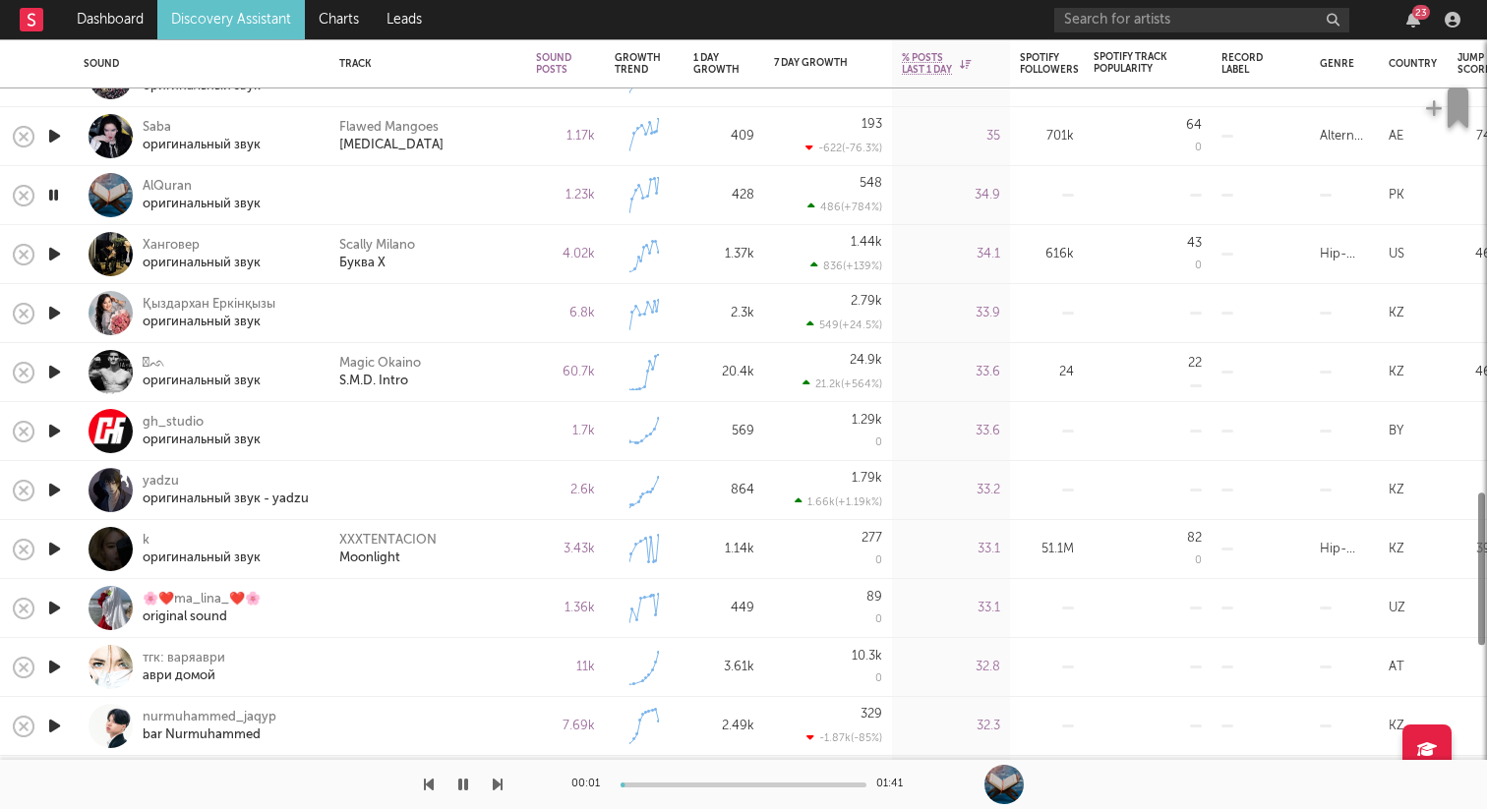
click at [63, 253] on icon "button" at bounding box center [54, 254] width 21 height 25
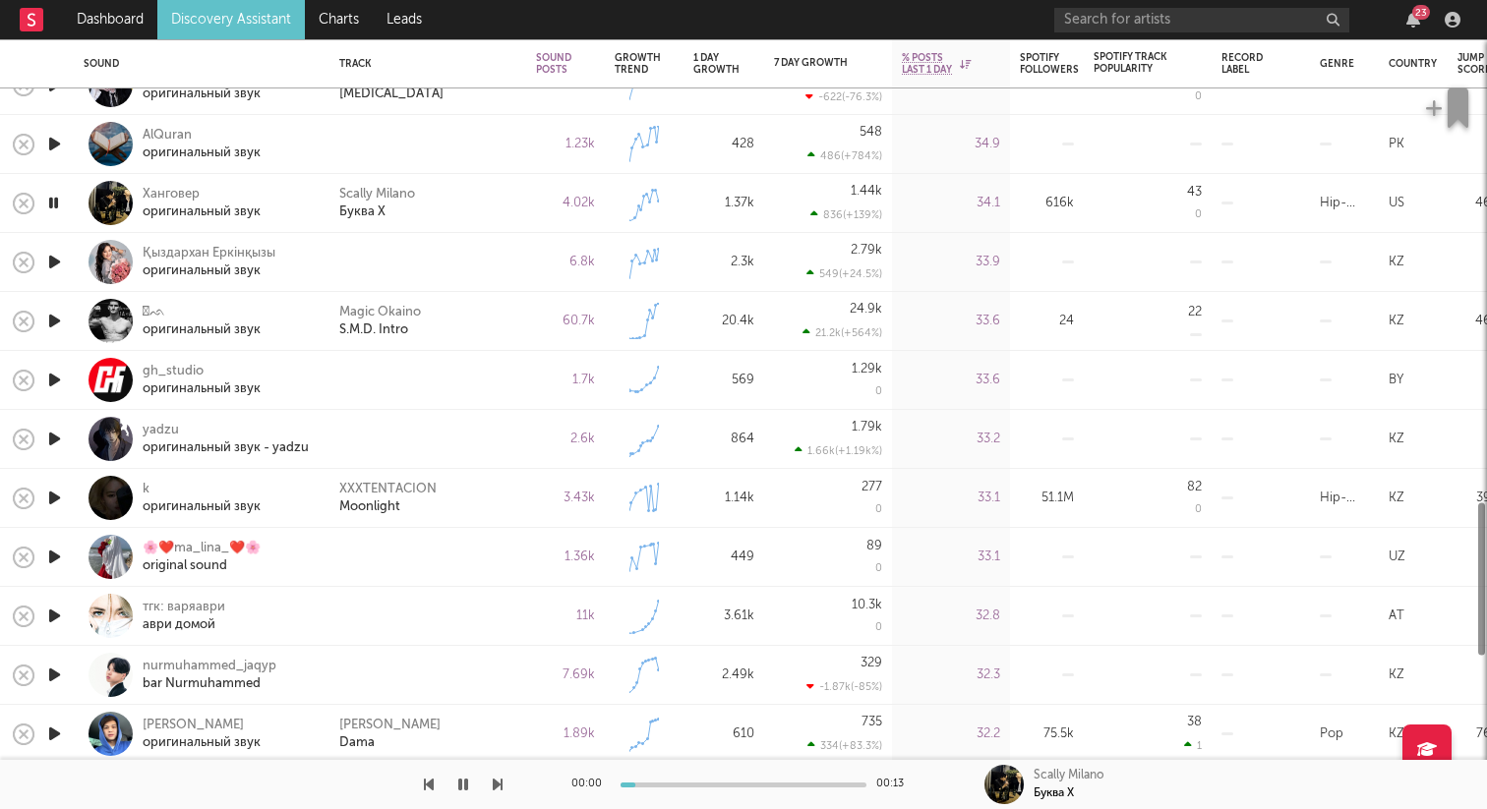
click at [60, 256] on icon "button" at bounding box center [54, 262] width 21 height 25
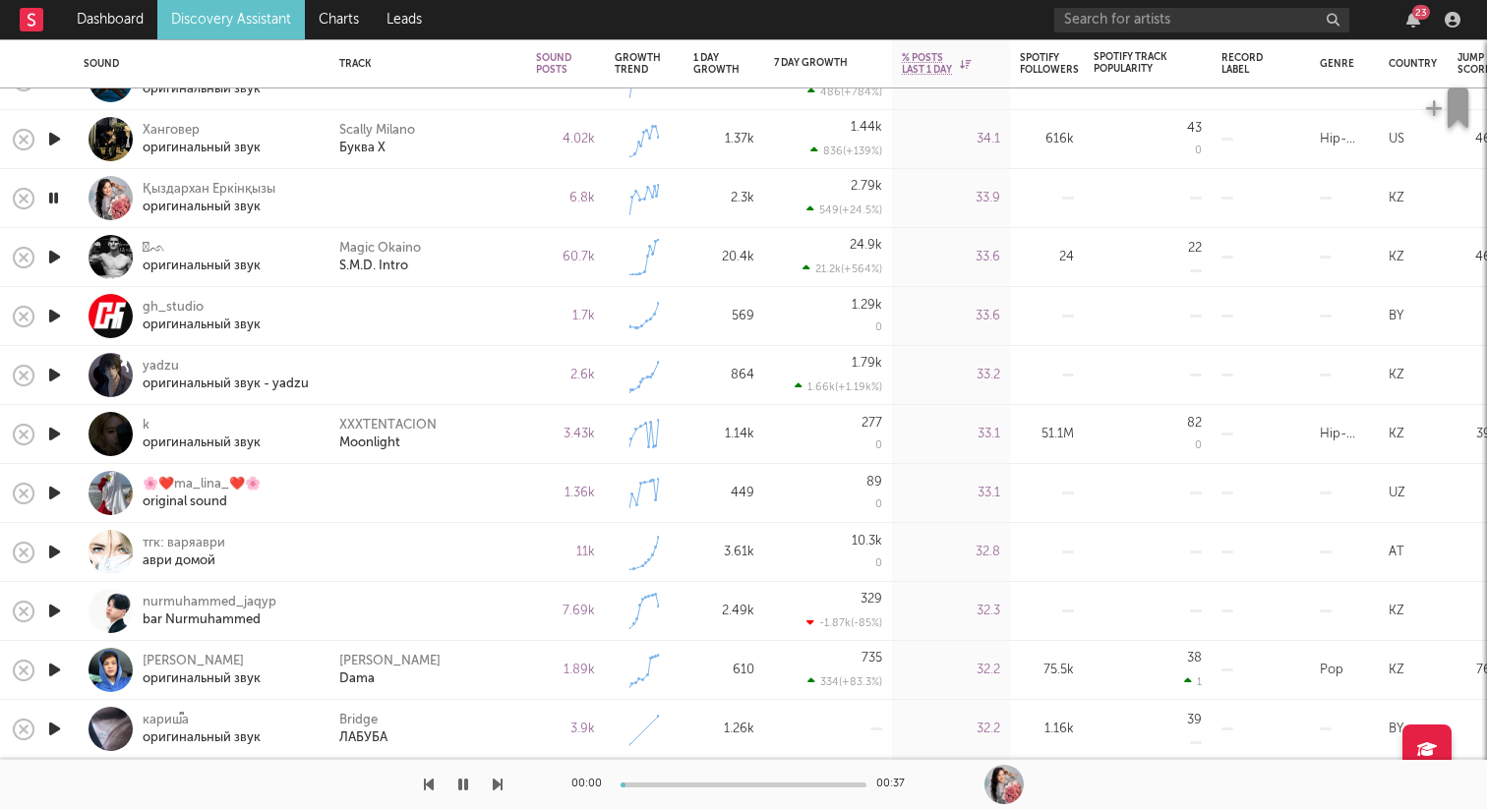
click at [56, 256] on icon "button" at bounding box center [54, 257] width 21 height 25
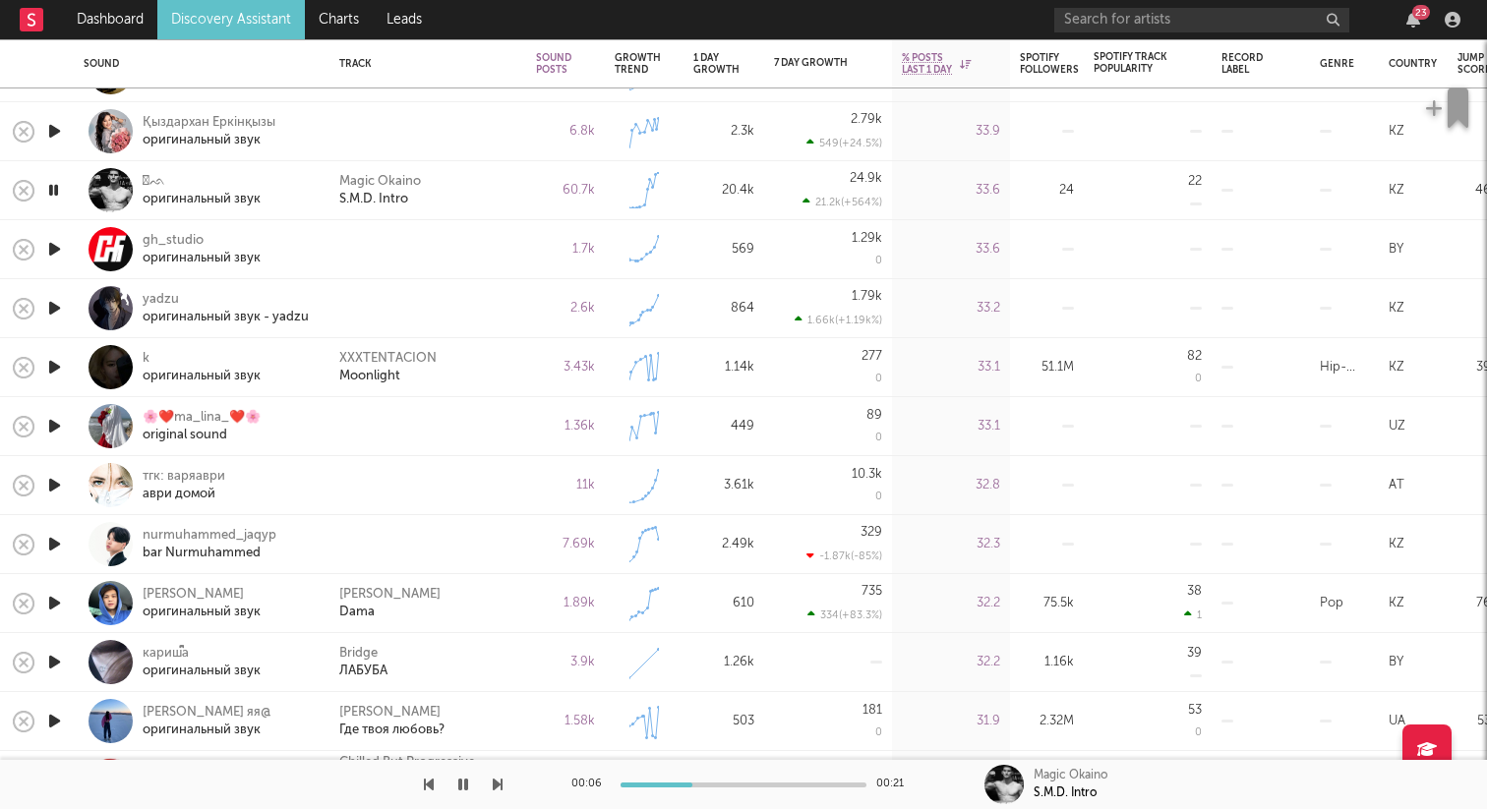
click at [55, 246] on icon "button" at bounding box center [54, 249] width 21 height 25
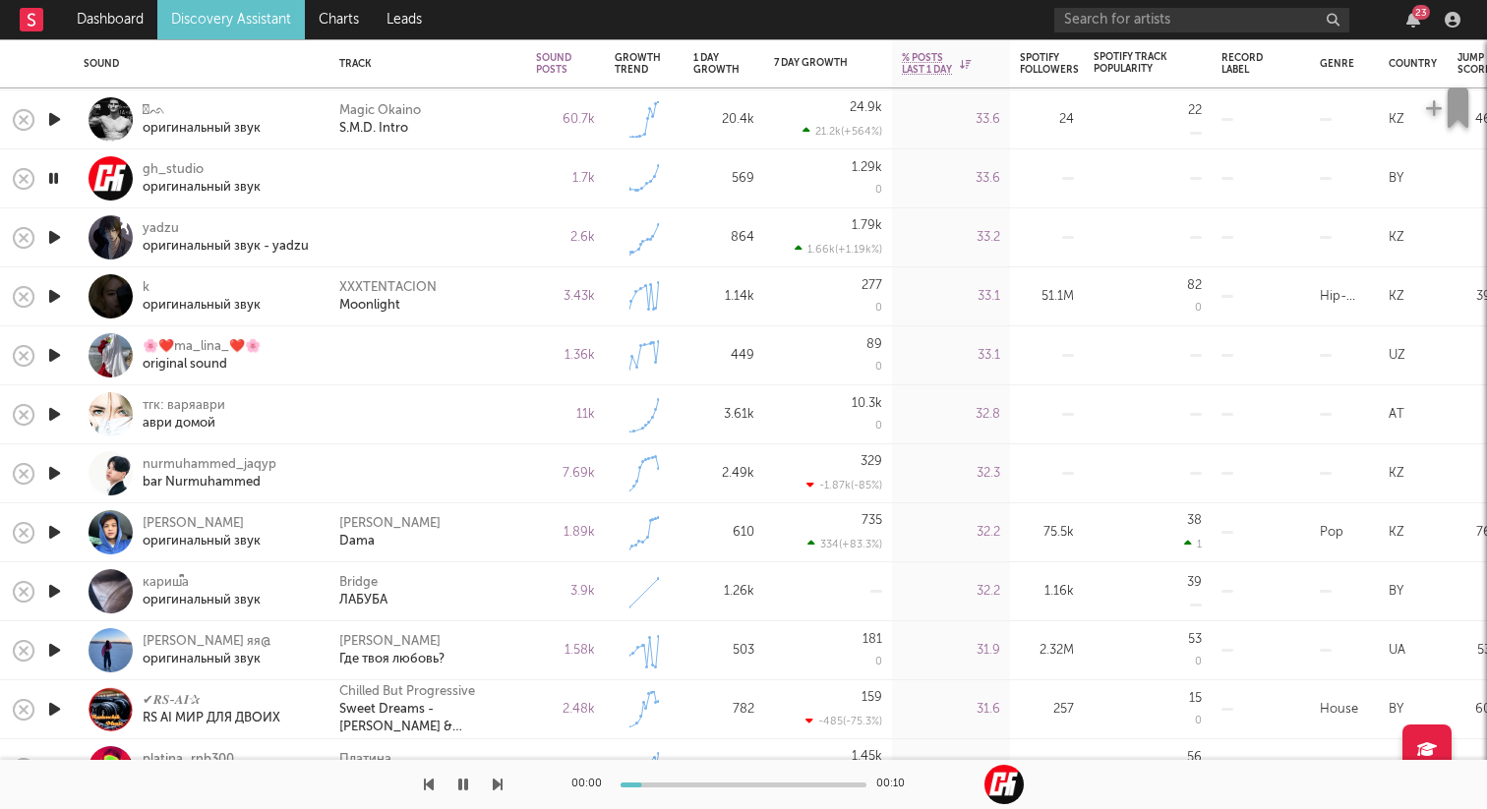
click at [56, 237] on icon "button" at bounding box center [54, 237] width 21 height 25
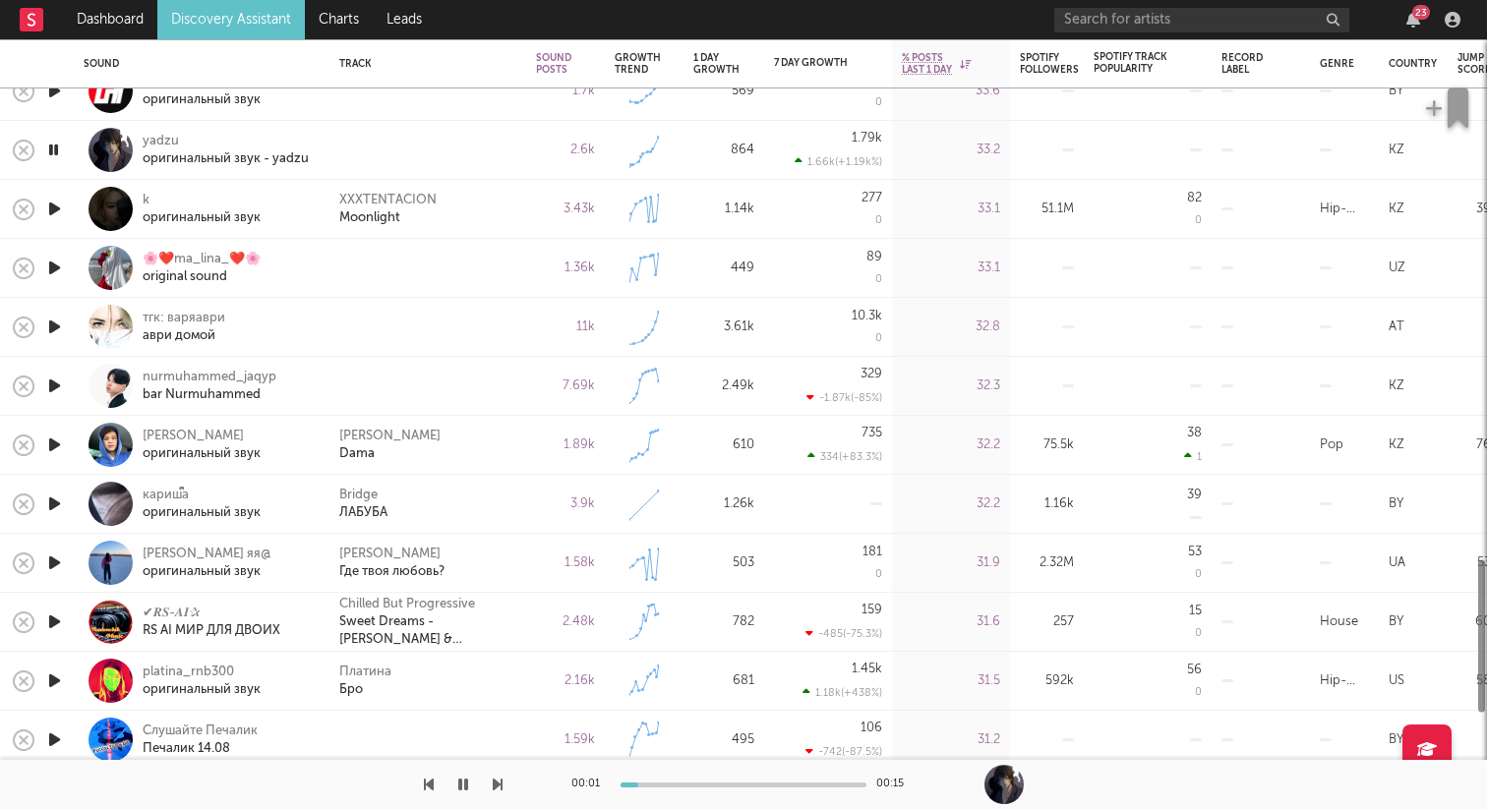
click at [52, 265] on icon "button" at bounding box center [54, 268] width 21 height 25
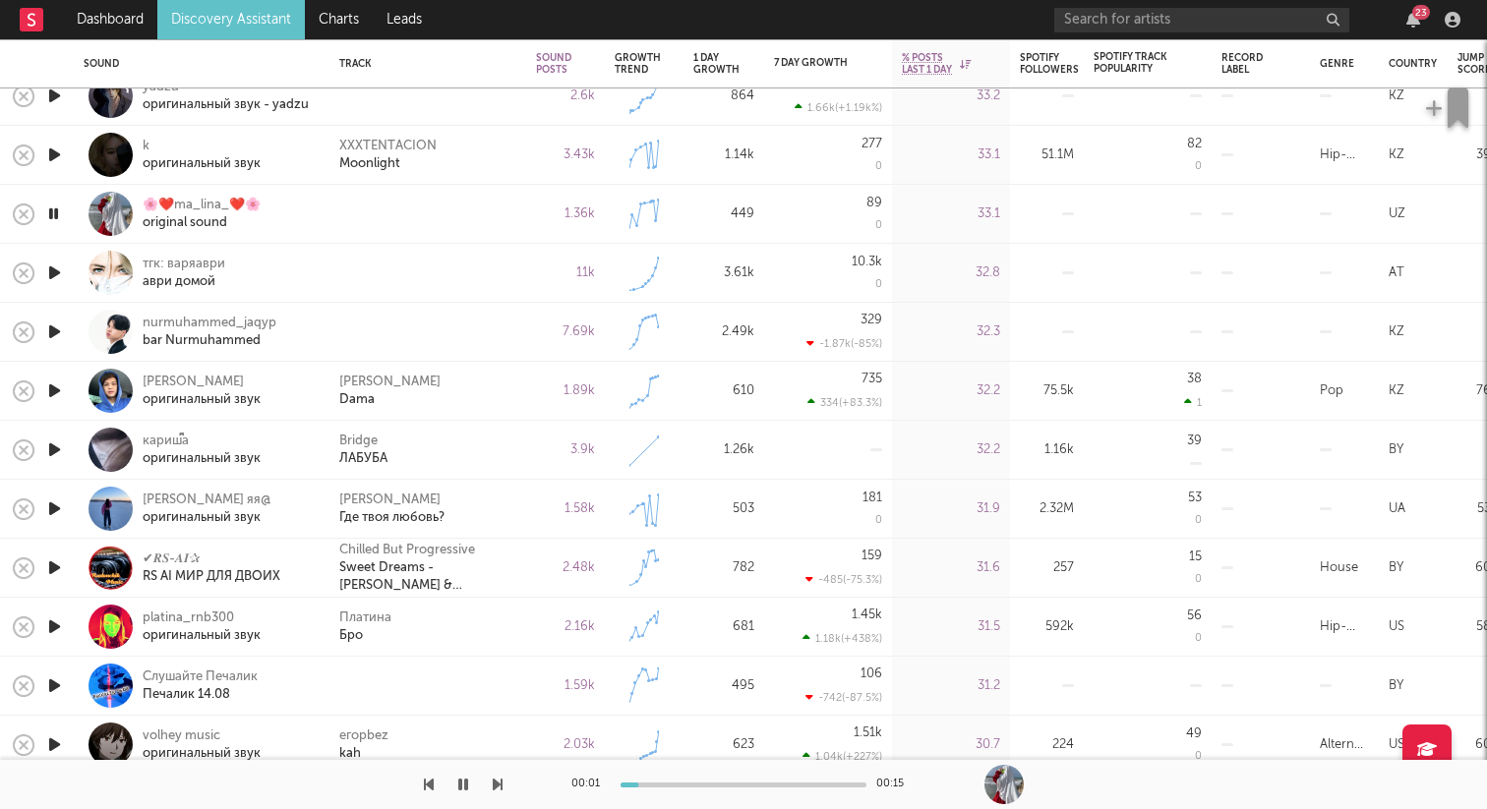
click at [55, 264] on icon "button" at bounding box center [54, 273] width 21 height 25
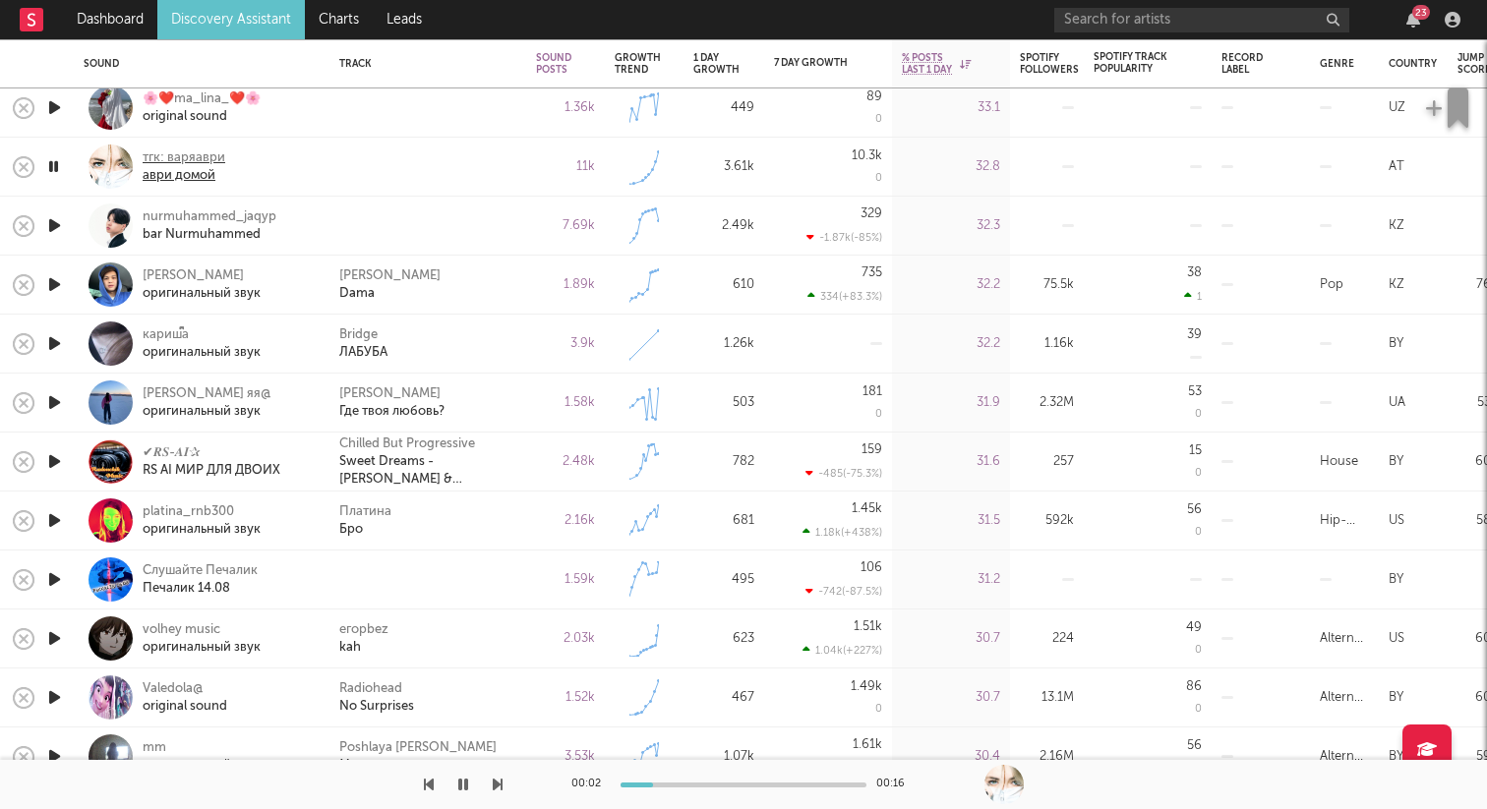
click at [178, 168] on div "аври домой" at bounding box center [184, 176] width 83 height 18
click at [56, 160] on icon "button" at bounding box center [53, 166] width 19 height 25
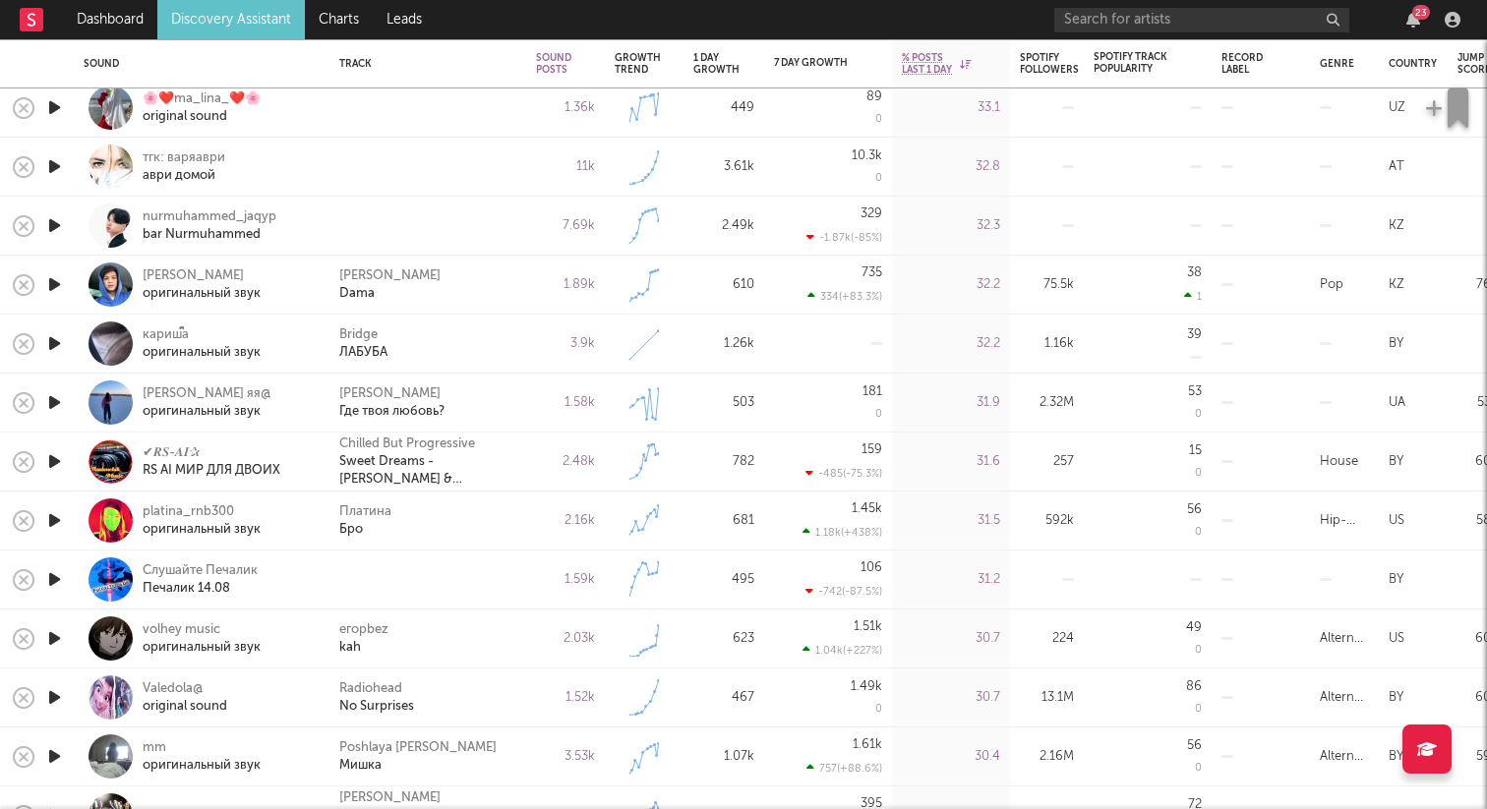
click at [53, 221] on icon "button" at bounding box center [54, 225] width 21 height 25
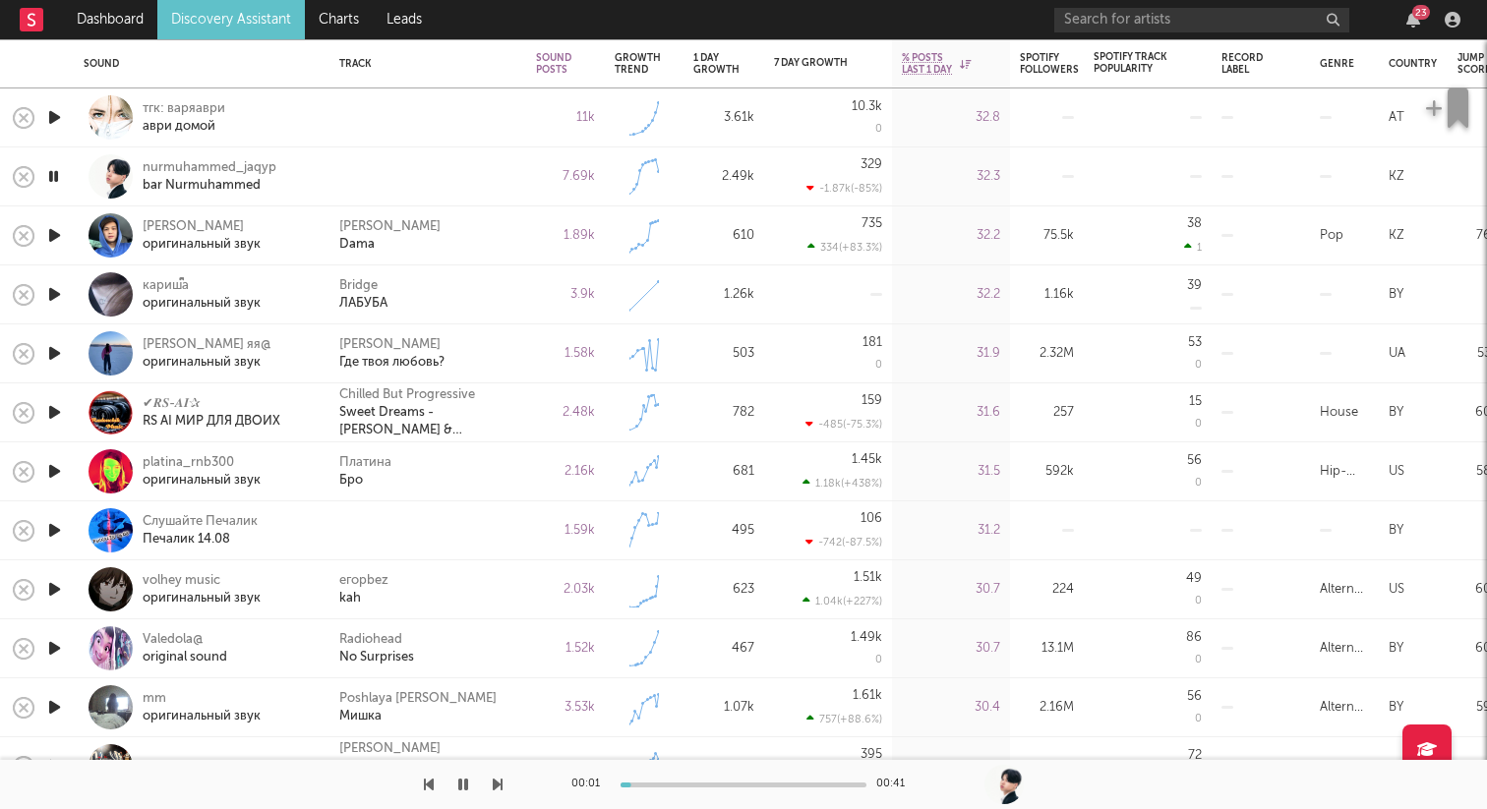
click at [49, 228] on icon "button" at bounding box center [54, 235] width 21 height 25
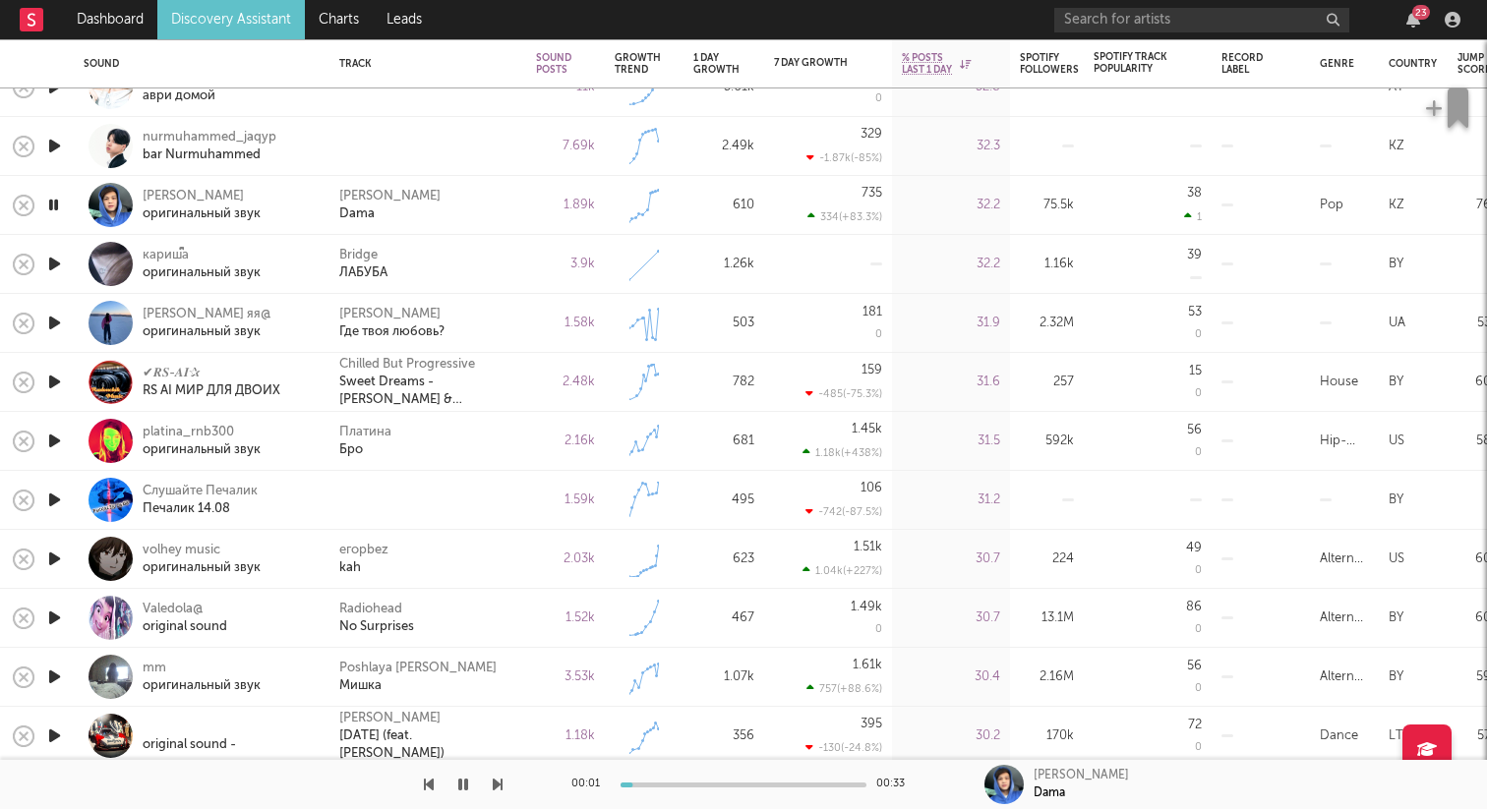
click at [53, 262] on icon "button" at bounding box center [54, 264] width 21 height 25
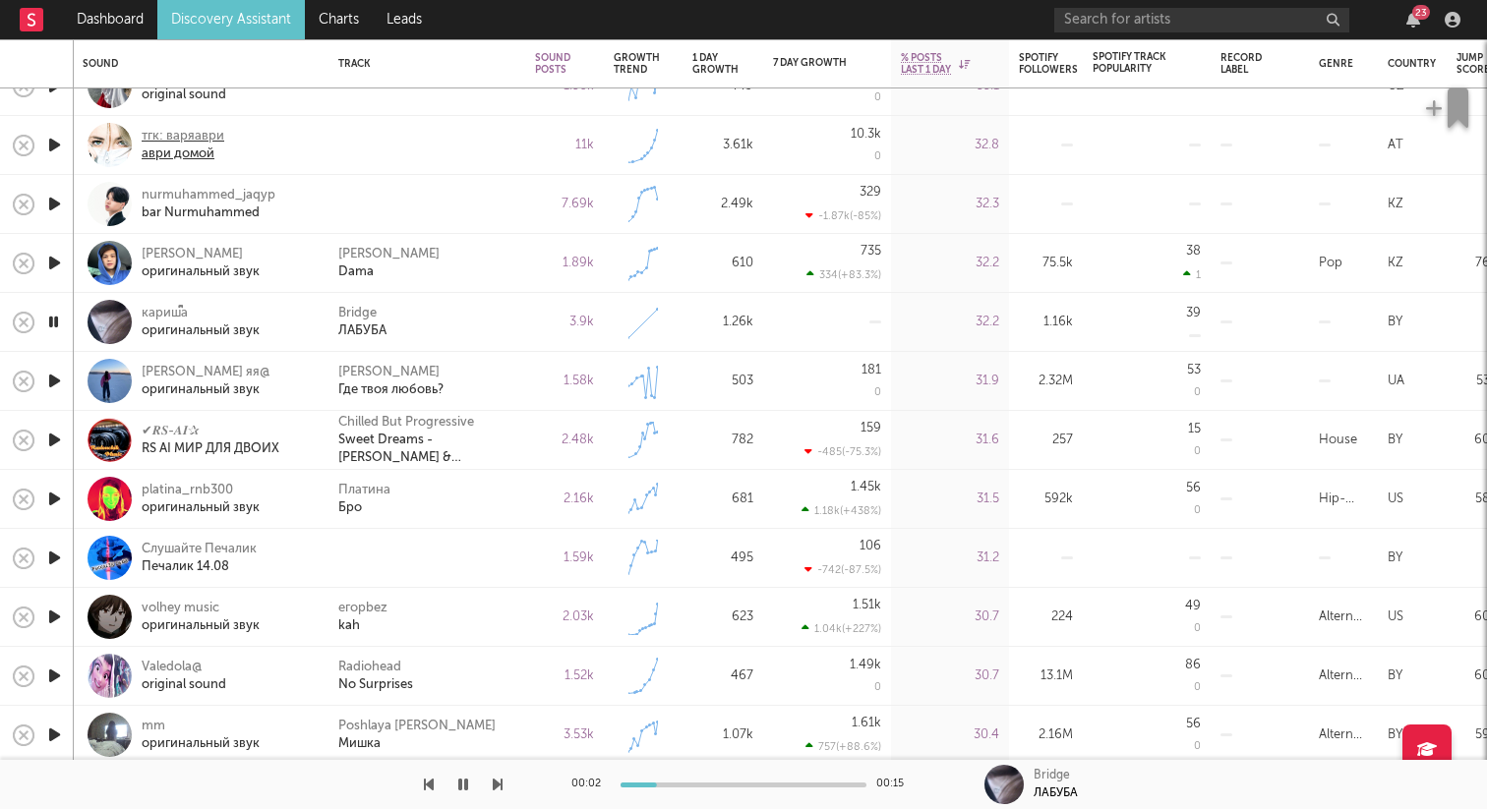
click at [175, 138] on div "тгк: варяаври" at bounding box center [183, 137] width 83 height 18
click at [51, 377] on icon "button" at bounding box center [54, 381] width 21 height 25
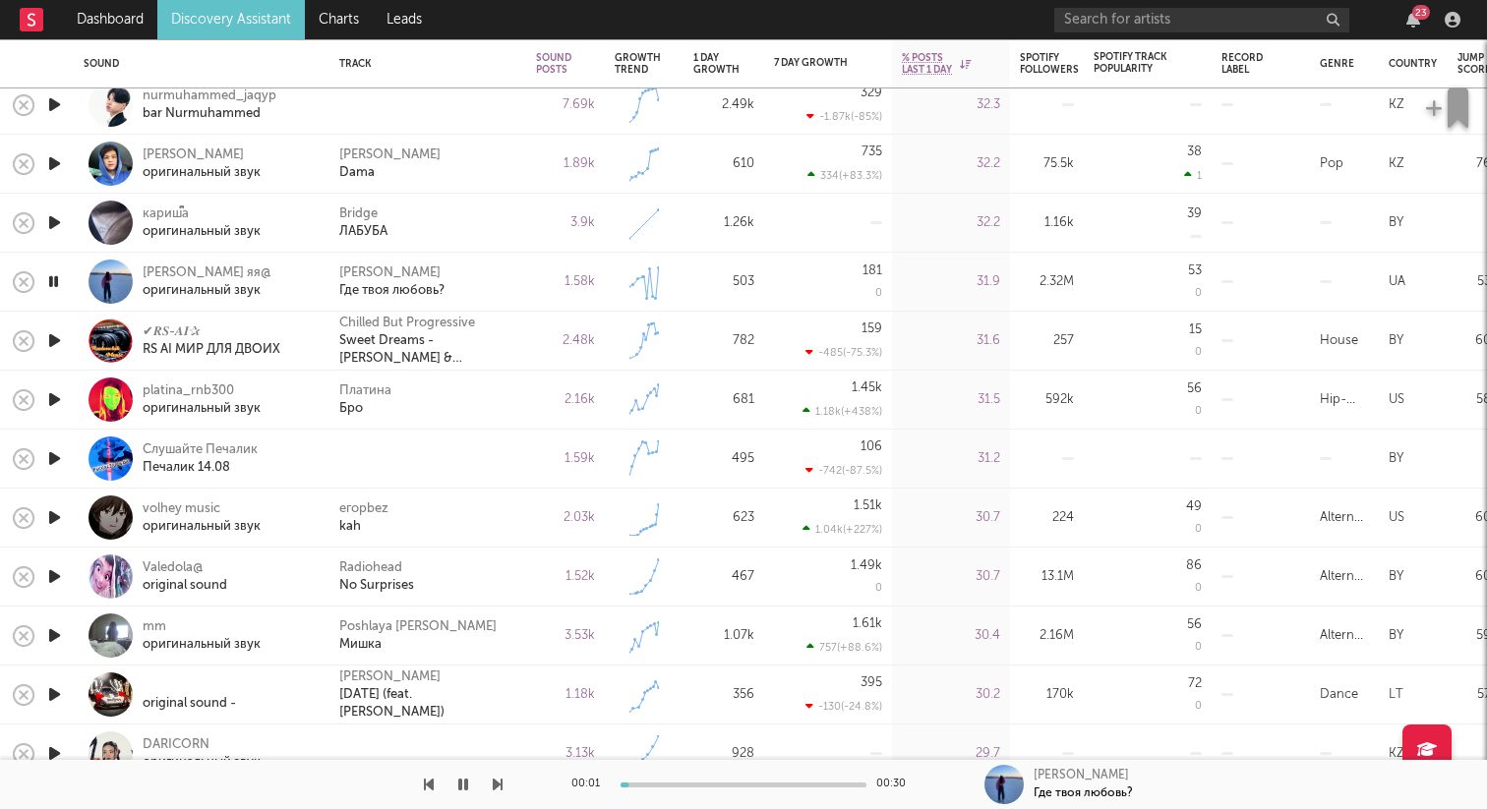
click at [51, 457] on icon "button" at bounding box center [54, 458] width 21 height 25
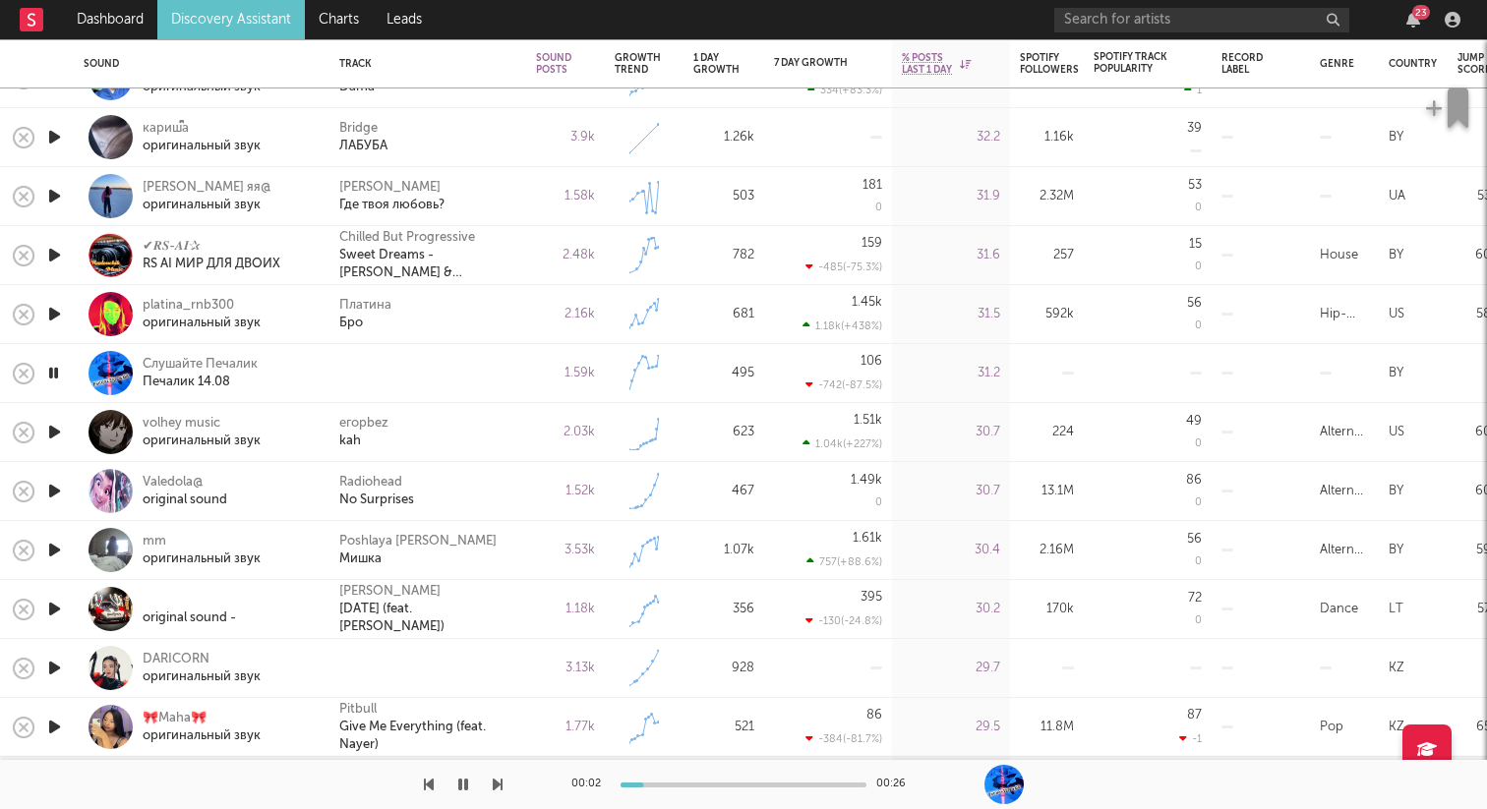
click at [55, 441] on icon "button" at bounding box center [54, 432] width 21 height 25
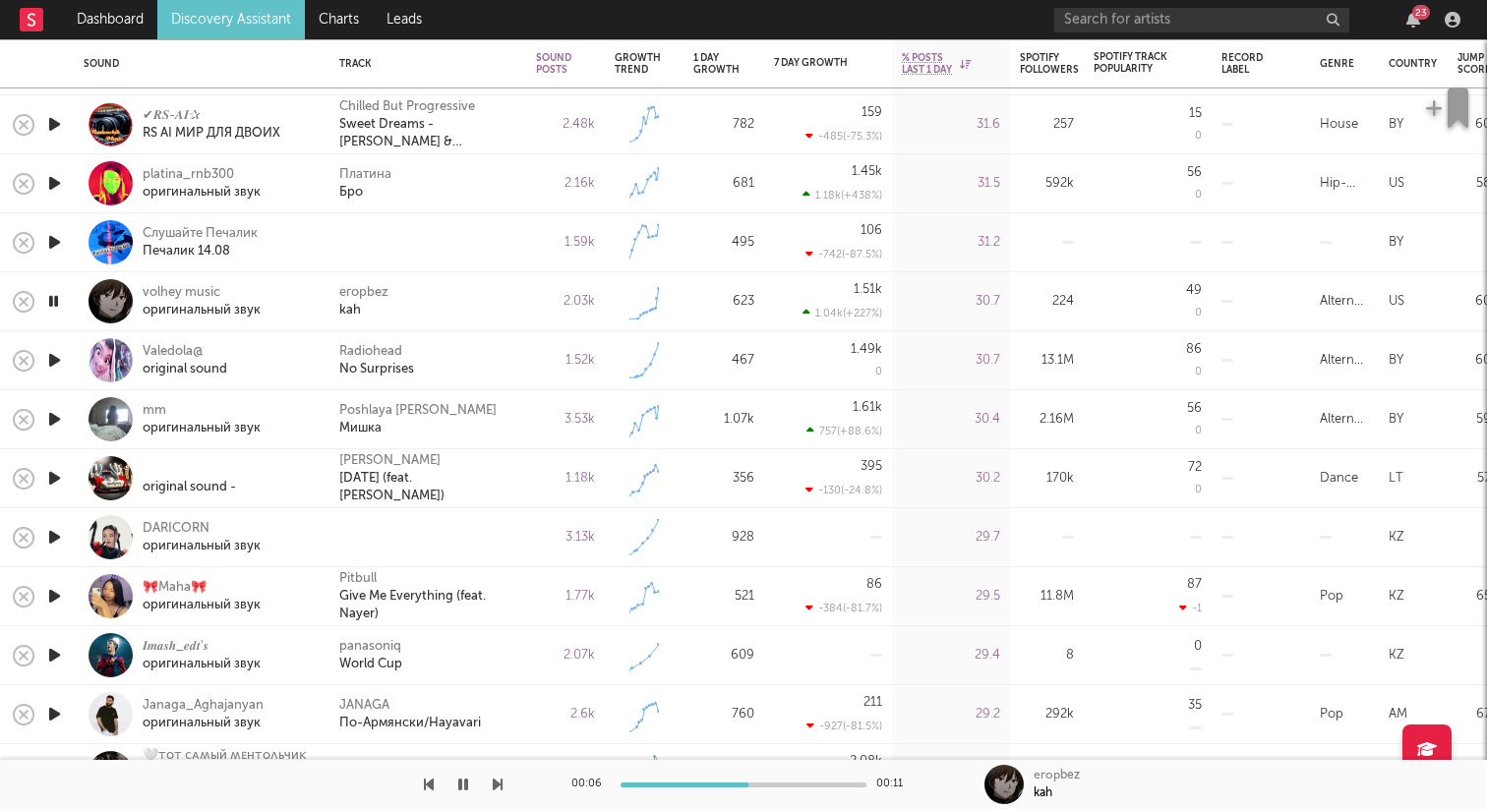
click at [61, 350] on icon "button" at bounding box center [54, 360] width 21 height 25
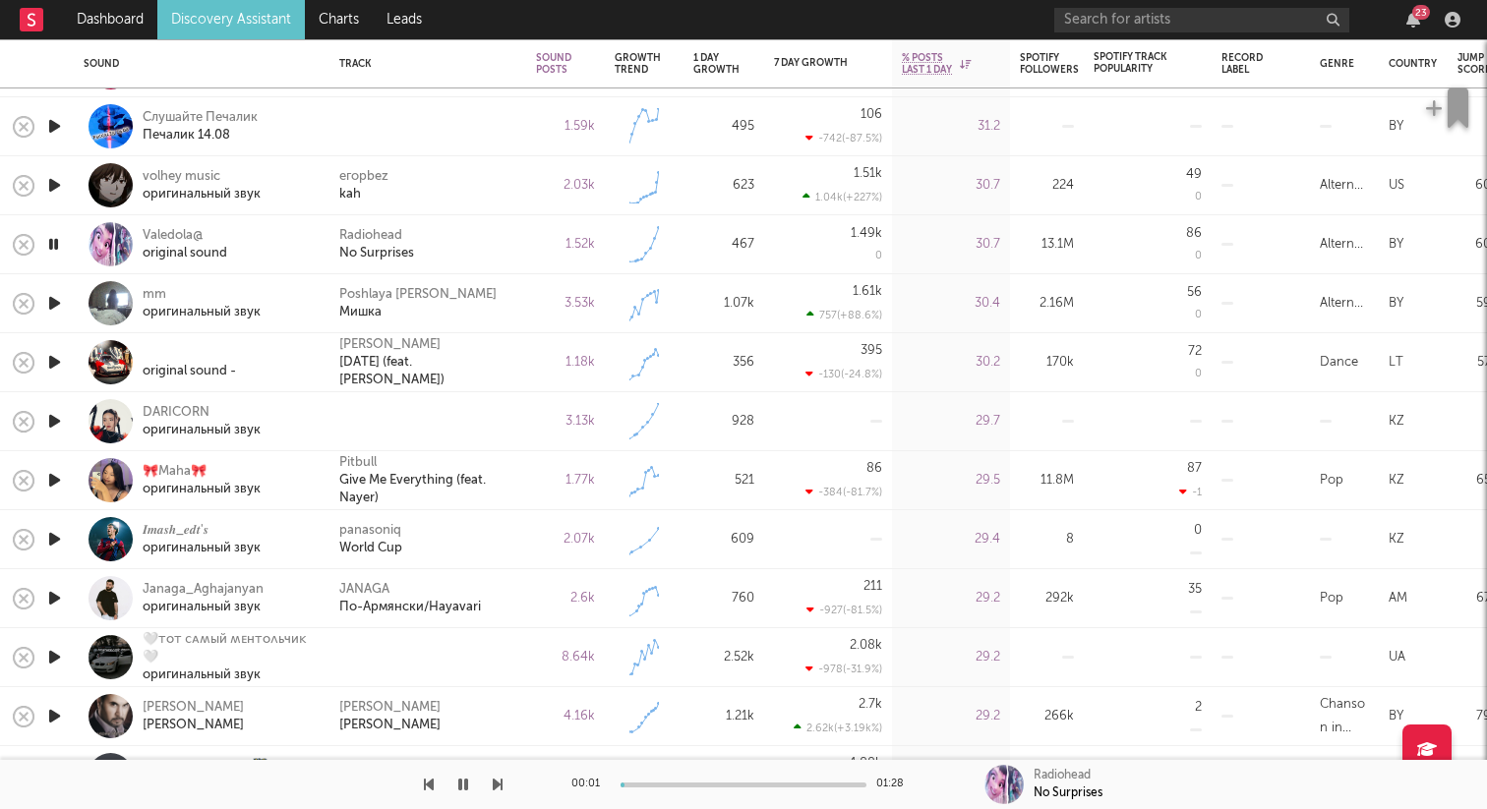
click at [59, 417] on icon "button" at bounding box center [54, 421] width 21 height 25
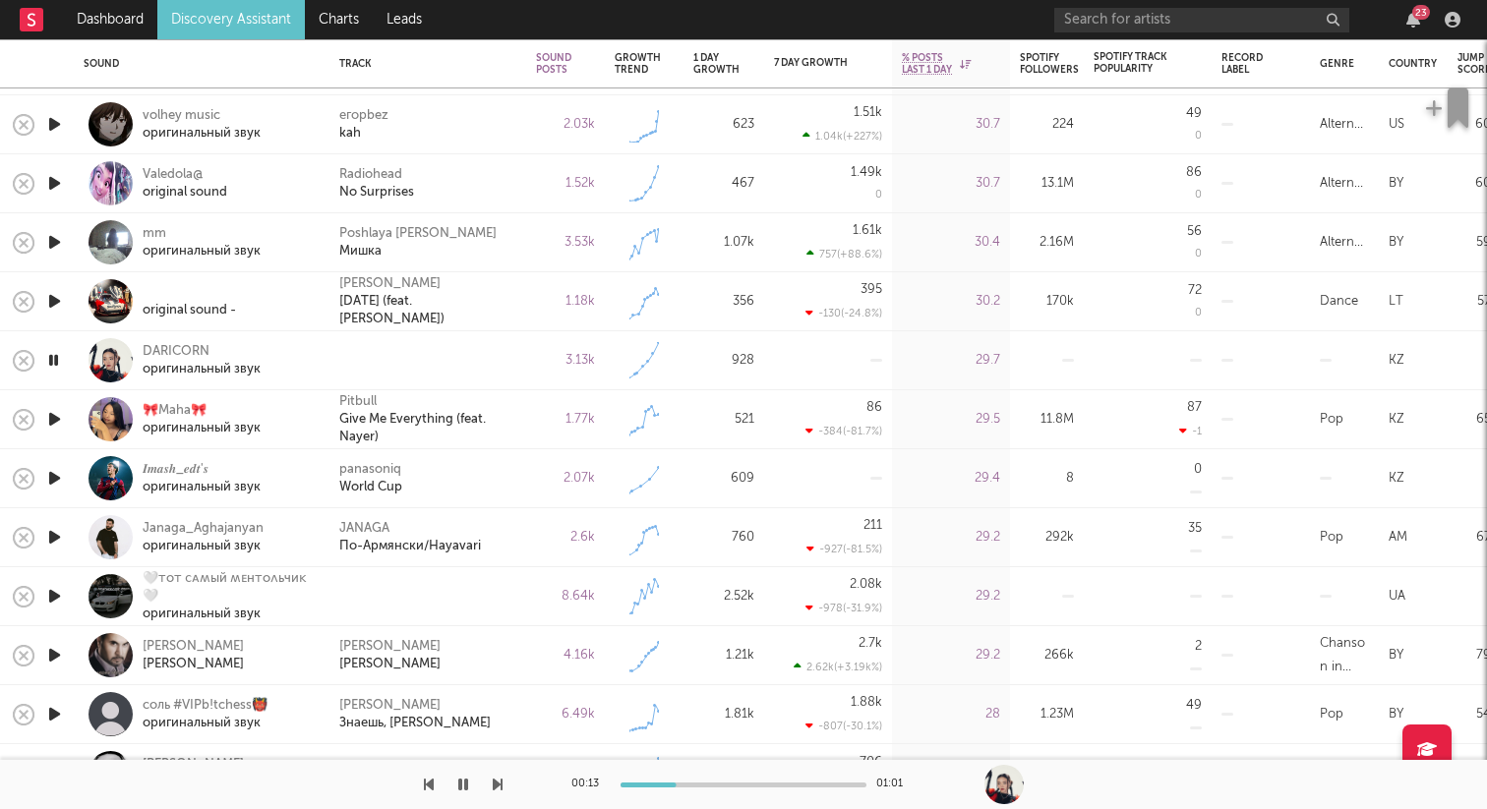
click at [59, 353] on icon "button" at bounding box center [53, 360] width 19 height 25
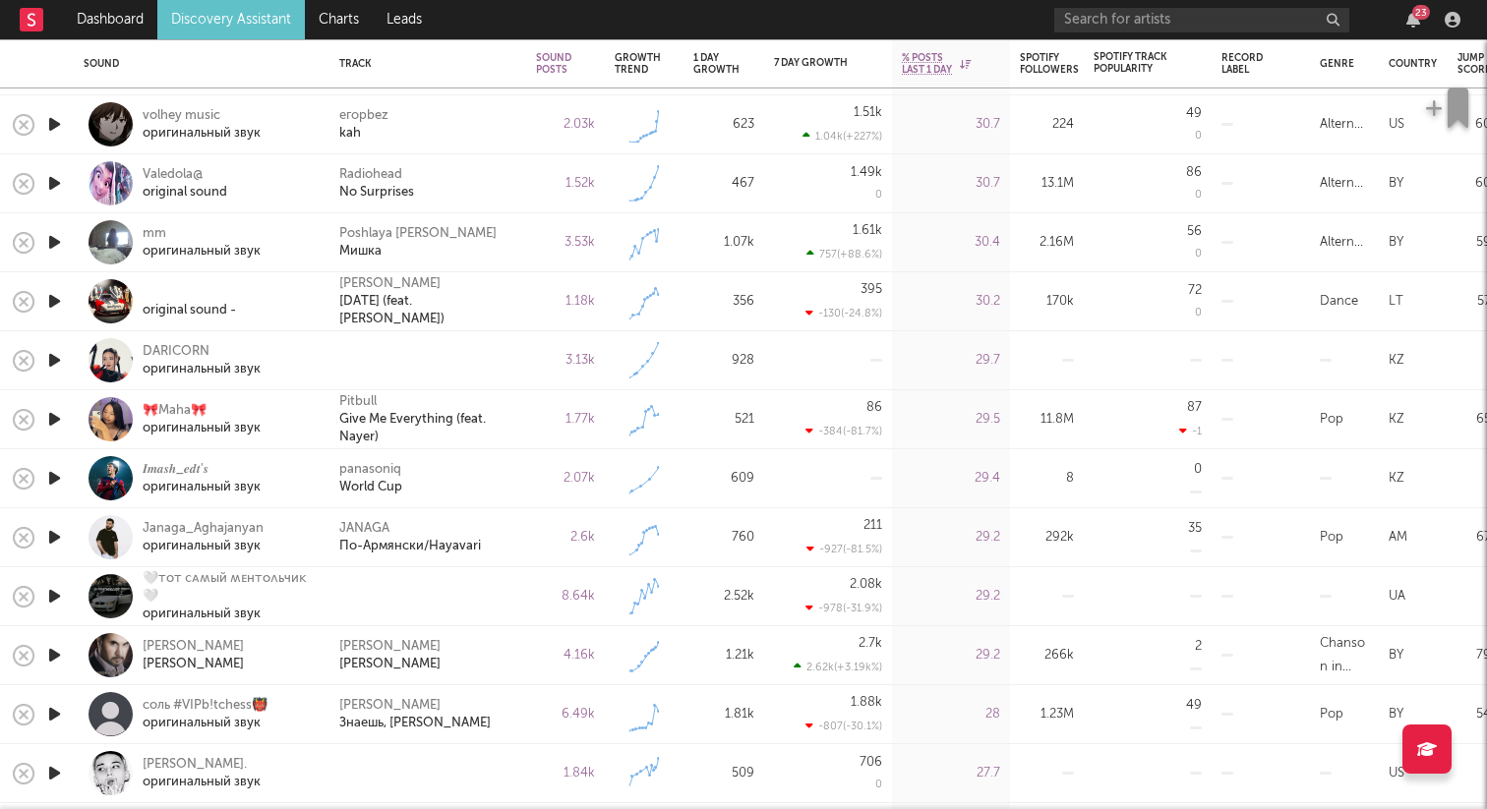
click at [54, 425] on icon "button" at bounding box center [54, 419] width 21 height 25
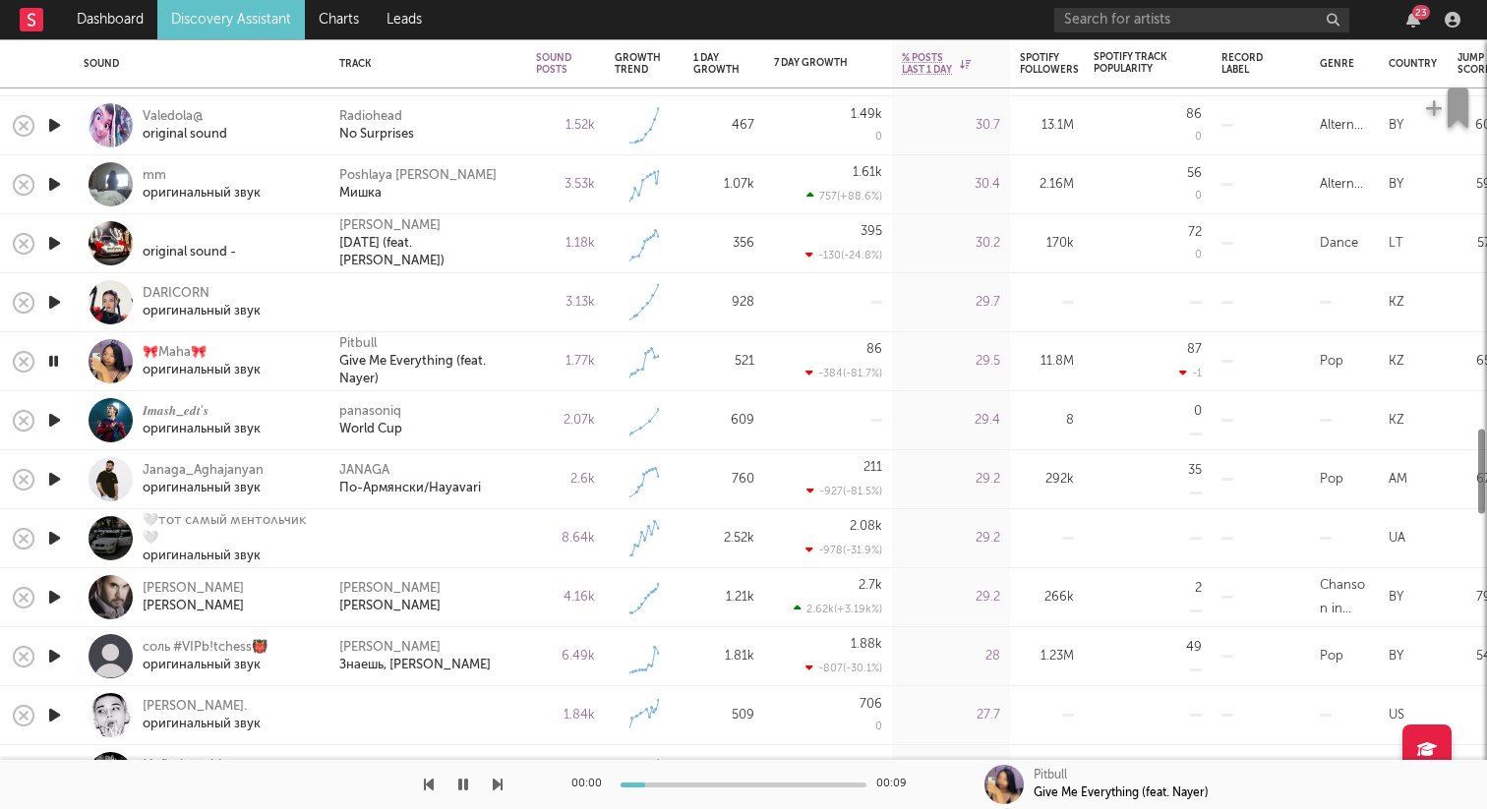
click at [54, 419] on icon "button" at bounding box center [54, 420] width 21 height 25
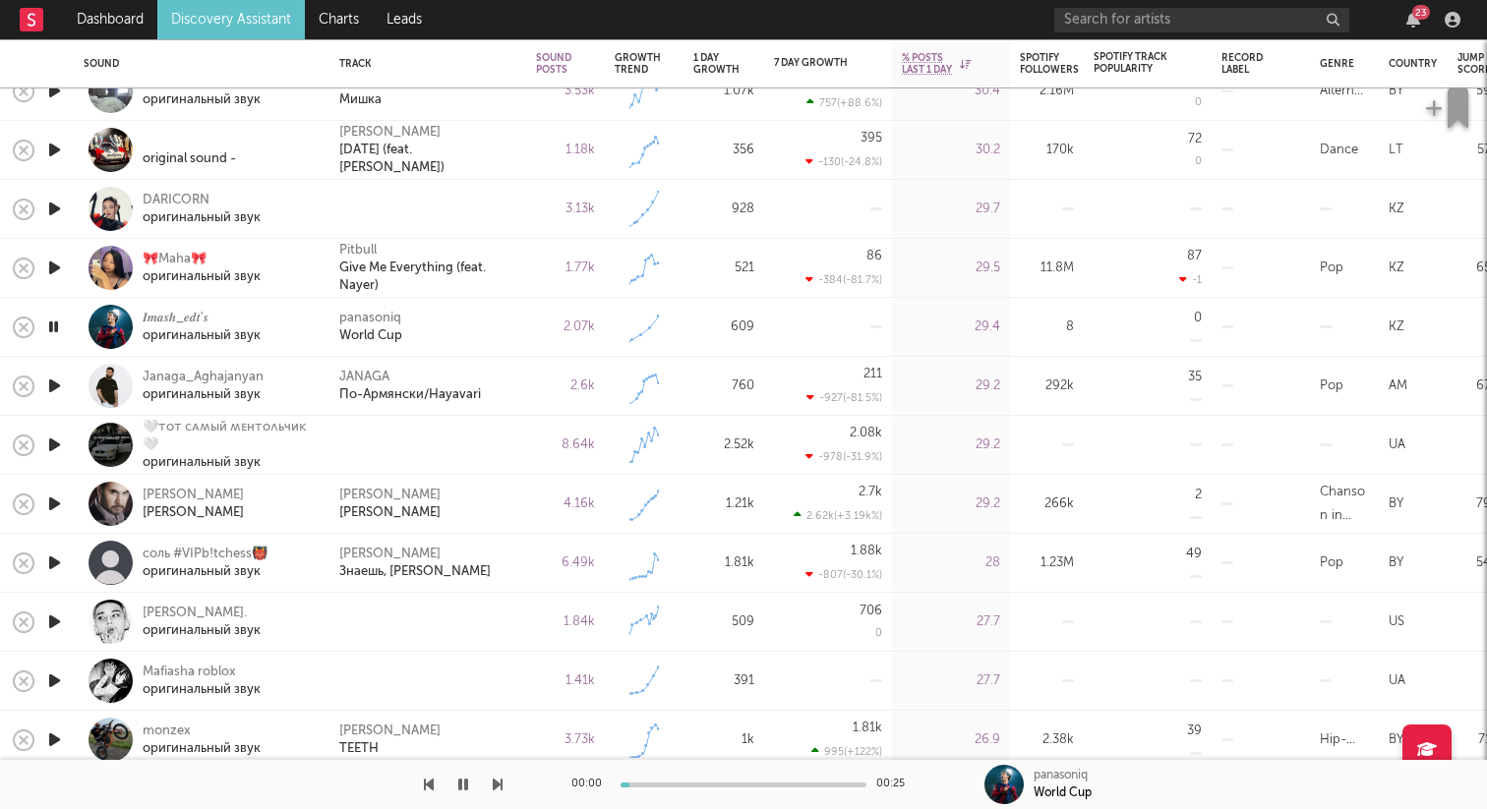
click at [54, 386] on icon "button" at bounding box center [54, 386] width 21 height 25
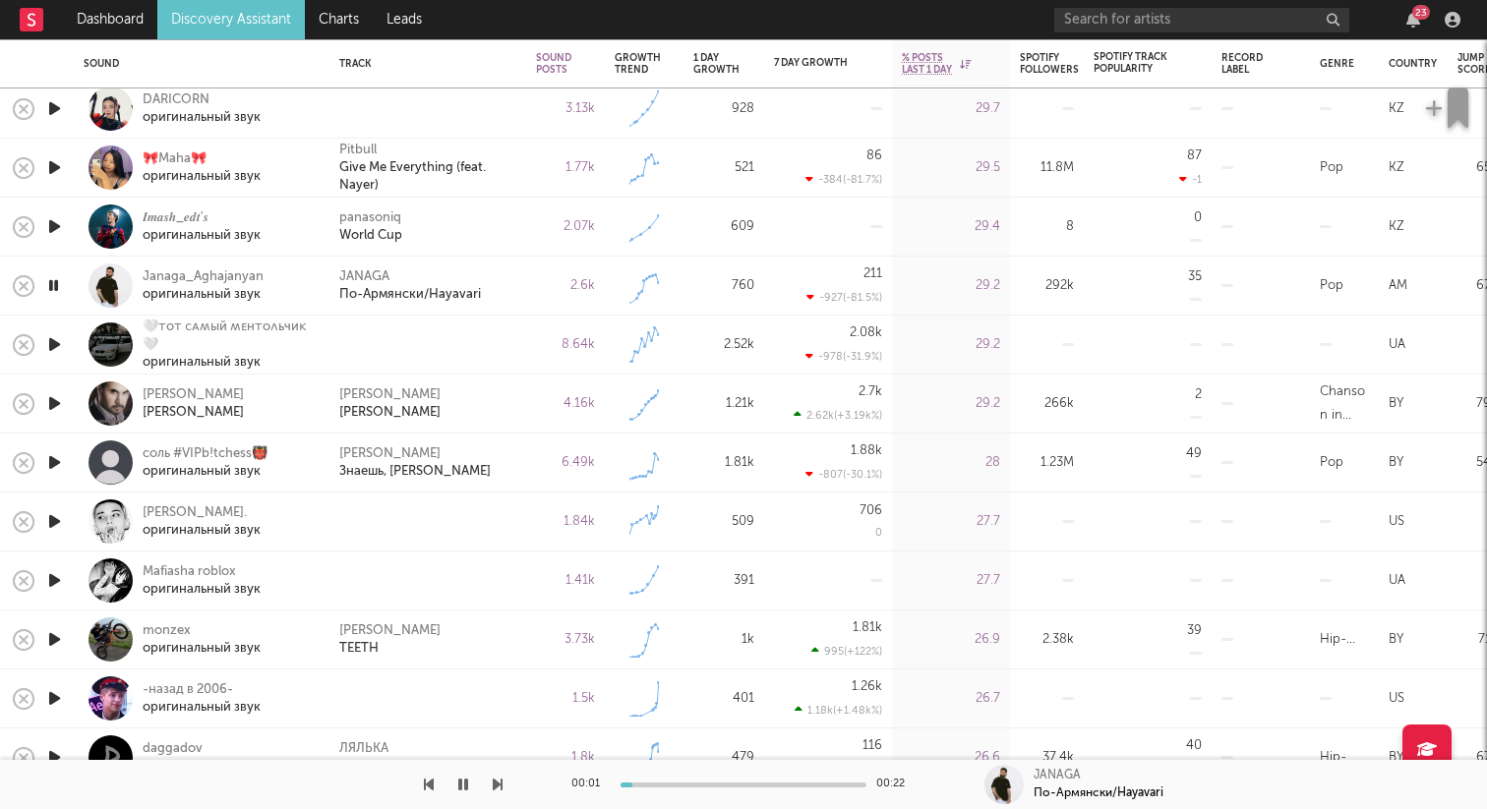
click at [58, 342] on icon "button" at bounding box center [54, 344] width 21 height 25
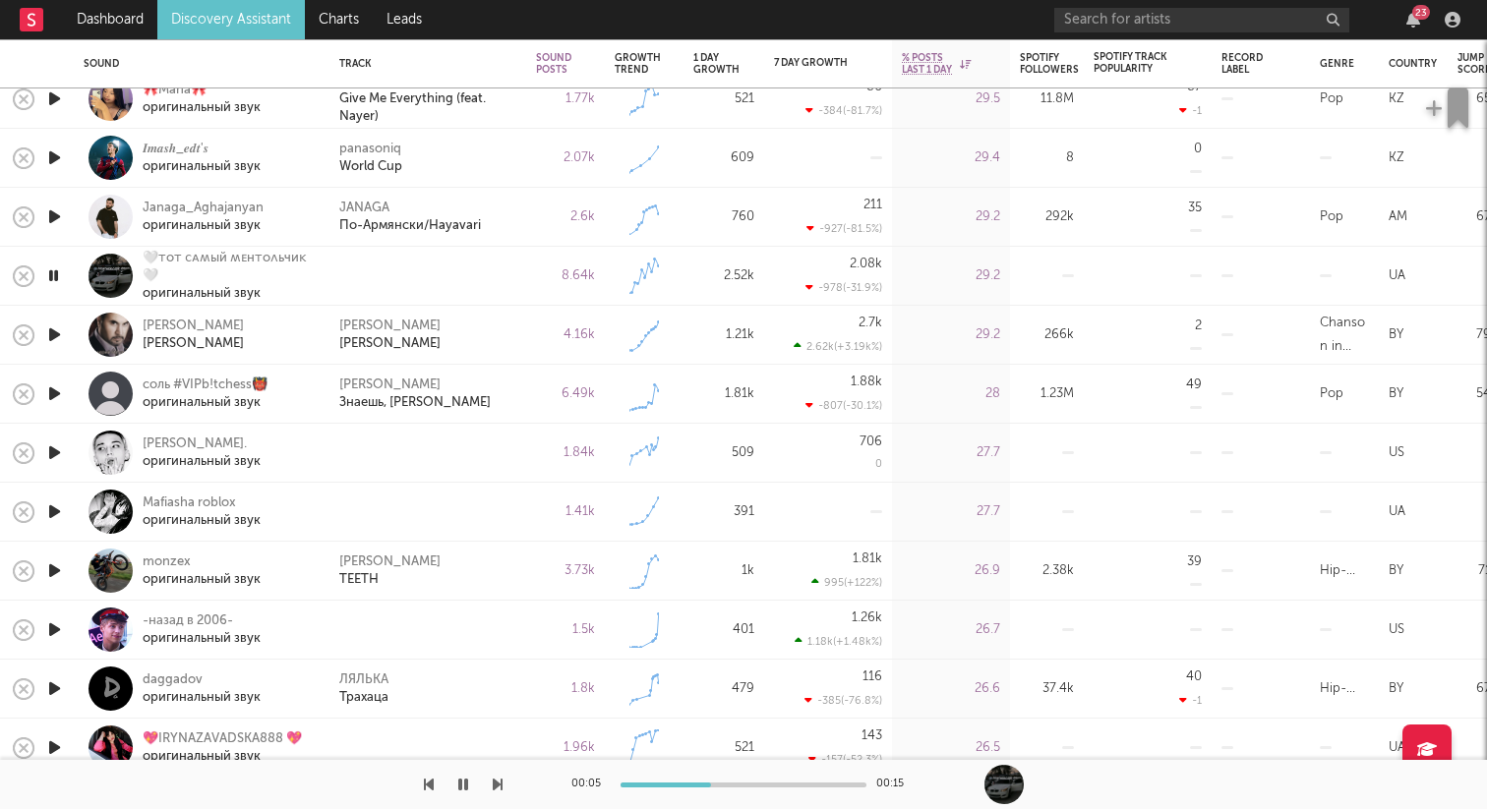
click at [58, 339] on icon "button" at bounding box center [54, 335] width 21 height 25
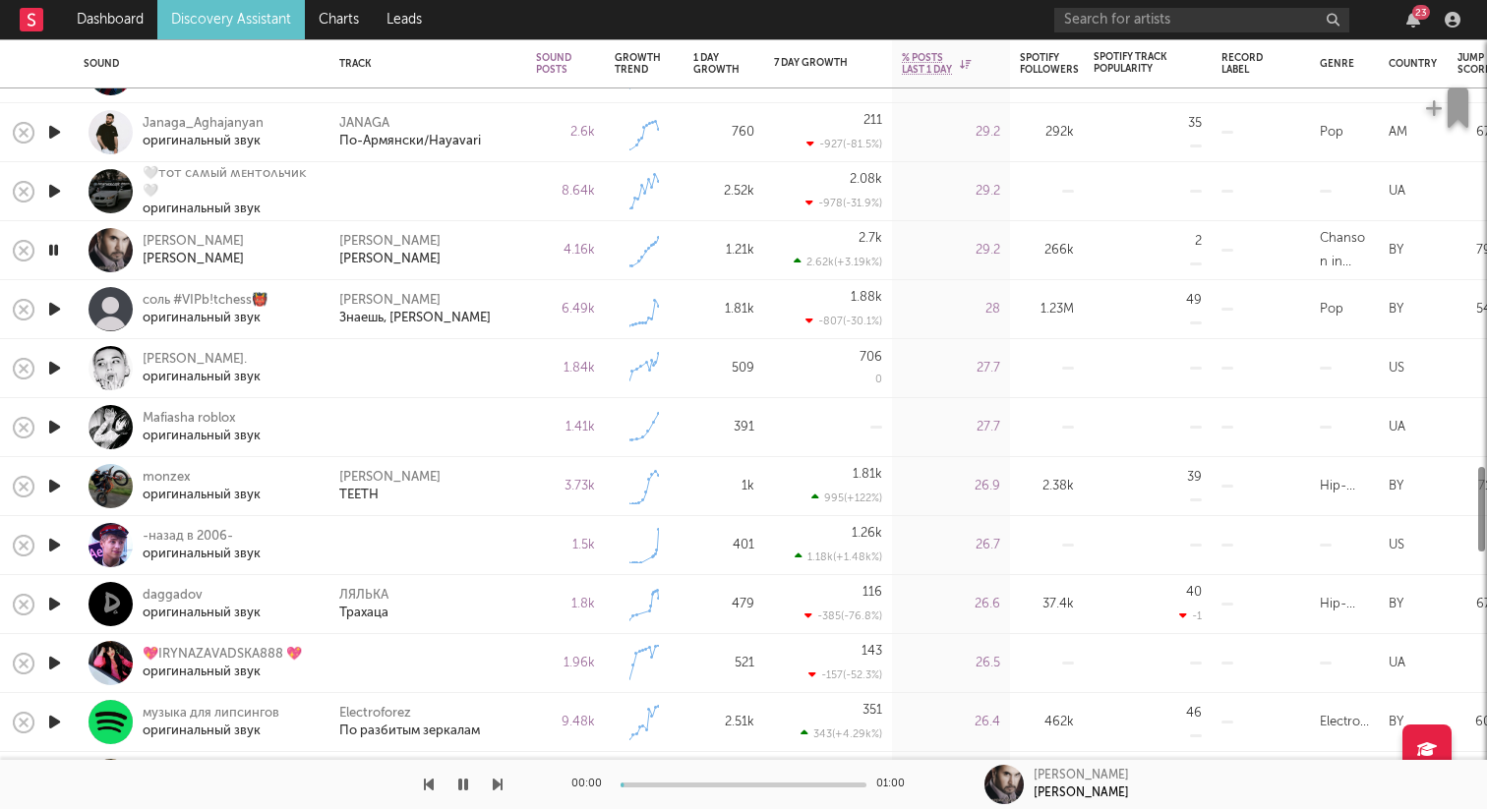
click at [54, 308] on icon "button" at bounding box center [54, 309] width 21 height 25
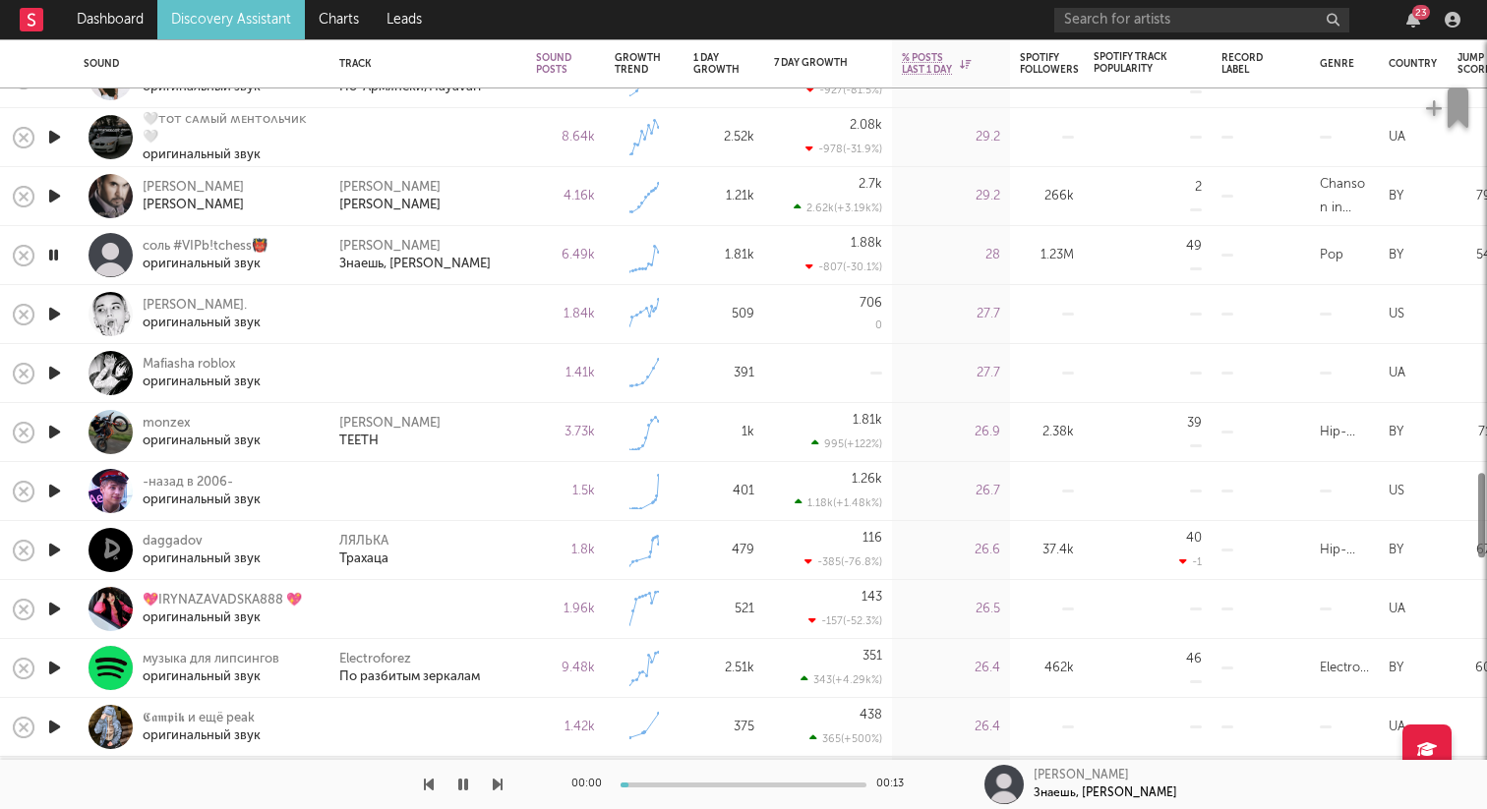
click at [55, 316] on icon "button" at bounding box center [54, 314] width 21 height 25
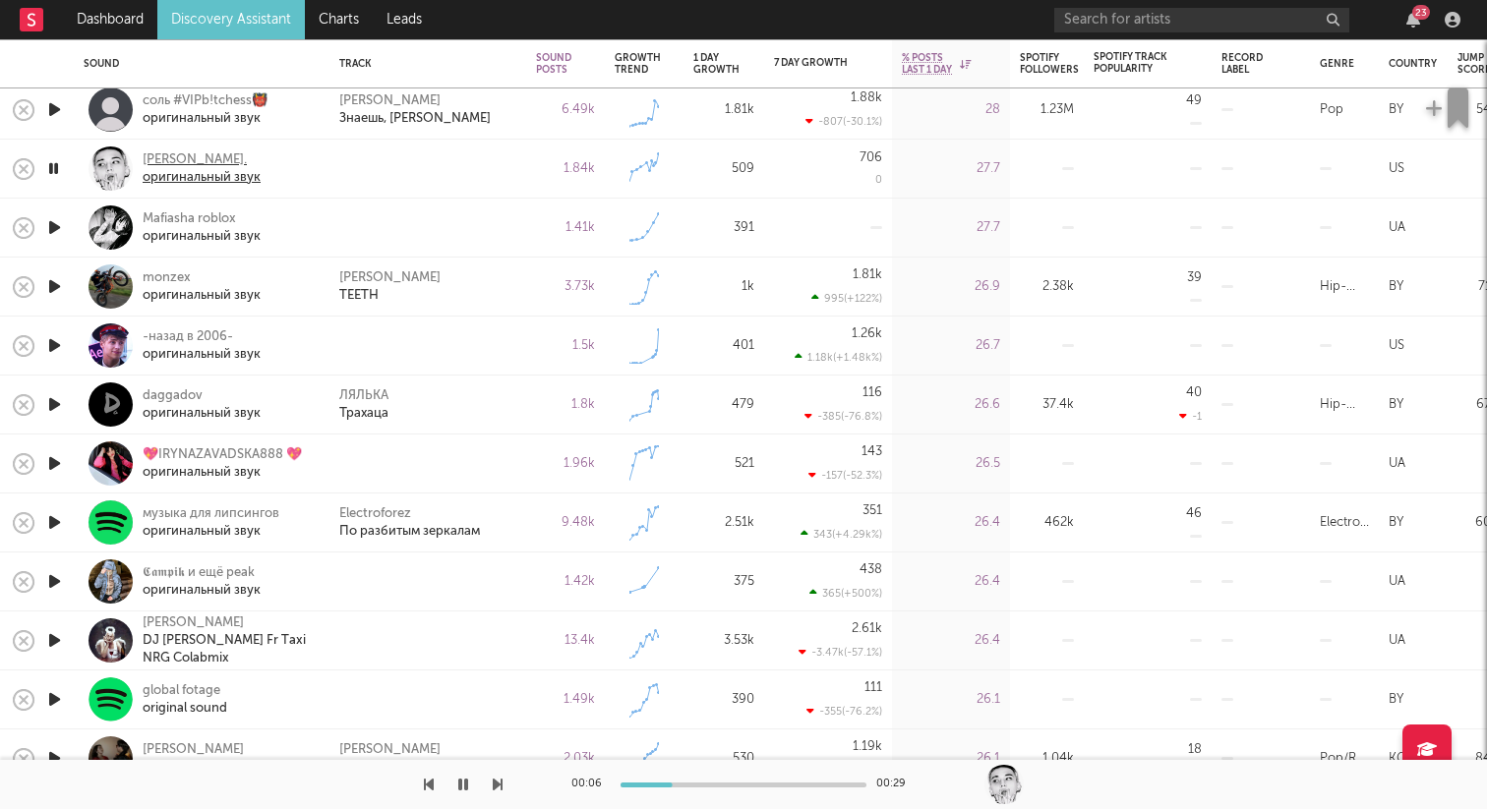
click at [180, 165] on div "[PERSON_NAME]." at bounding box center [202, 160] width 118 height 18
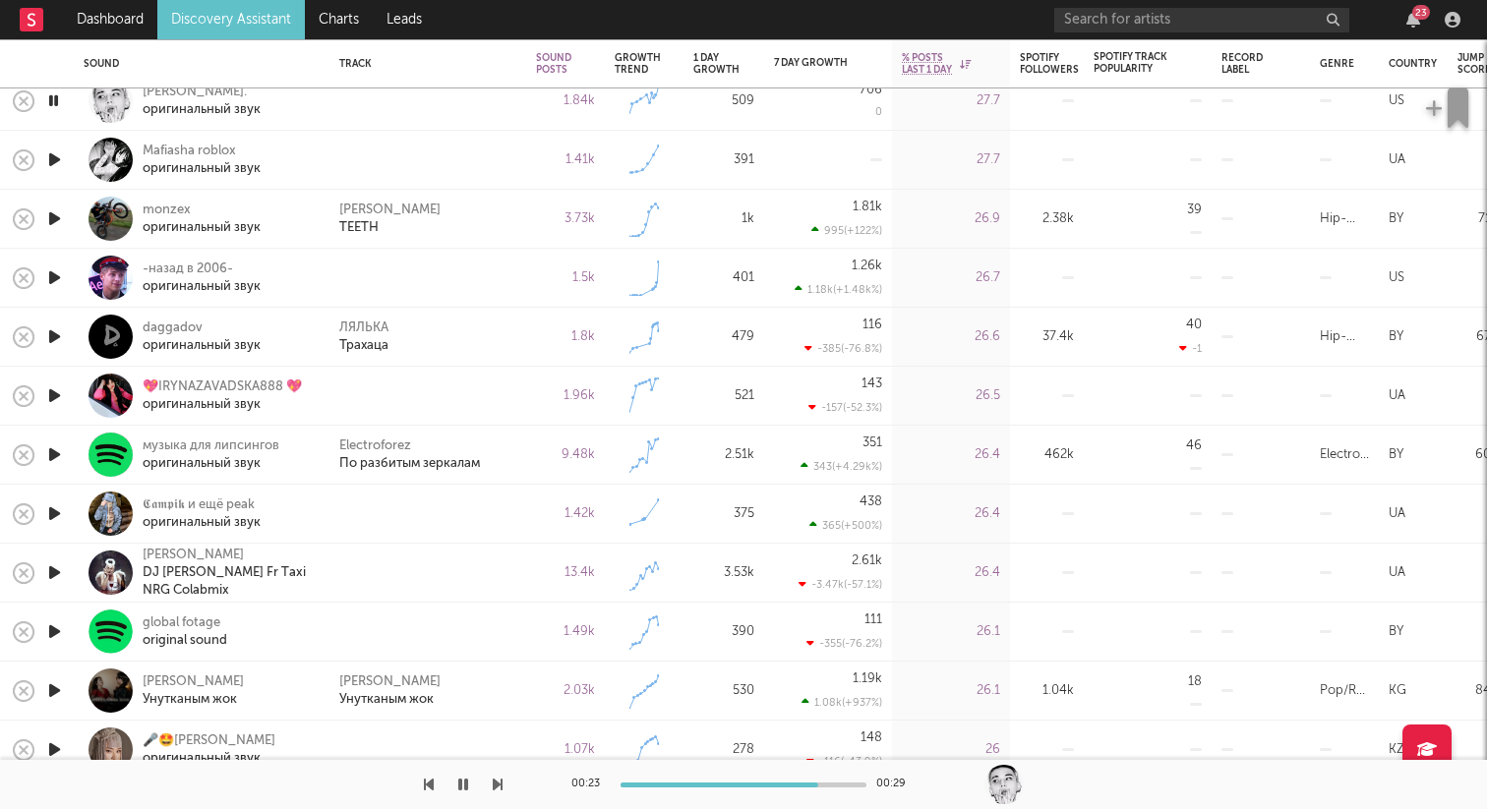
click at [57, 155] on icon "button" at bounding box center [54, 159] width 21 height 25
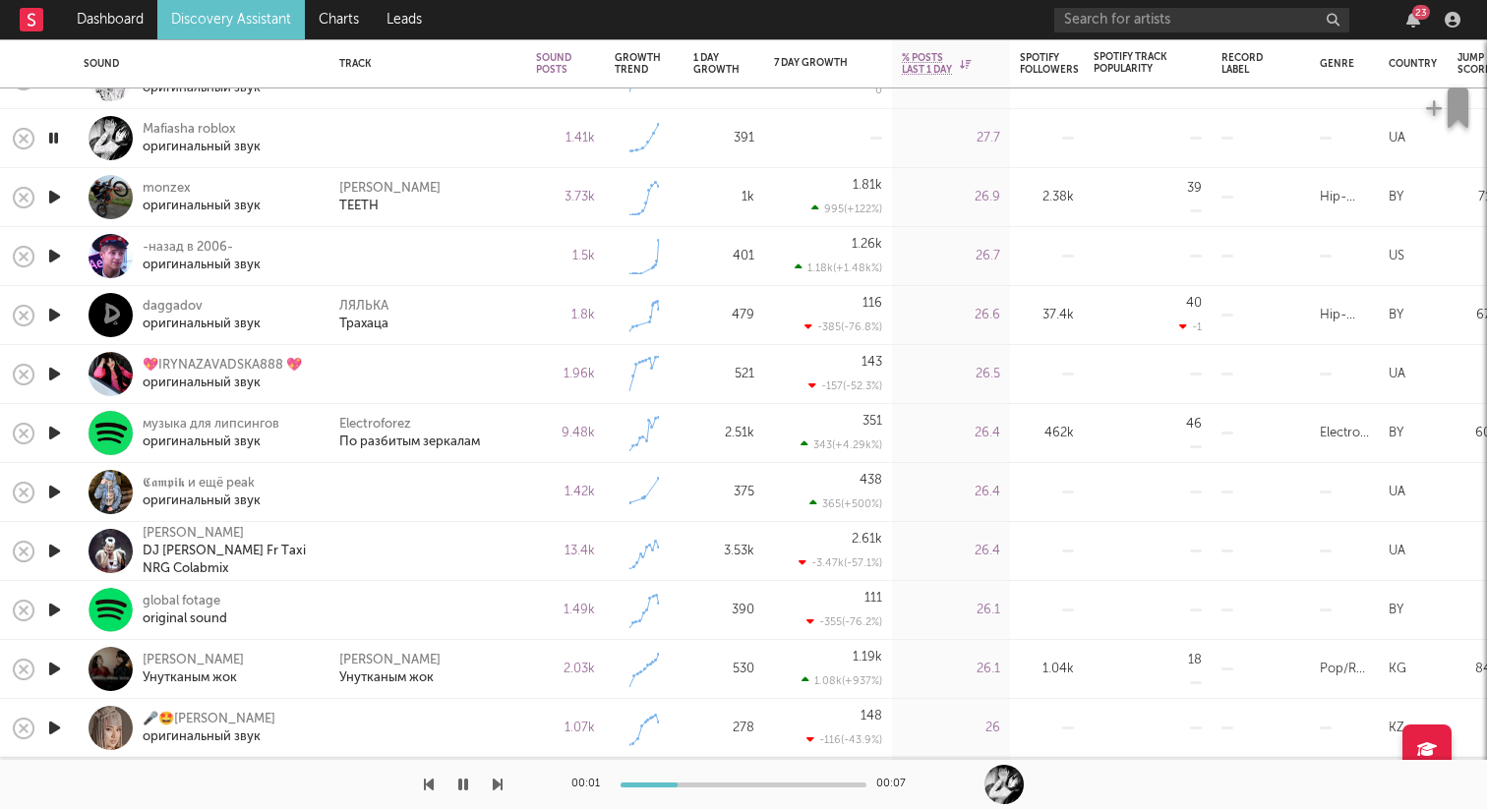
click at [52, 199] on icon "button" at bounding box center [54, 197] width 21 height 25
click at [52, 254] on icon "button" at bounding box center [54, 256] width 21 height 25
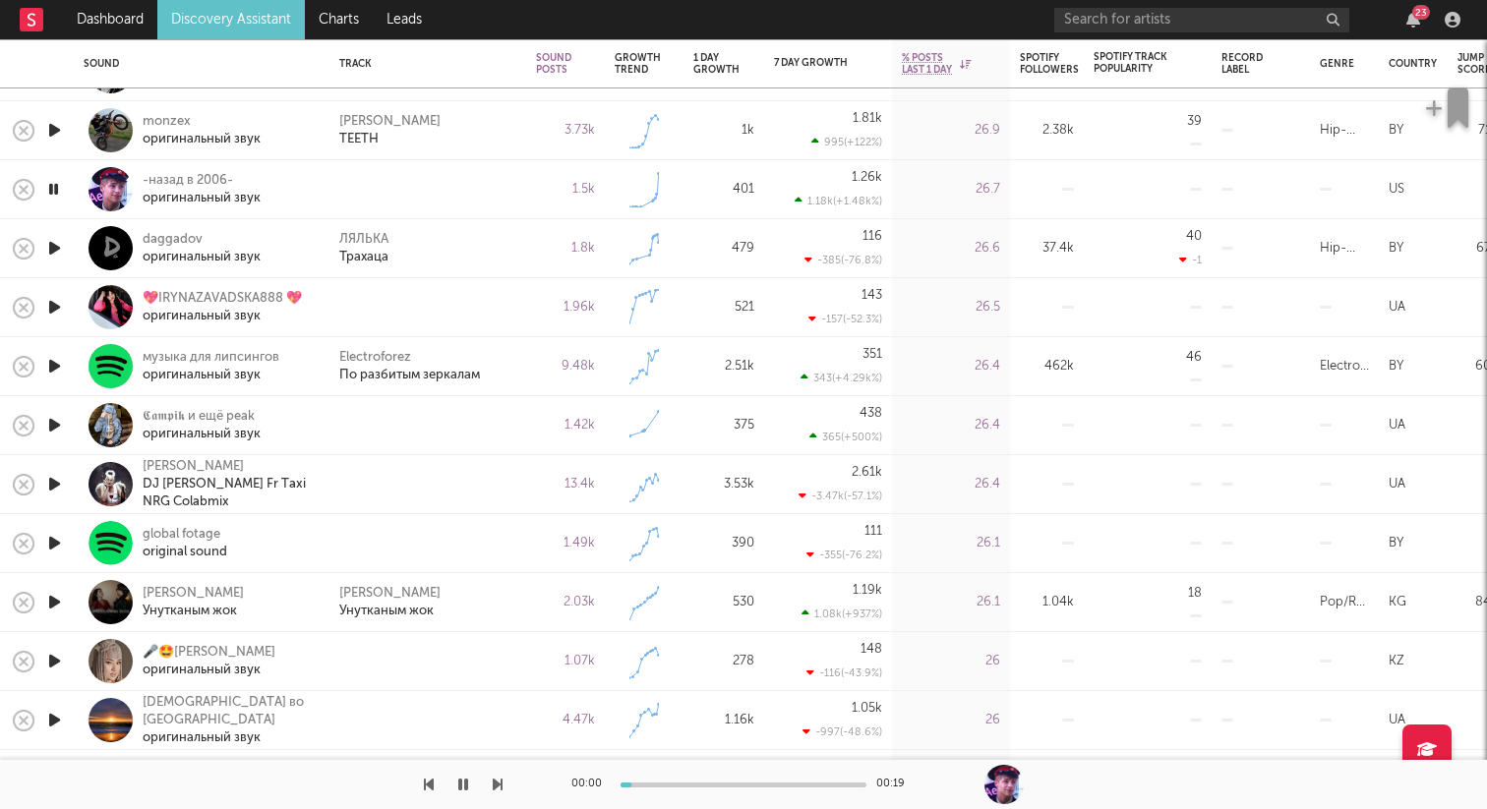
click at [55, 248] on icon "button" at bounding box center [54, 248] width 21 height 25
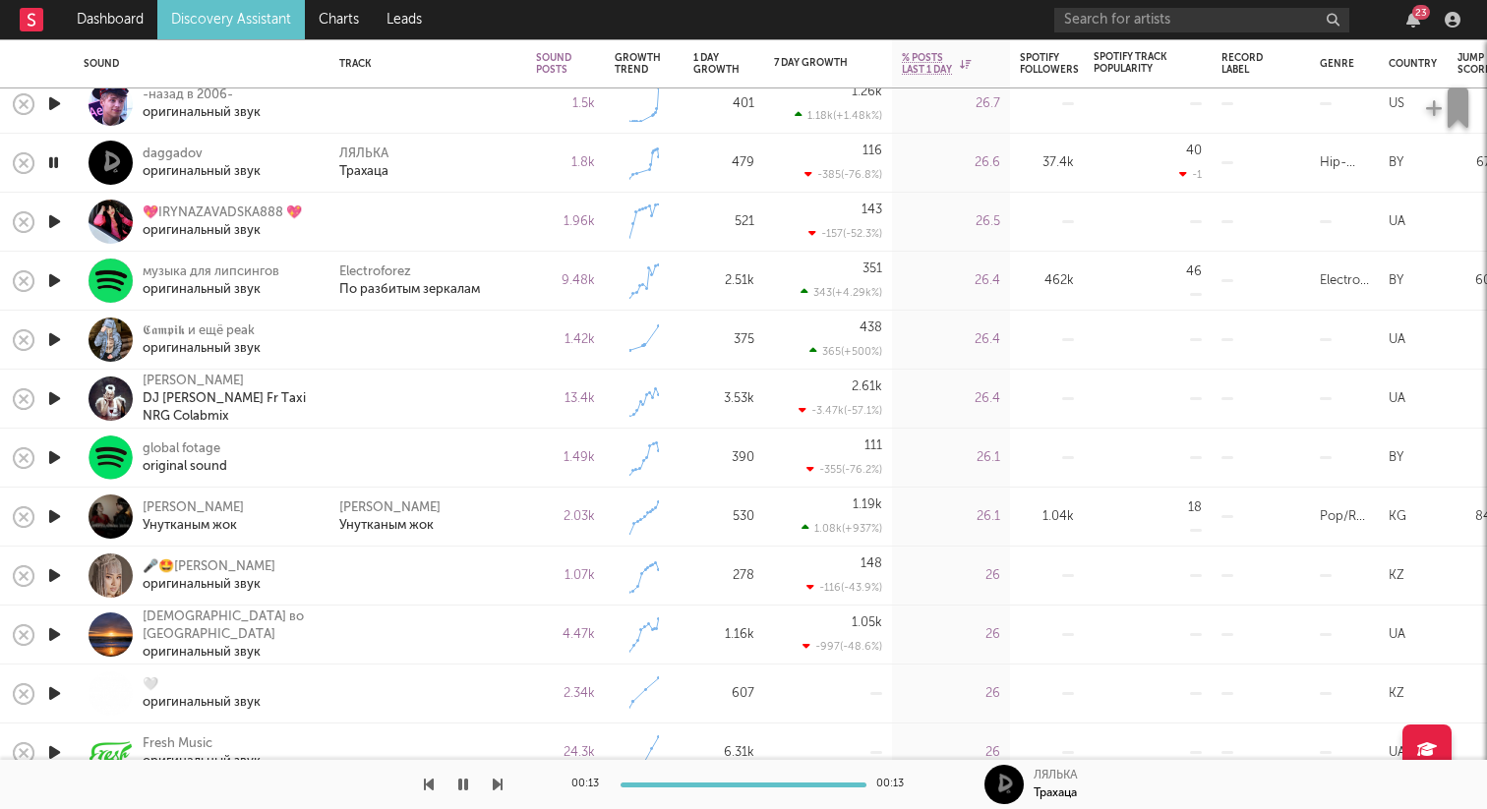
click at [59, 291] on icon "button" at bounding box center [54, 280] width 21 height 25
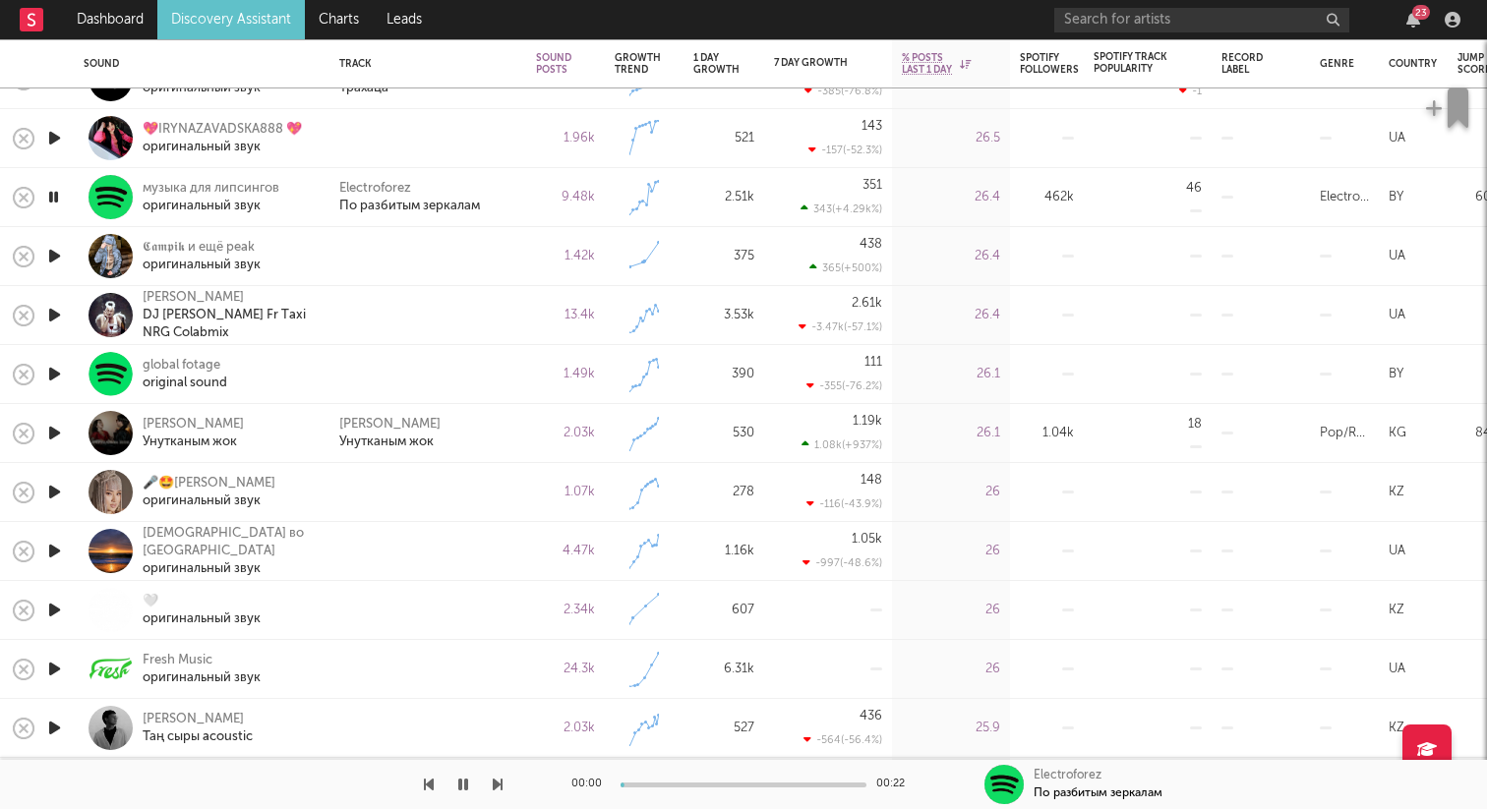
click at [60, 255] on icon "button" at bounding box center [54, 256] width 21 height 25
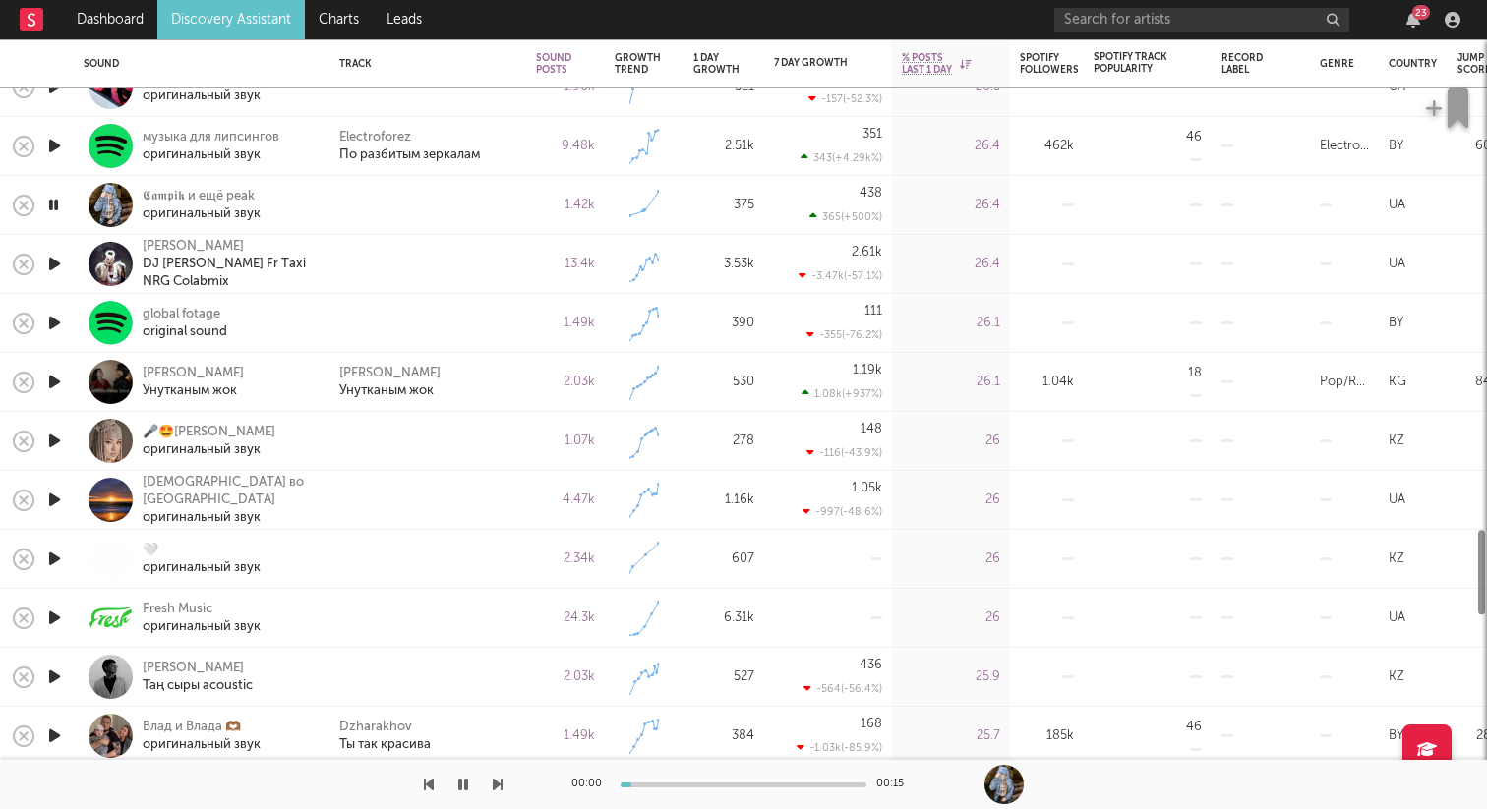
click at [58, 266] on icon "button" at bounding box center [54, 264] width 21 height 25
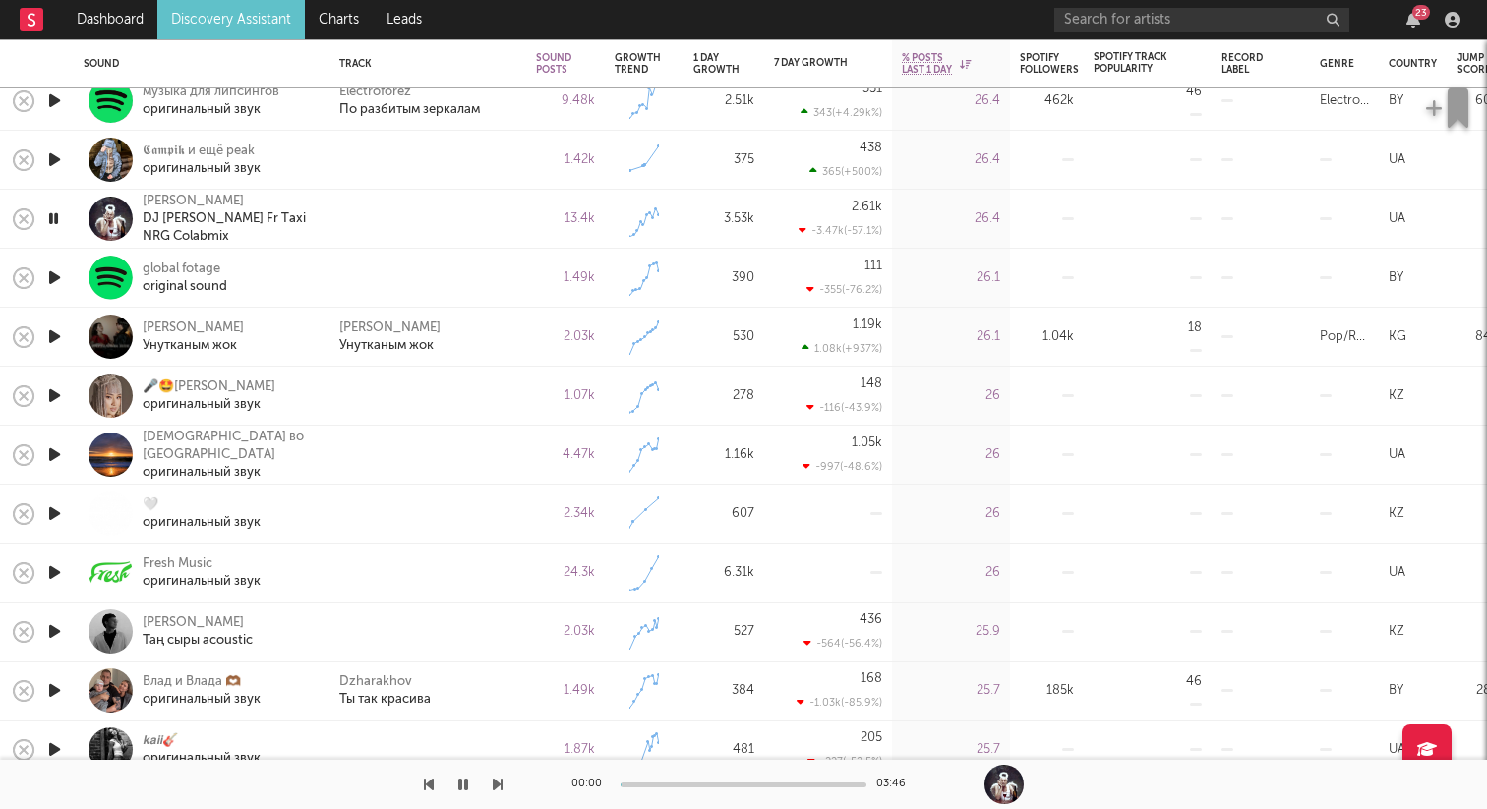
click at [55, 272] on icon "button" at bounding box center [54, 277] width 21 height 25
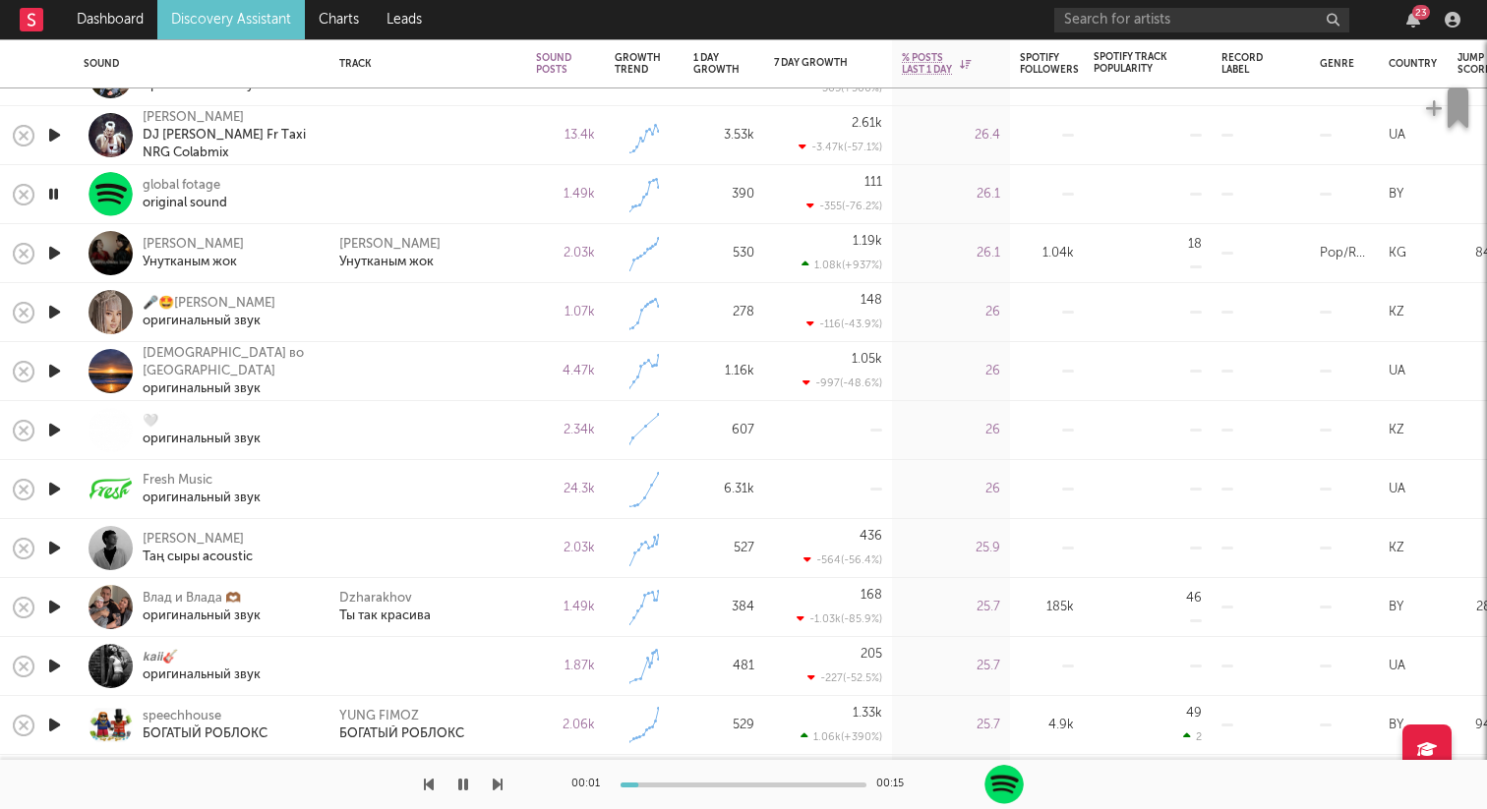
click at [54, 303] on icon "button" at bounding box center [54, 312] width 21 height 25
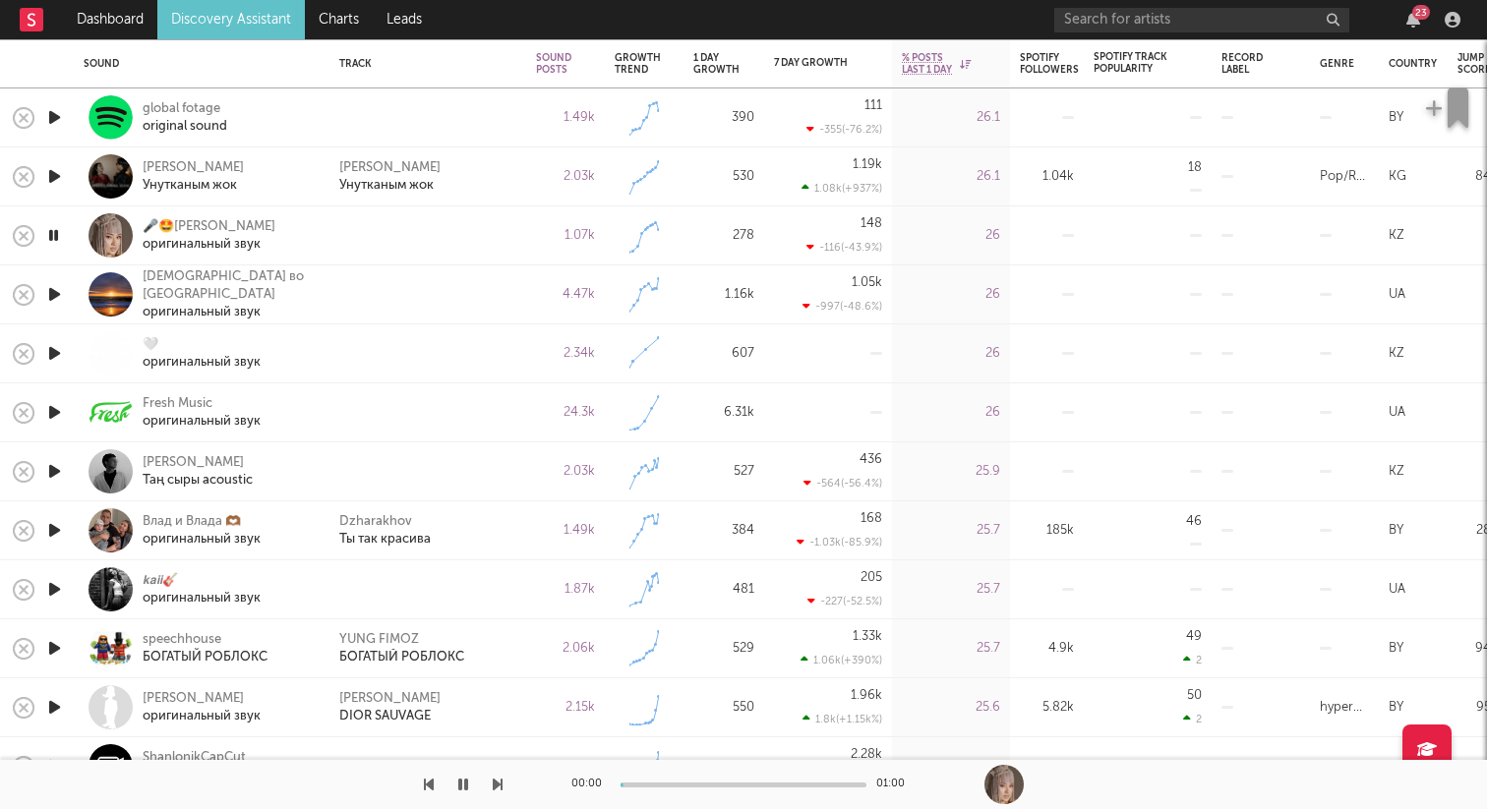
click at [53, 296] on icon "button" at bounding box center [54, 294] width 21 height 25
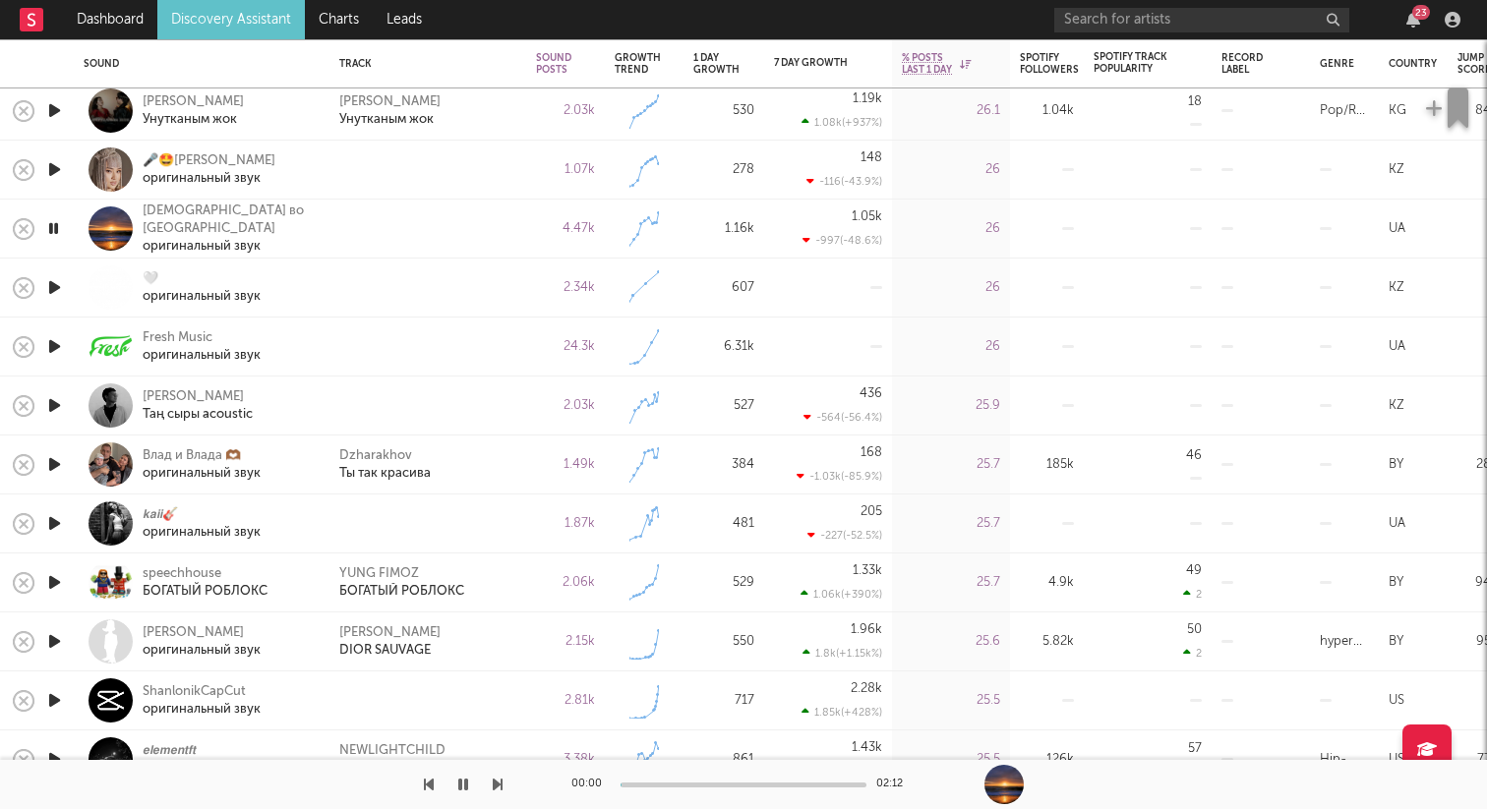
click at [55, 283] on icon "button" at bounding box center [54, 287] width 21 height 25
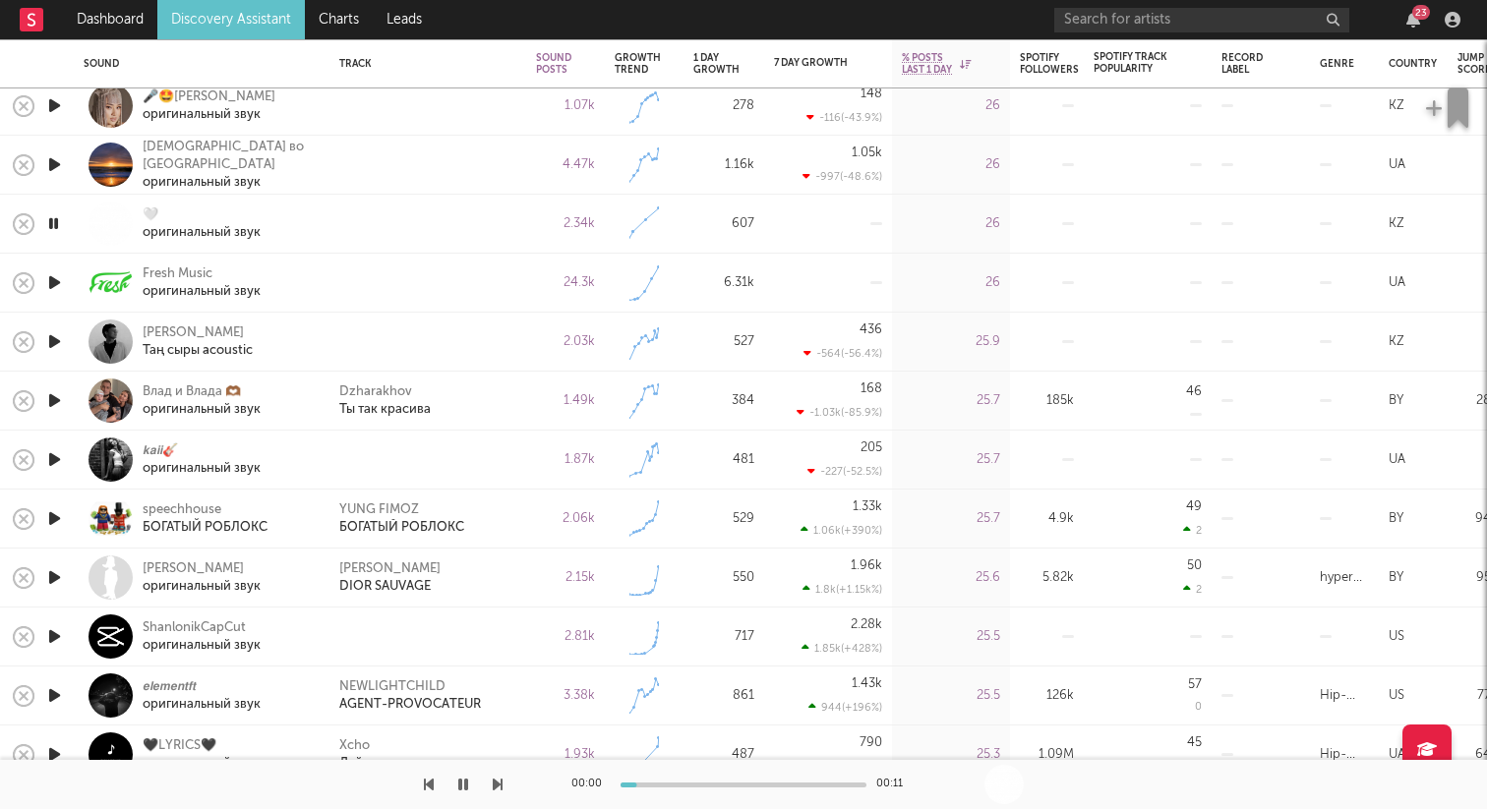
click at [55, 283] on icon "button" at bounding box center [54, 282] width 21 height 25
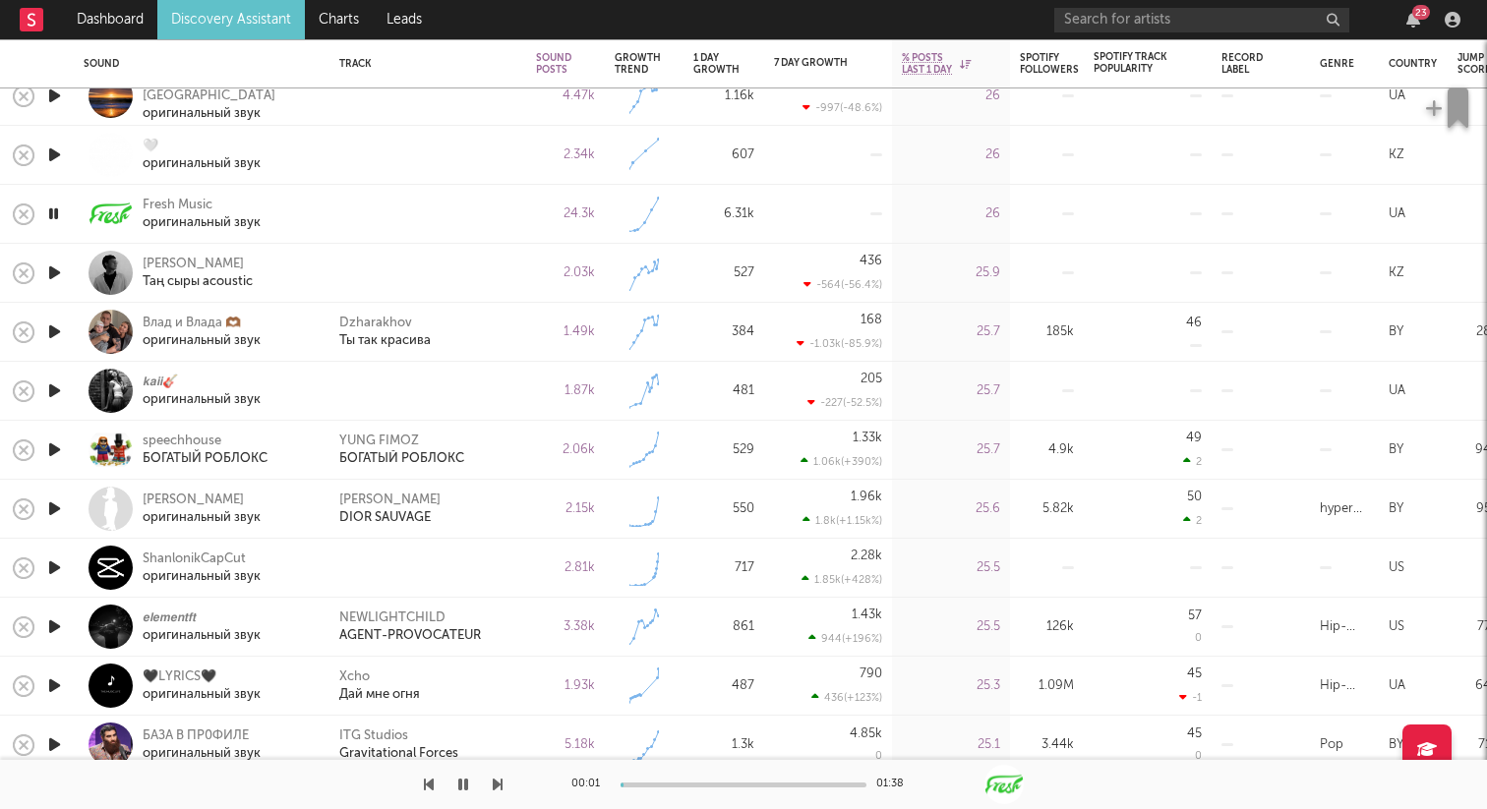
click at [54, 273] on icon "button" at bounding box center [54, 273] width 21 height 25
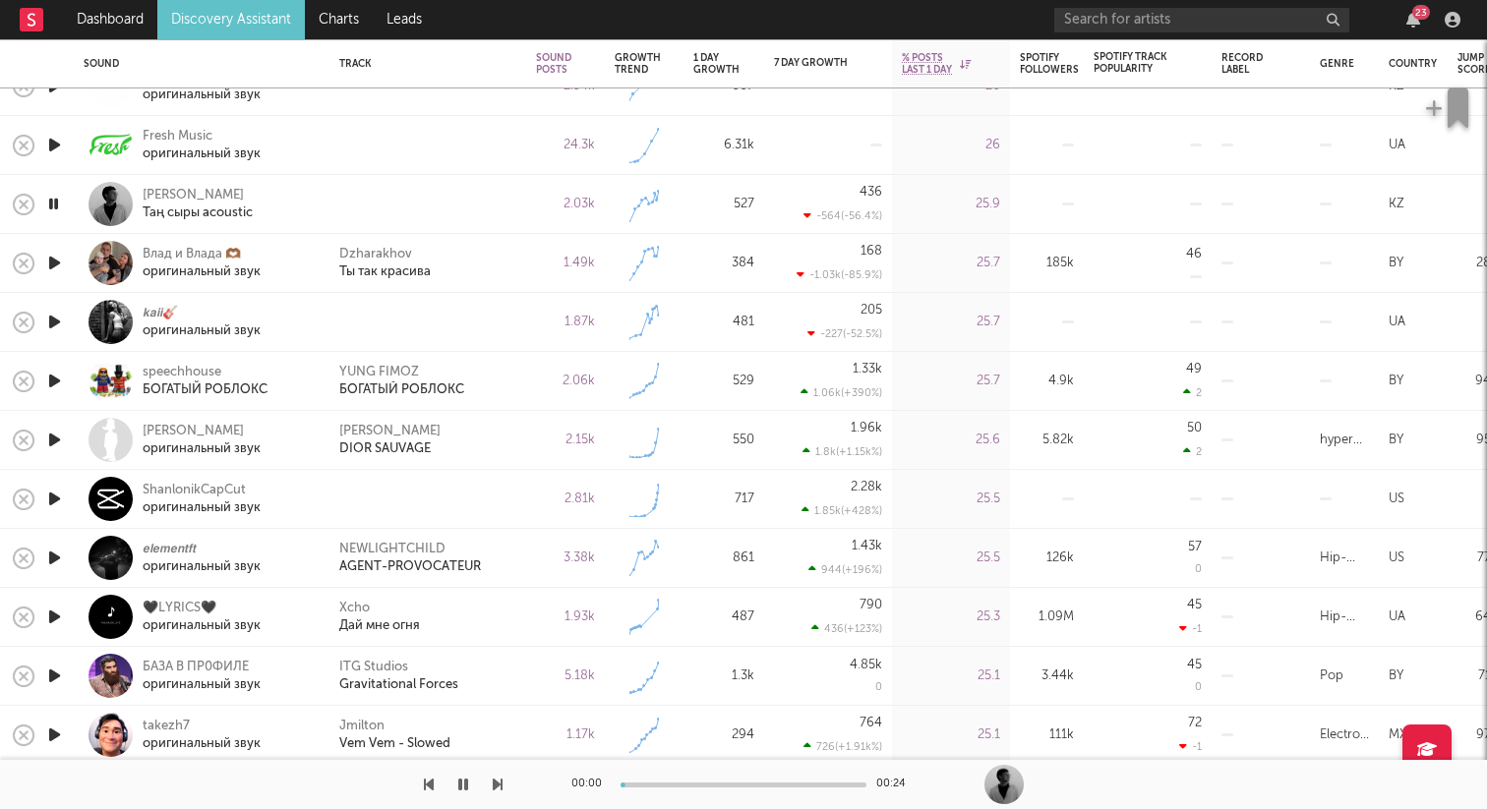
click at [62, 262] on icon "button" at bounding box center [54, 263] width 21 height 25
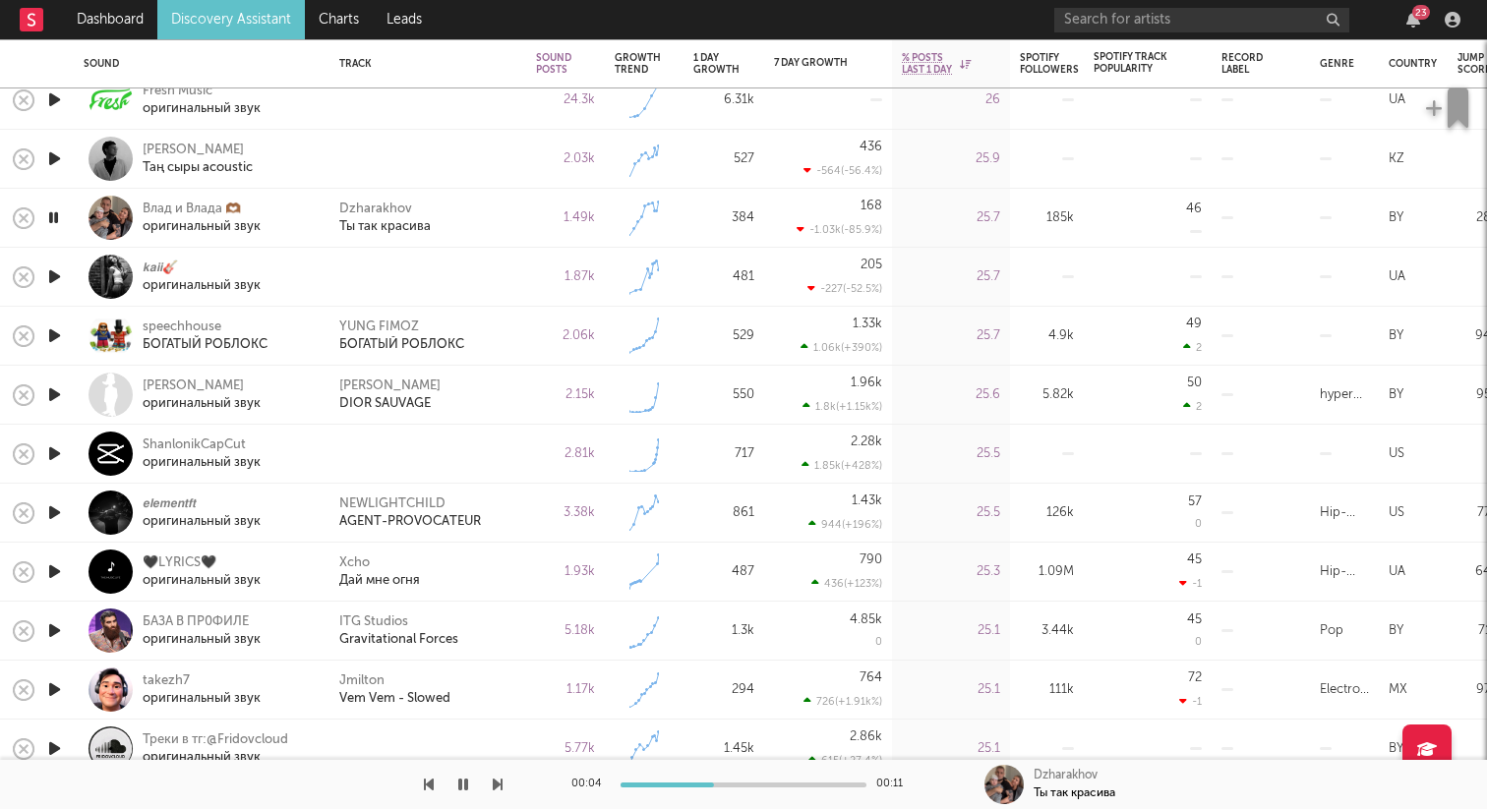
click at [61, 268] on icon "button" at bounding box center [54, 277] width 21 height 25
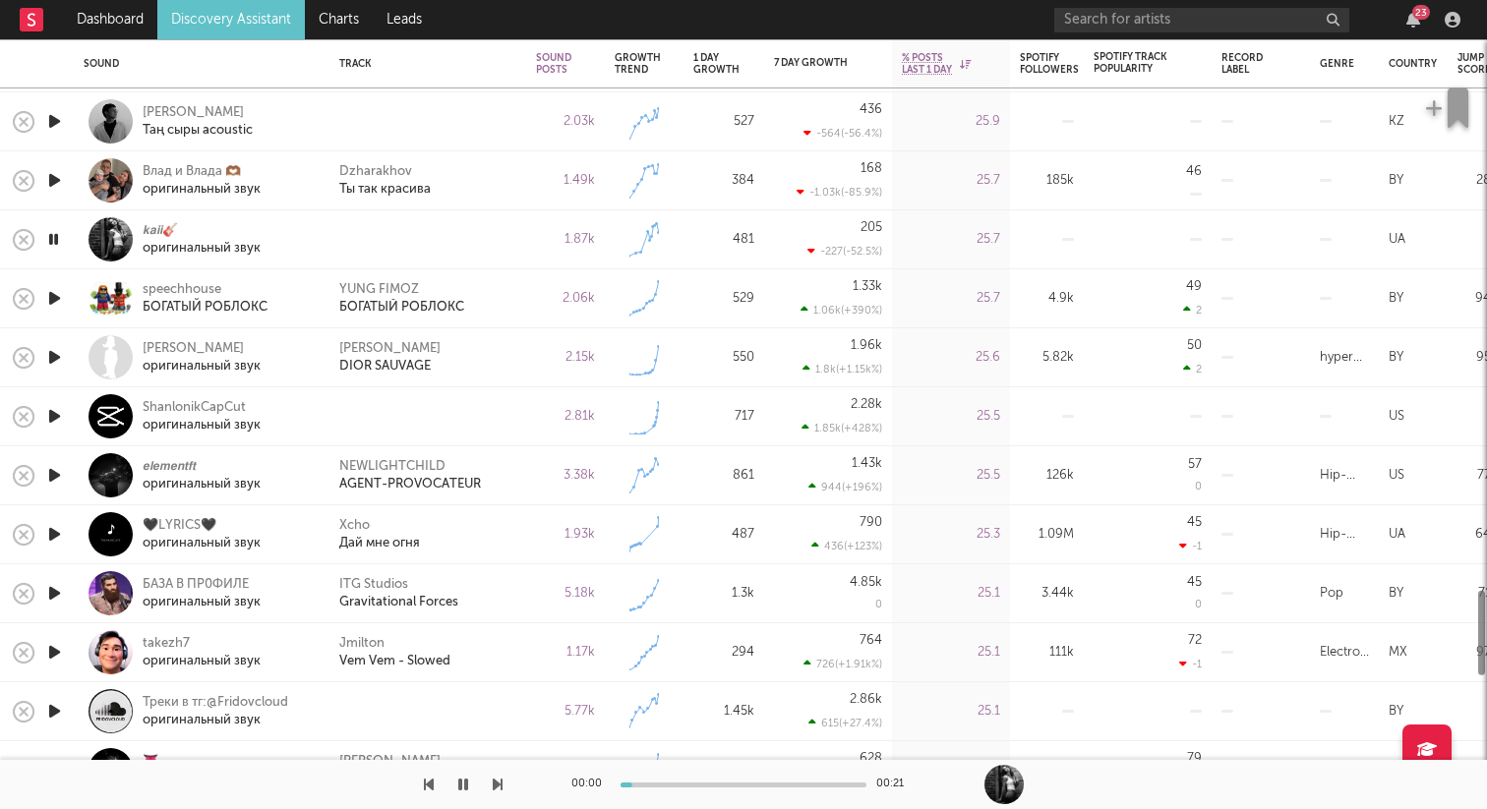
click at [58, 292] on icon "button" at bounding box center [54, 298] width 21 height 25
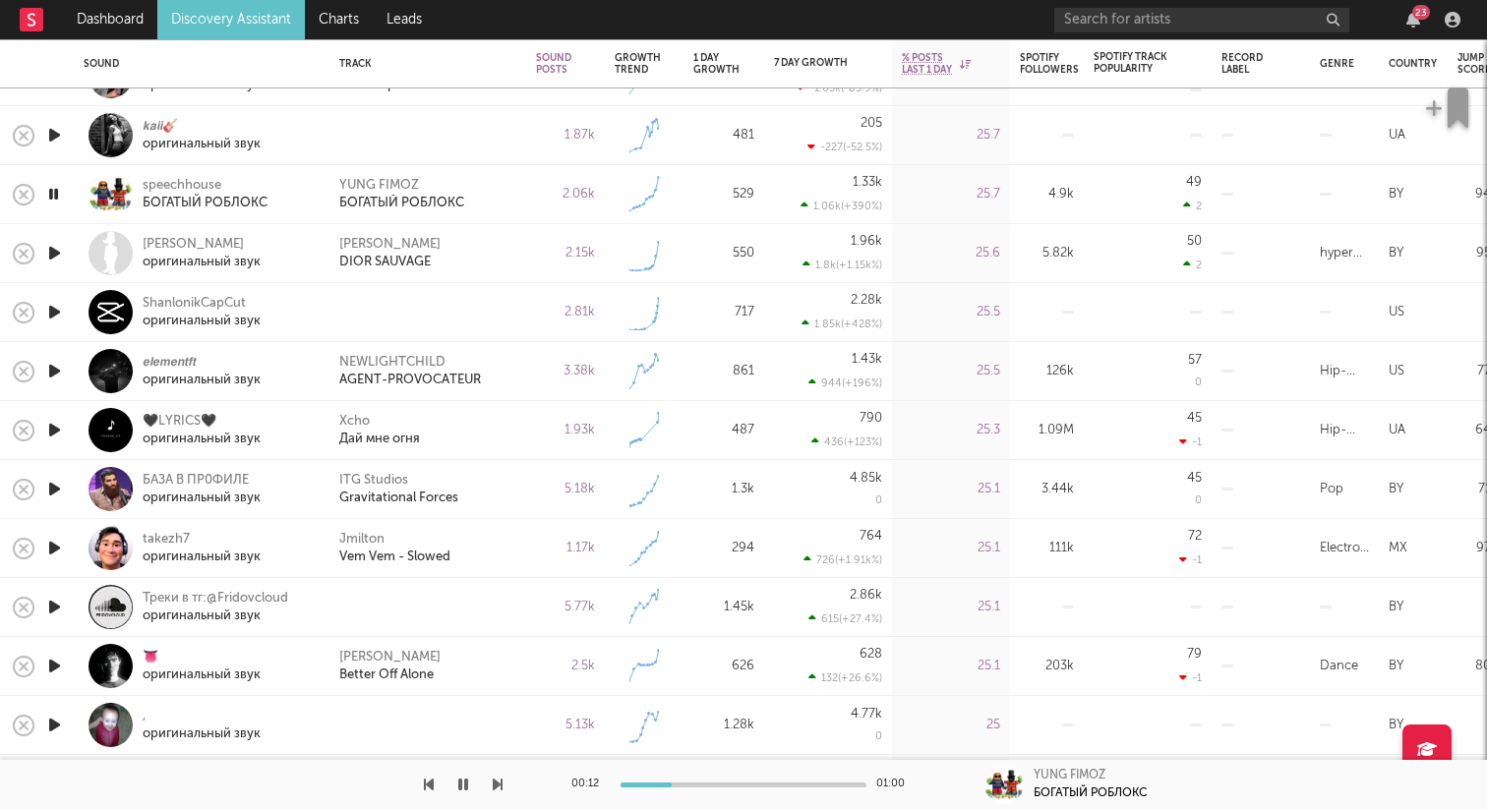
click at [470, 778] on button "button" at bounding box center [463, 784] width 20 height 49
